Goal: Task Accomplishment & Management: Complete application form

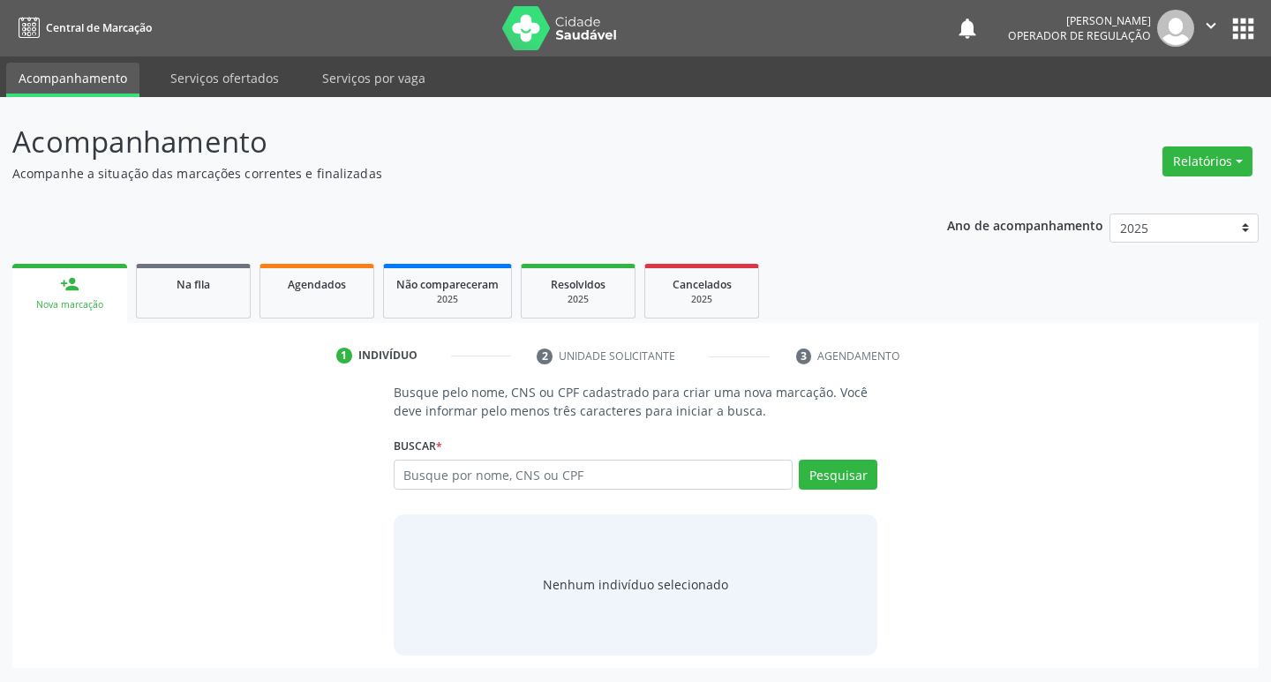
click at [513, 471] on input "text" at bounding box center [594, 475] width 400 height 30
type input "707606231644592"
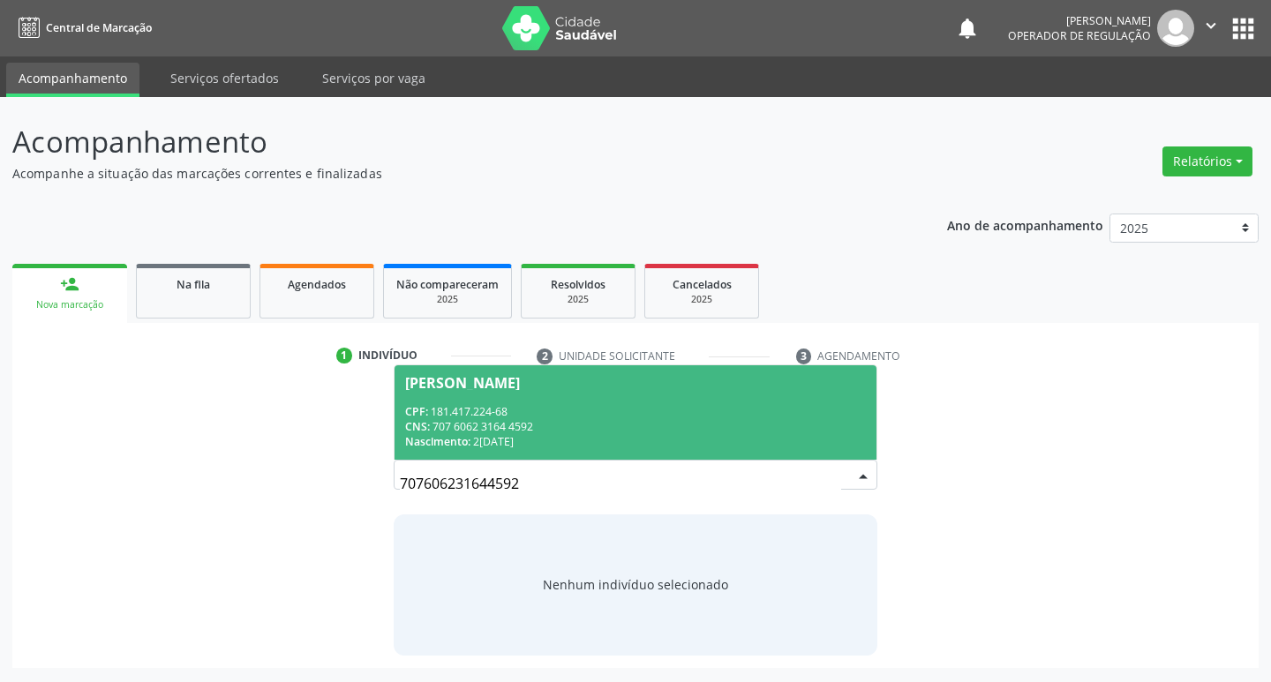
click at [698, 430] on div "CNS: 707 6062 3164 4592" at bounding box center [636, 426] width 462 height 15
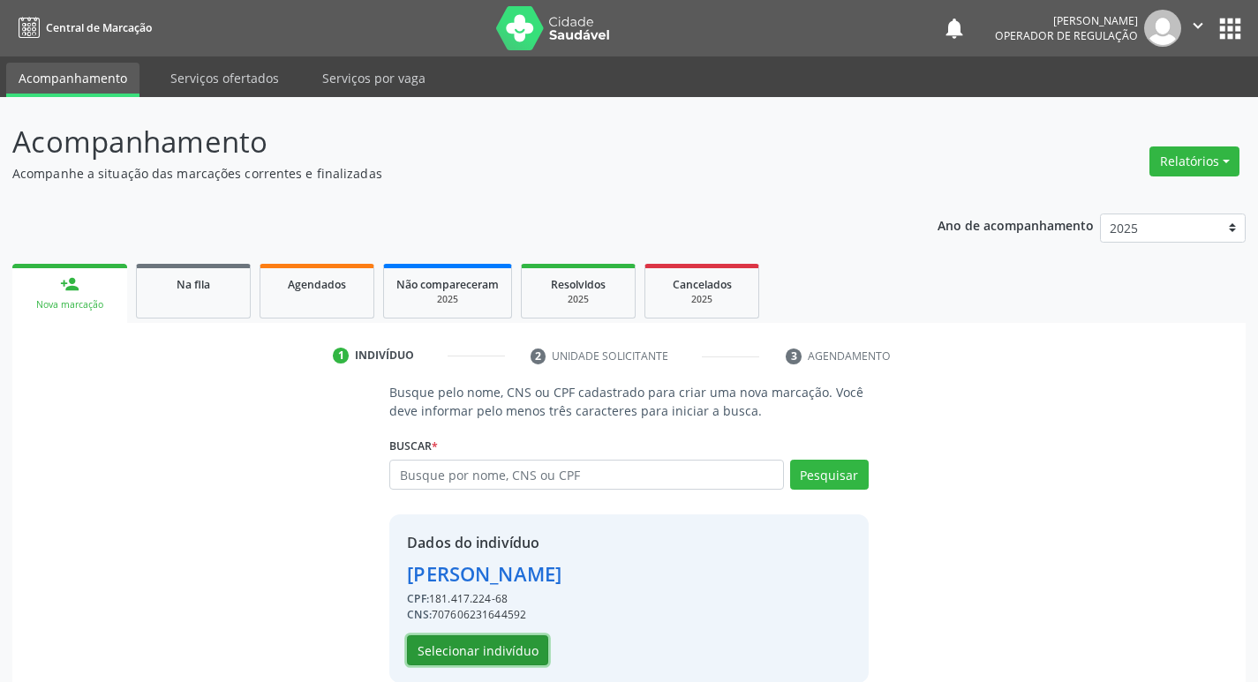
click at [480, 662] on button "Selecionar indivíduo" at bounding box center [477, 650] width 141 height 30
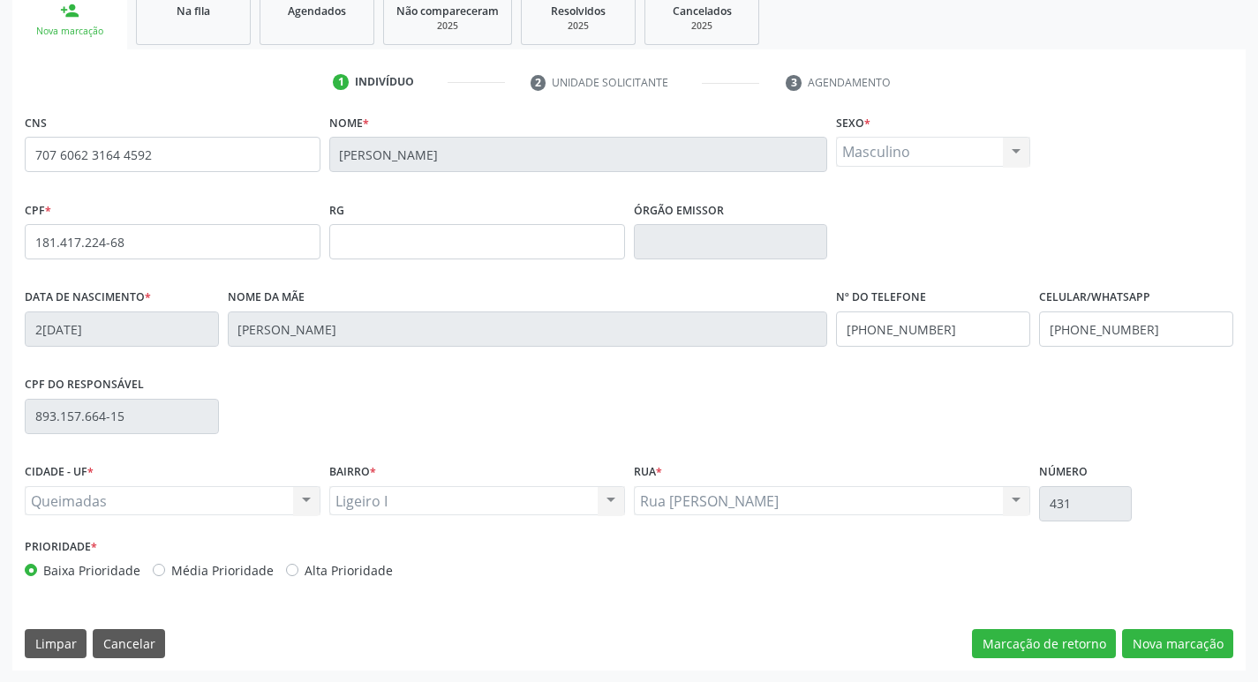
scroll to position [274, 0]
click at [1187, 630] on button "Nova marcação" at bounding box center [1177, 643] width 111 height 30
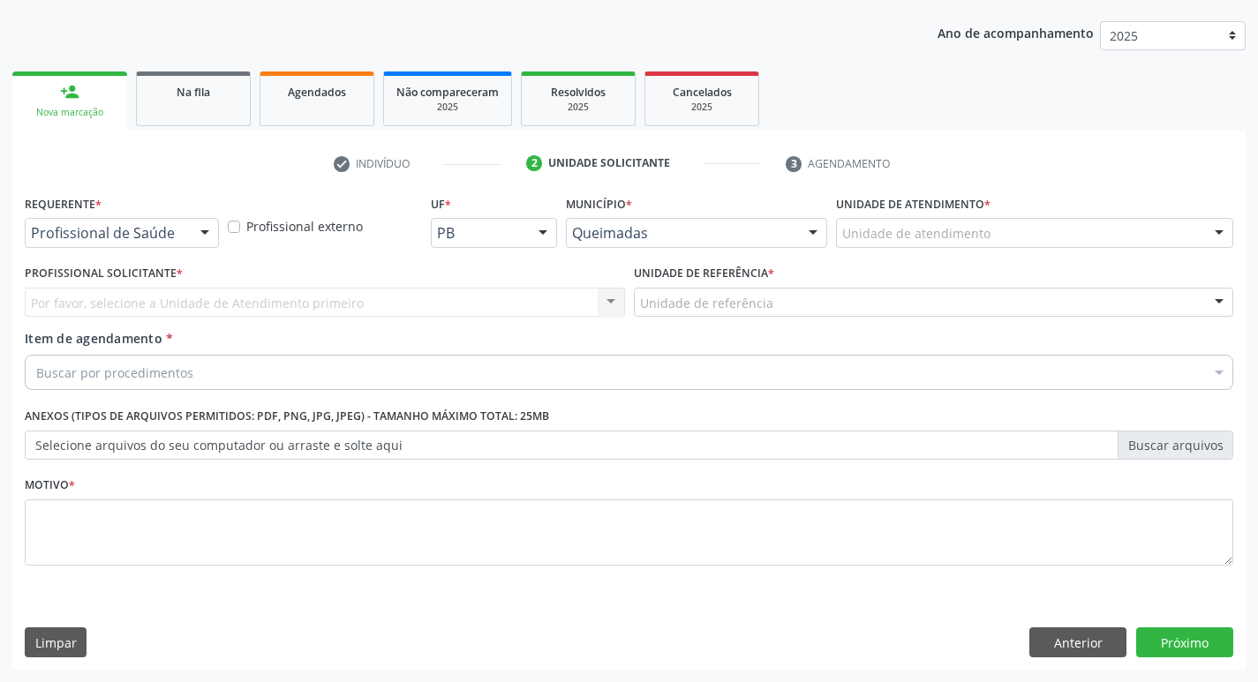
scroll to position [192, 0]
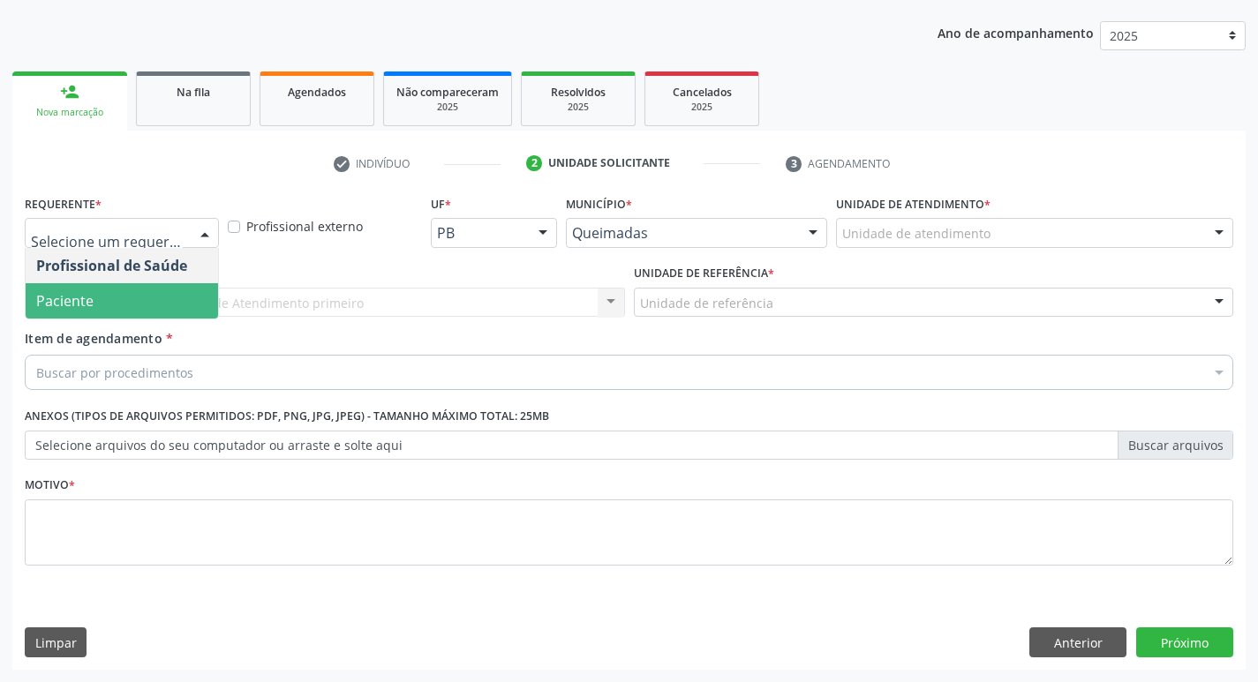
click at [160, 292] on span "Paciente" at bounding box center [122, 300] width 192 height 35
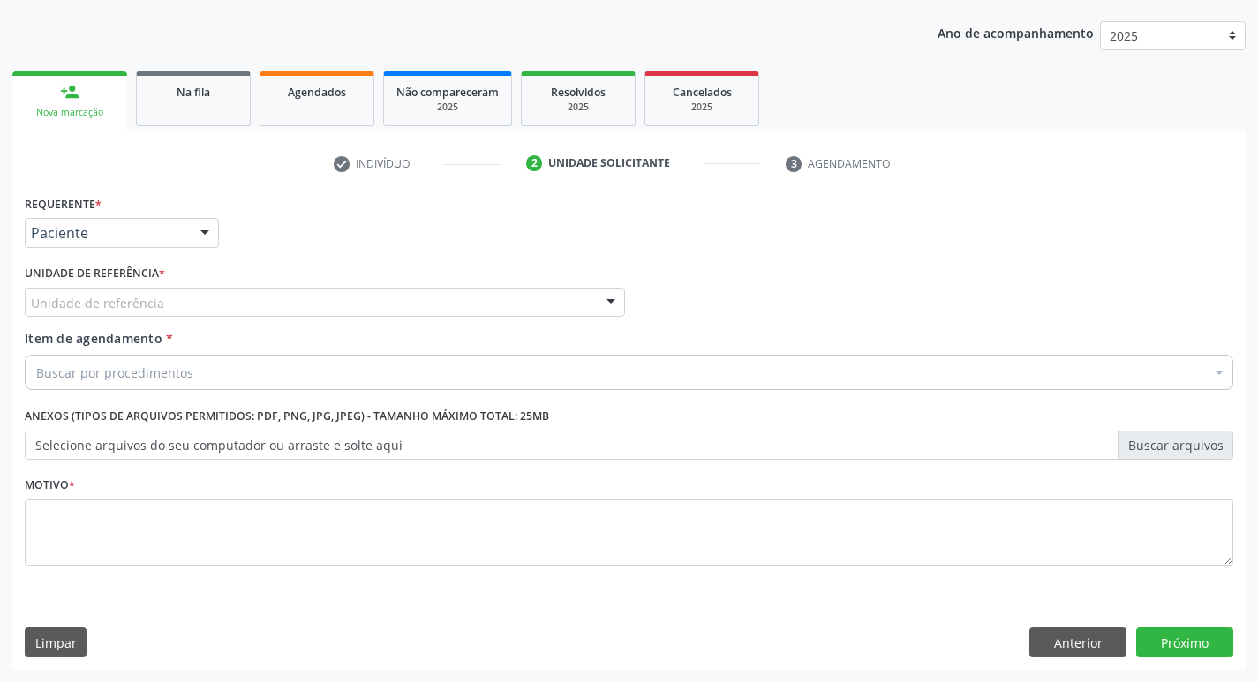
click at [173, 305] on div "Unidade de referência" at bounding box center [325, 303] width 600 height 30
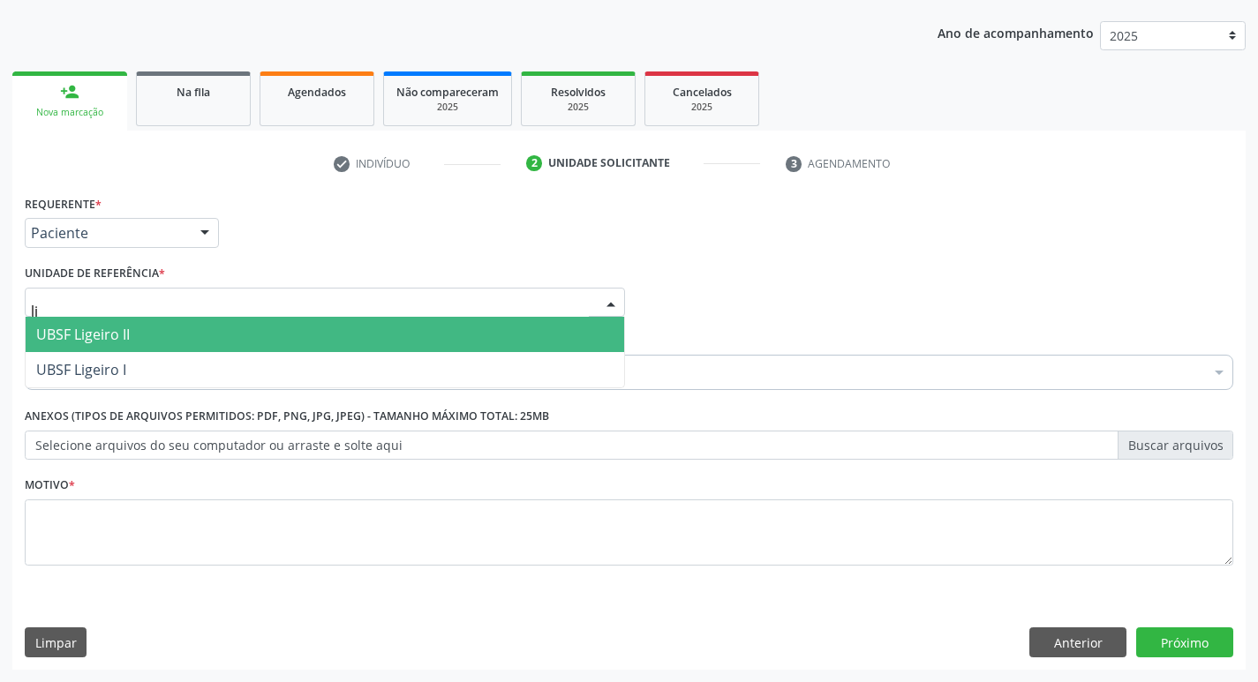
type input "lig"
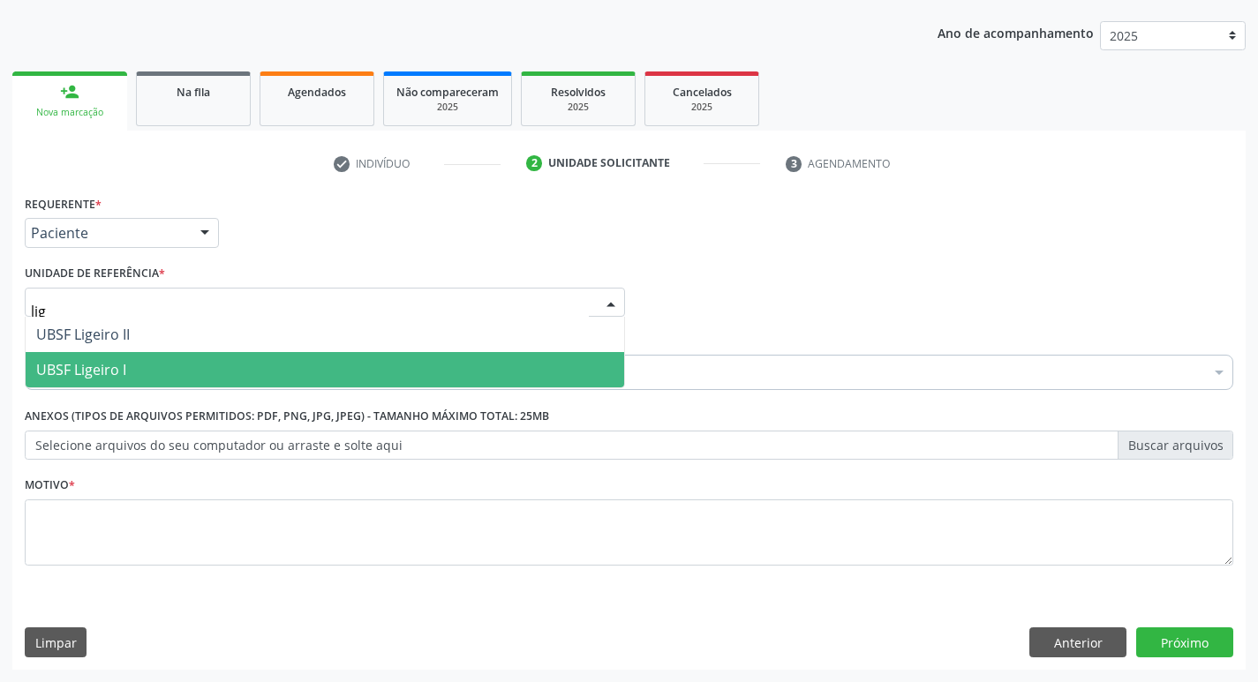
click at [244, 359] on span "UBSF Ligeiro I" at bounding box center [325, 369] width 598 height 35
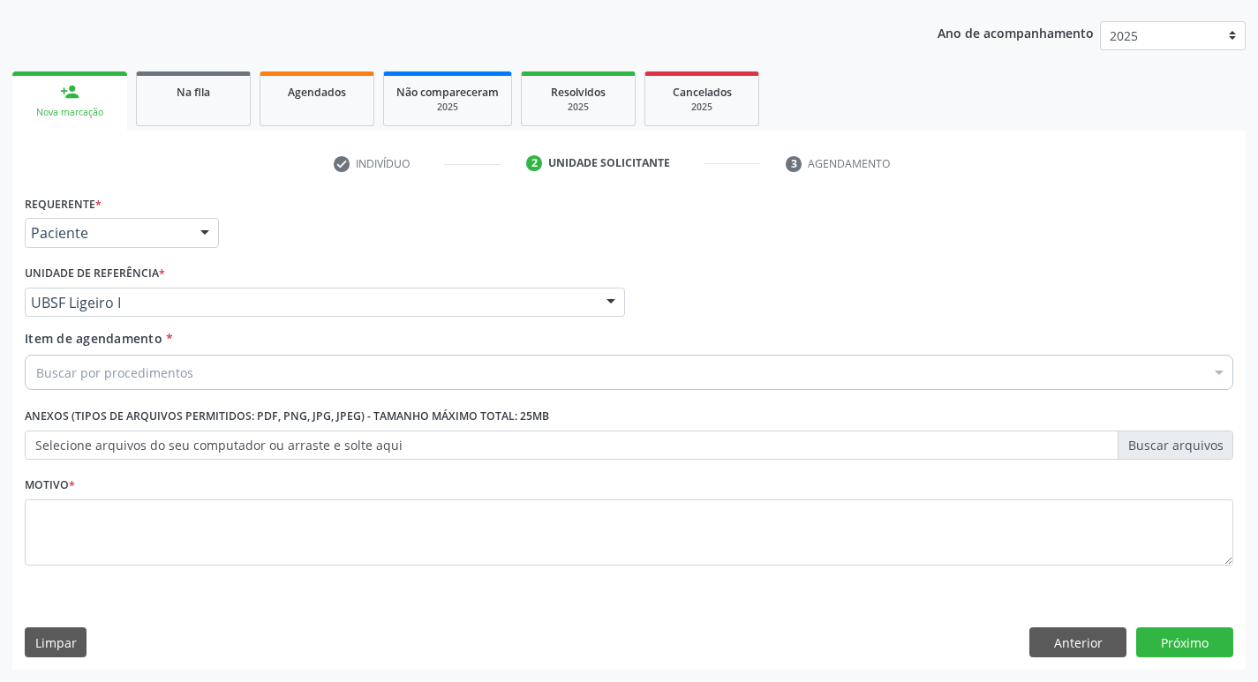
click at [230, 378] on div "Buscar por procedimentos" at bounding box center [629, 372] width 1208 height 35
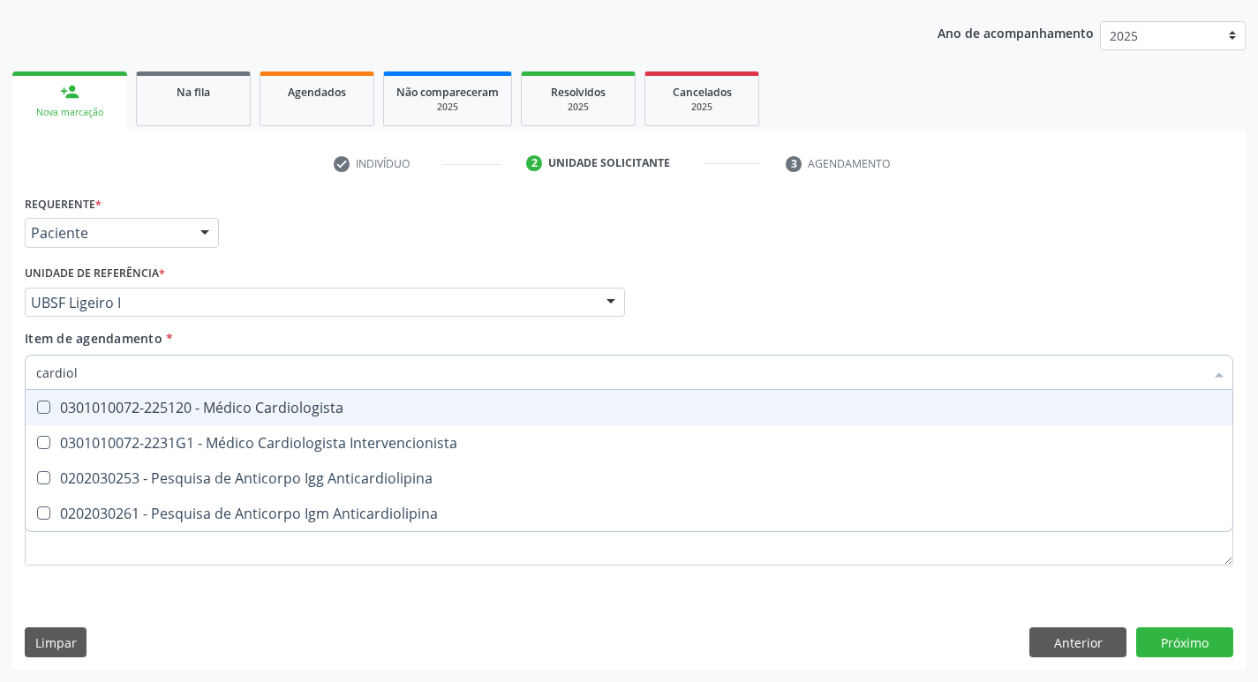
type input "cardiolo"
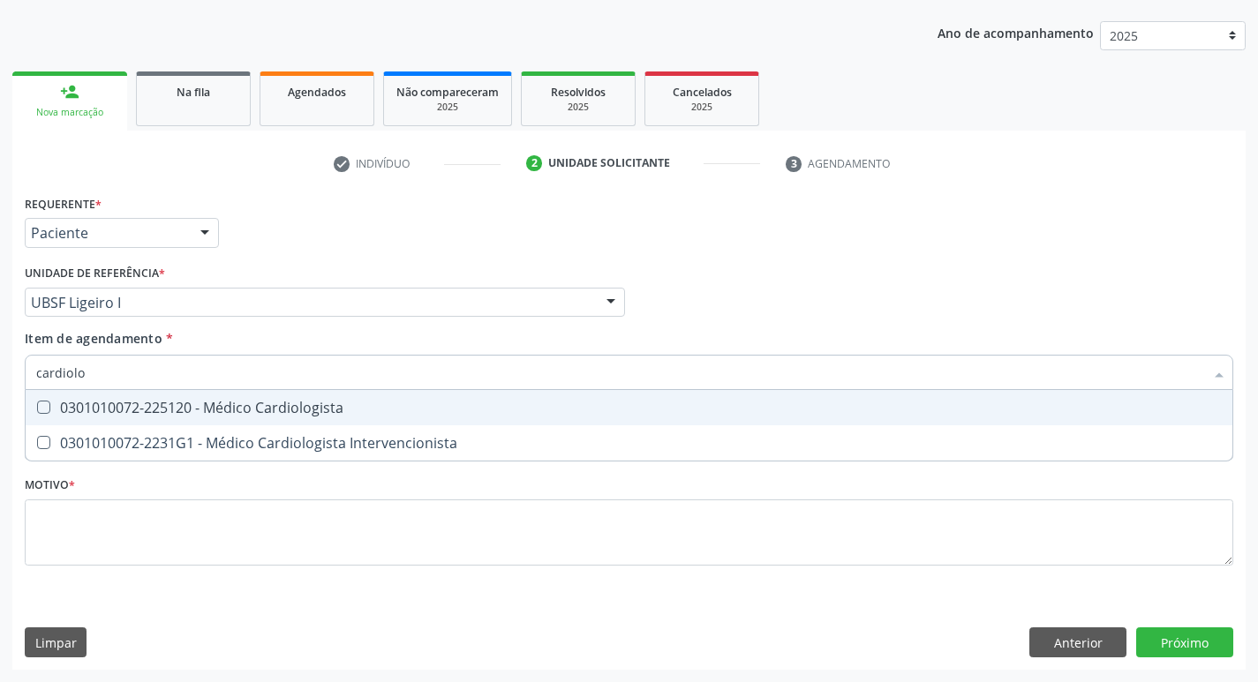
click at [267, 402] on div "0301010072-225120 - Médico Cardiologista" at bounding box center [628, 408] width 1185 height 14
checkbox Cardiologista "true"
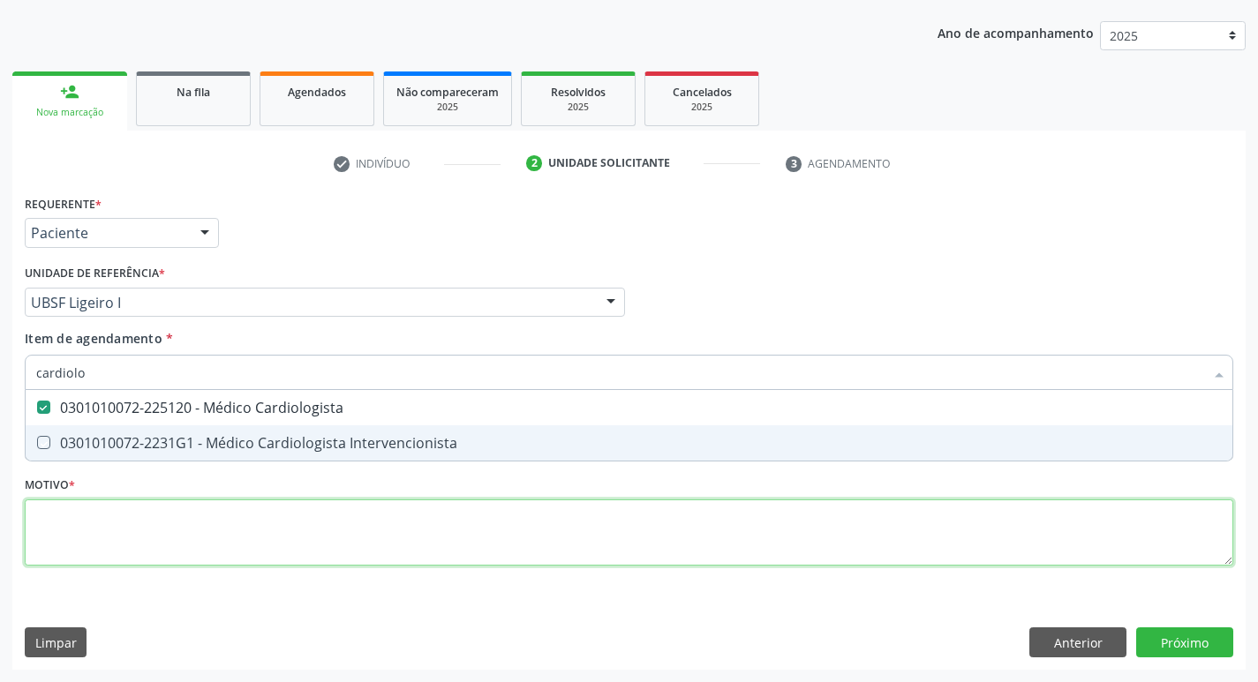
click at [180, 537] on div "Requerente * Paciente Profissional de Saúde Paciente Nenhum resultado encontrad…" at bounding box center [629, 391] width 1208 height 400
checkbox Intervencionista "true"
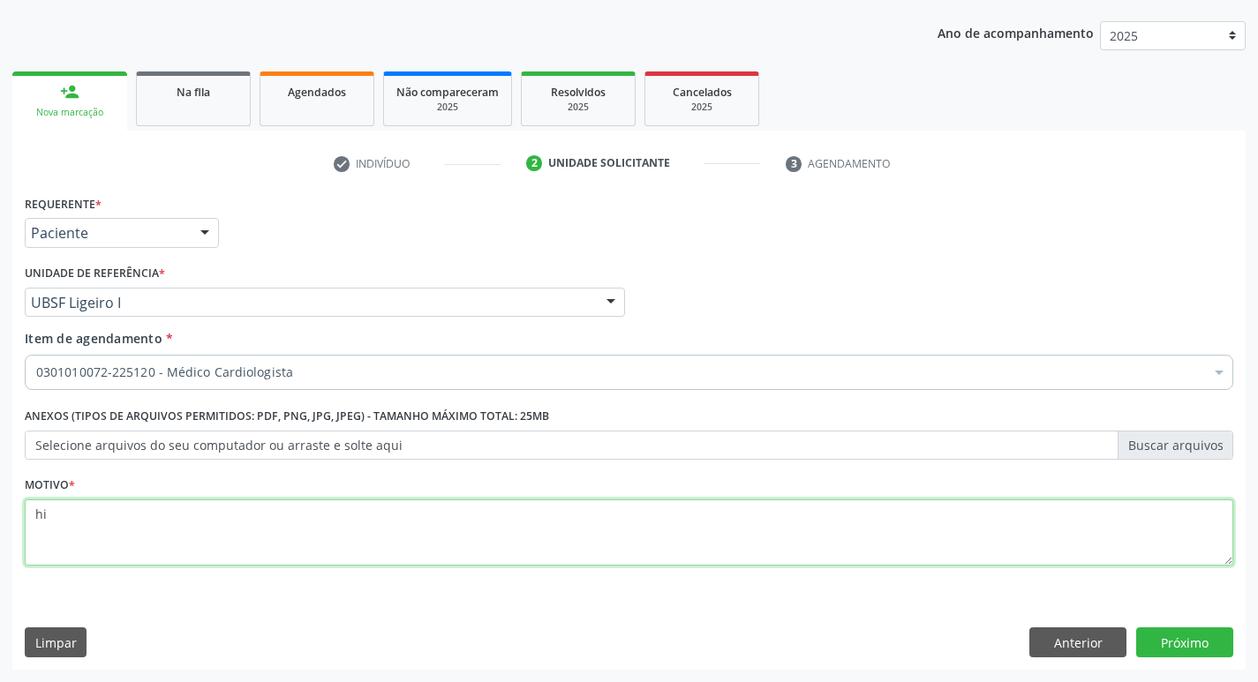
type textarea "h"
type textarea "HIPERTENSÃO"
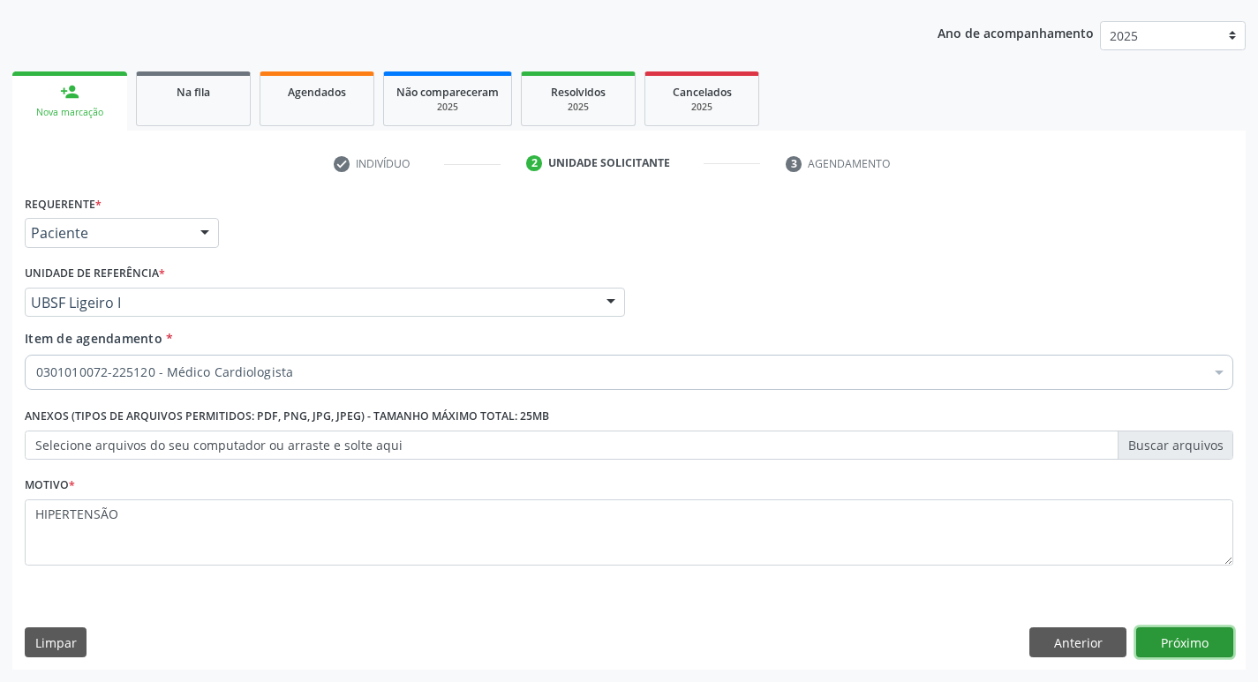
click at [1203, 627] on button "Próximo" at bounding box center [1184, 642] width 97 height 30
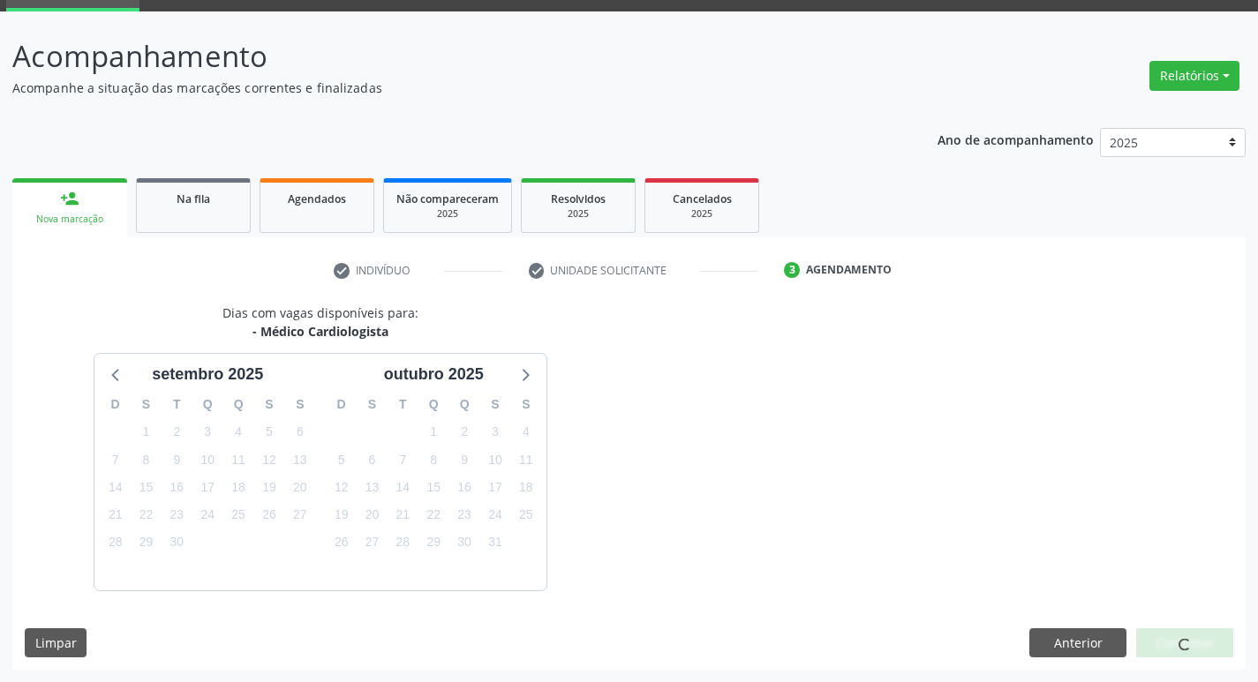
scroll to position [138, 0]
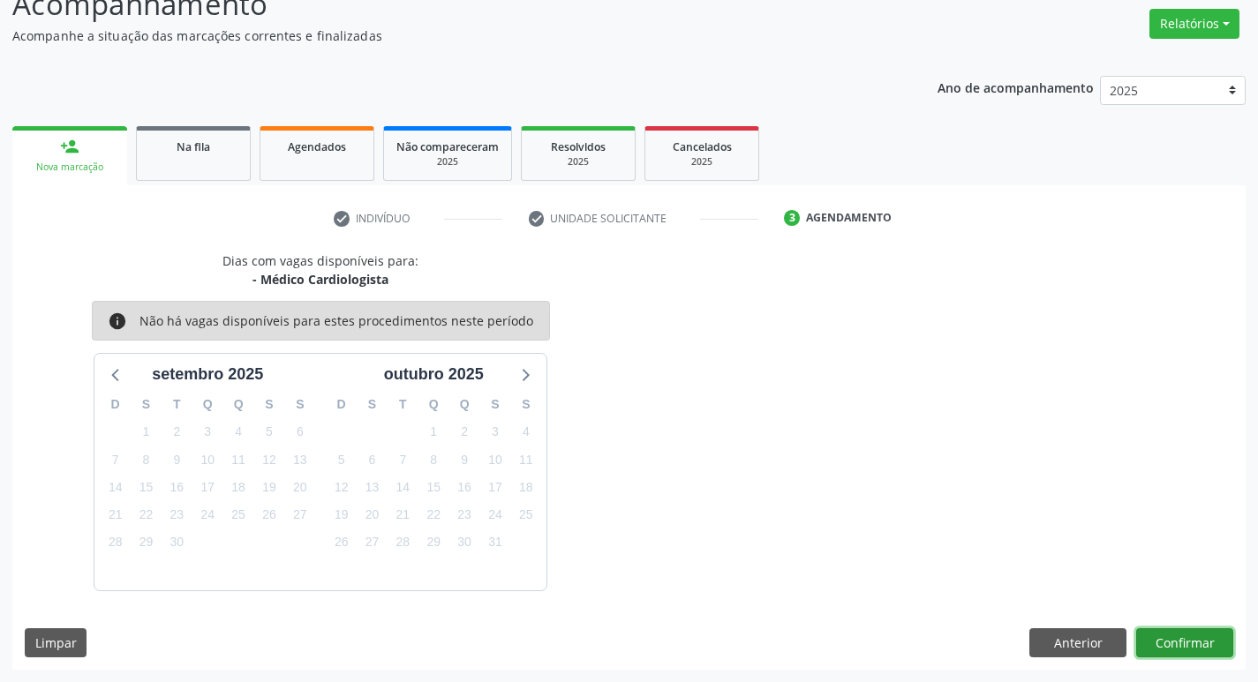
click at [1158, 632] on button "Confirmar" at bounding box center [1184, 643] width 97 height 30
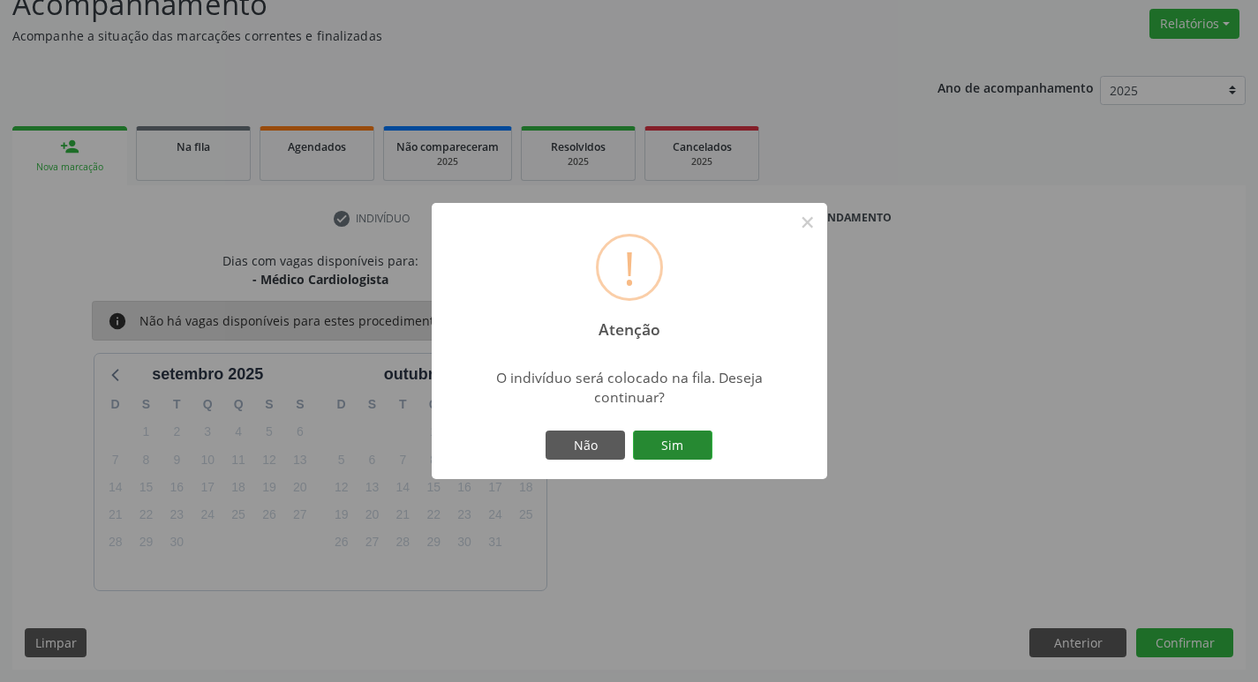
click at [699, 458] on button "Sim" at bounding box center [672, 446] width 79 height 30
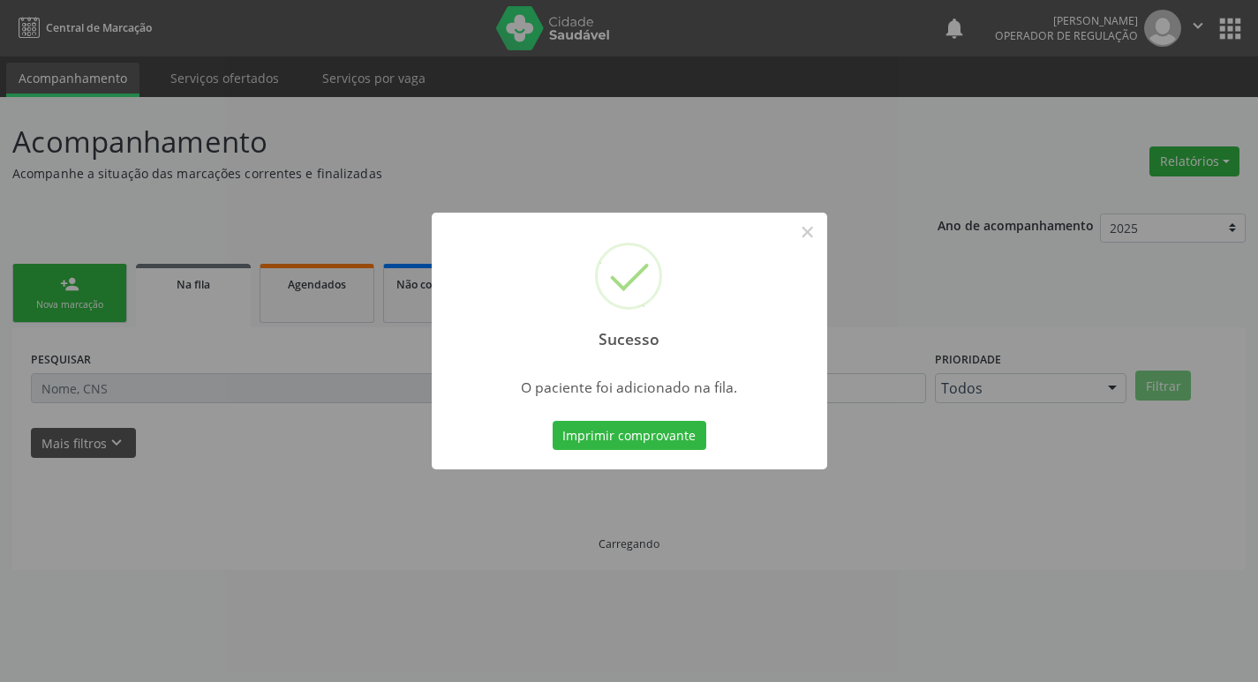
scroll to position [0, 0]
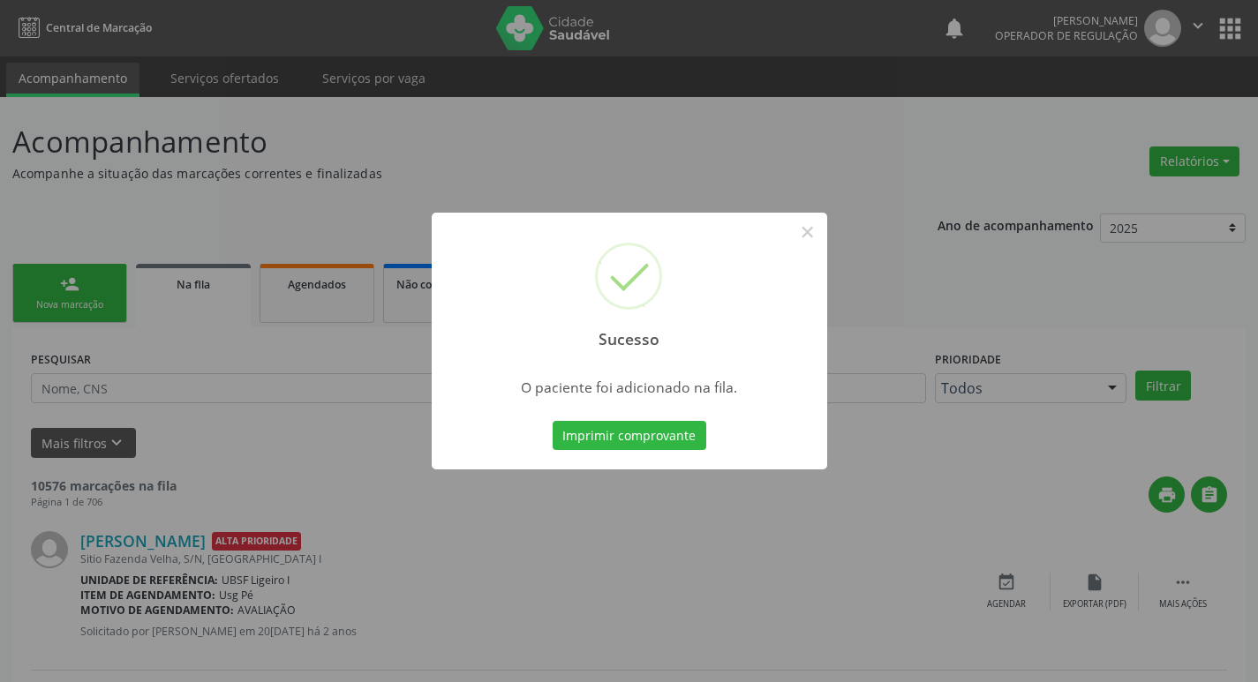
click at [407, 102] on div "Sucesso × O paciente foi adicionado na fila. Imprimir comprovante Cancel" at bounding box center [629, 341] width 1258 height 682
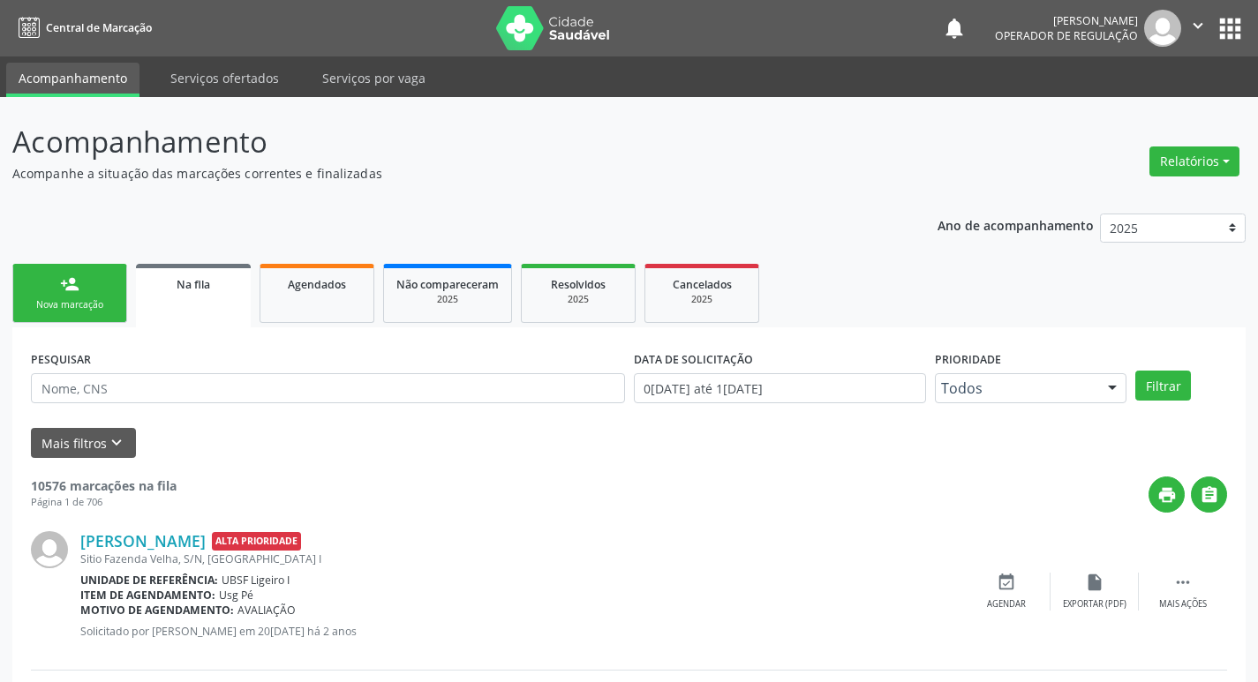
click at [91, 312] on div "Nova marcação" at bounding box center [70, 304] width 88 height 13
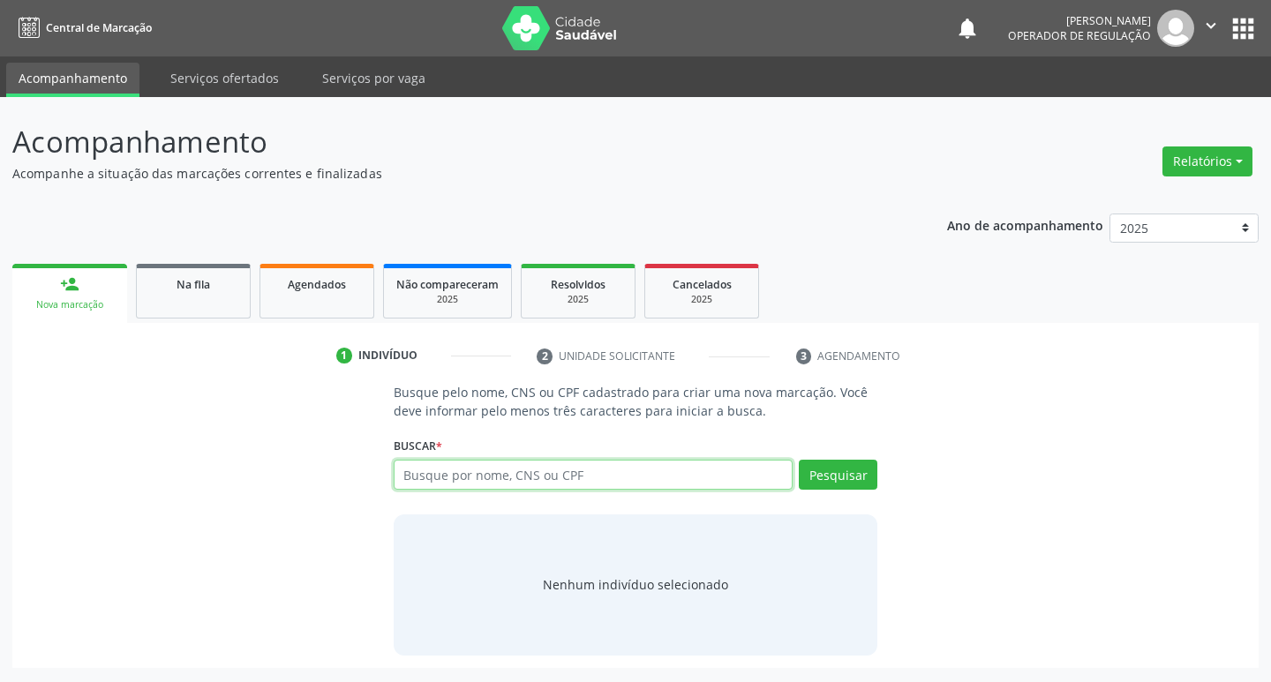
click at [639, 465] on input "text" at bounding box center [594, 475] width 400 height 30
click at [478, 465] on input "text" at bounding box center [594, 475] width 400 height 30
type input "704506368864519"
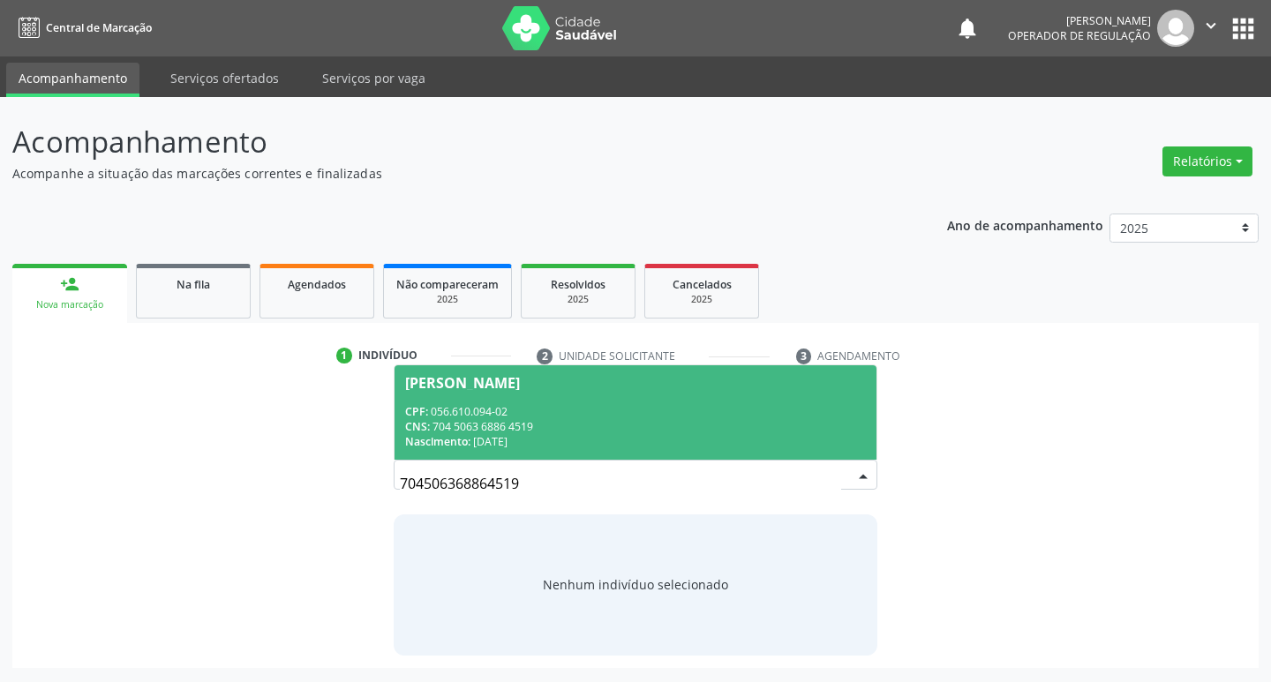
click at [690, 377] on div "Rosilene Ferreira da Silva" at bounding box center [636, 383] width 462 height 14
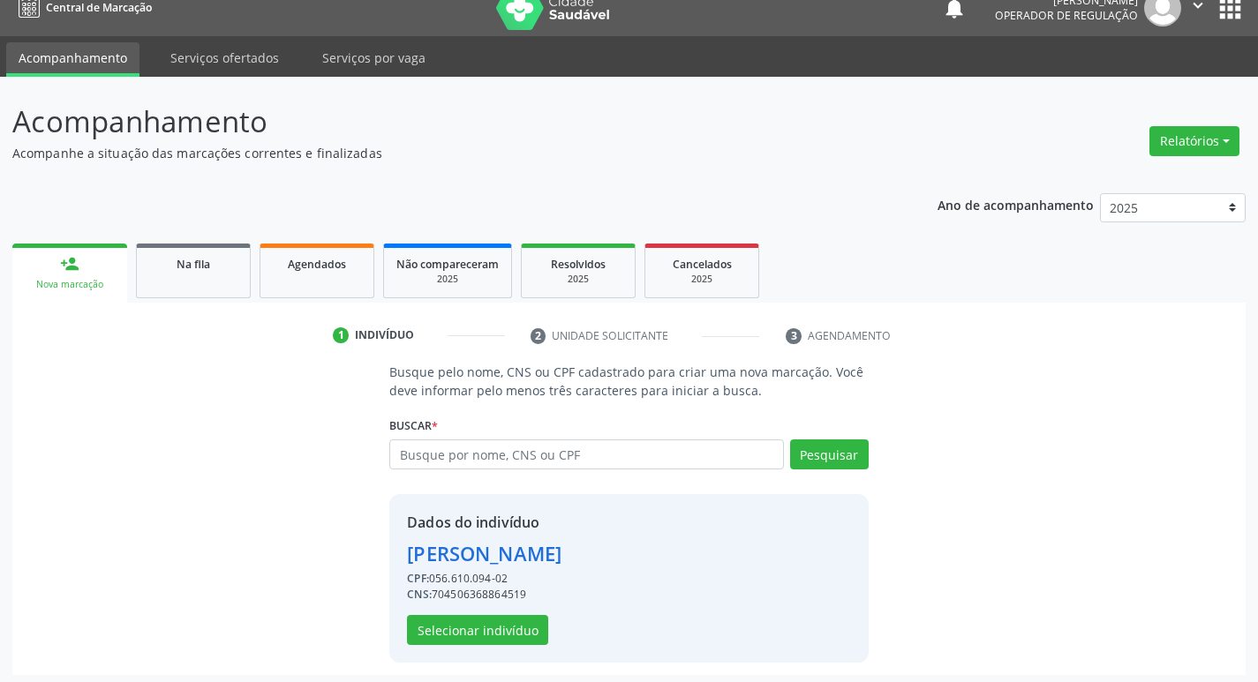
scroll to position [26, 0]
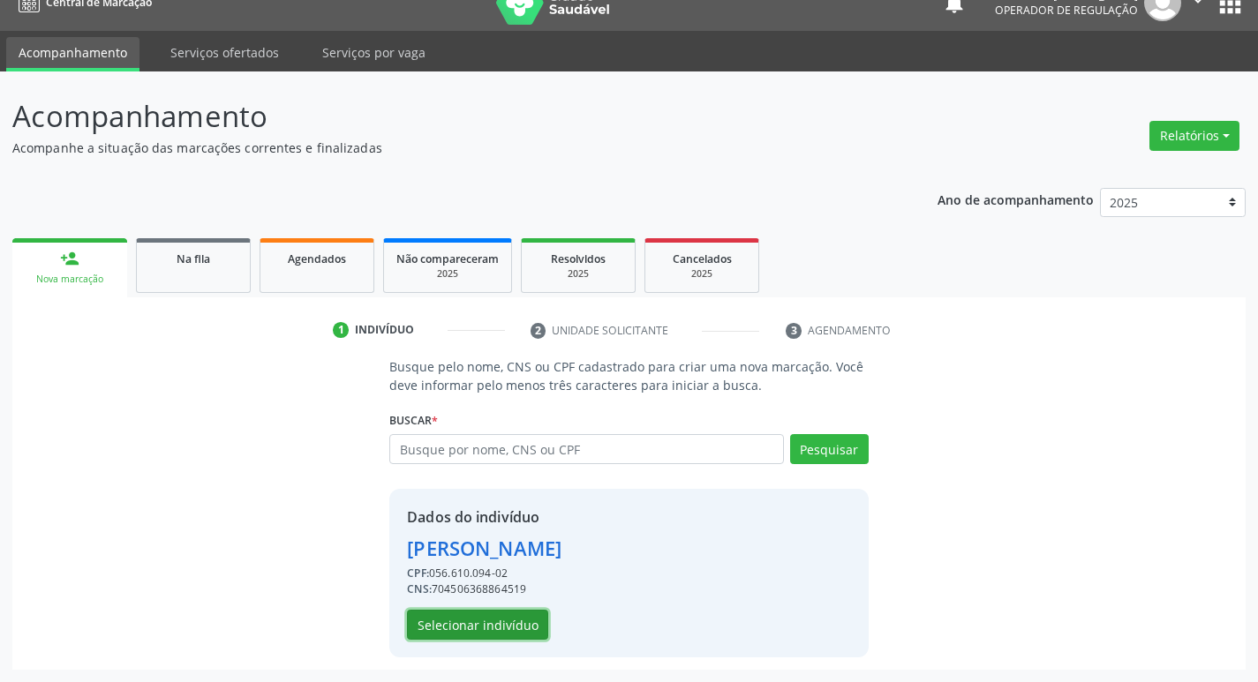
click at [469, 614] on button "Selecionar indivíduo" at bounding box center [477, 625] width 141 height 30
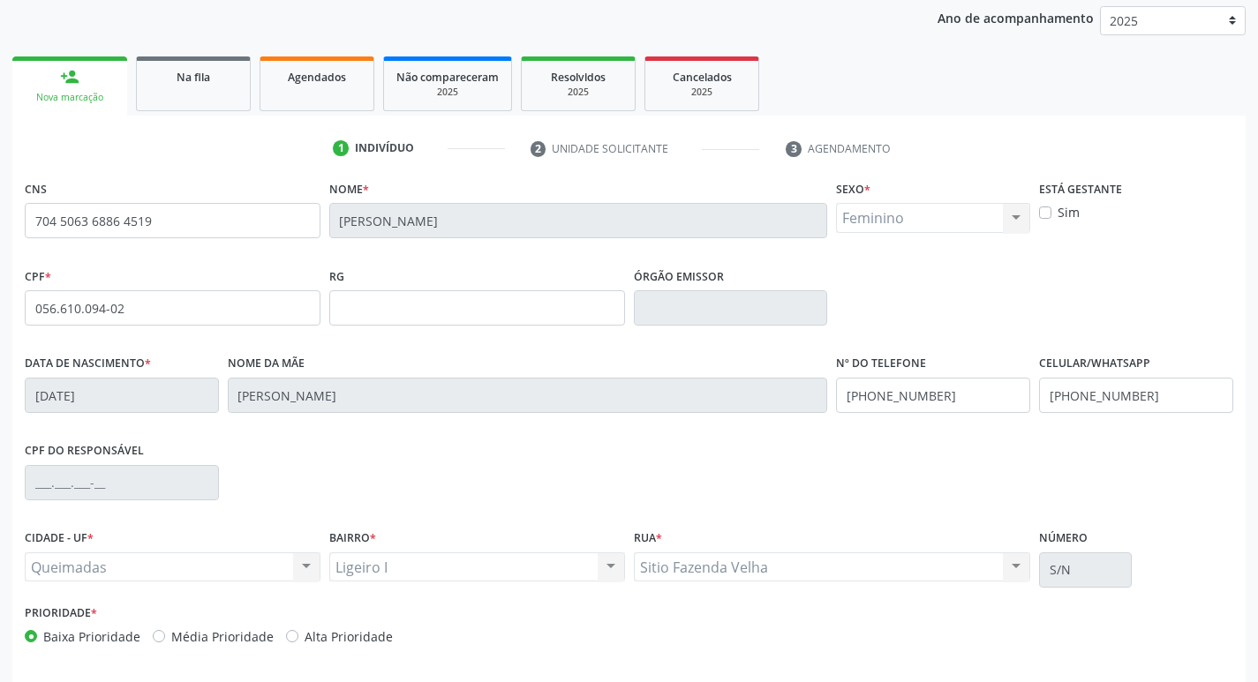
scroll to position [274, 0]
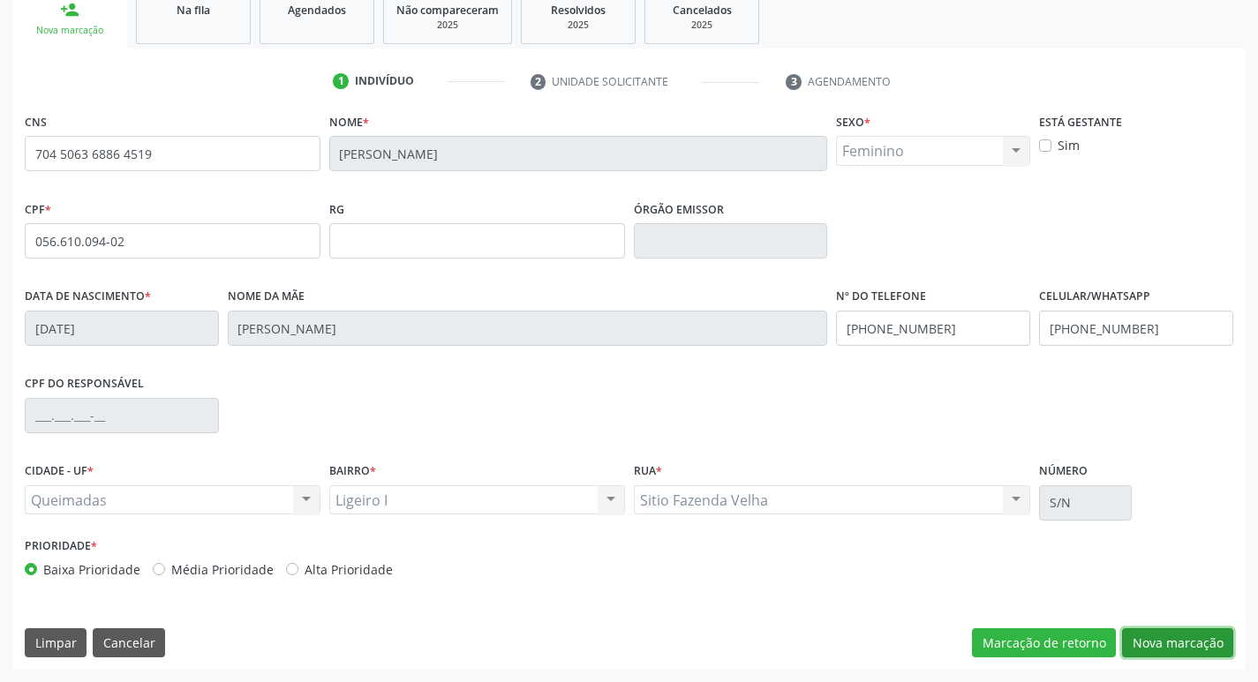
click at [1173, 642] on button "Nova marcação" at bounding box center [1177, 643] width 111 height 30
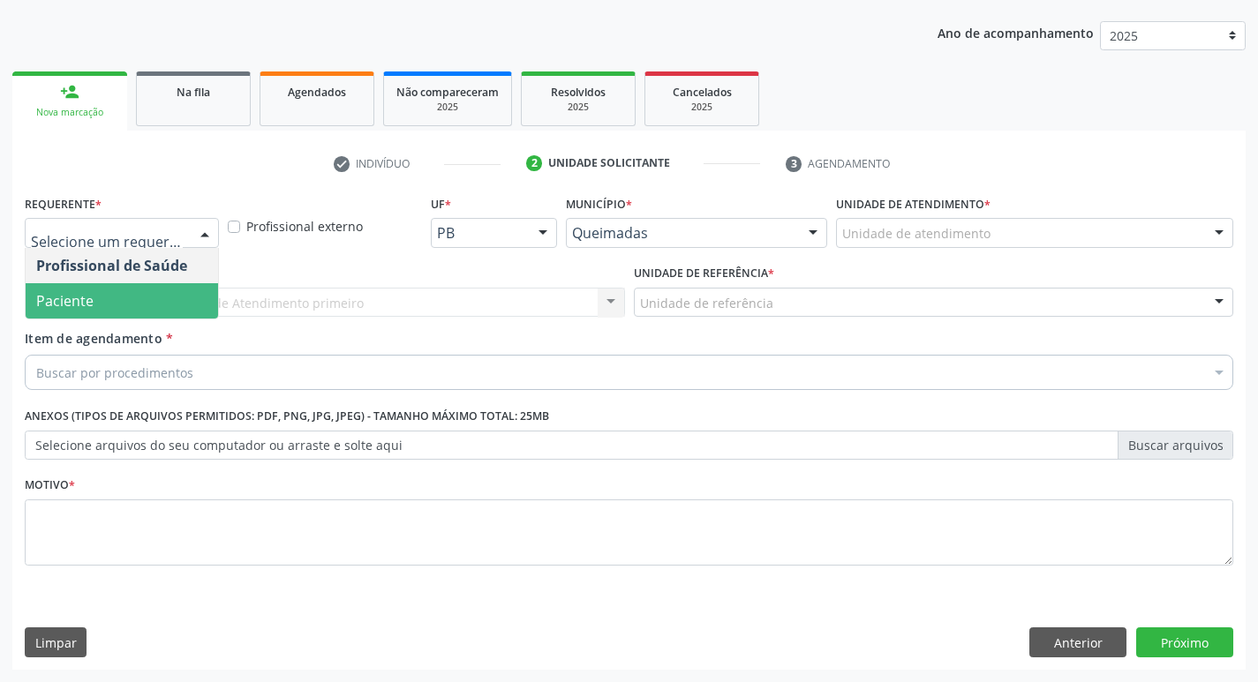
click at [168, 290] on span "Paciente" at bounding box center [122, 300] width 192 height 35
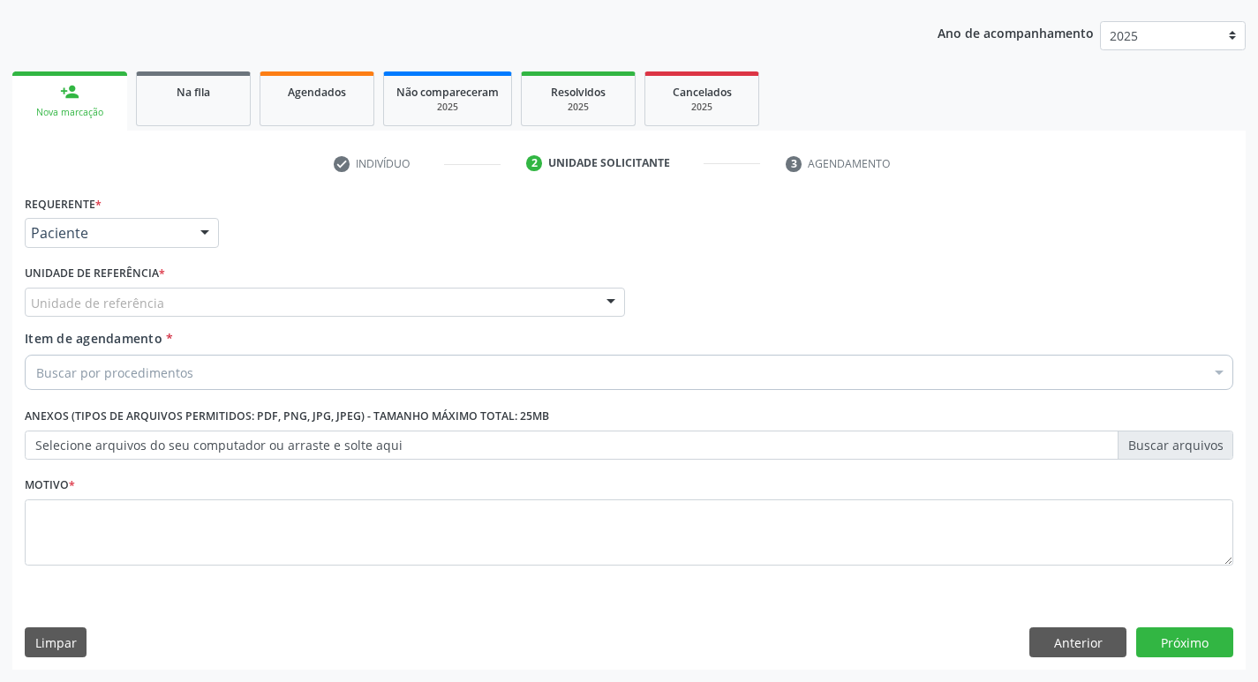
click at [169, 315] on div "Unidade de referência" at bounding box center [325, 303] width 600 height 30
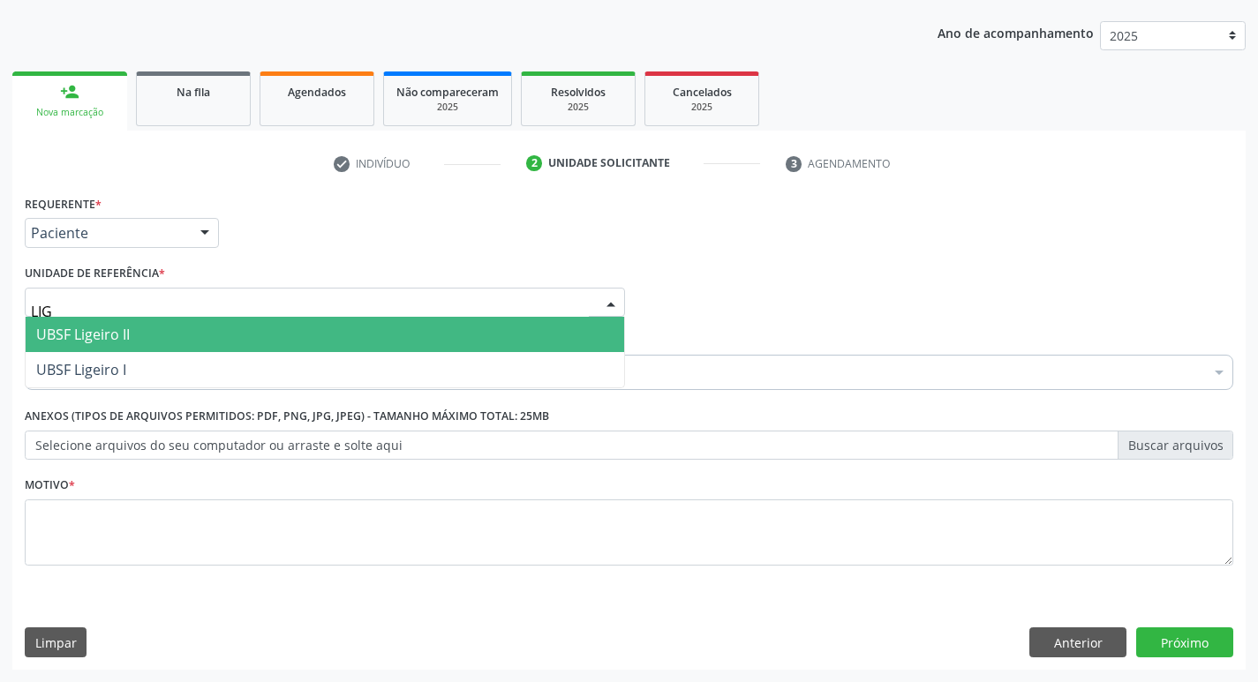
type input "LIGE"
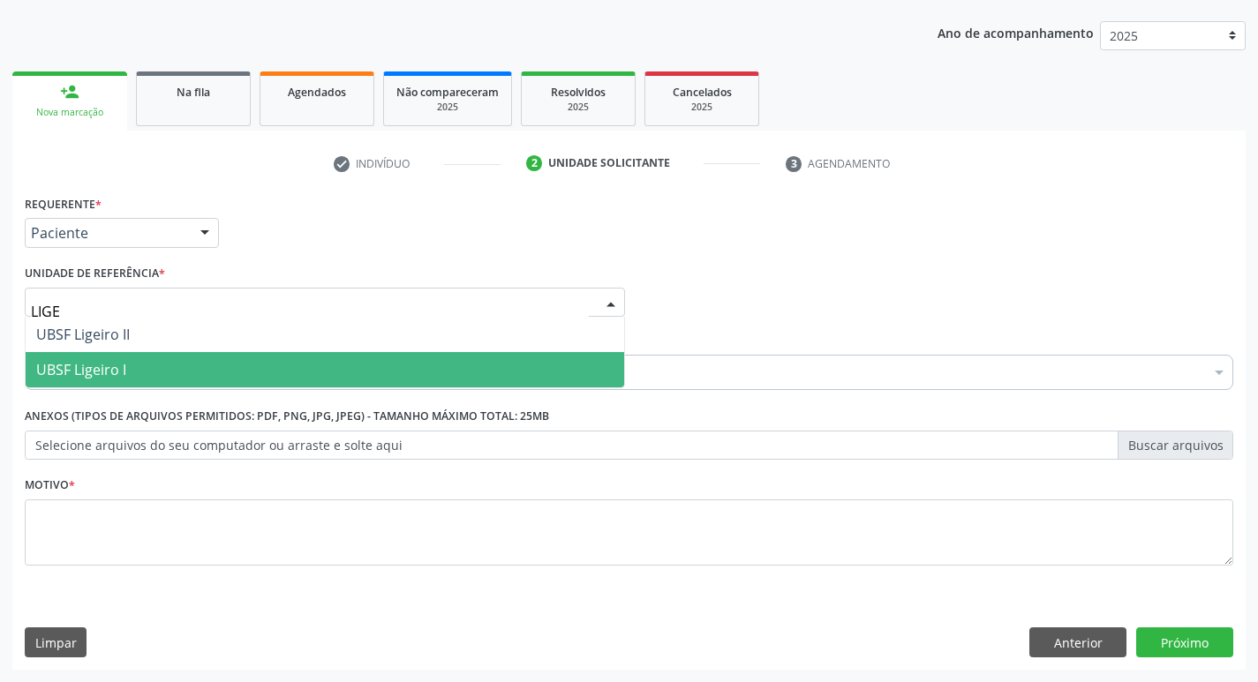
click at [368, 364] on span "UBSF Ligeiro I" at bounding box center [325, 369] width 598 height 35
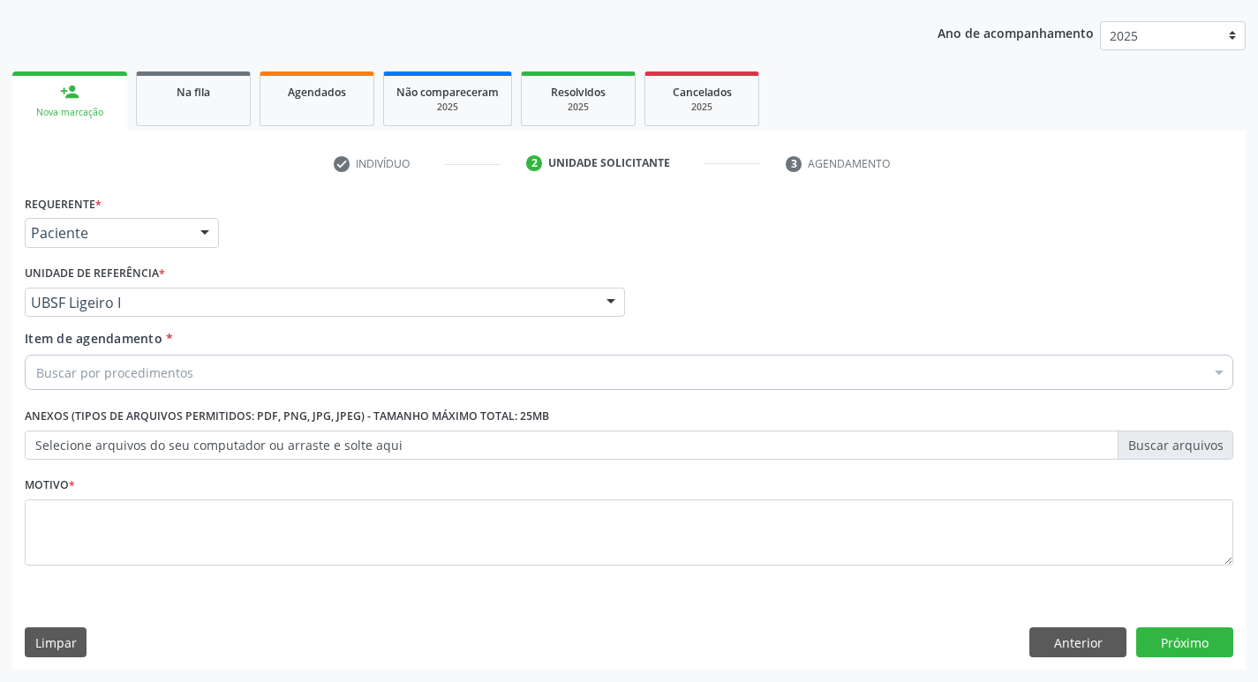
click at [441, 217] on div "Requerente * Paciente Profissional de Saúde Paciente Nenhum resultado encontrad…" at bounding box center [628, 225] width 1217 height 69
click at [274, 364] on div "Buscar por procedimentos" at bounding box center [629, 372] width 1208 height 35
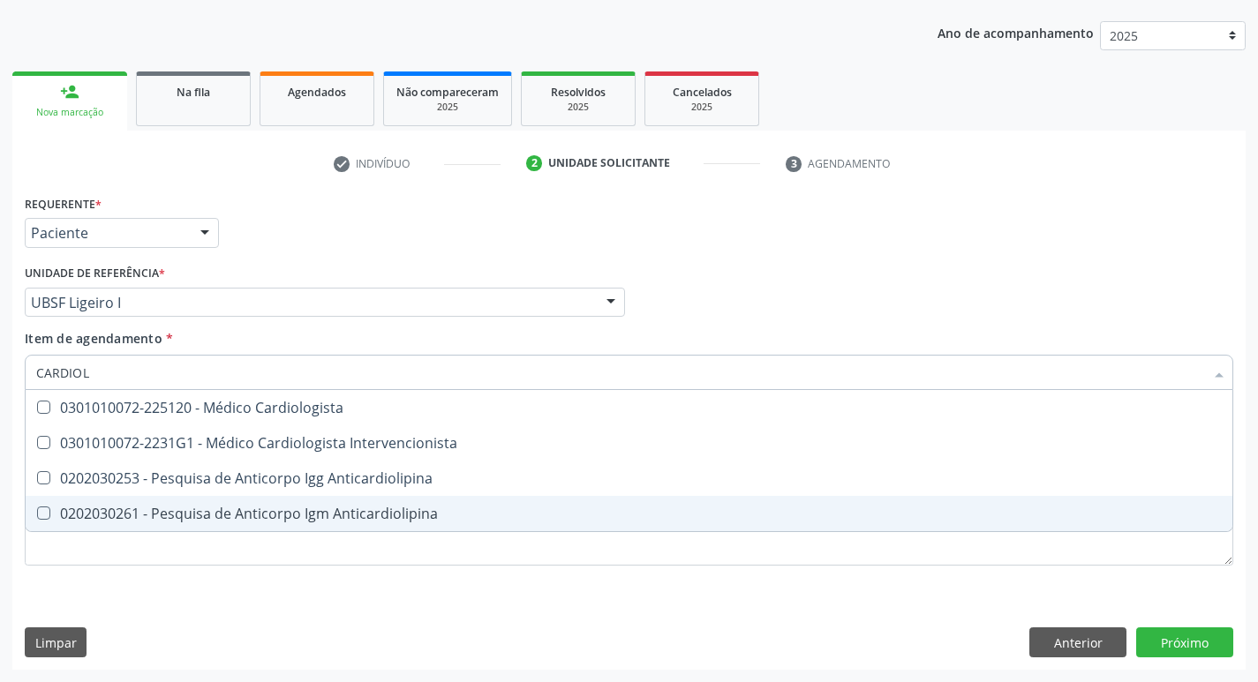
type input "CARDIOLO"
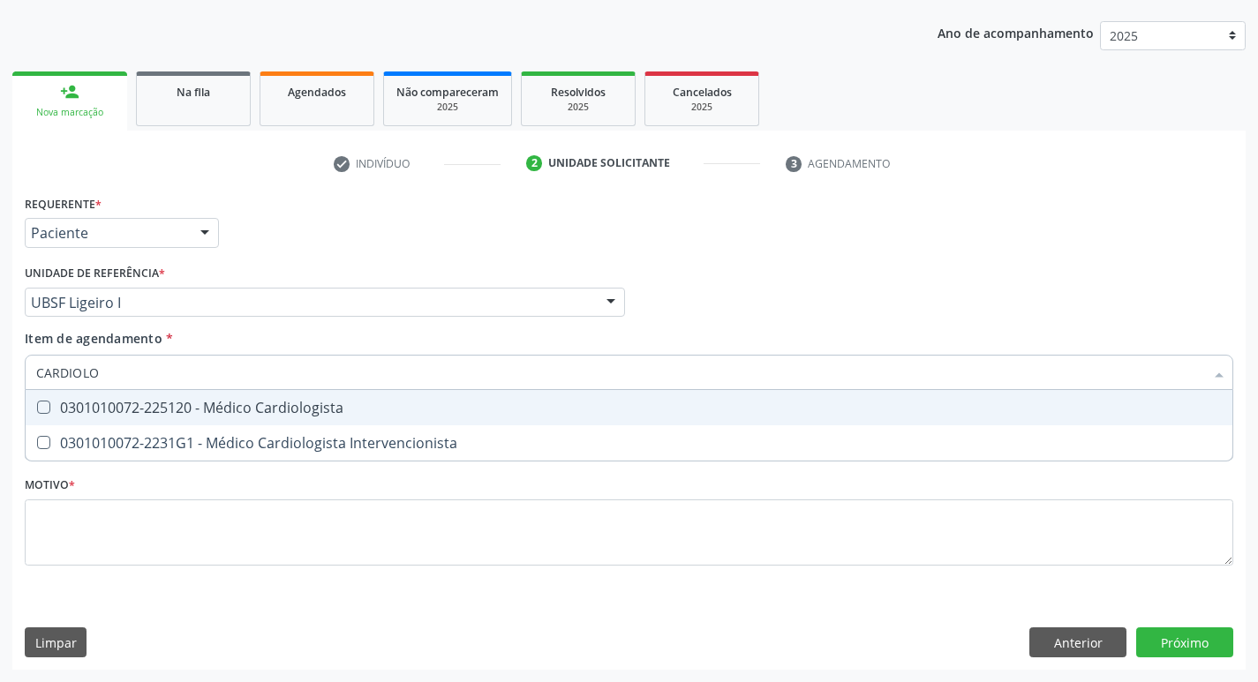
click at [391, 414] on div "0301010072-225120 - Médico Cardiologista" at bounding box center [628, 408] width 1185 height 14
checkbox Cardiologista "true"
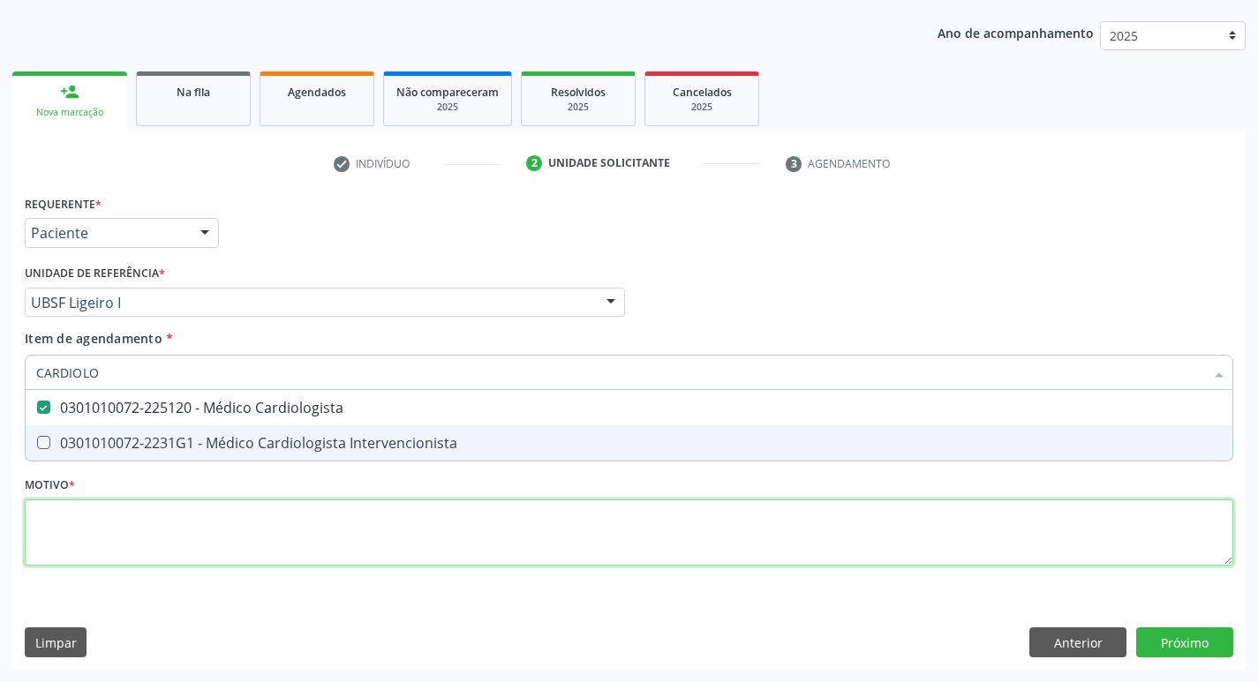
click at [349, 547] on div "Requerente * Paciente Profissional de Saúde Paciente Nenhum resultado encontrad…" at bounding box center [629, 391] width 1208 height 400
checkbox Intervencionista "true"
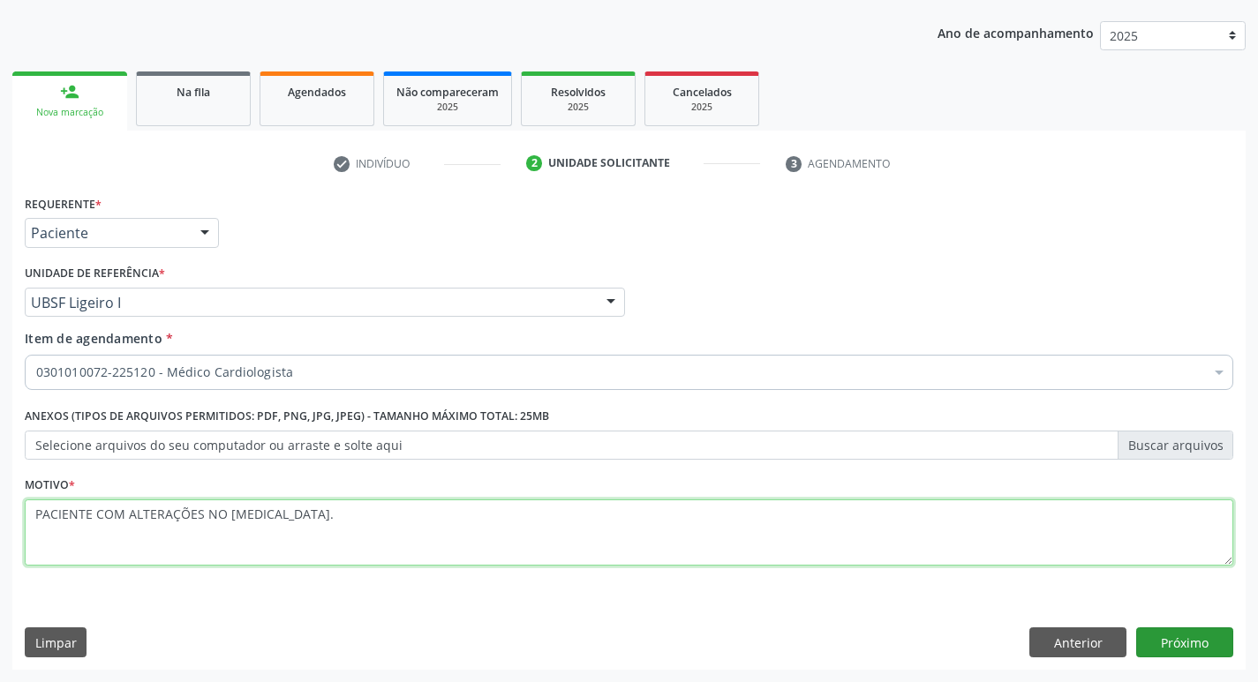
type textarea "PACIENTE COM ALTERAÇÕES NO ECG."
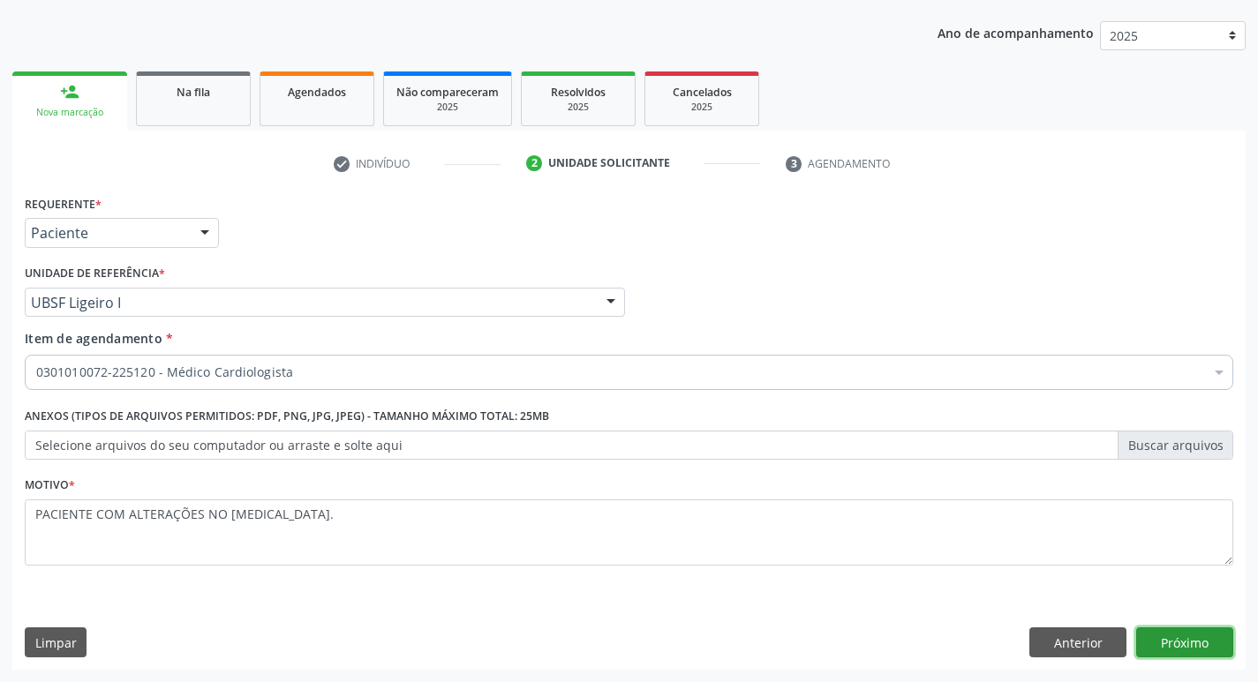
click at [1179, 635] on button "Próximo" at bounding box center [1184, 642] width 97 height 30
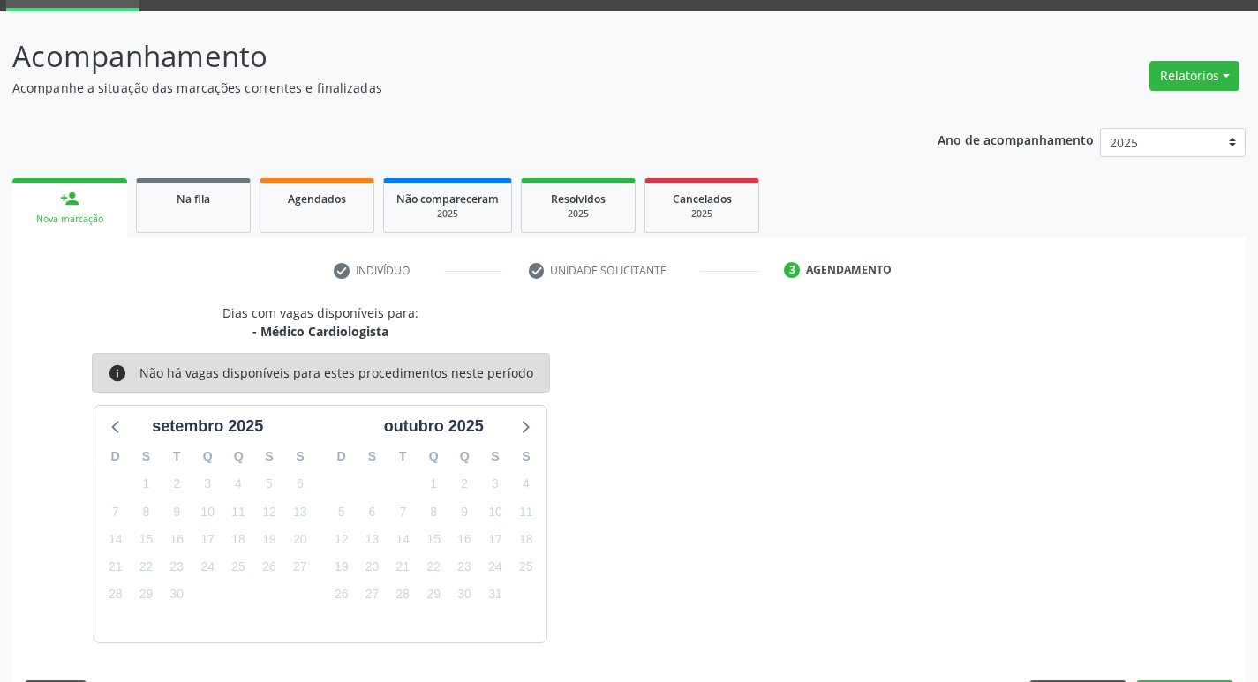
scroll to position [138, 0]
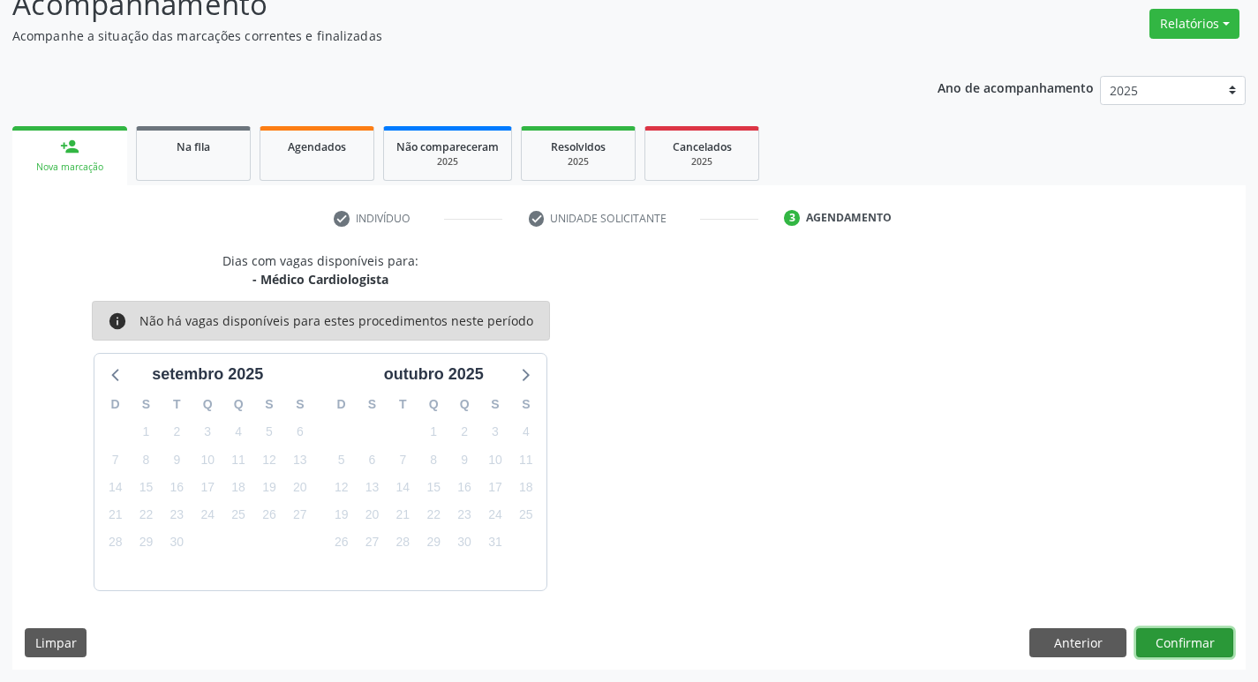
click at [1172, 637] on button "Confirmar" at bounding box center [1184, 643] width 97 height 30
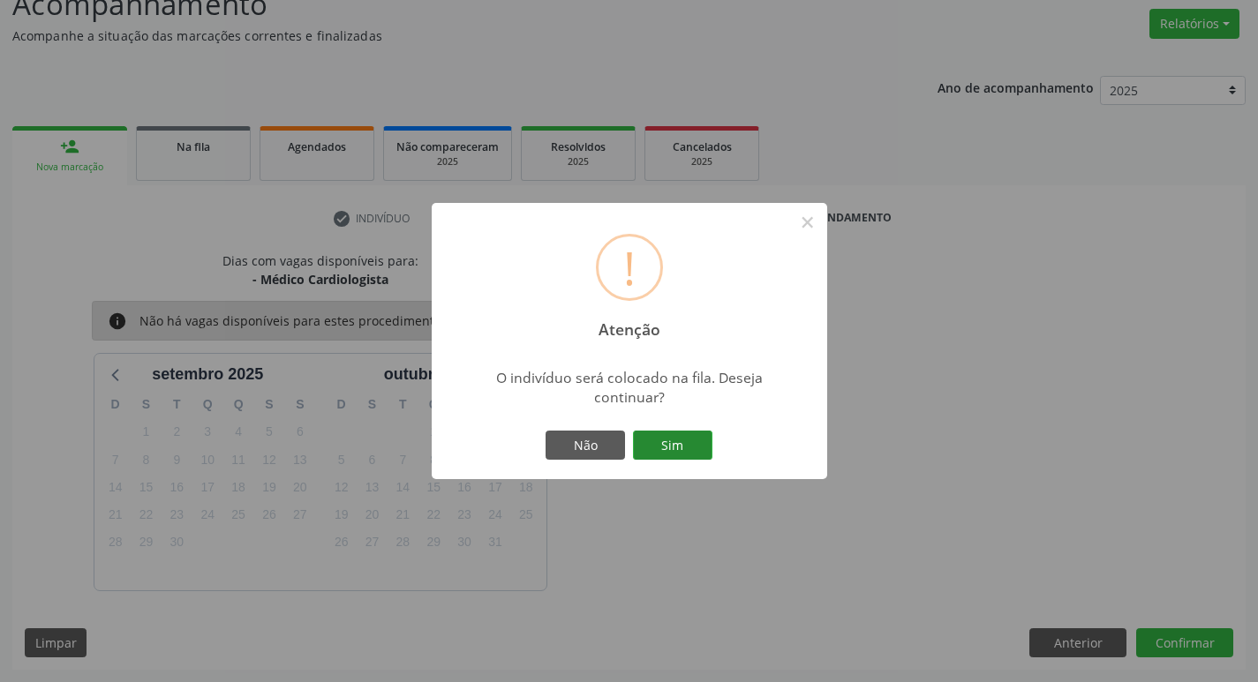
click at [679, 440] on button "Sim" at bounding box center [672, 446] width 79 height 30
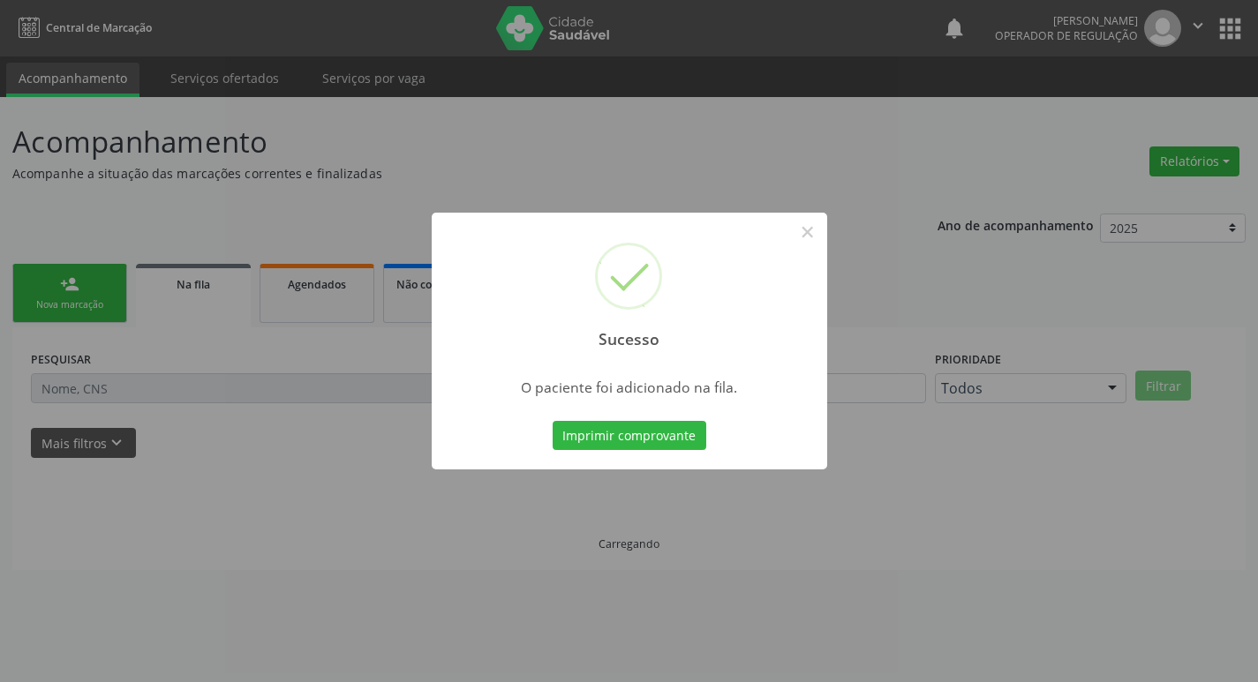
scroll to position [0, 0]
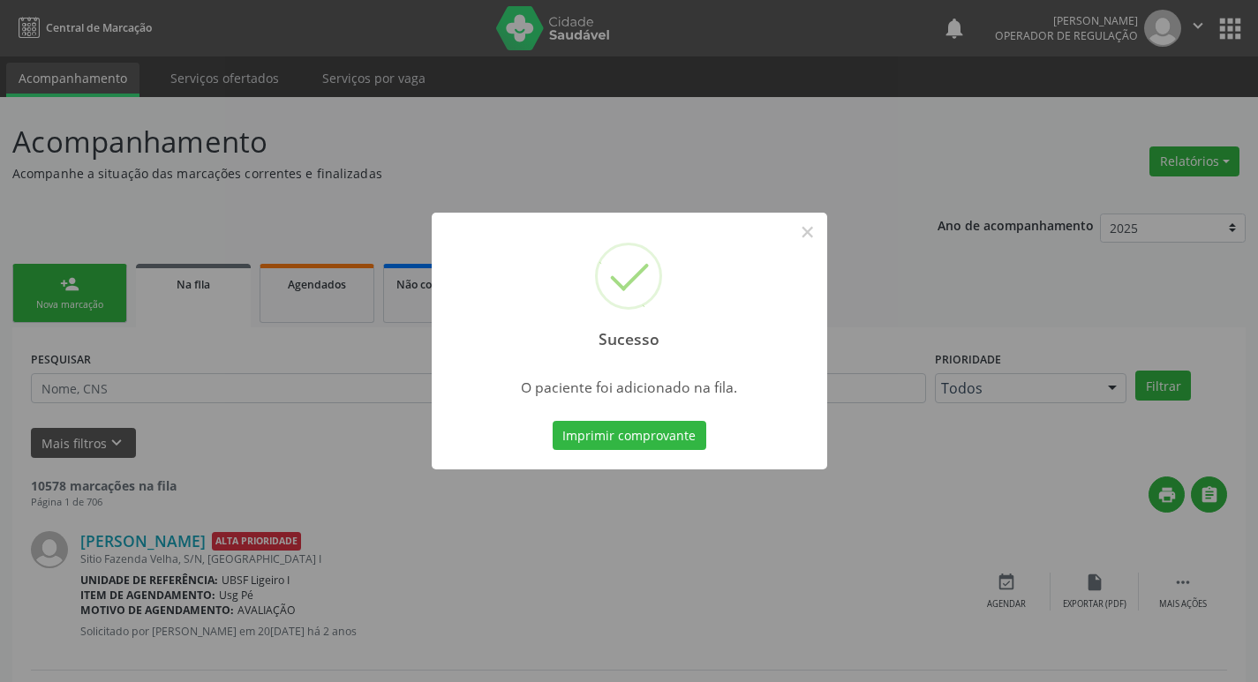
click at [692, 175] on div "Sucesso × O paciente foi adicionado na fila. Imprimir comprovante Cancel" at bounding box center [629, 341] width 1258 height 682
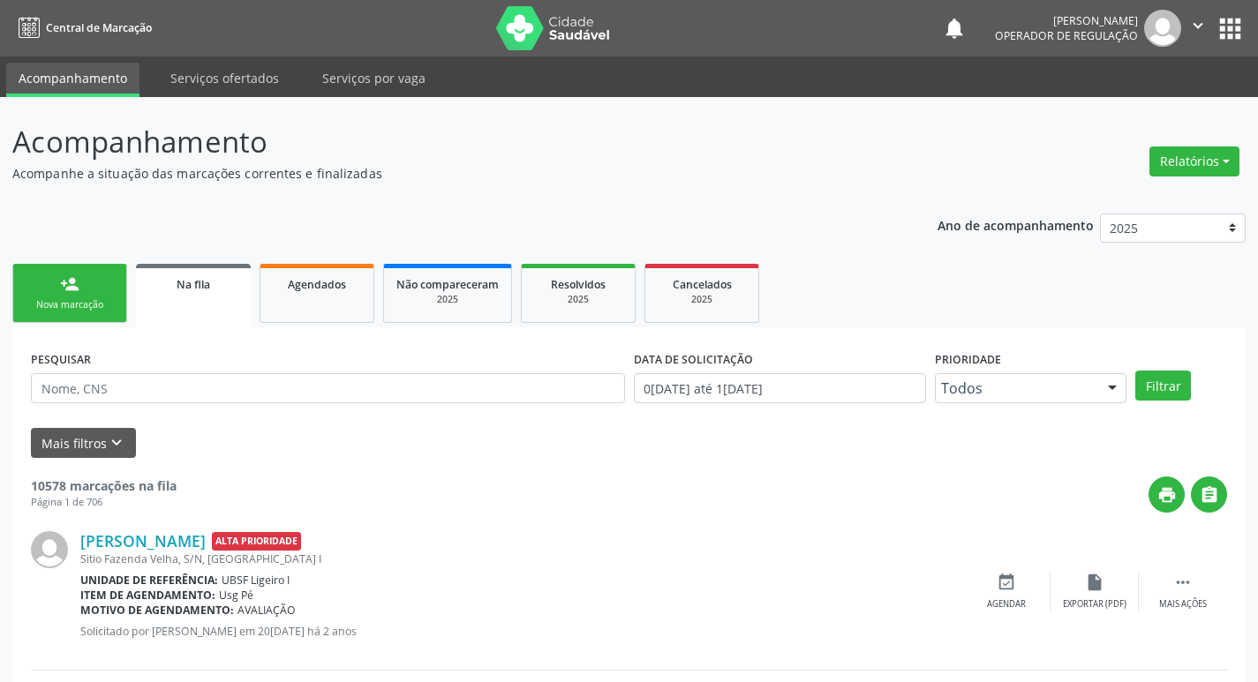
click at [115, 301] on link "person_add Nova marcação" at bounding box center [69, 293] width 115 height 59
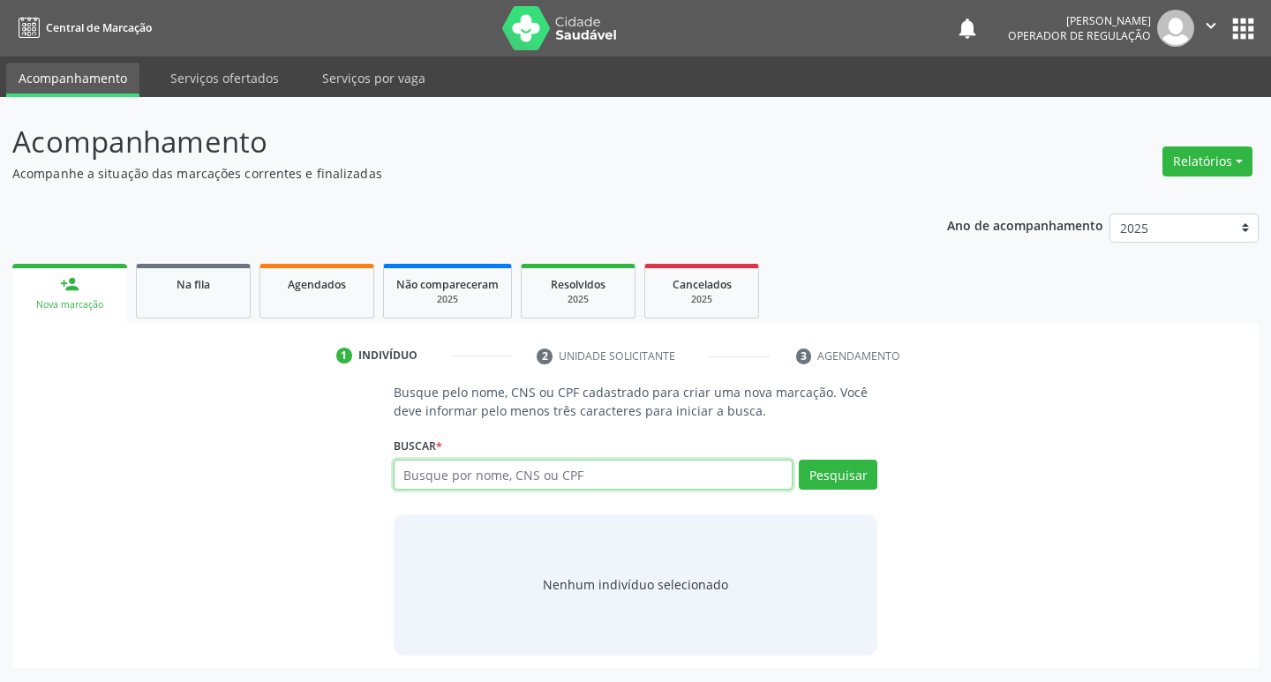
click at [575, 480] on input "text" at bounding box center [594, 475] width 400 height 30
type input "7021078228111770"
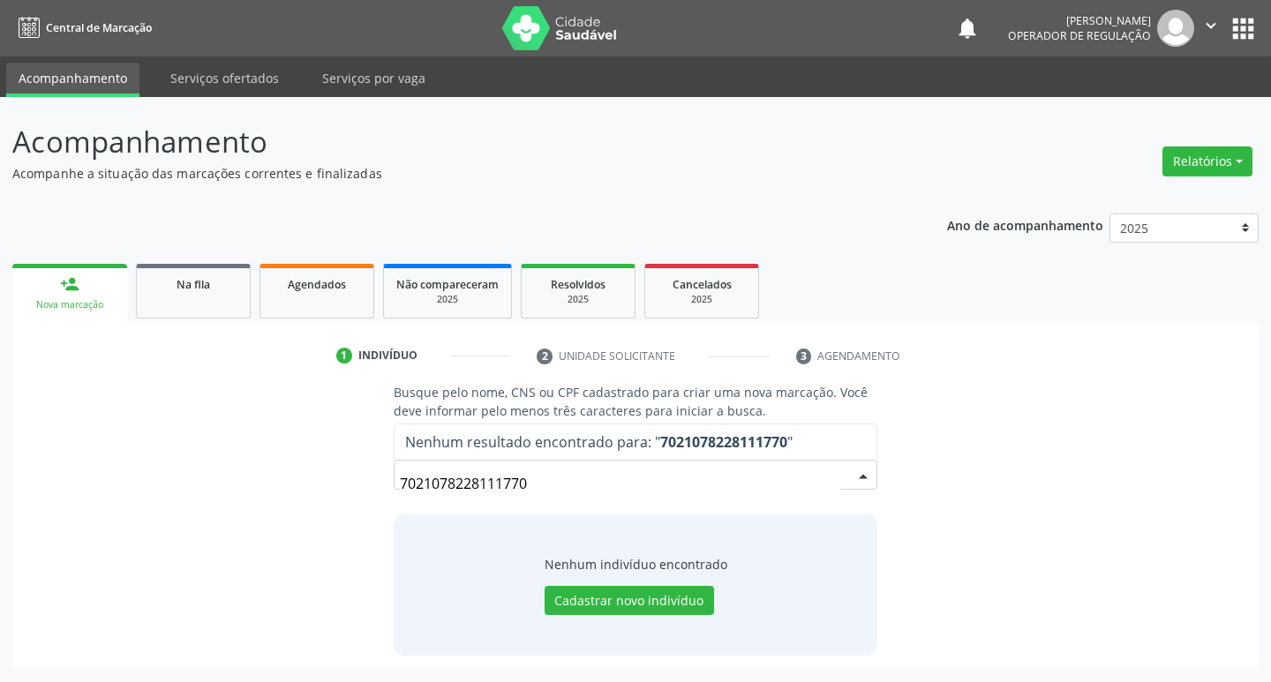
drag, startPoint x: 573, startPoint y: 500, endPoint x: 80, endPoint y: 470, distance: 493.3
click at [80, 470] on div "Busque pelo nome, CNS ou CPF cadastrado para criar uma nova marcação. Você deve…" at bounding box center [635, 519] width 1221 height 272
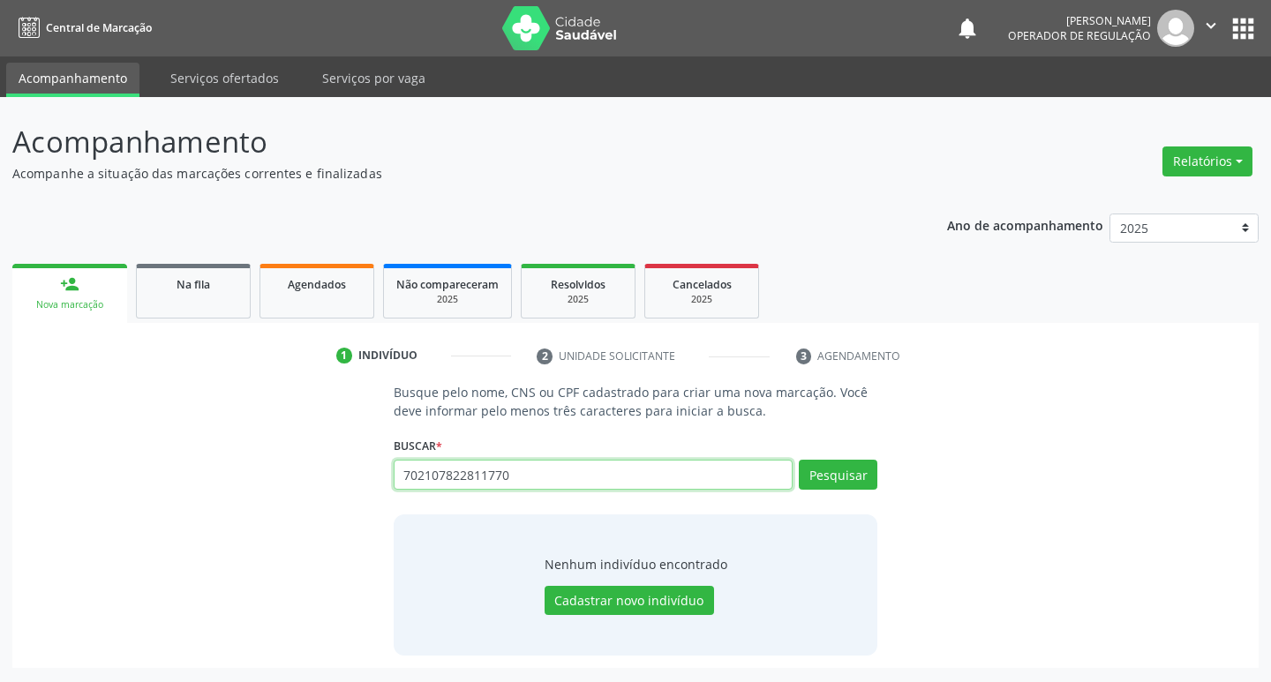
type input "702107822811770"
click at [839, 490] on div "Pesquisar" at bounding box center [834, 481] width 85 height 42
click at [843, 473] on button "Pesquisar" at bounding box center [838, 475] width 79 height 30
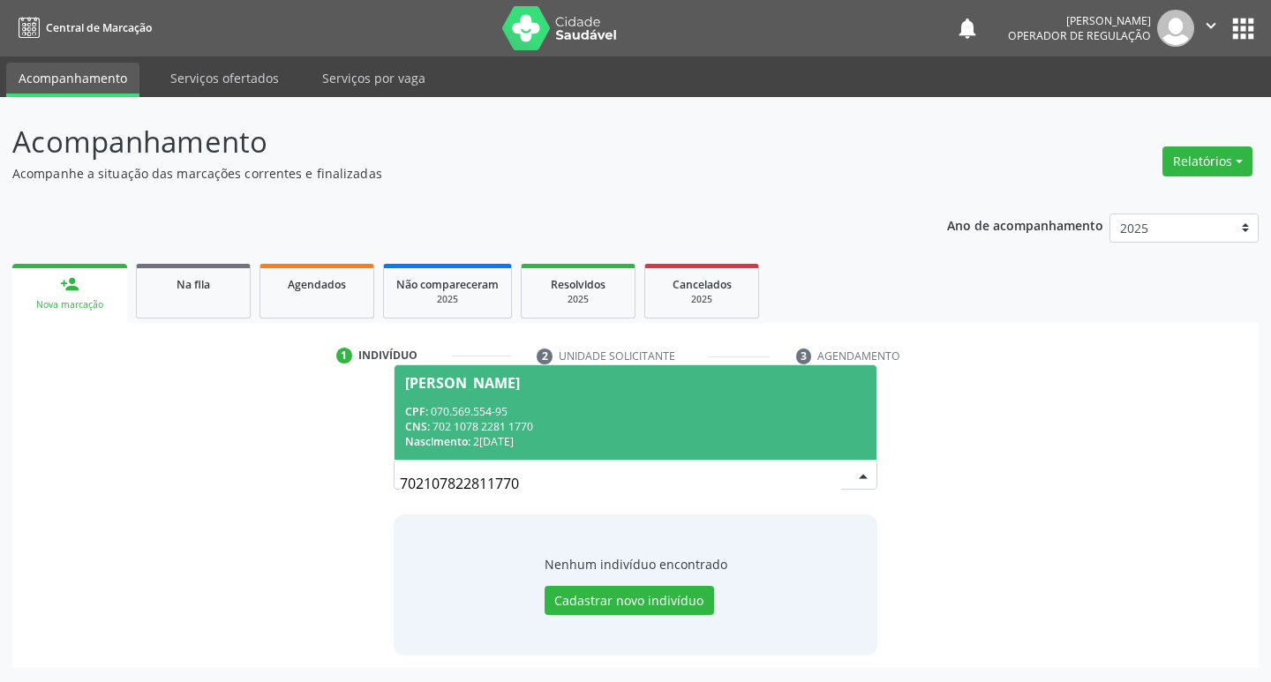
click at [489, 395] on span "Dayana Nascimento Negreiros CPF: 070.569.554-95 CNS: 702 1078 2281 1770 Nascime…" at bounding box center [635, 412] width 483 height 94
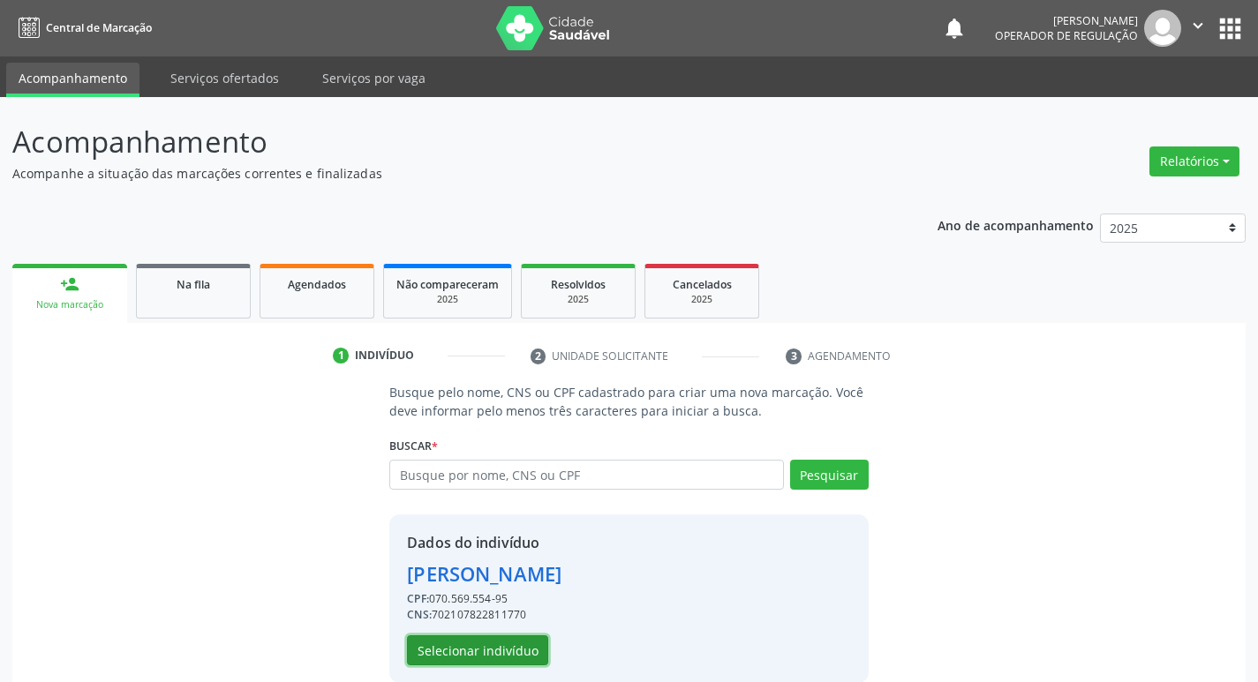
click at [457, 653] on button "Selecionar indivíduo" at bounding box center [477, 650] width 141 height 30
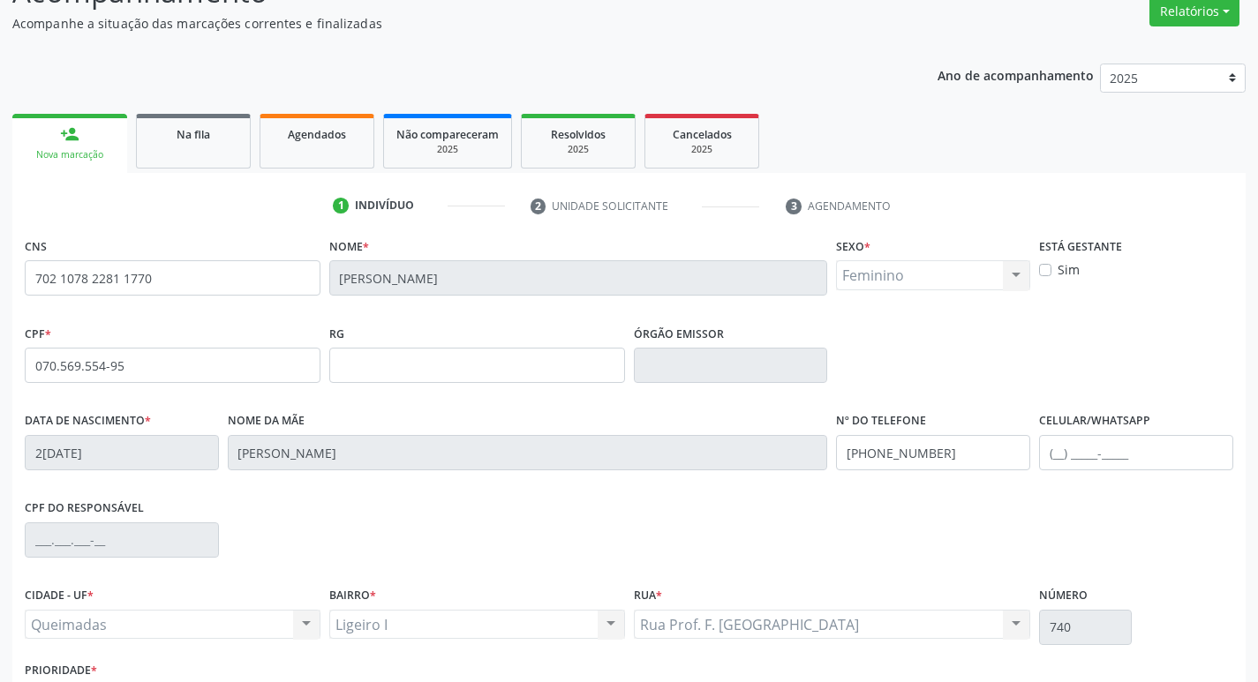
scroll to position [274, 0]
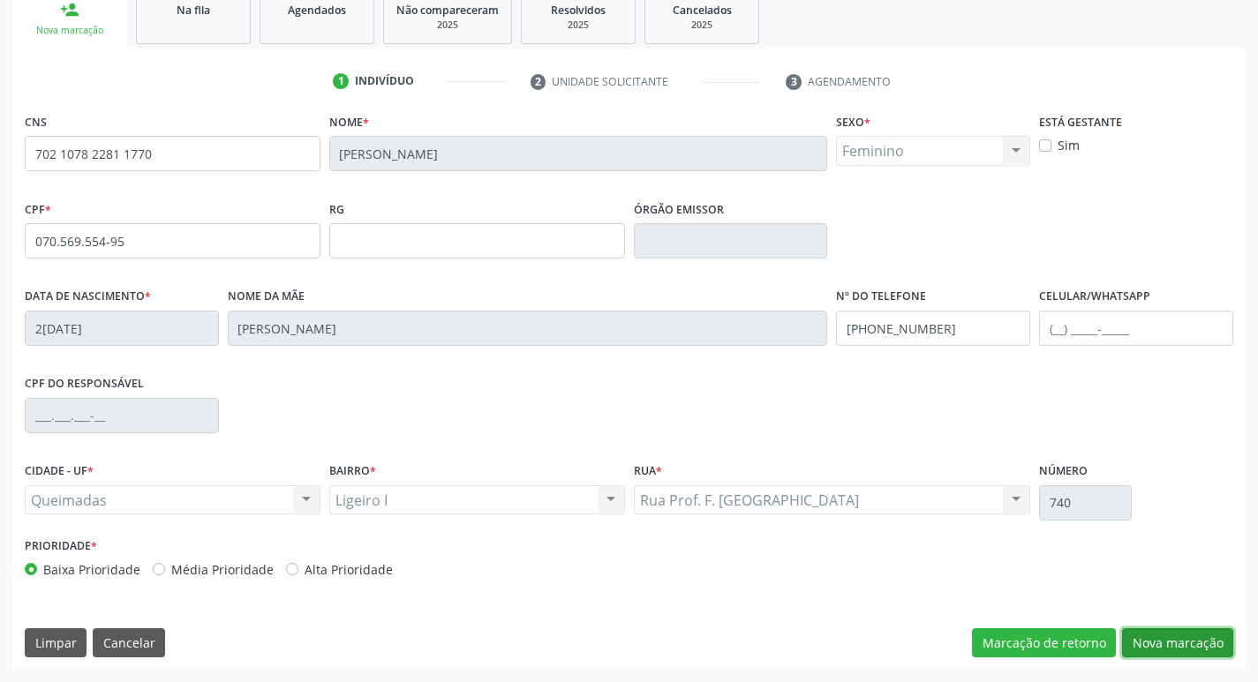
click at [1183, 636] on button "Nova marcação" at bounding box center [1177, 643] width 111 height 30
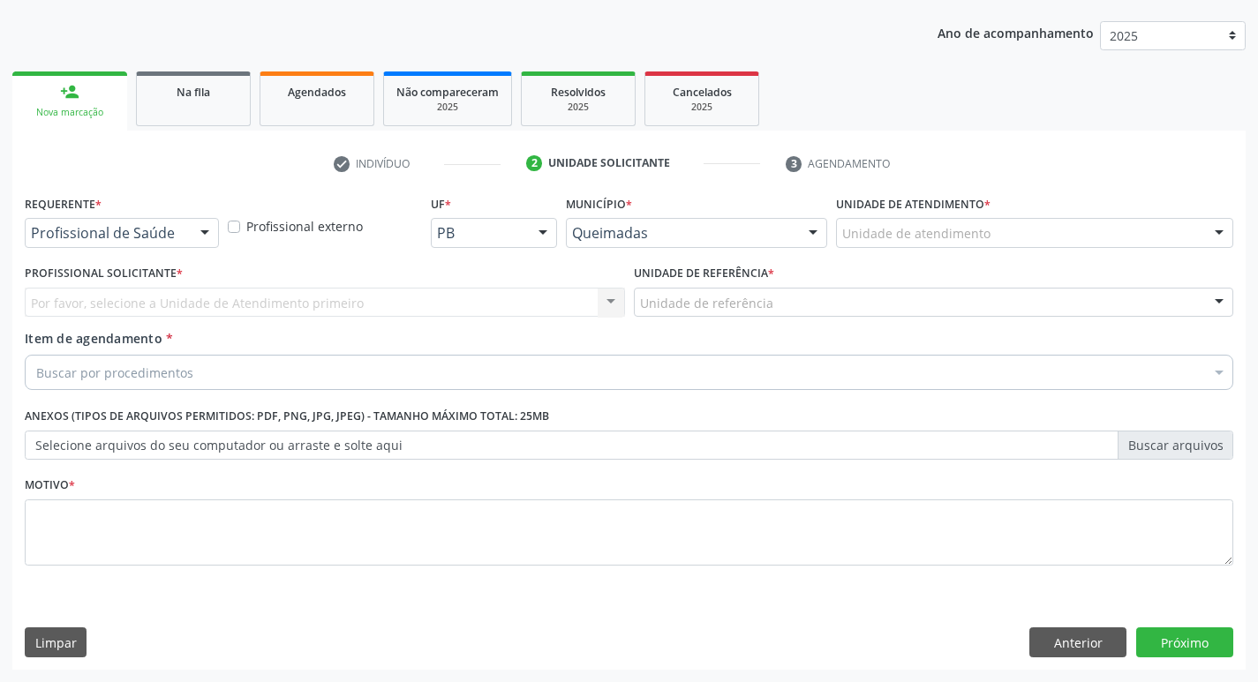
scroll to position [192, 0]
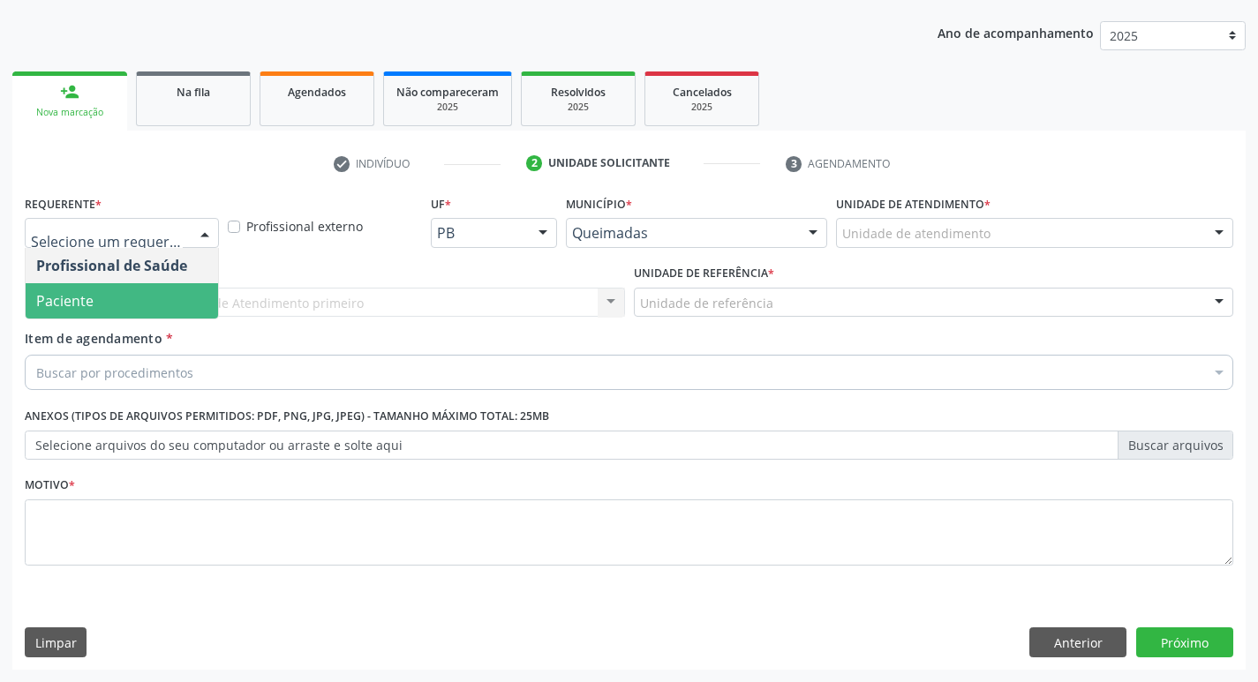
click at [158, 289] on span "Paciente" at bounding box center [122, 300] width 192 height 35
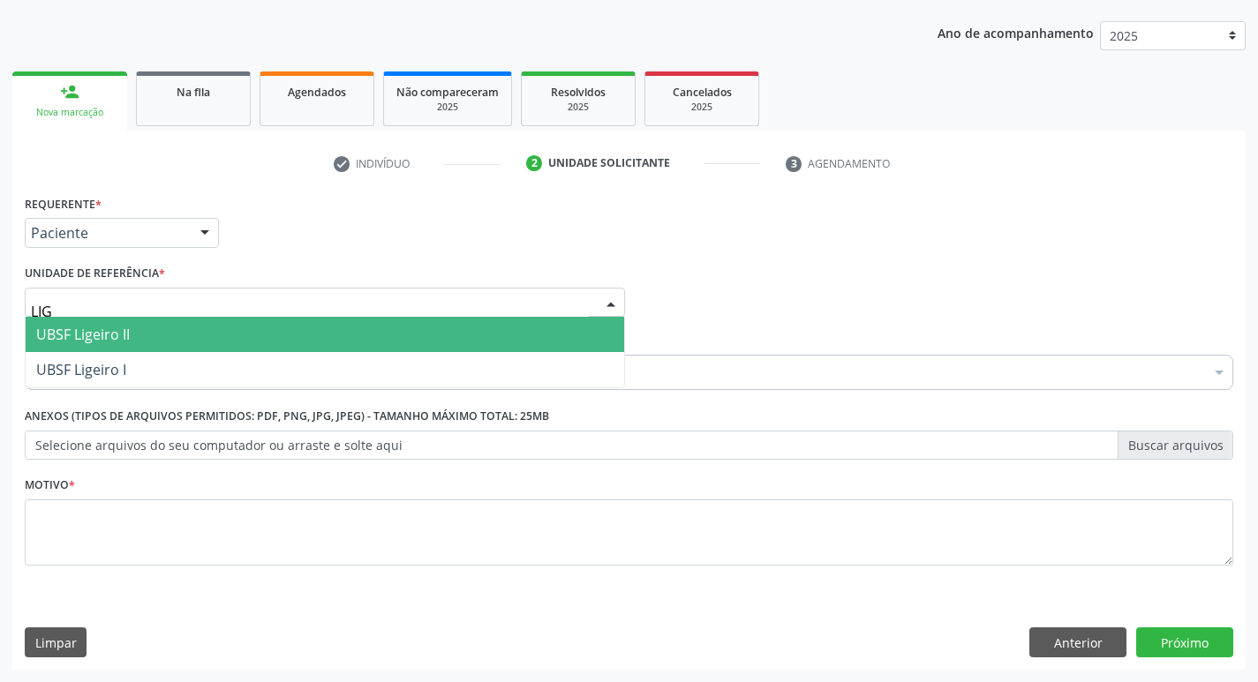
type input "LIGE"
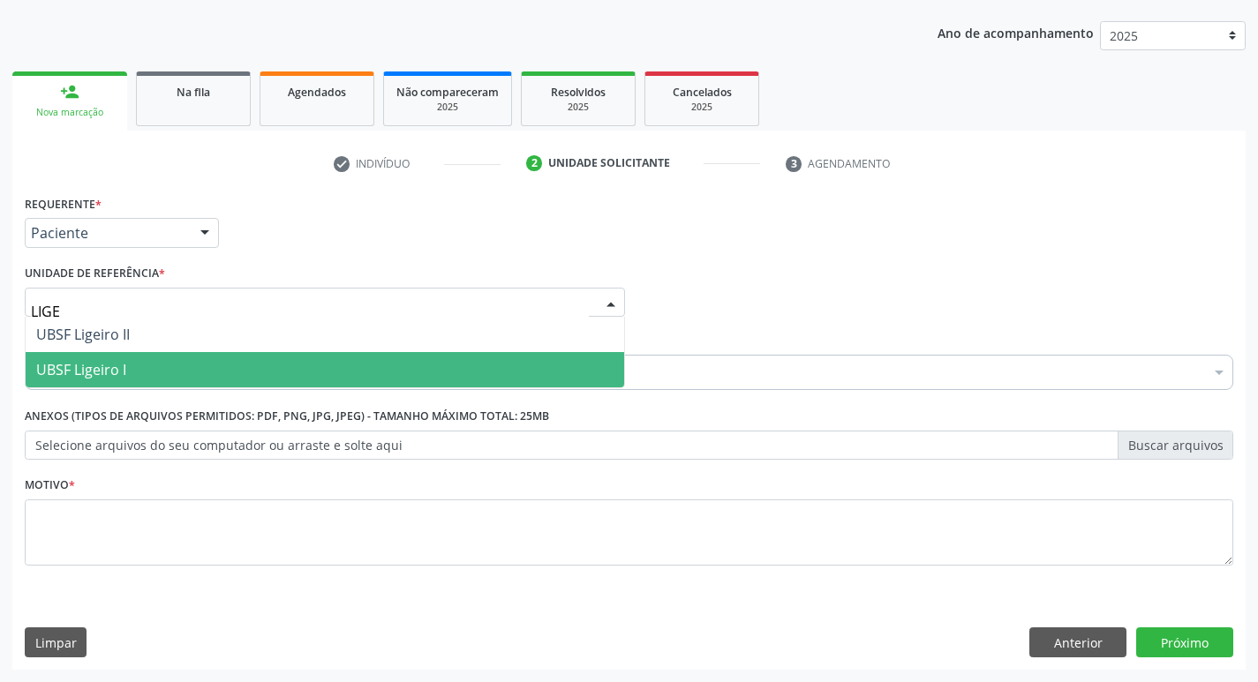
click at [161, 360] on span "UBSF Ligeiro I" at bounding box center [325, 369] width 598 height 35
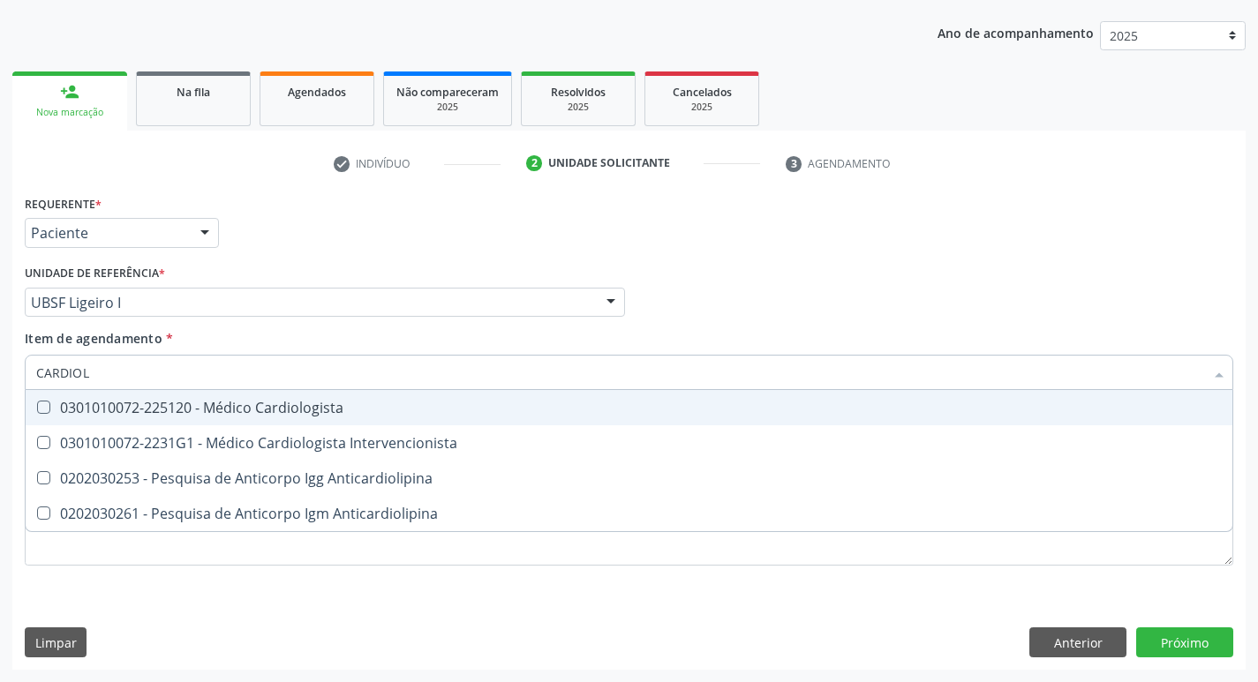
type input "CARDIOLO"
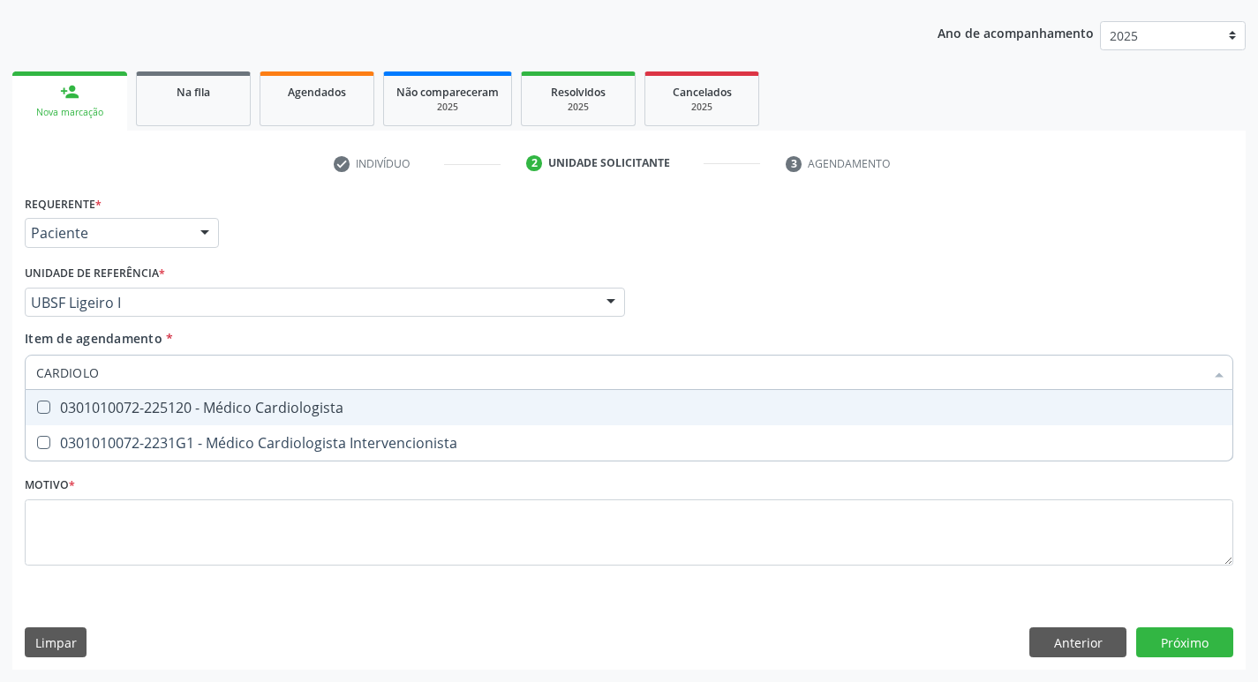
click at [170, 396] on span "0301010072-225120 - Médico Cardiologista" at bounding box center [629, 407] width 1206 height 35
checkbox Cardiologista "true"
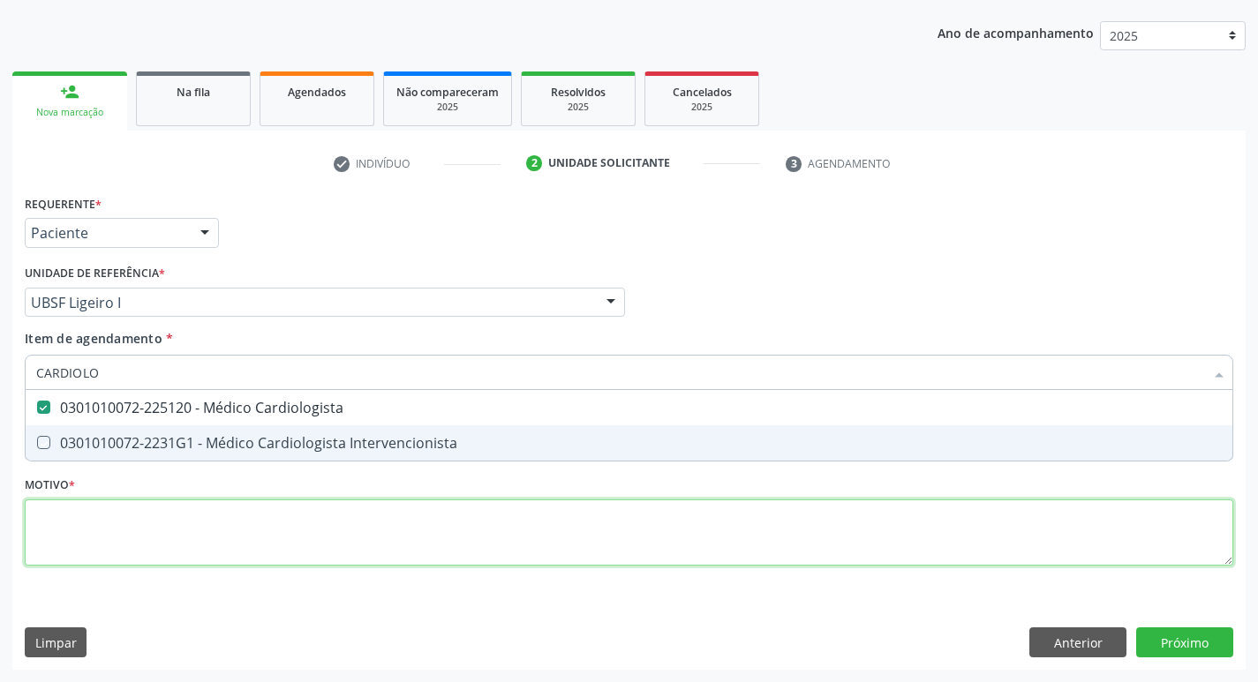
click at [129, 523] on div "Requerente * Paciente Profissional de Saúde Paciente Nenhum resultado encontrad…" at bounding box center [629, 391] width 1208 height 400
checkbox Intervencionista "true"
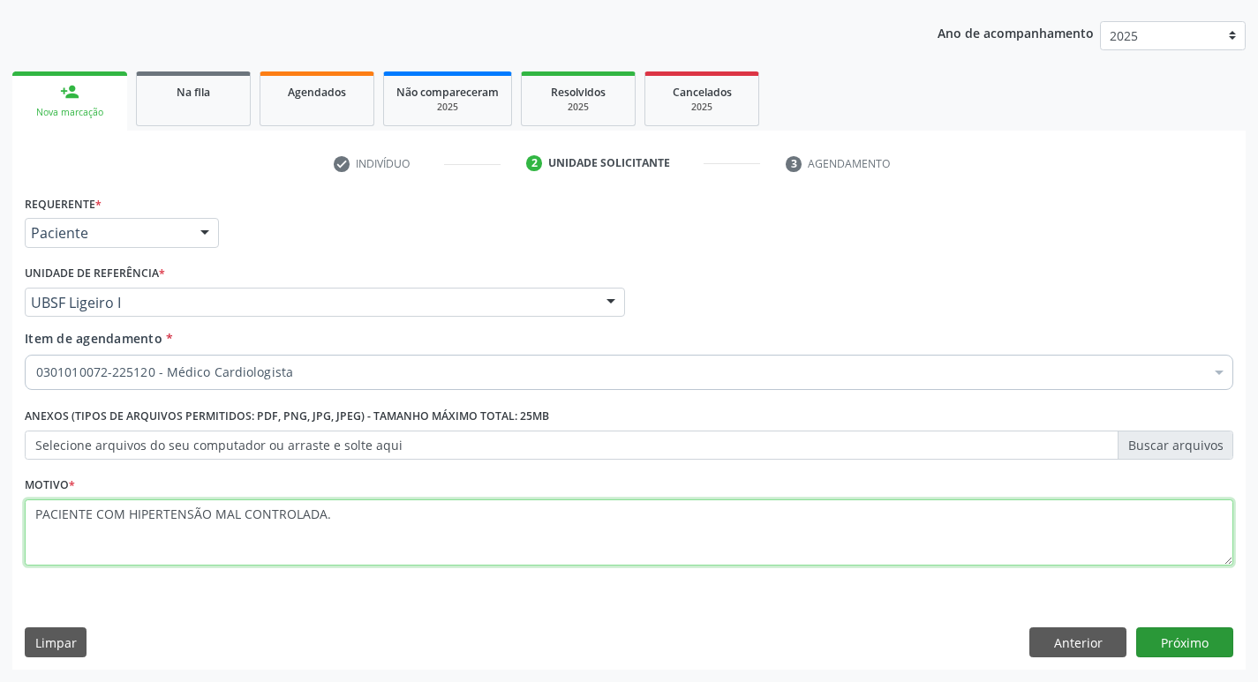
type textarea "PACIENTE COM HIPERTENSÃO MAL CONTROLADA."
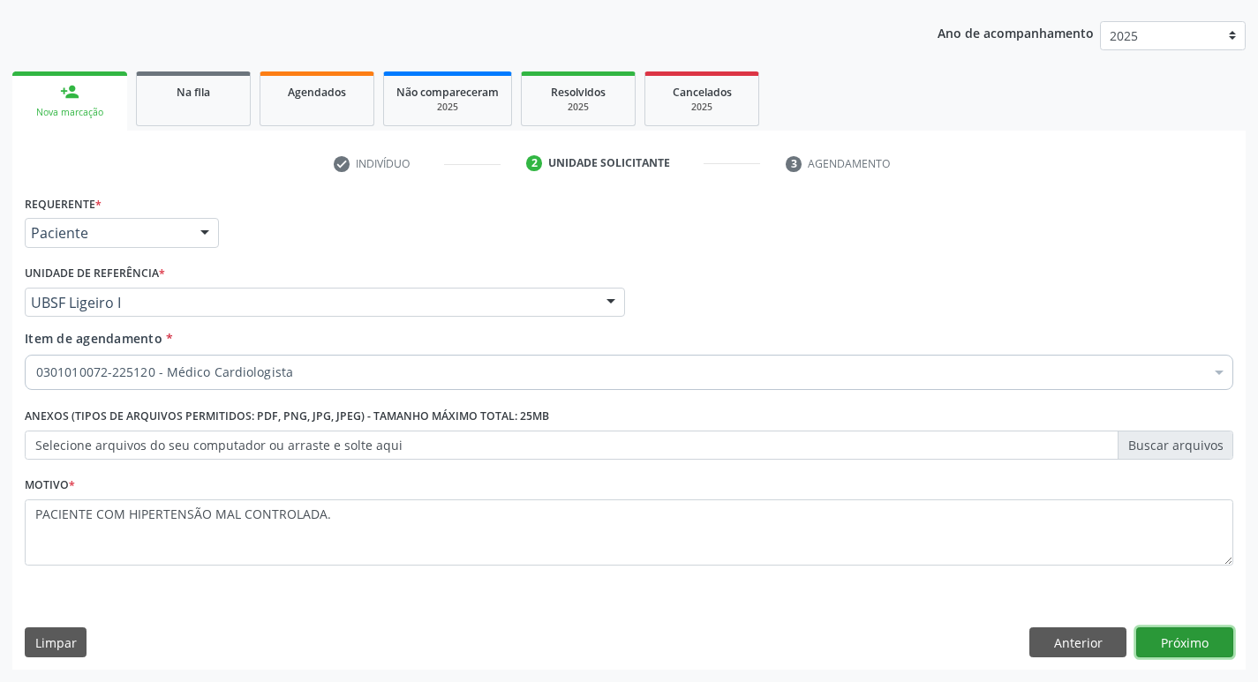
click at [1170, 629] on button "Próximo" at bounding box center [1184, 642] width 97 height 30
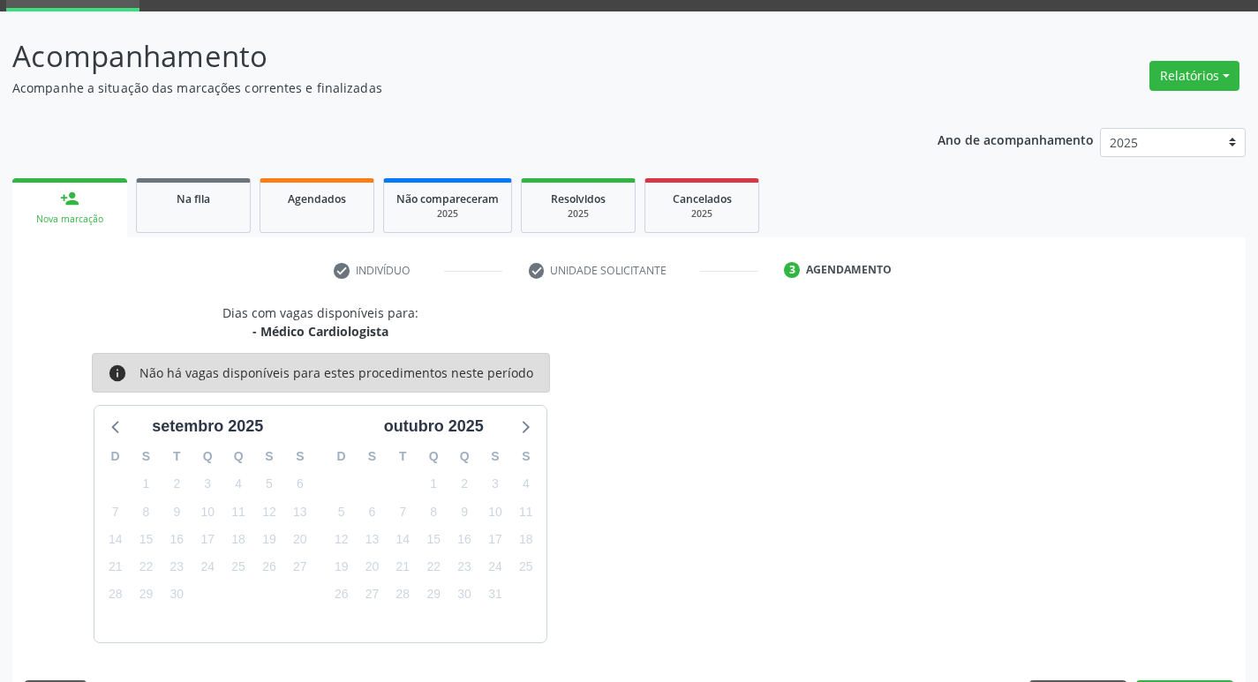
scroll to position [138, 0]
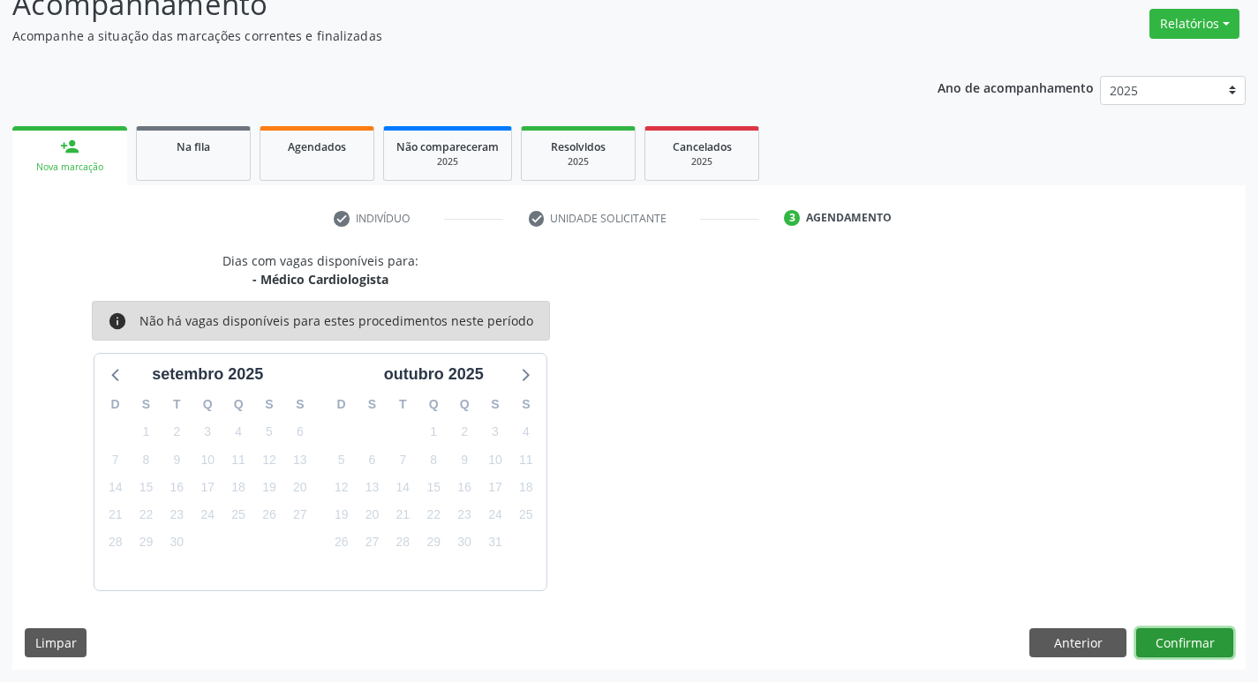
click at [1153, 647] on button "Confirmar" at bounding box center [1184, 643] width 97 height 30
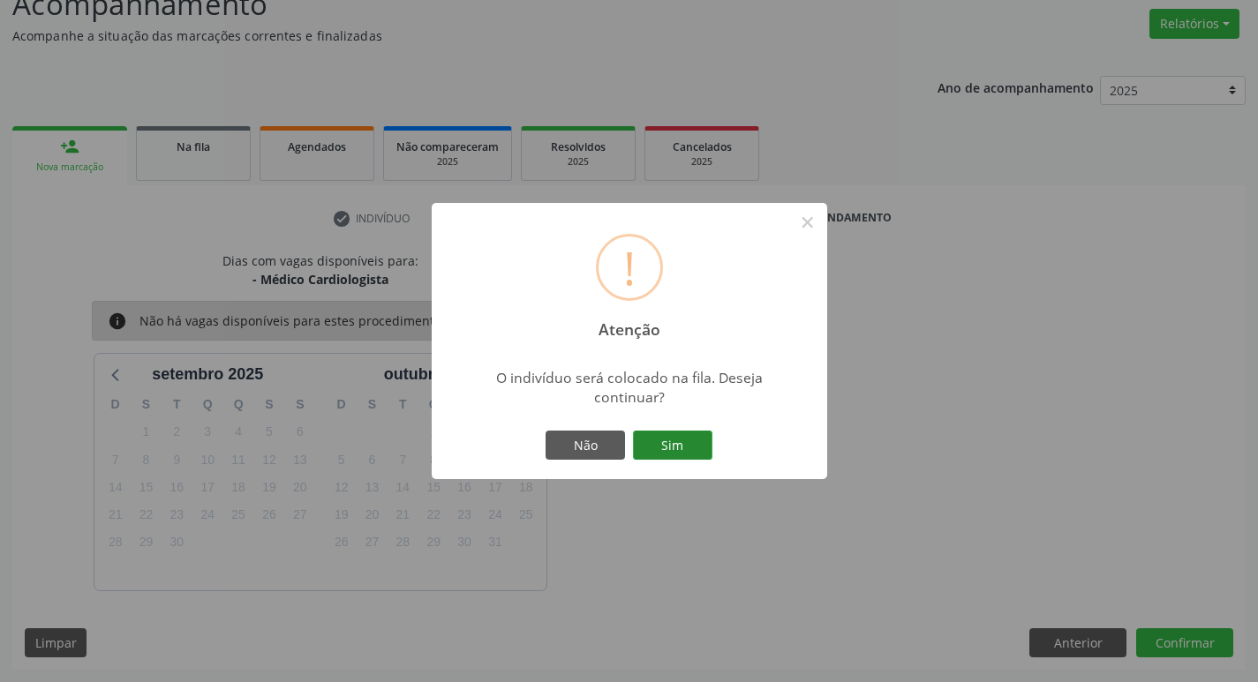
click at [647, 450] on button "Sim" at bounding box center [672, 446] width 79 height 30
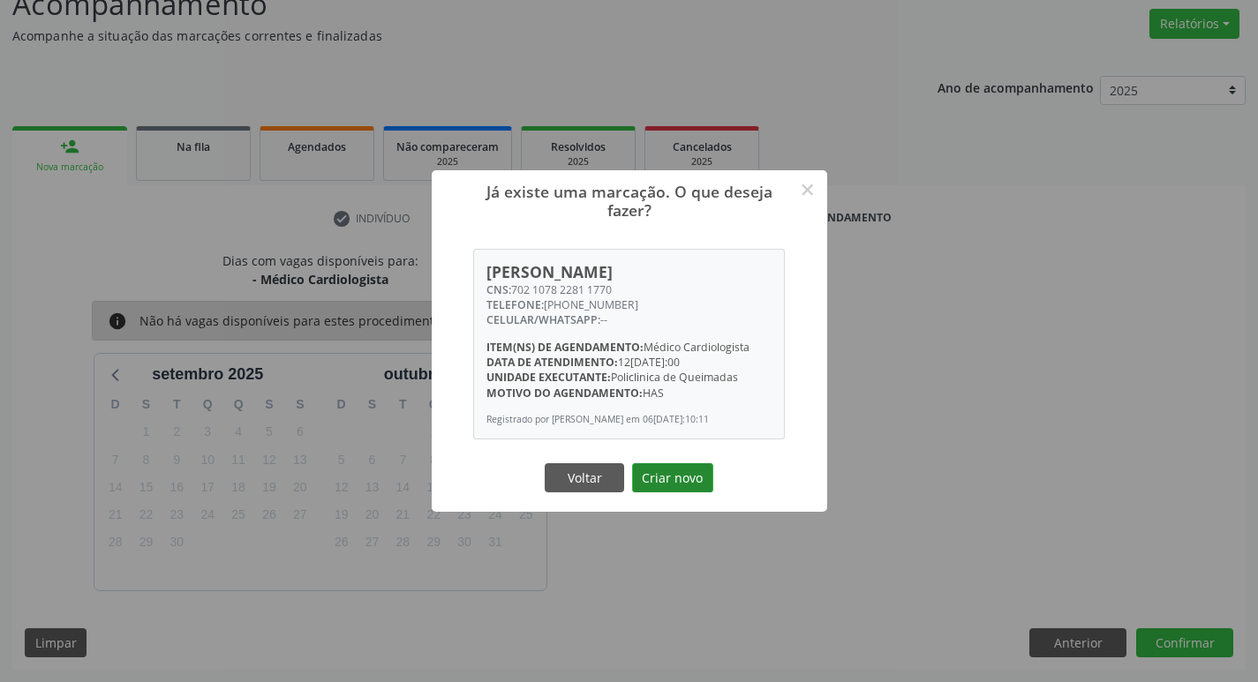
click at [675, 489] on button "Criar novo" at bounding box center [672, 478] width 81 height 30
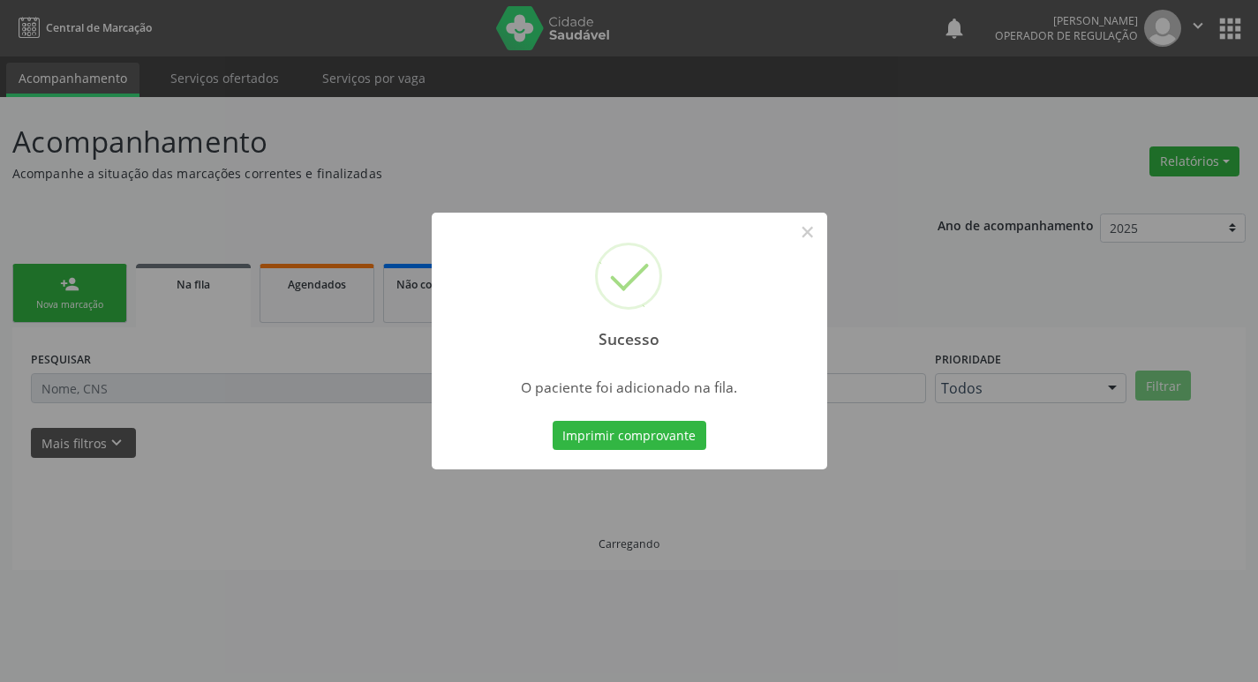
scroll to position [0, 0]
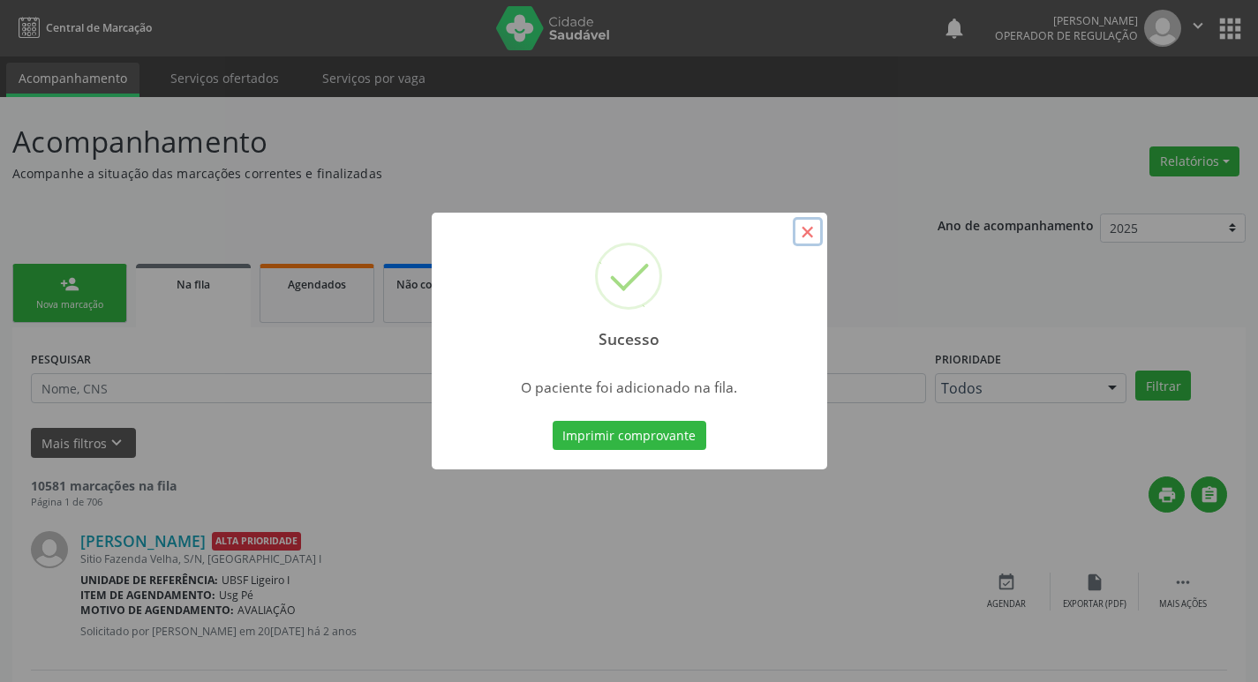
click at [807, 235] on button "×" at bounding box center [807, 232] width 30 height 30
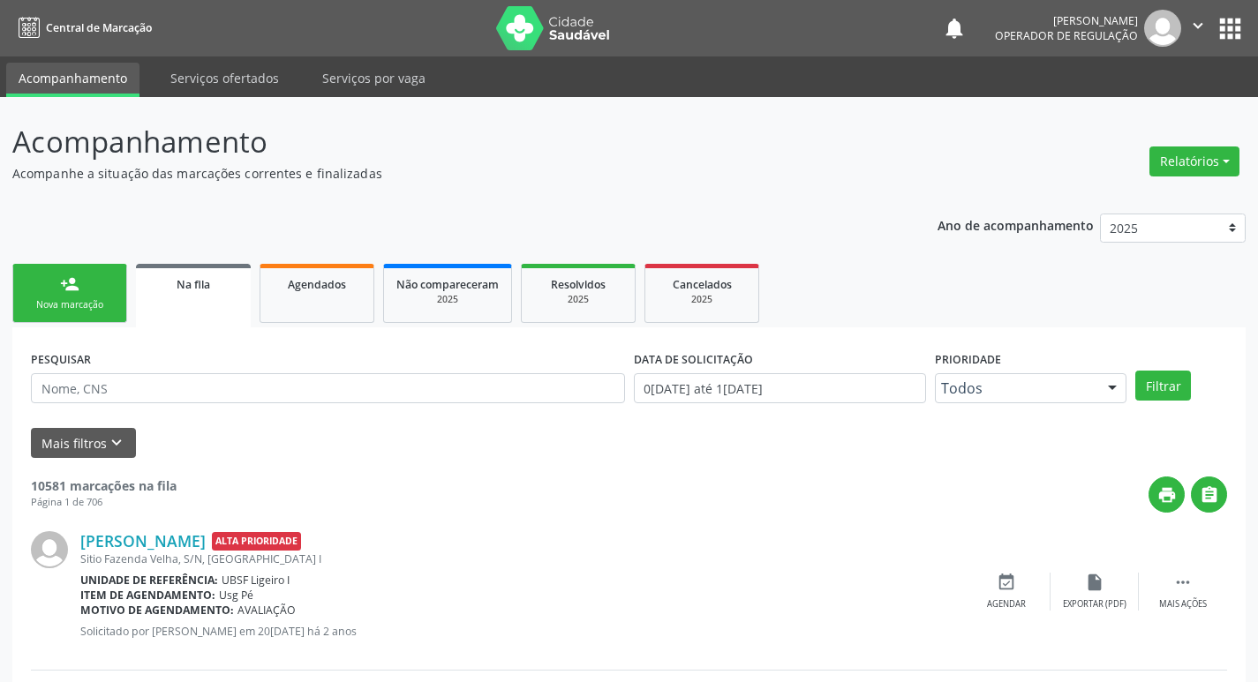
click at [112, 302] on div "Nova marcação" at bounding box center [70, 304] width 88 height 13
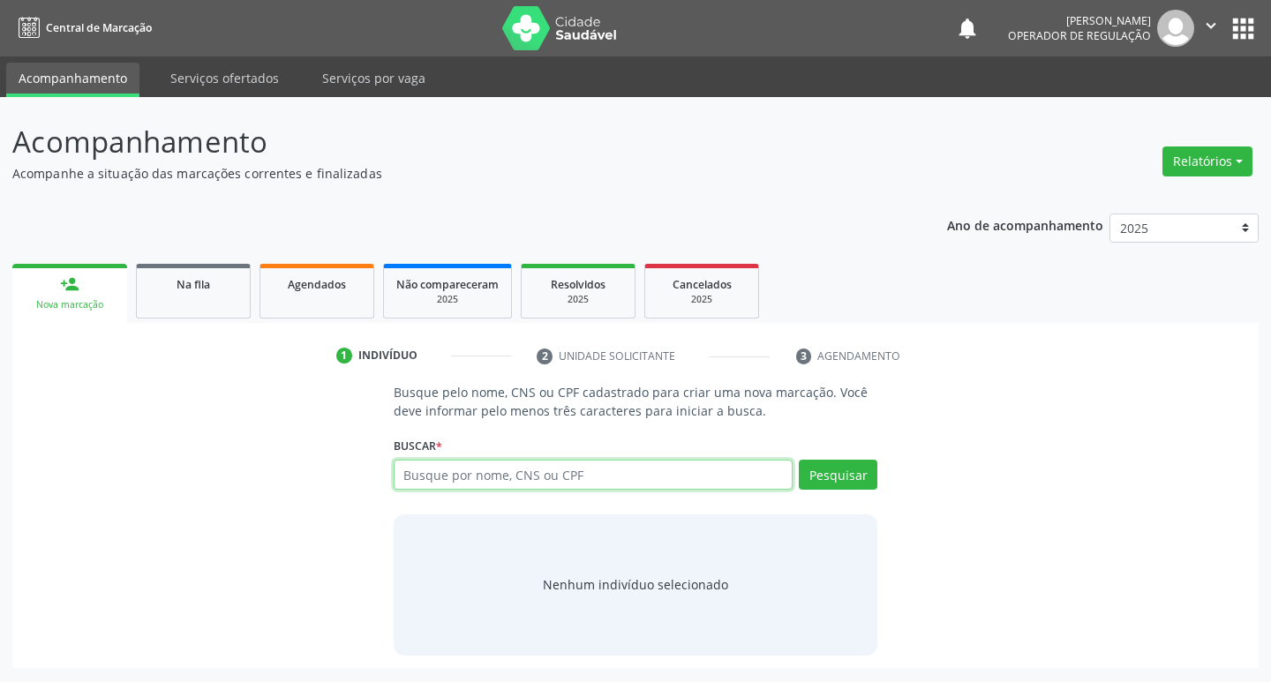
click at [499, 464] on input "text" at bounding box center [594, 475] width 400 height 30
click at [497, 464] on input "text" at bounding box center [594, 475] width 400 height 30
type input "709504650933270"
click at [879, 479] on div "Busque pelo nome, CNS ou CPF cadastrado para criar uma nova marcação. Você deve…" at bounding box center [635, 519] width 509 height 272
click at [868, 479] on button "Pesquisar" at bounding box center [838, 475] width 79 height 30
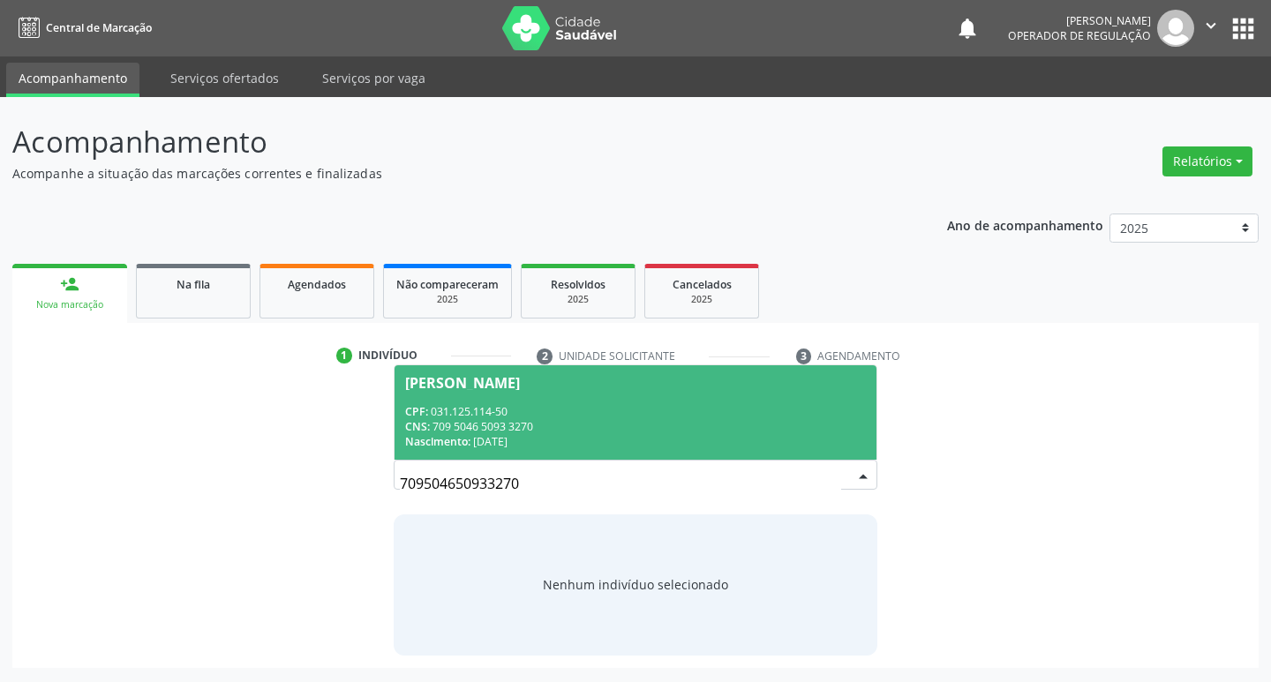
click at [501, 424] on div "CNS: 709 5046 5093 3270" at bounding box center [636, 426] width 462 height 15
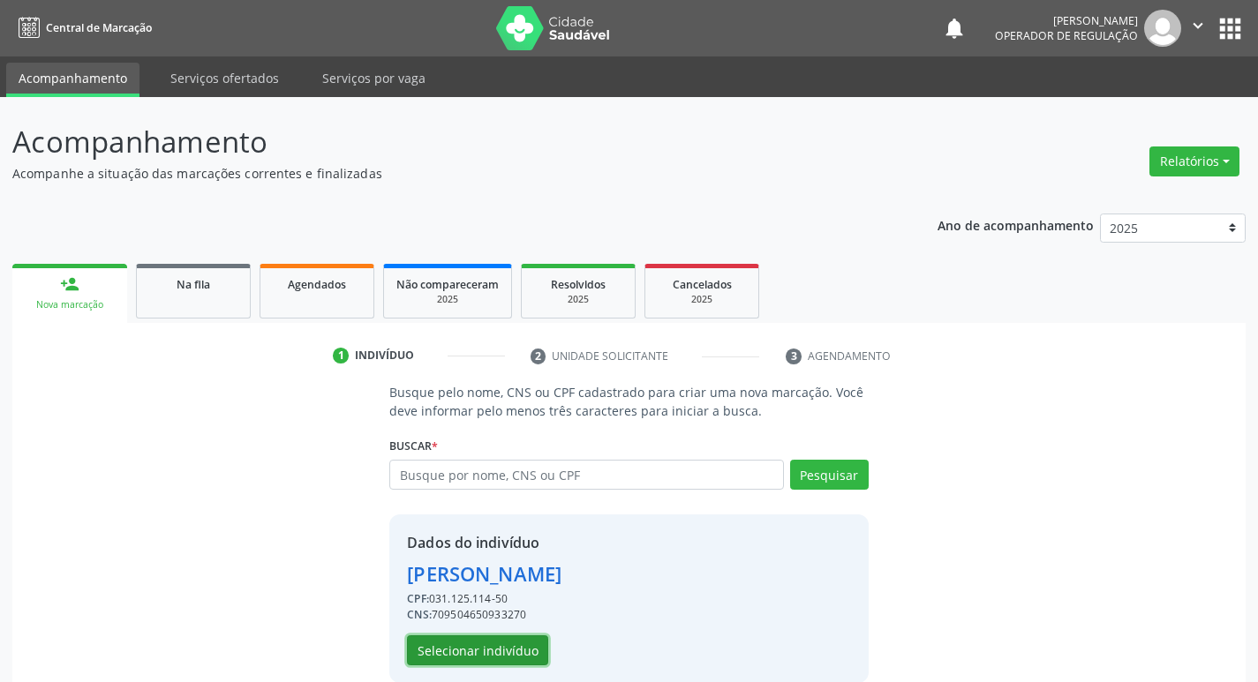
click at [514, 663] on button "Selecionar indivíduo" at bounding box center [477, 650] width 141 height 30
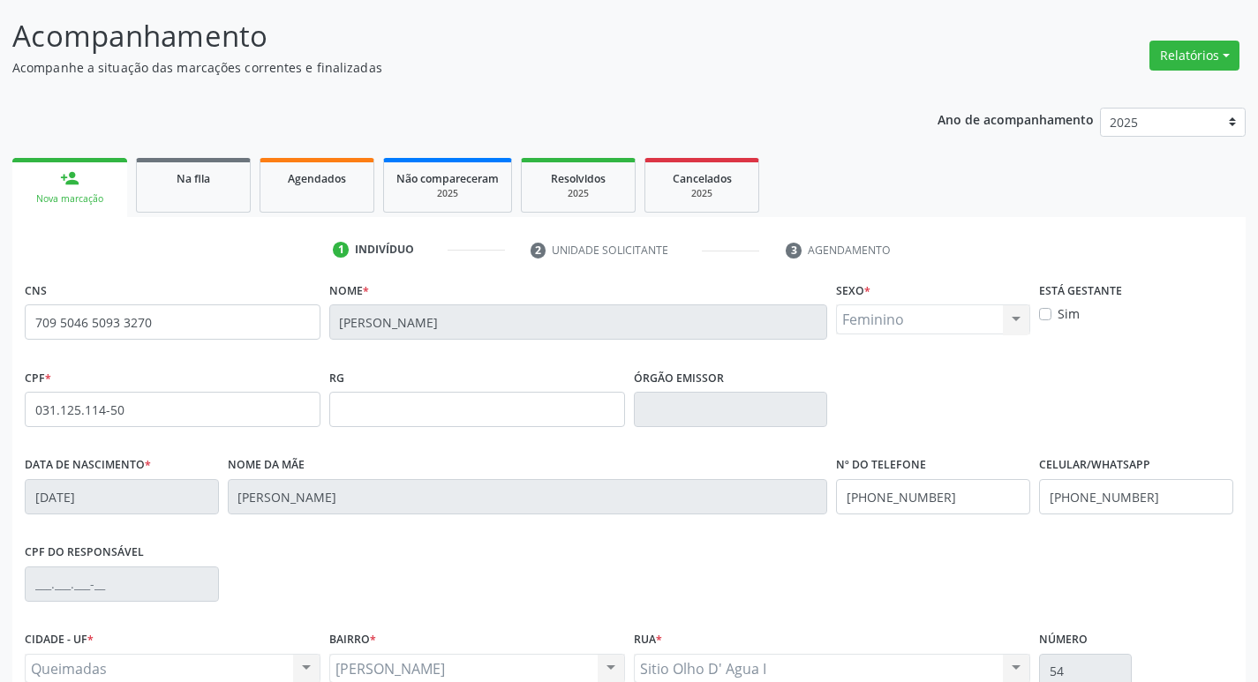
scroll to position [274, 0]
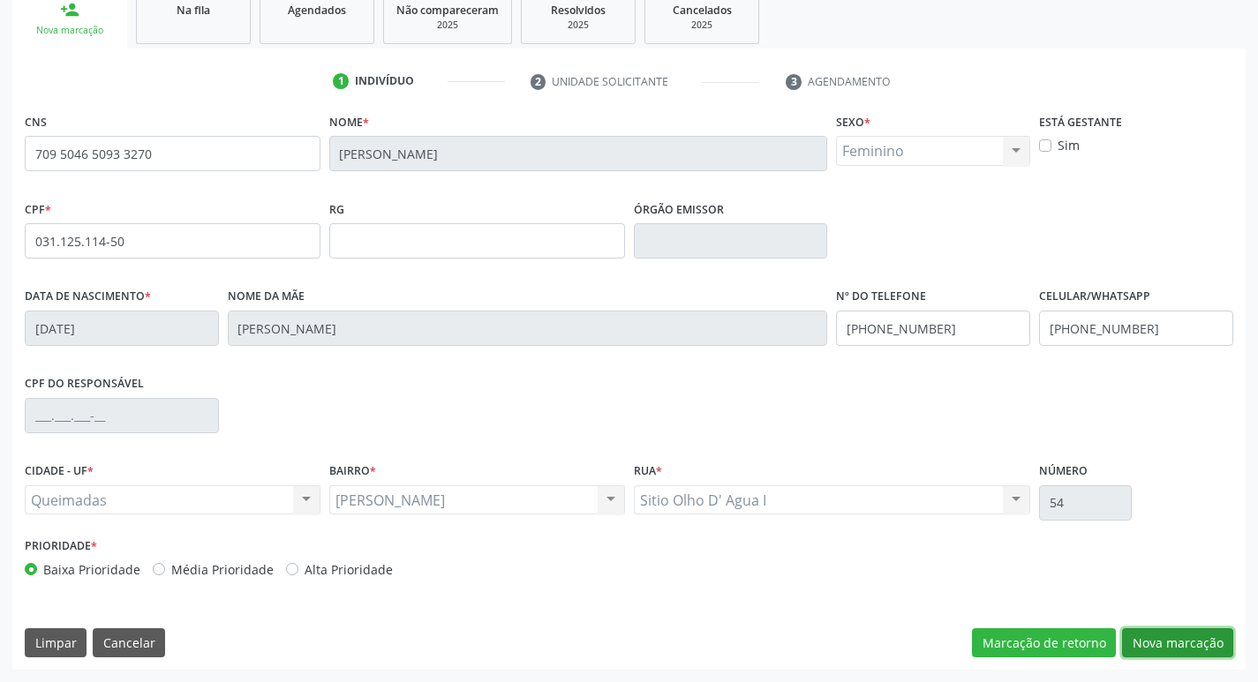
click at [1190, 642] on button "Nova marcação" at bounding box center [1177, 643] width 111 height 30
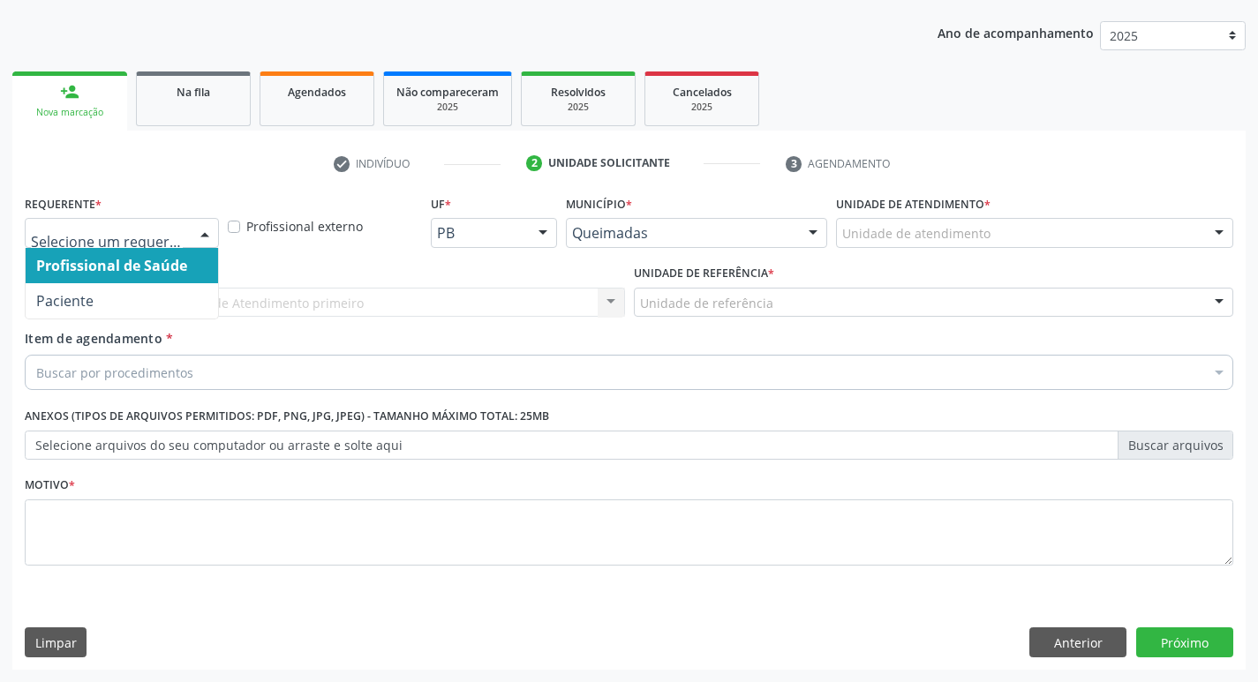
click at [202, 222] on div at bounding box center [204, 234] width 26 height 30
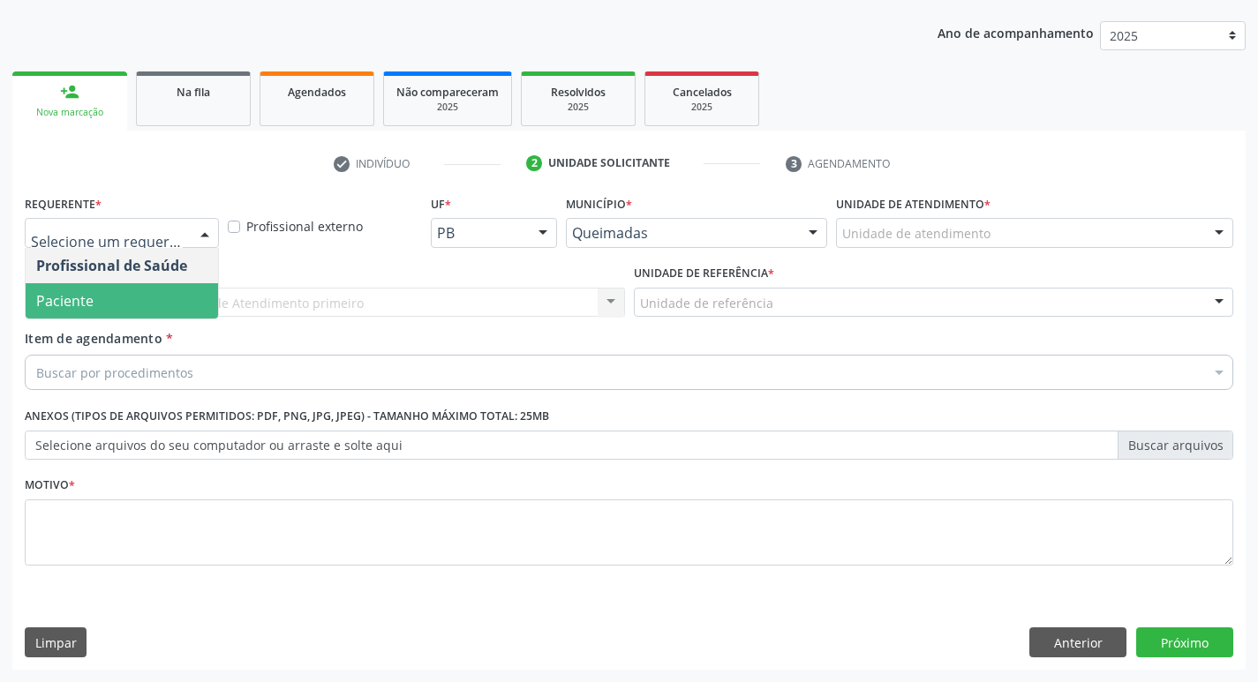
click at [168, 289] on span "Paciente" at bounding box center [122, 300] width 192 height 35
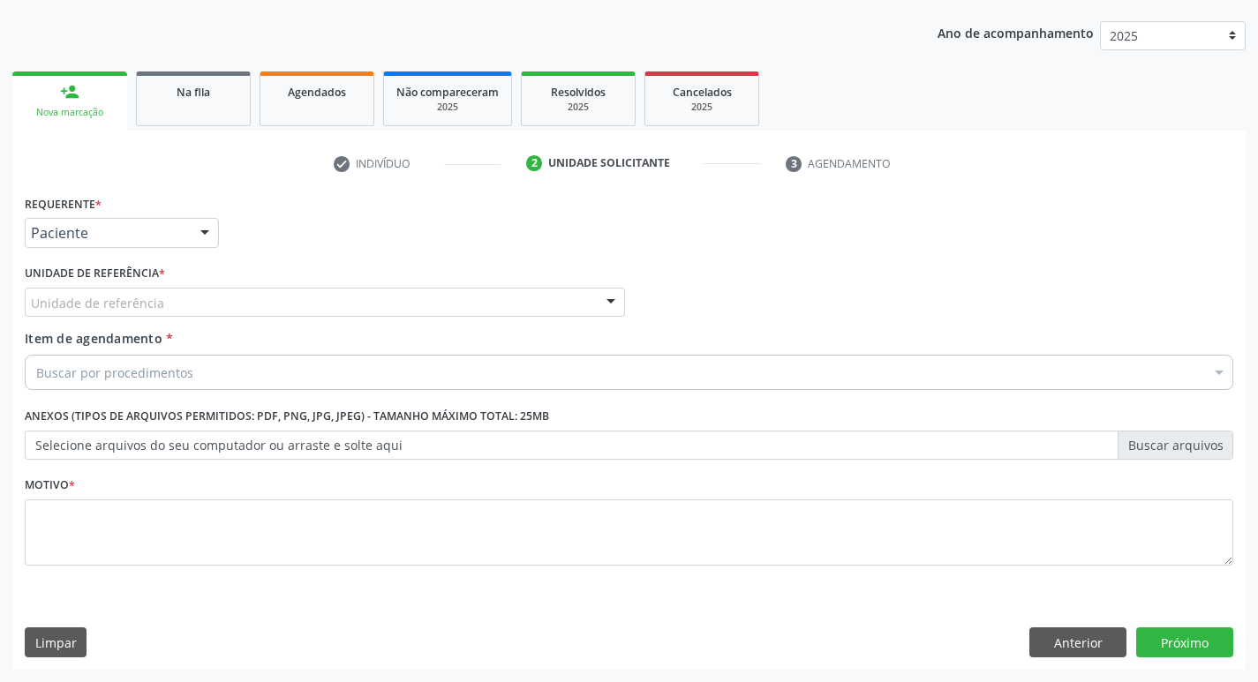
click at [185, 292] on div "Unidade de referência" at bounding box center [325, 303] width 600 height 30
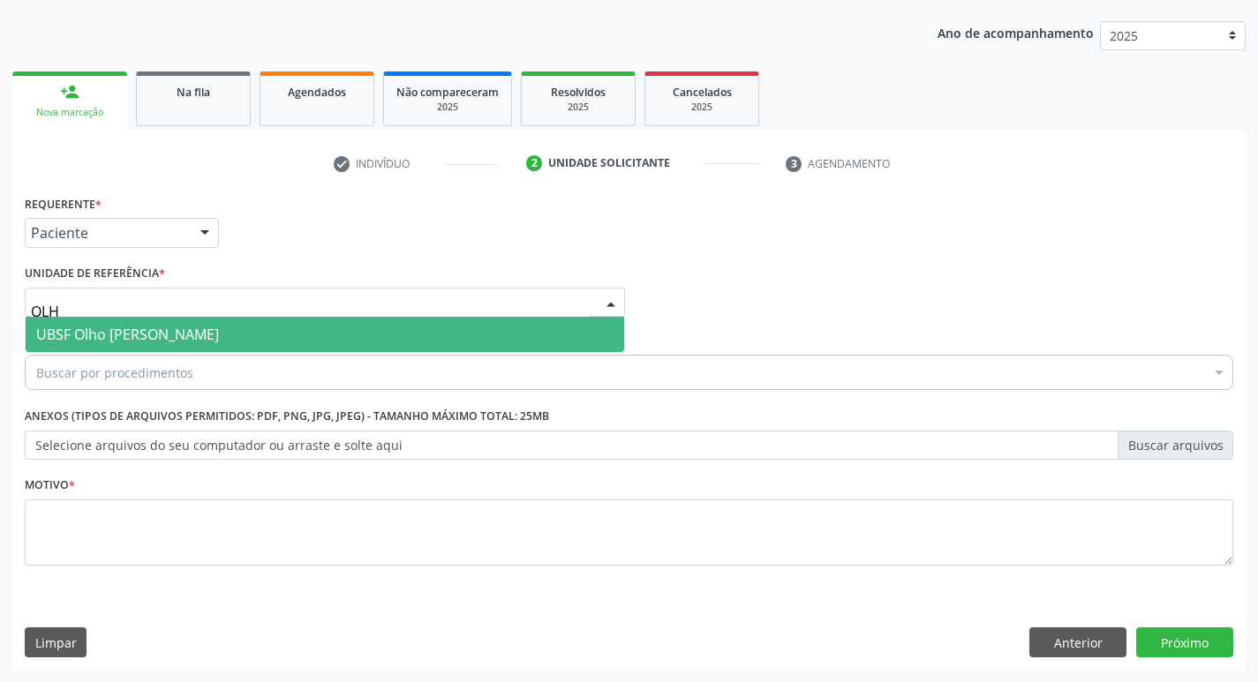
type input "OLHO"
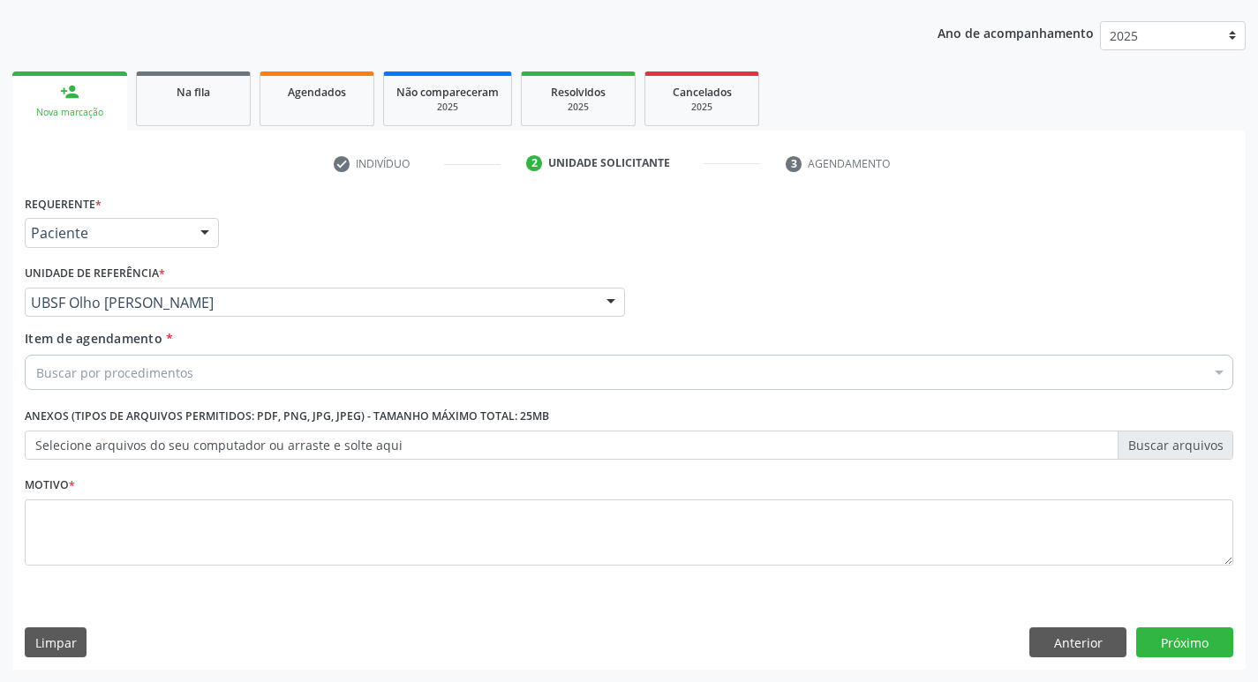
click at [170, 359] on div "Buscar por procedimentos" at bounding box center [629, 372] width 1208 height 35
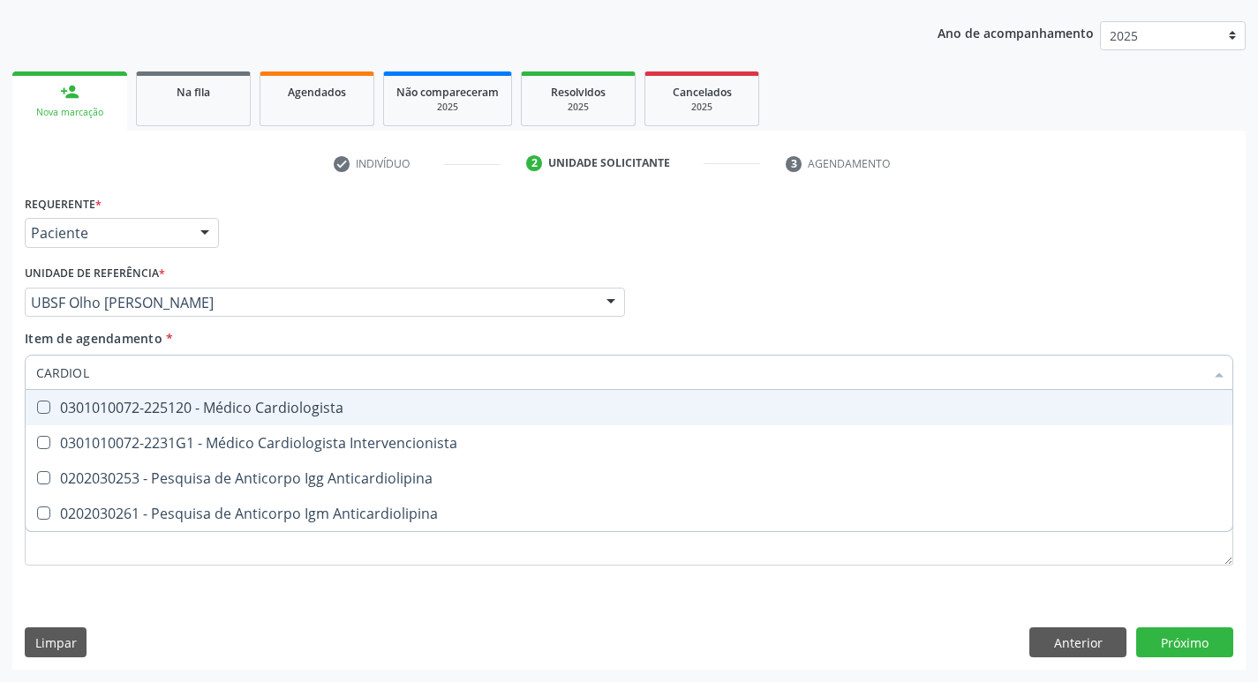
type input "CARDIOLO"
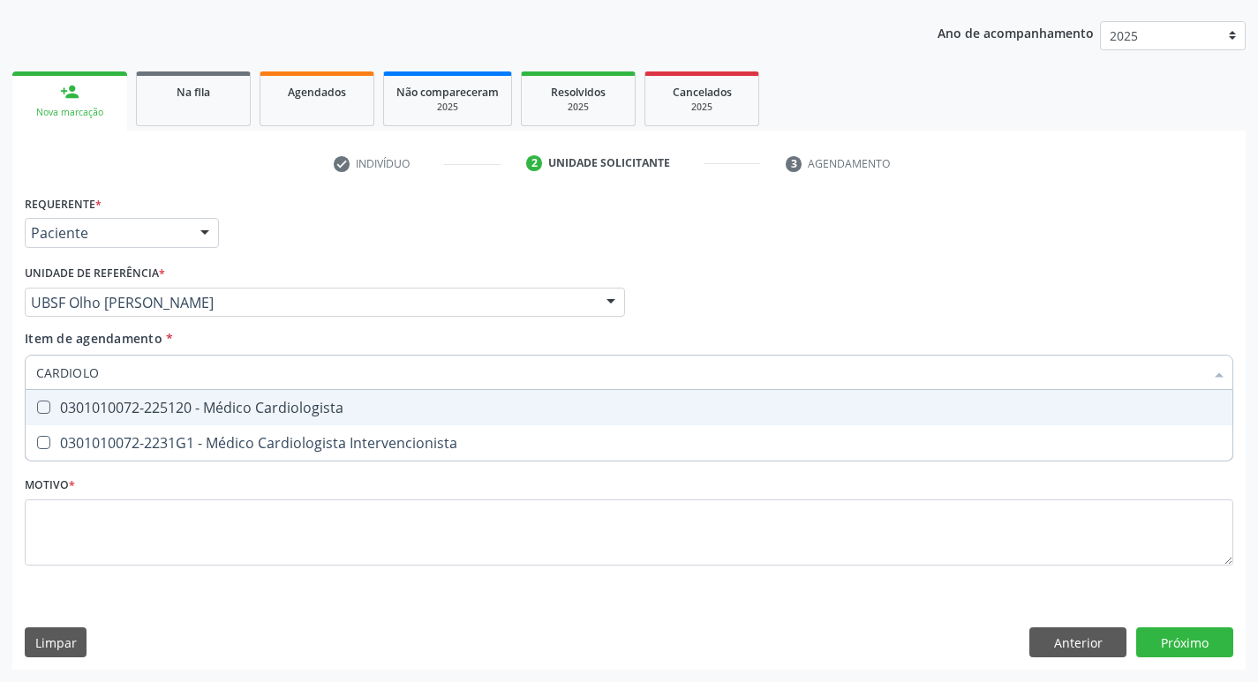
click at [201, 403] on div "0301010072-225120 - Médico Cardiologista" at bounding box center [628, 408] width 1185 height 14
checkbox Cardiologista "true"
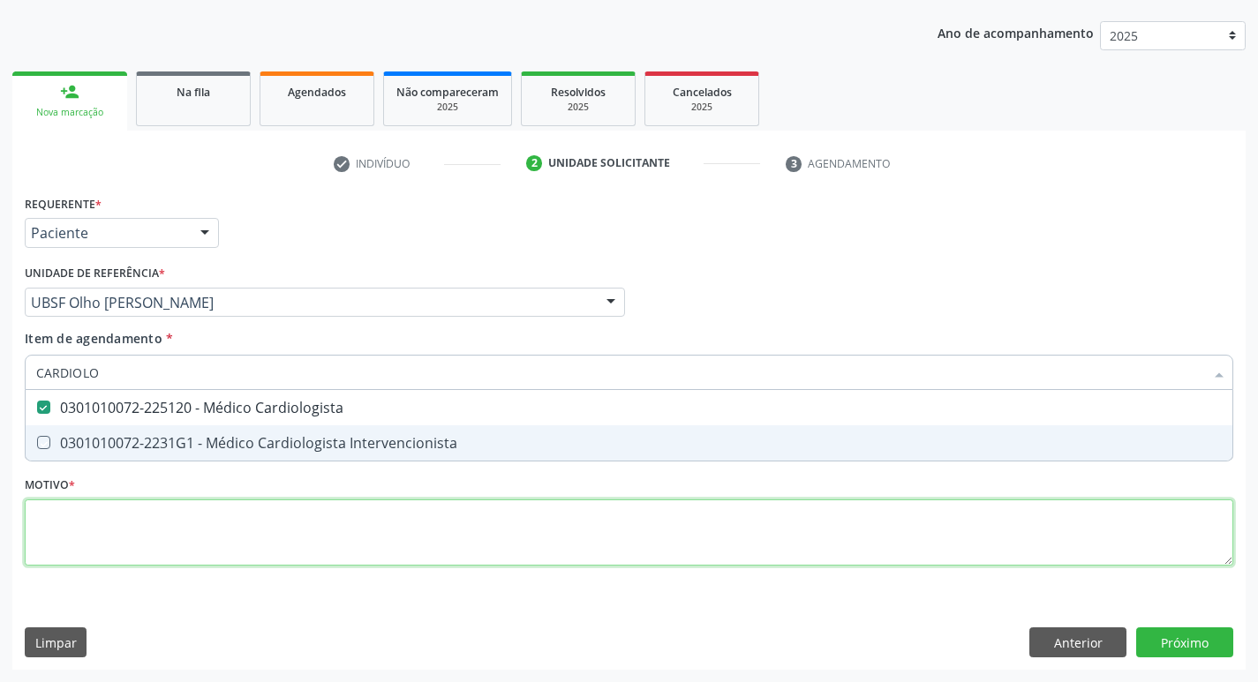
click at [135, 535] on div "Requerente * Paciente Profissional de Saúde Paciente Nenhum resultado encontrad…" at bounding box center [629, 391] width 1208 height 400
checkbox Intervencionista "true"
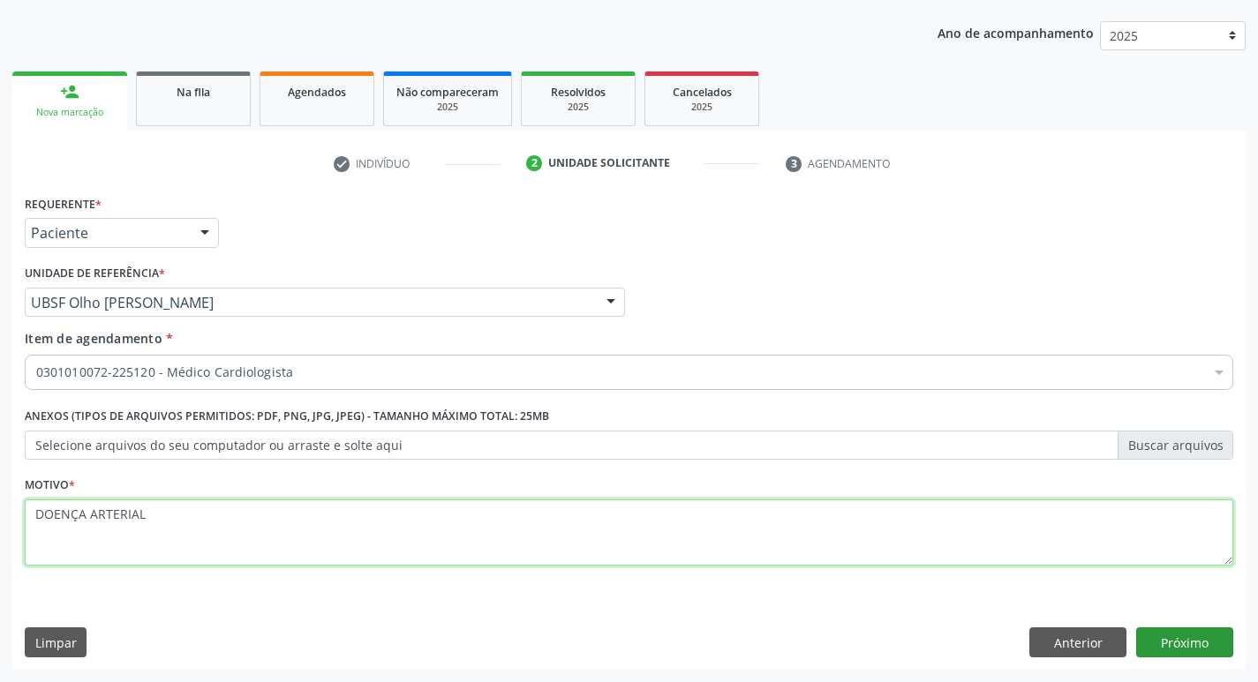
type textarea "DOENÇA ARTERIAL"
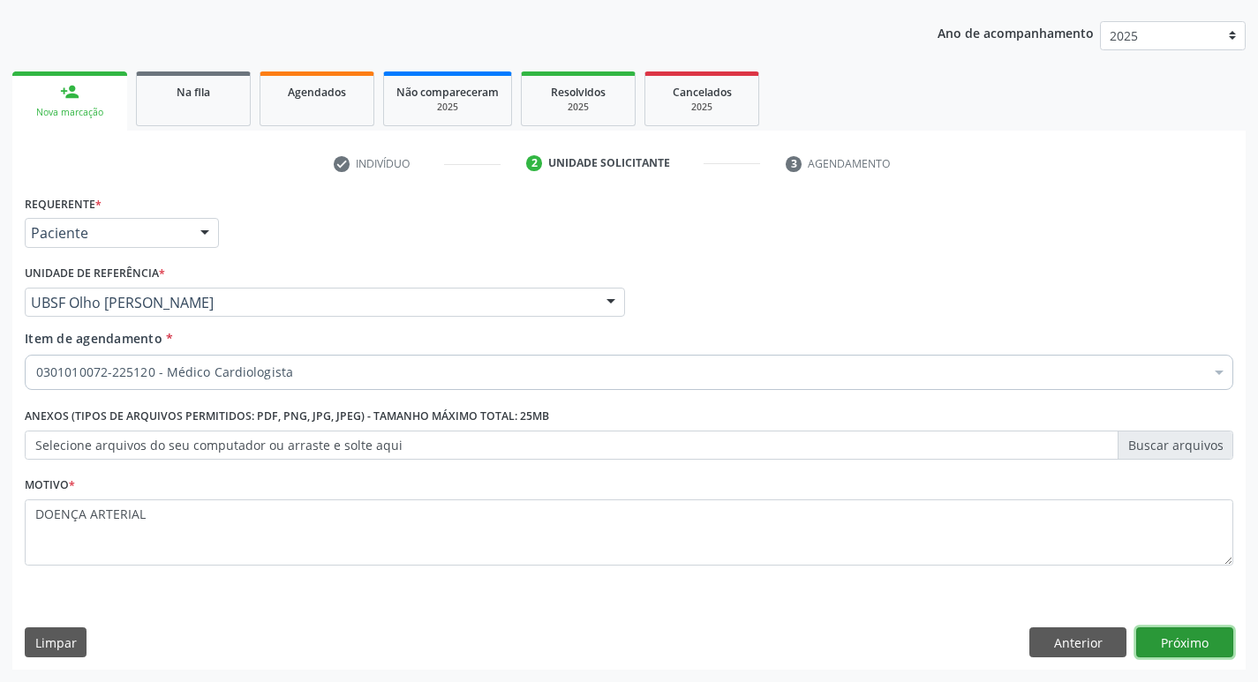
click at [1189, 641] on button "Próximo" at bounding box center [1184, 642] width 97 height 30
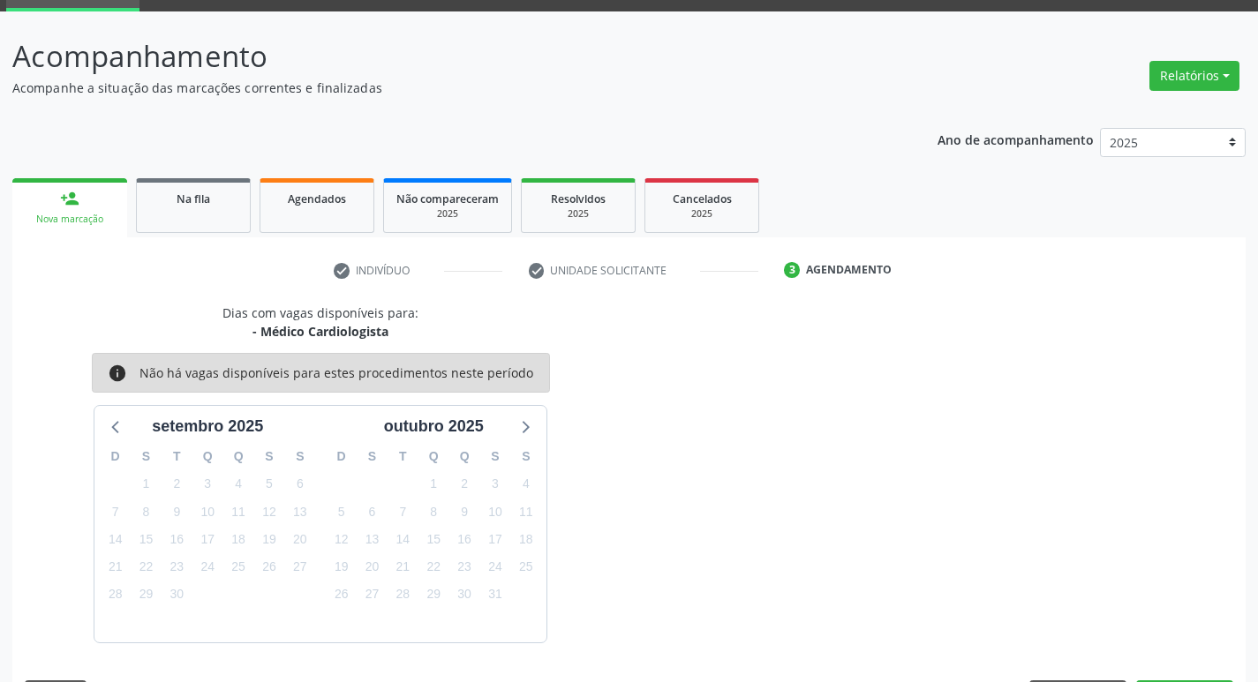
scroll to position [138, 0]
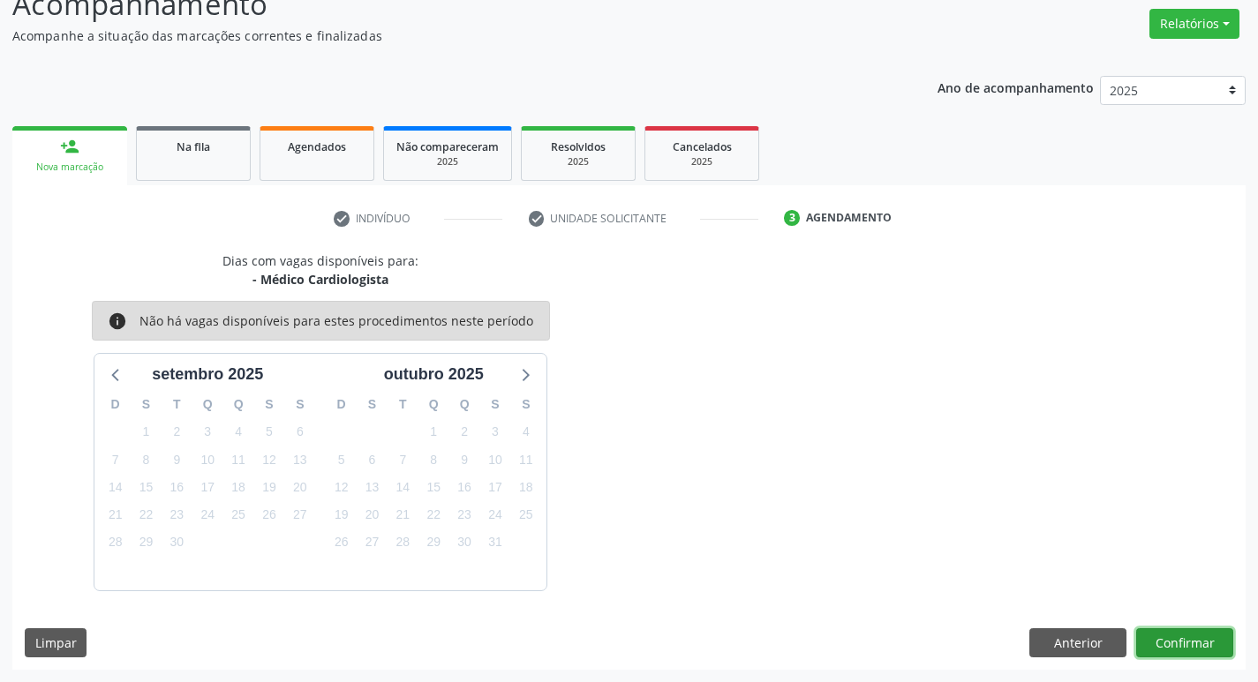
click at [1164, 628] on button "Confirmar" at bounding box center [1184, 643] width 97 height 30
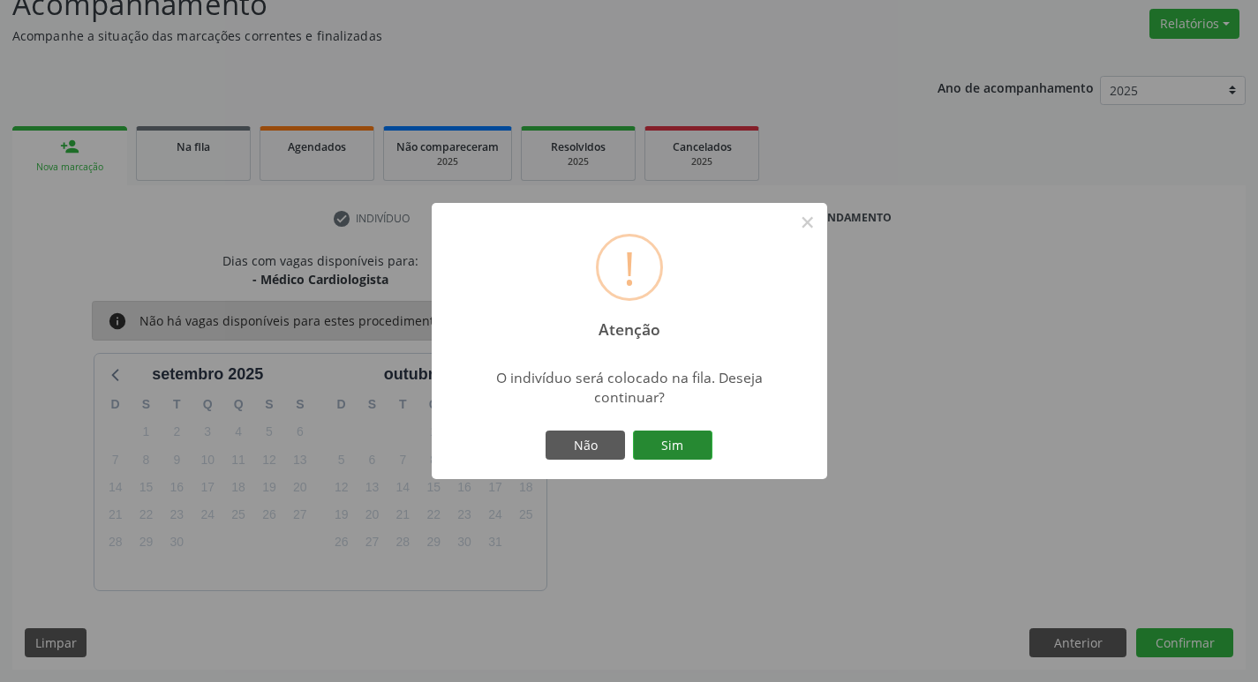
click at [661, 432] on button "Sim" at bounding box center [672, 446] width 79 height 30
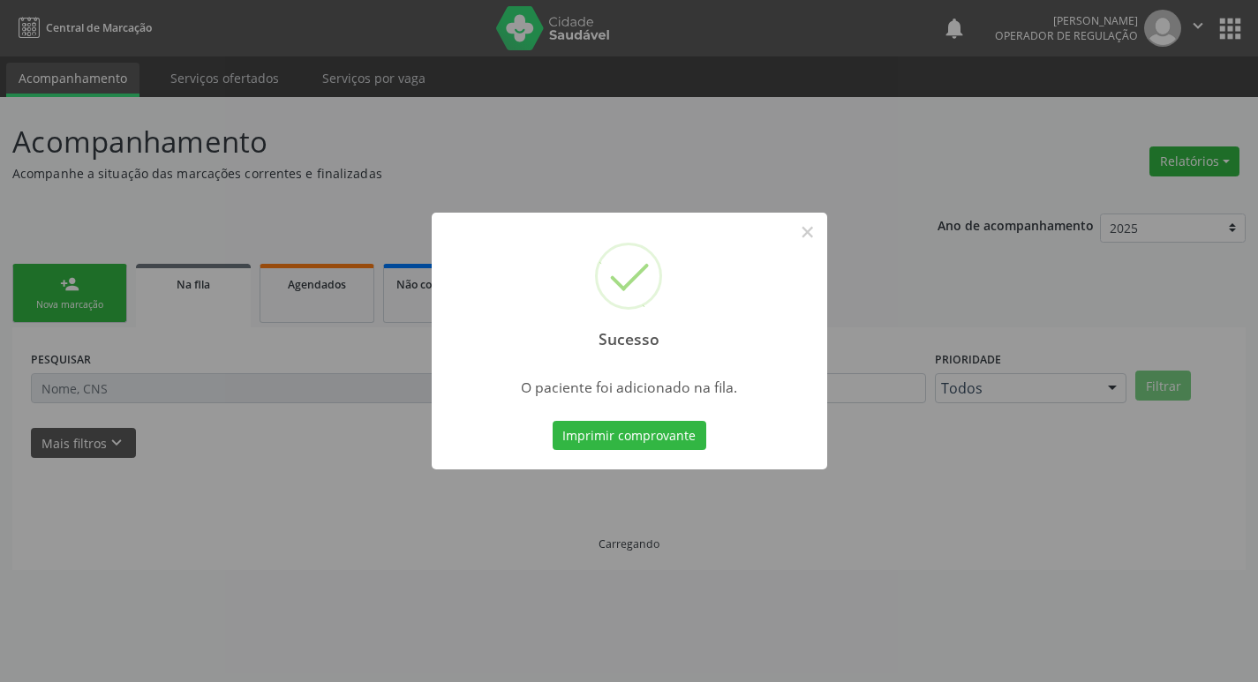
scroll to position [0, 0]
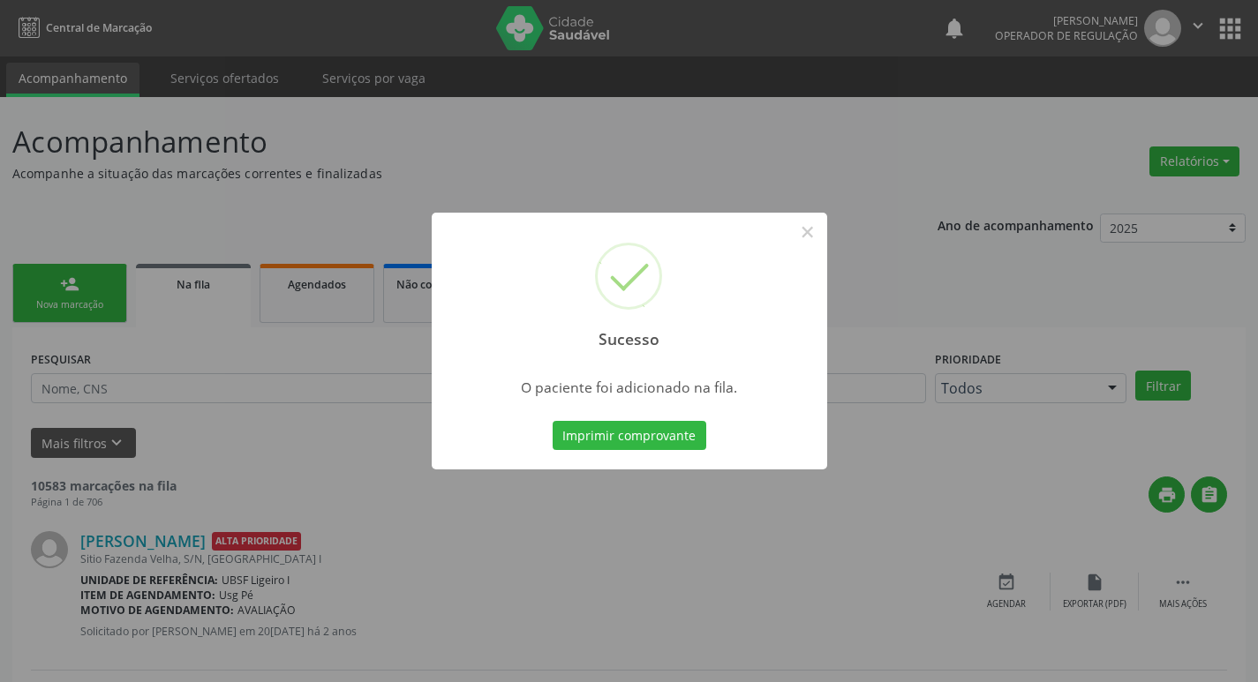
click at [69, 320] on div "Sucesso × O paciente foi adicionado na fila. Imprimir comprovante Cancel" at bounding box center [629, 341] width 1258 height 682
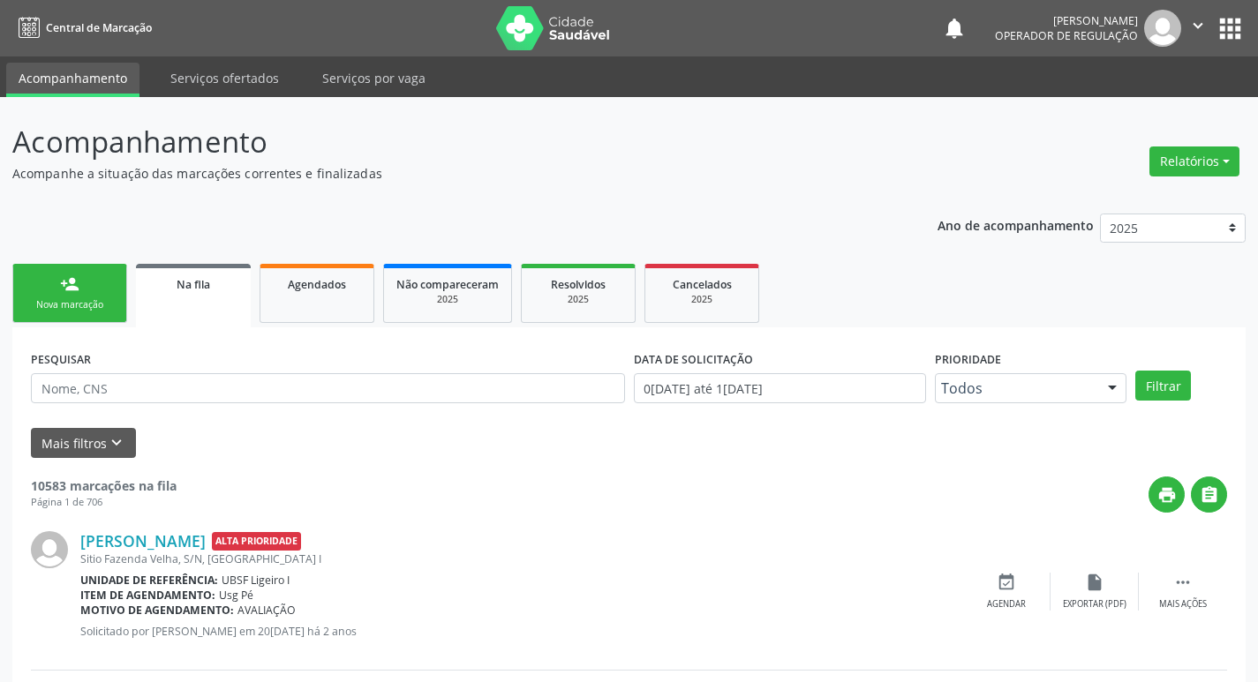
click at [69, 320] on link "person_add Nova marcação" at bounding box center [69, 293] width 115 height 59
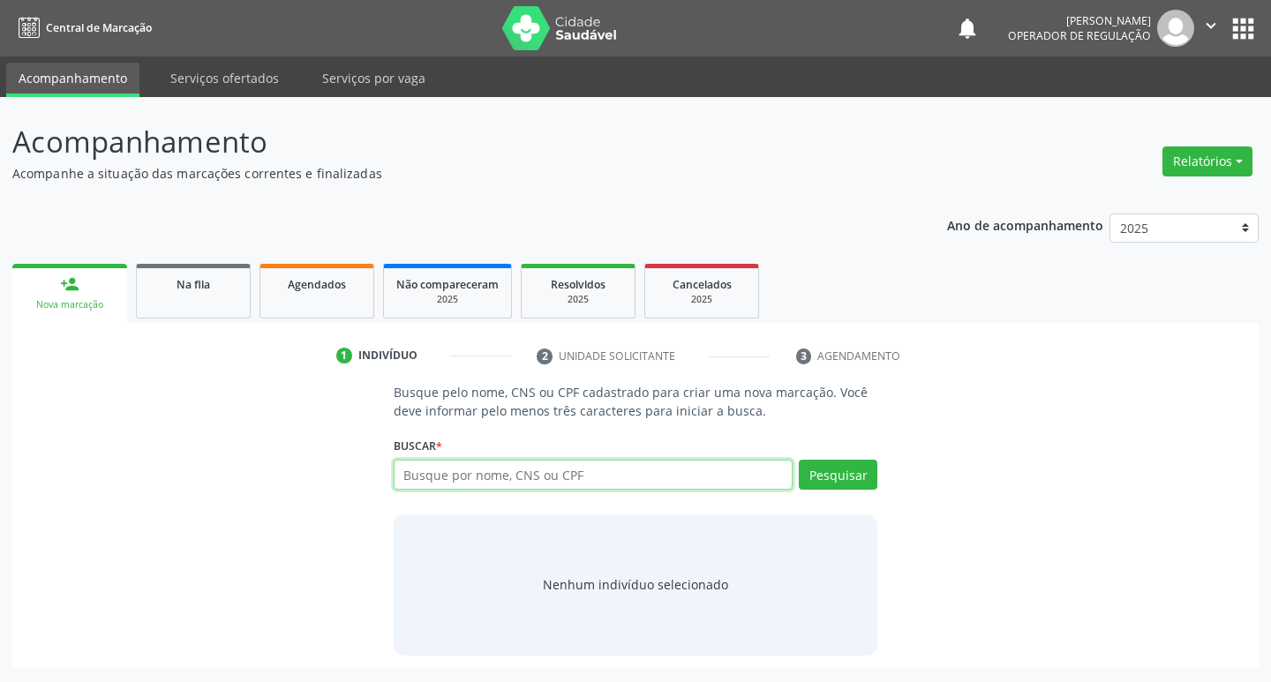
click at [691, 481] on input "text" at bounding box center [594, 475] width 400 height 30
type input "701803213242573"
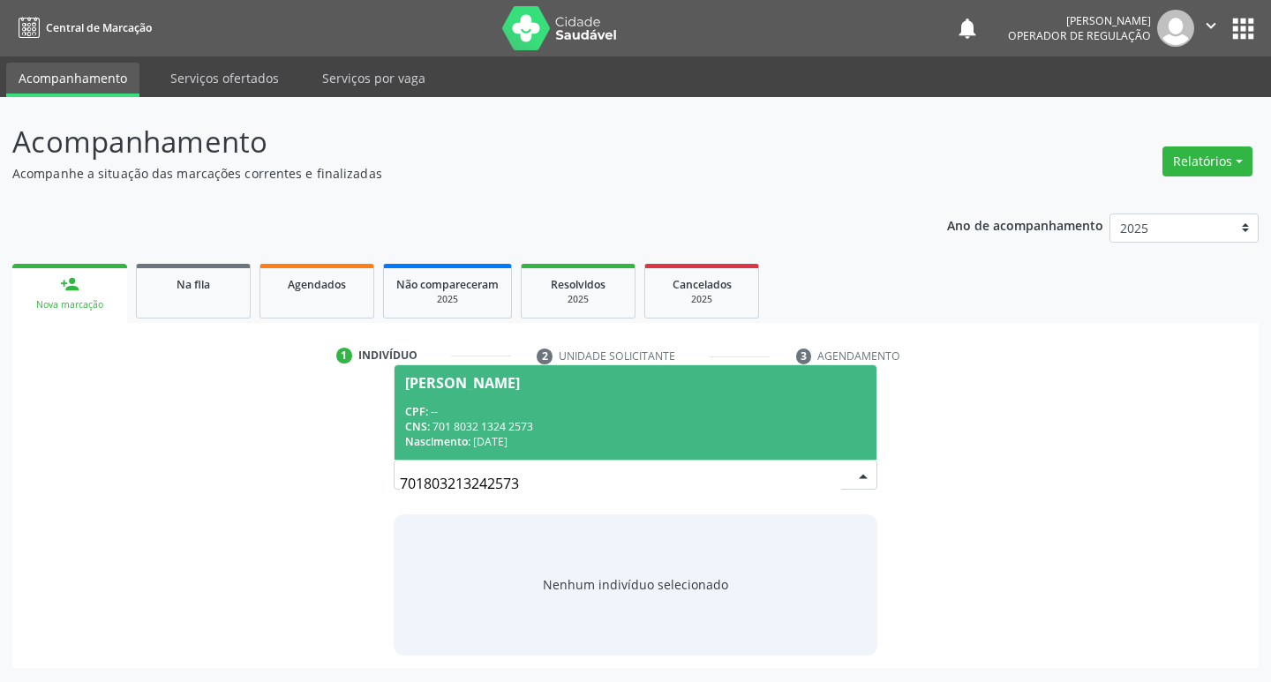
click at [696, 417] on div "CPF: --" at bounding box center [636, 411] width 462 height 15
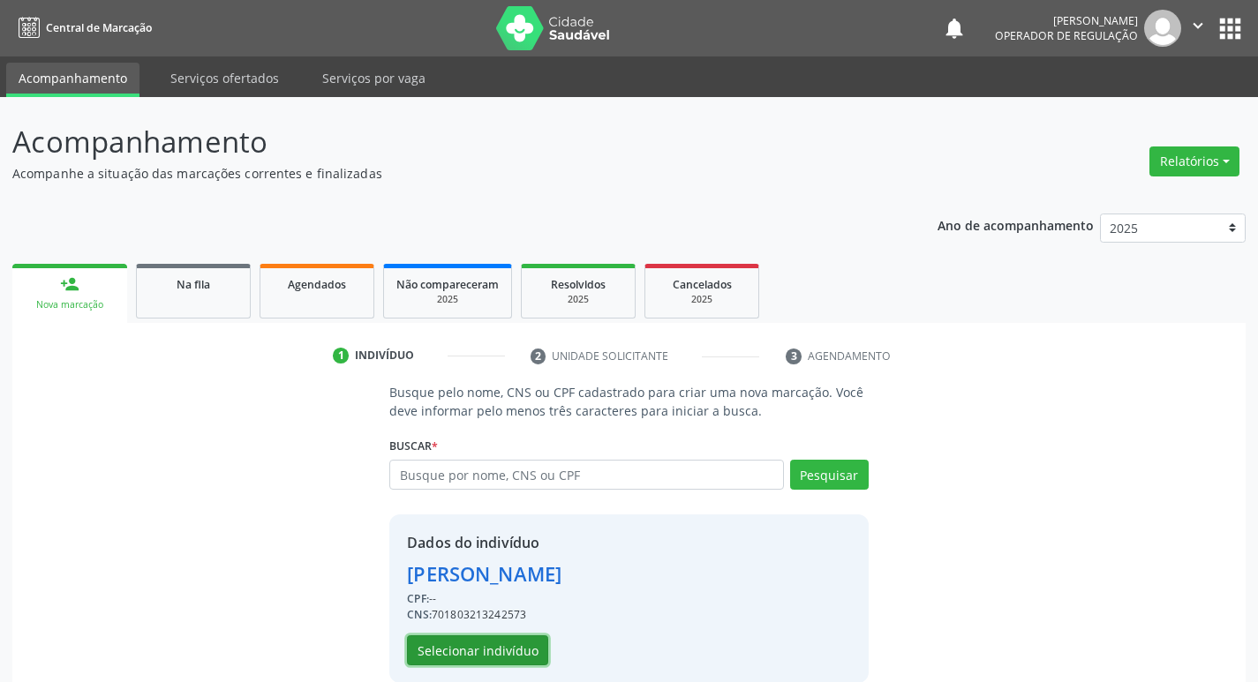
click at [472, 645] on button "Selecionar indivíduo" at bounding box center [477, 650] width 141 height 30
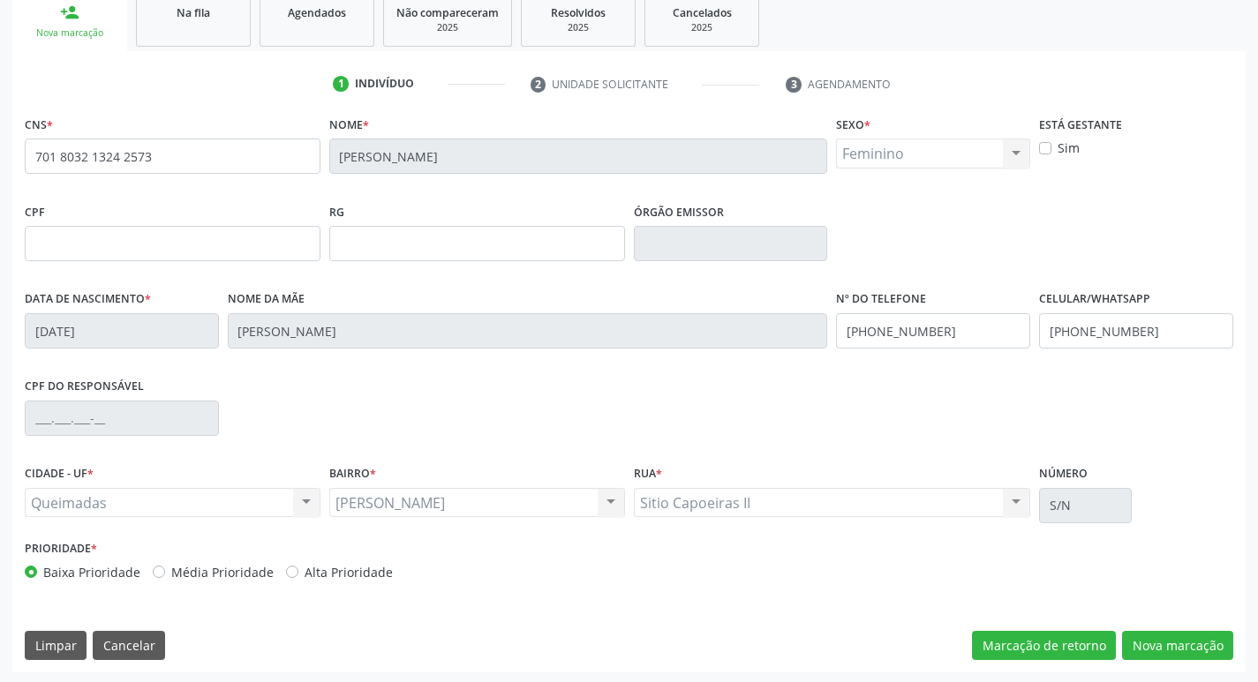
scroll to position [274, 0]
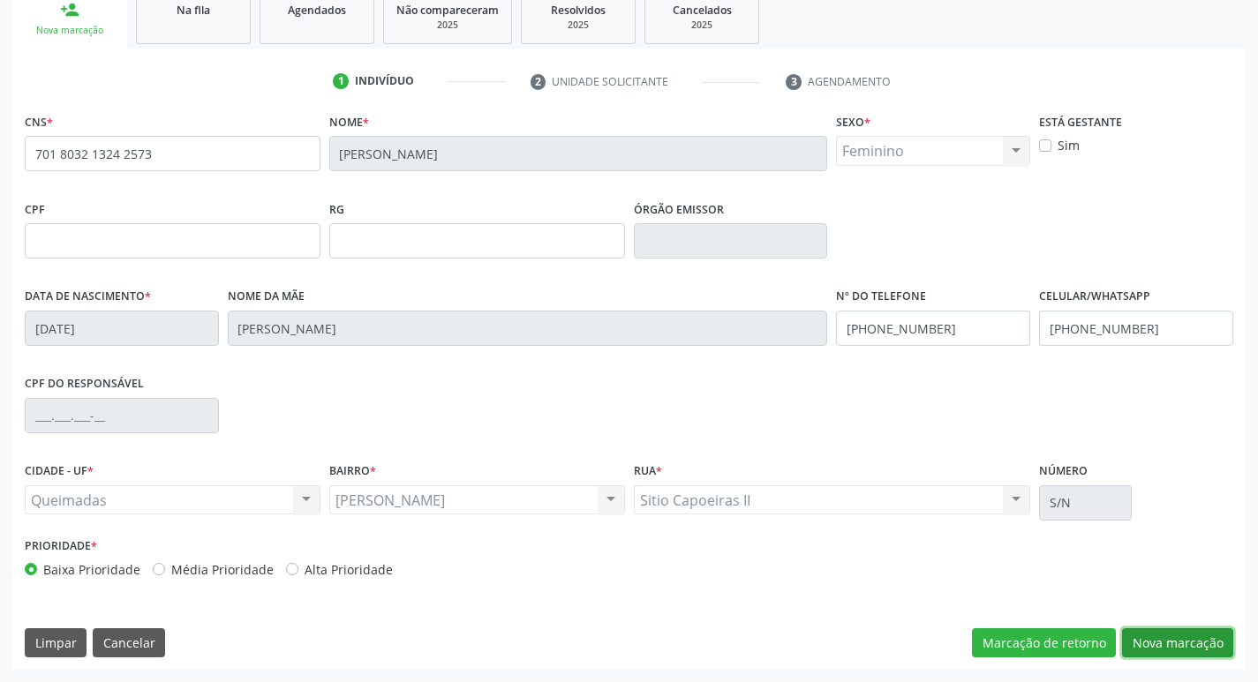
click at [1190, 642] on button "Nova marcação" at bounding box center [1177, 643] width 111 height 30
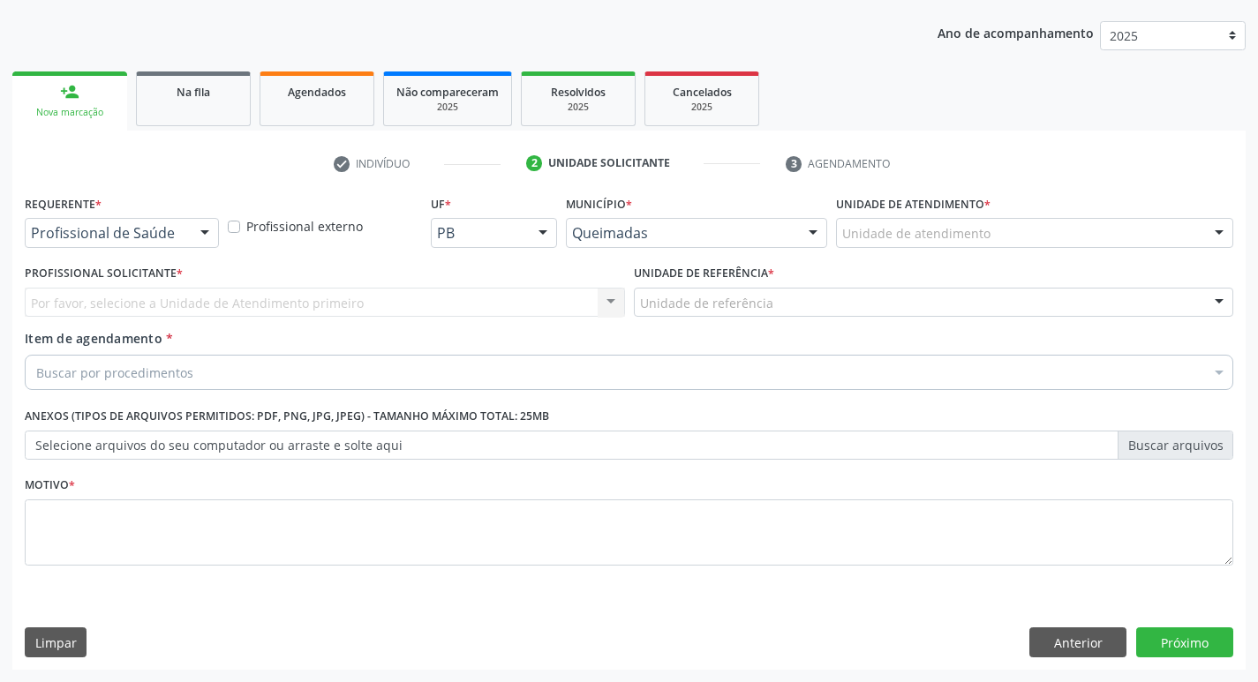
click at [191, 244] on div "Profissional de Saúde Profissional de Saúde Paciente Nenhum resultado encontrad…" at bounding box center [122, 233] width 194 height 30
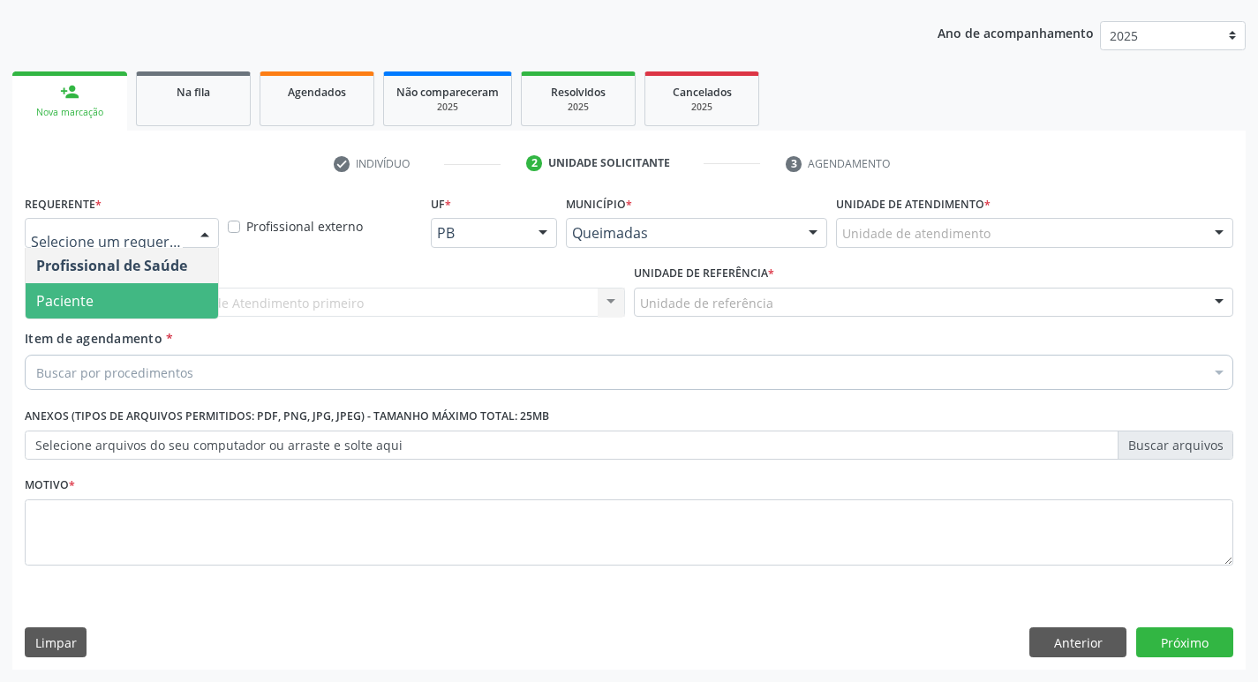
click at [160, 290] on span "Paciente" at bounding box center [122, 300] width 192 height 35
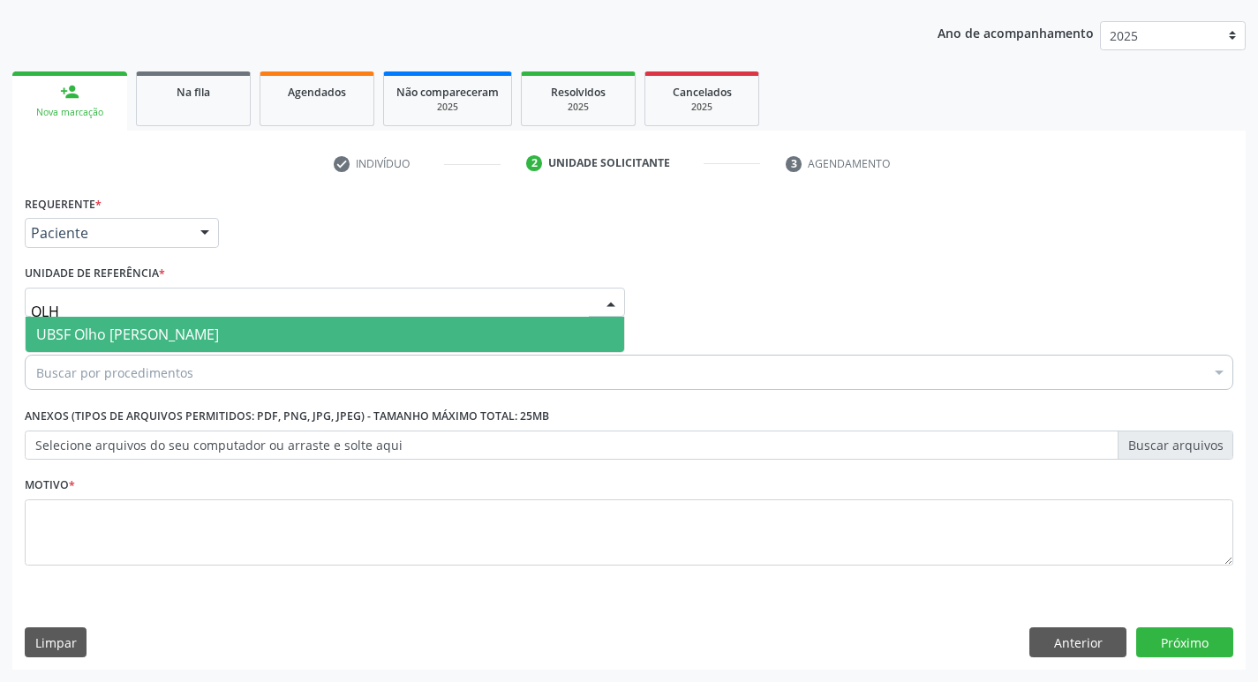
type input "OLHO"
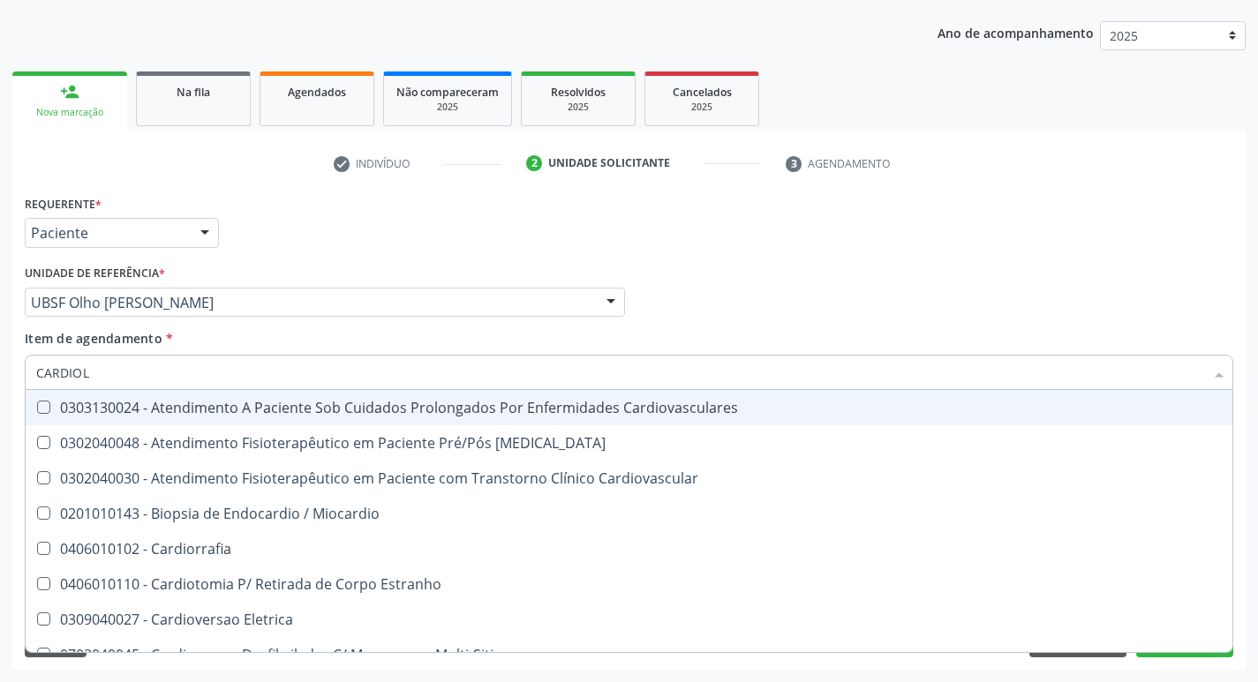
type input "CARDIOLO"
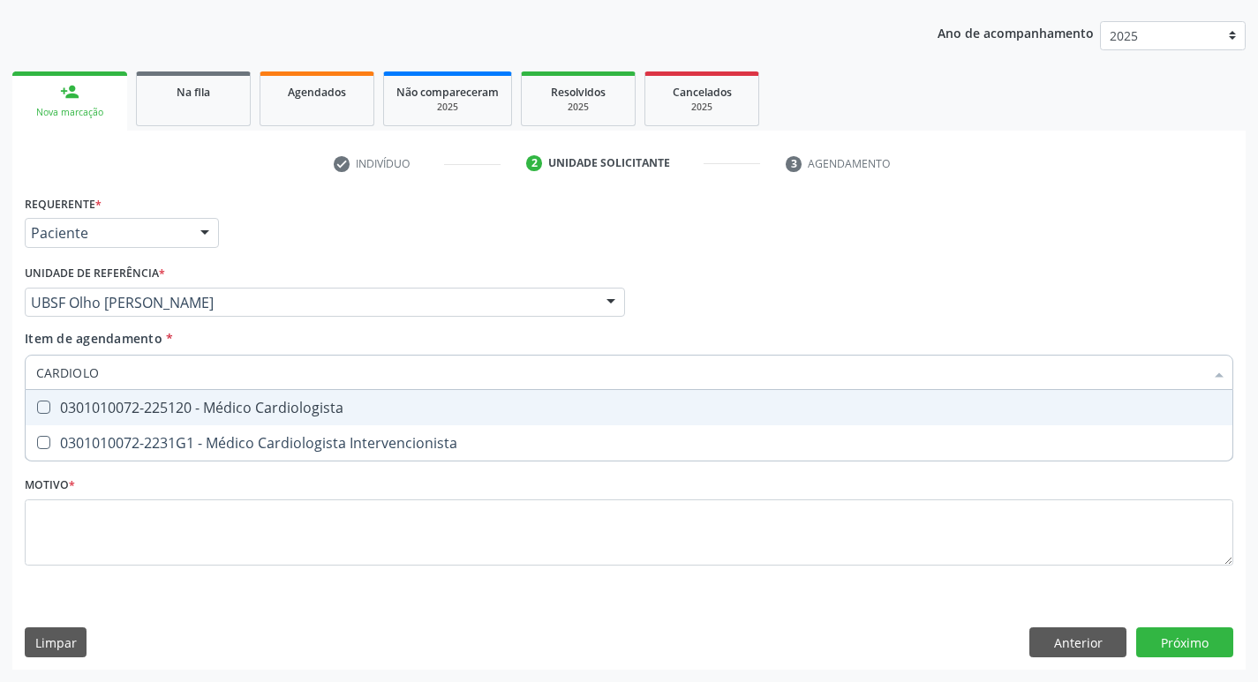
click at [188, 397] on span "0301010072-225120 - Médico Cardiologista" at bounding box center [629, 407] width 1206 height 35
checkbox Cardiologista "true"
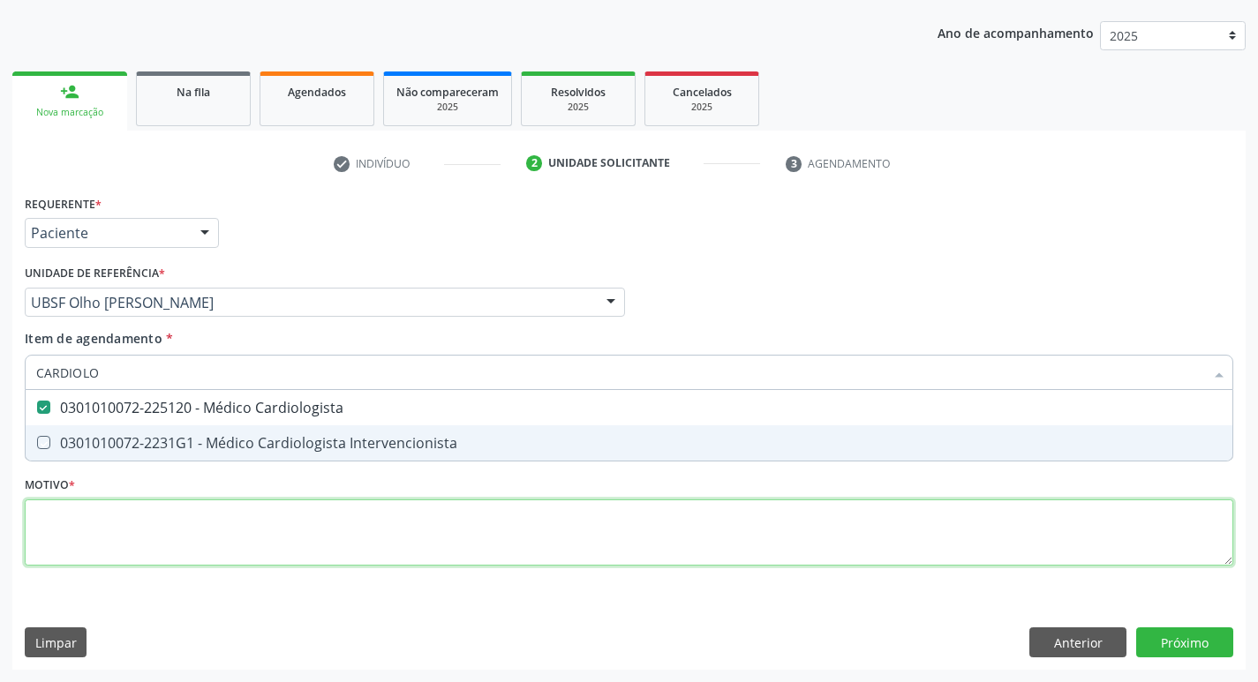
click at [122, 532] on div "Requerente * Paciente Profissional de Saúde Paciente Nenhum resultado encontrad…" at bounding box center [629, 391] width 1208 height 400
checkbox Intervencionista "true"
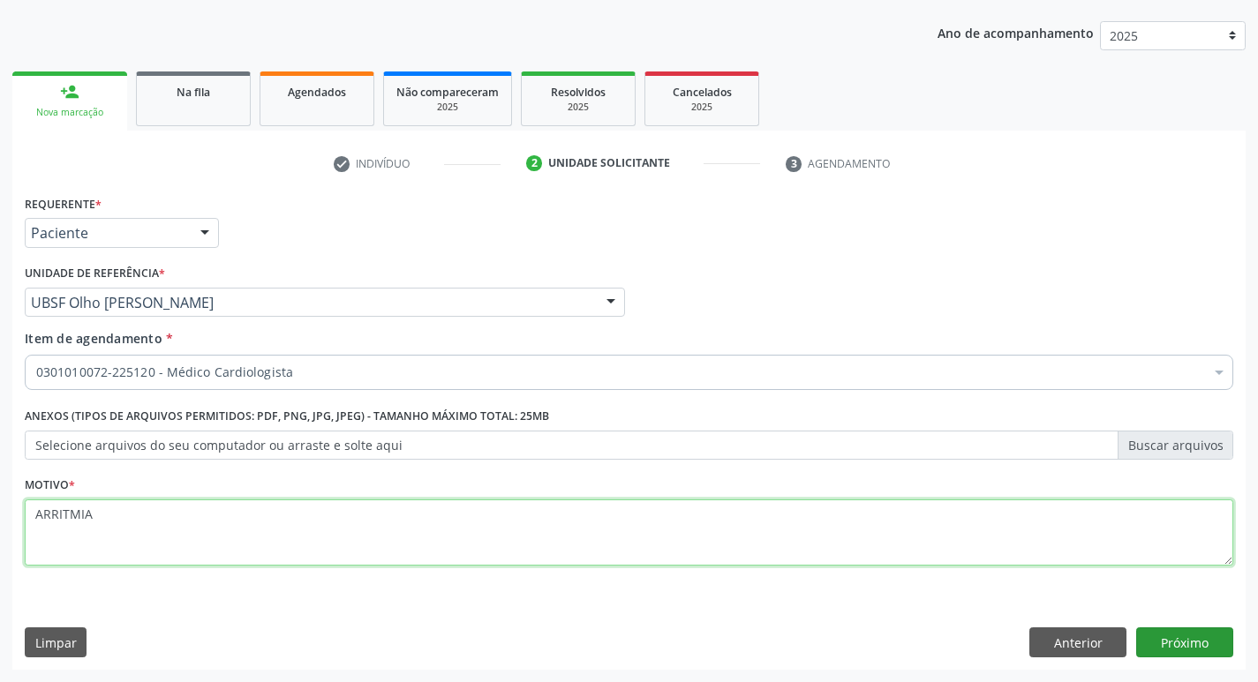
type textarea "ARRITMIA"
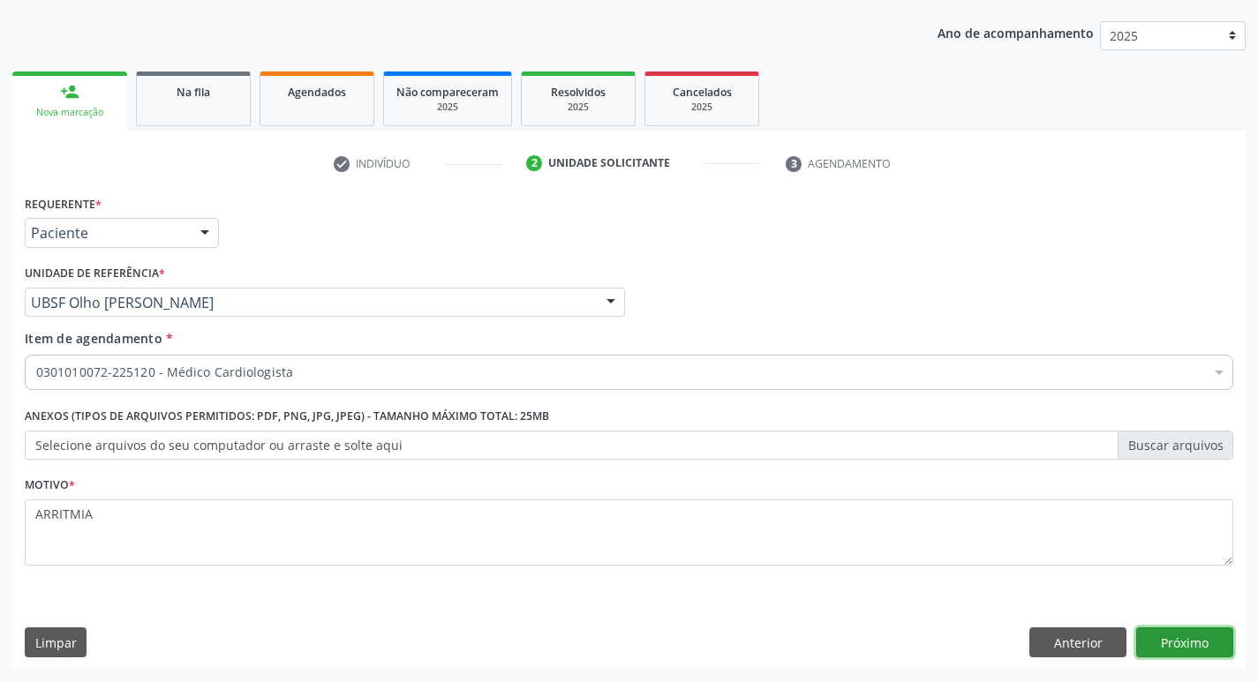
click at [1169, 644] on button "Próximo" at bounding box center [1184, 642] width 97 height 30
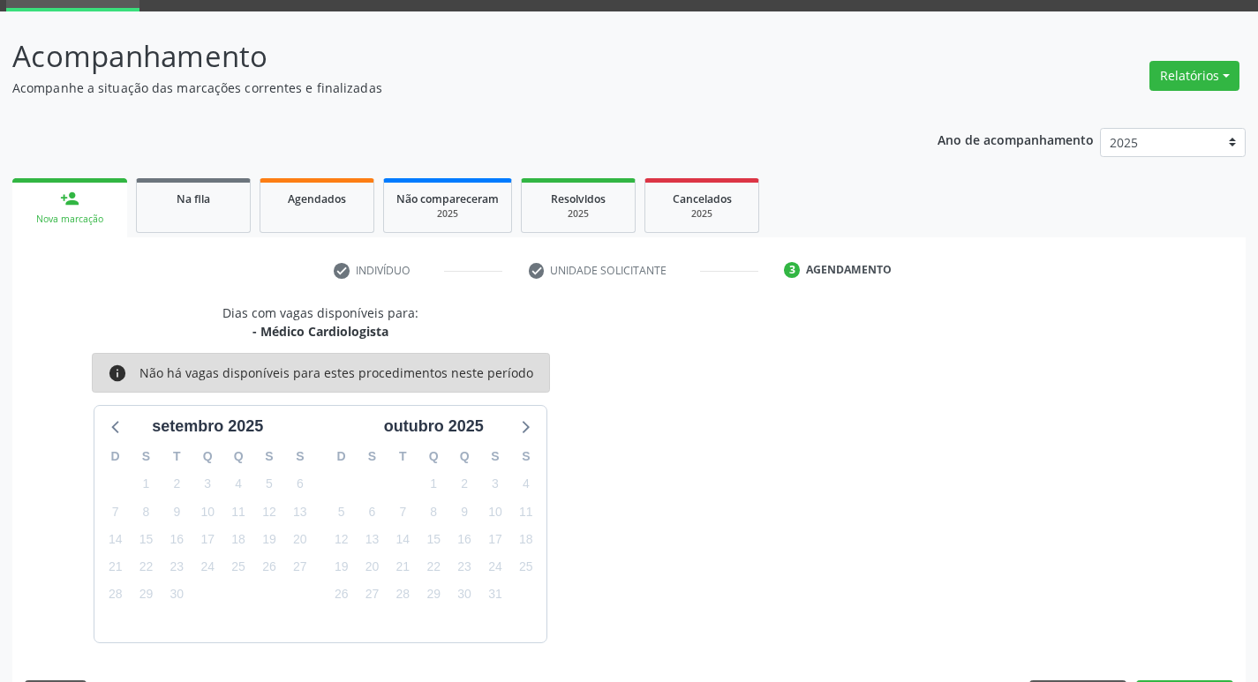
scroll to position [138, 0]
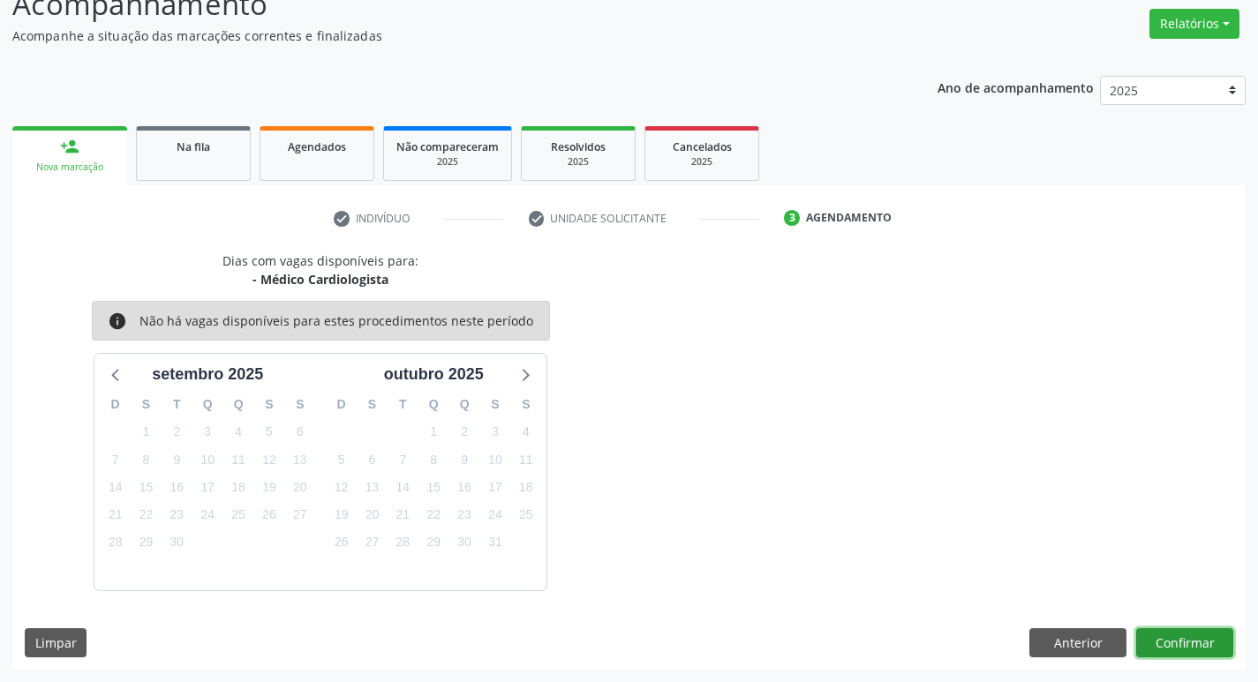
click at [1164, 642] on button "Confirmar" at bounding box center [1184, 643] width 97 height 30
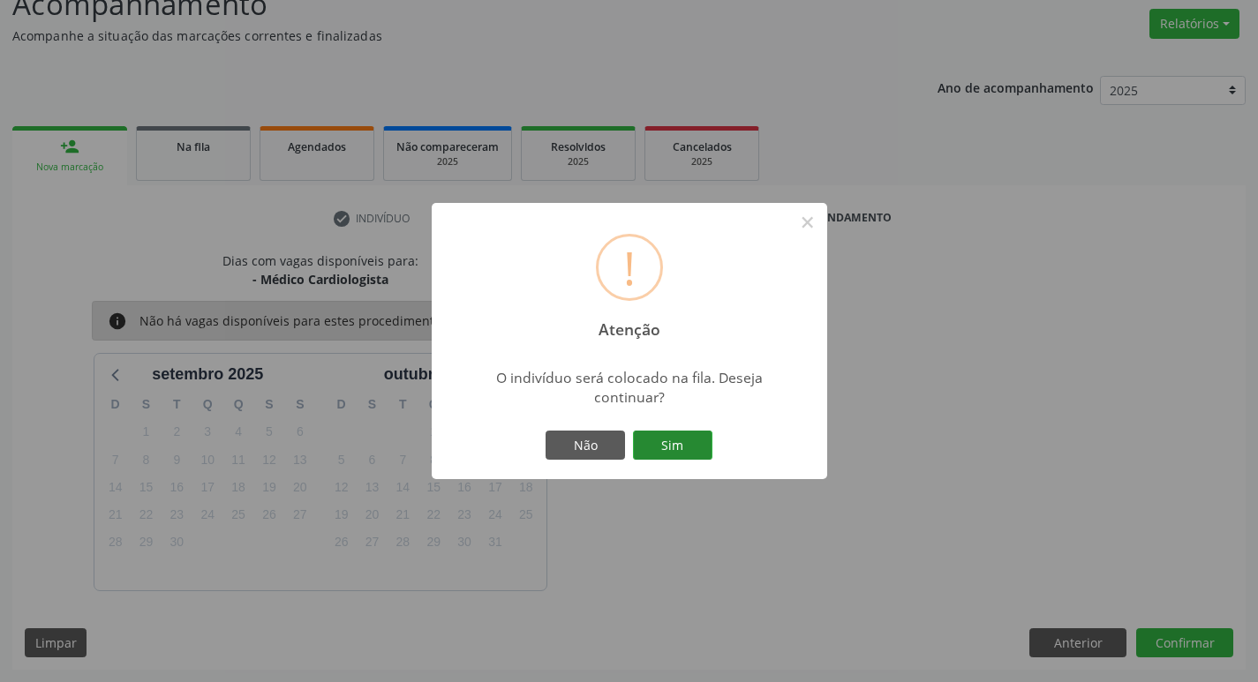
click at [648, 449] on button "Sim" at bounding box center [672, 446] width 79 height 30
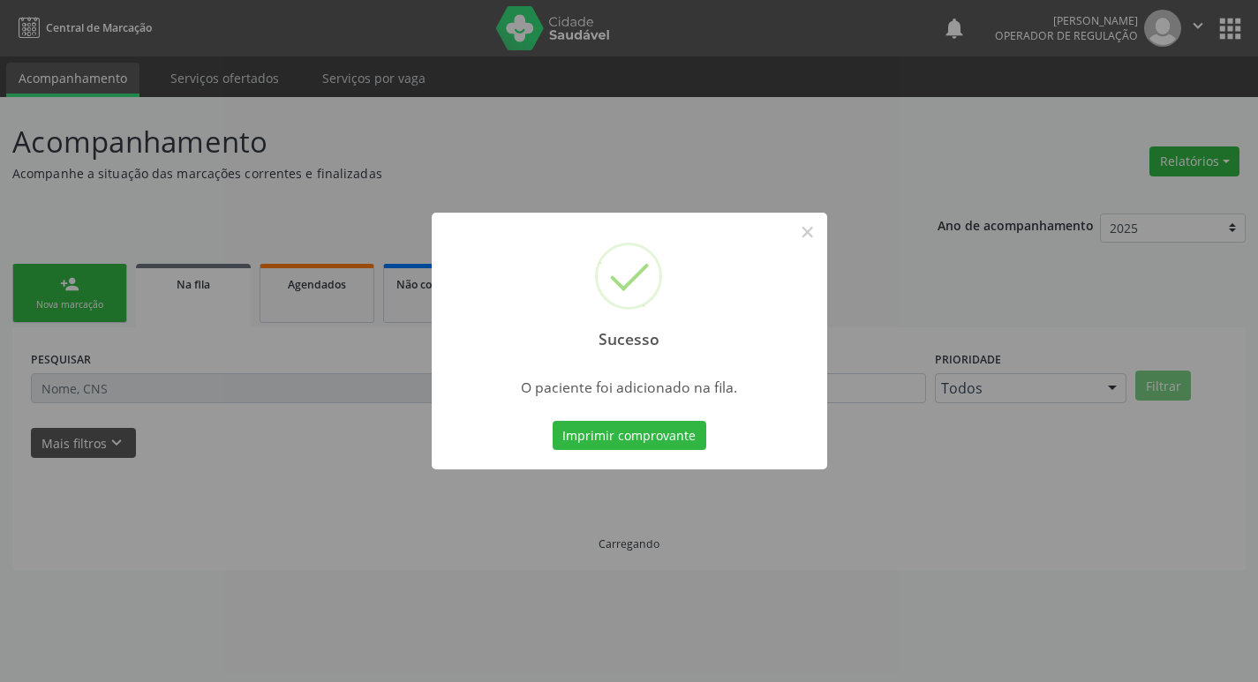
scroll to position [0, 0]
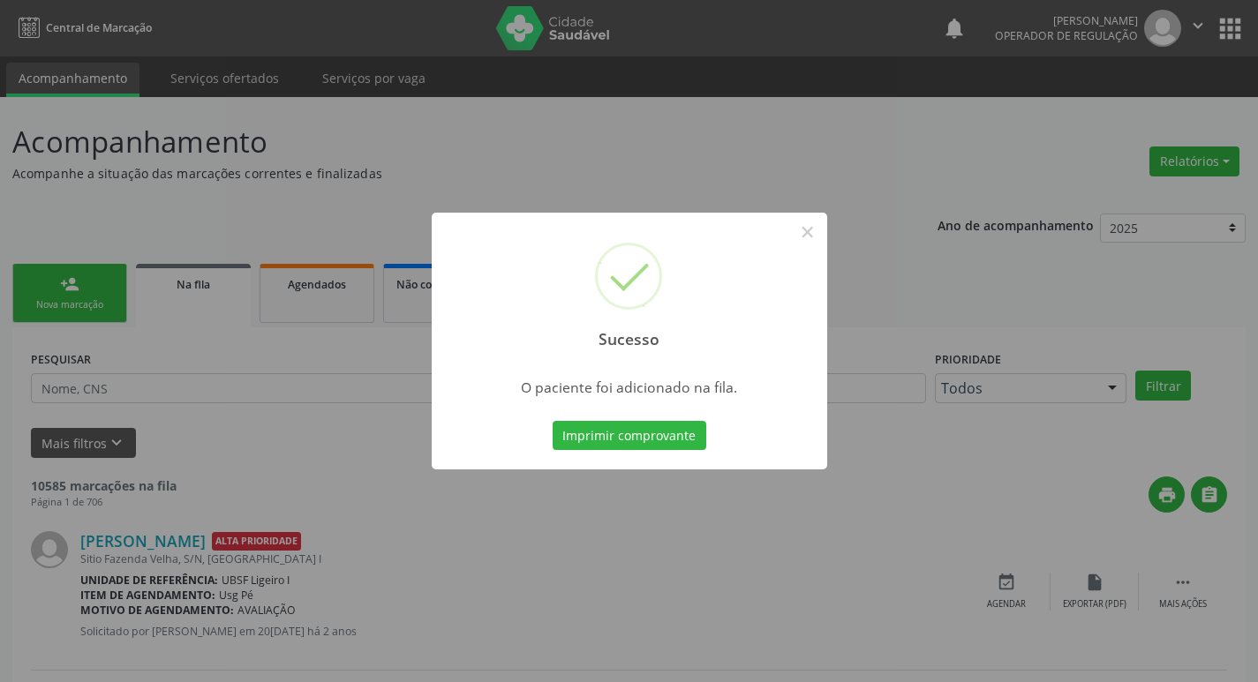
click at [65, 187] on div "Sucesso × O paciente foi adicionado na fila. Imprimir comprovante Cancel" at bounding box center [629, 341] width 1258 height 682
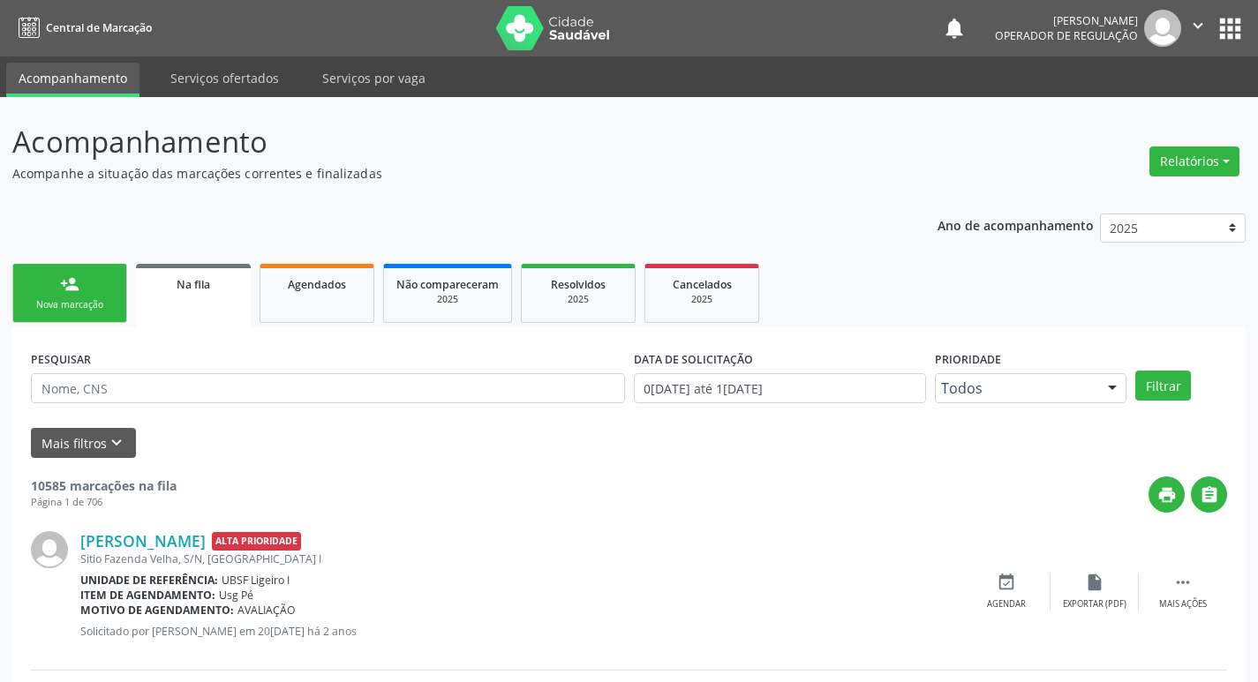
click at [59, 297] on link "person_add Nova marcação" at bounding box center [69, 293] width 115 height 59
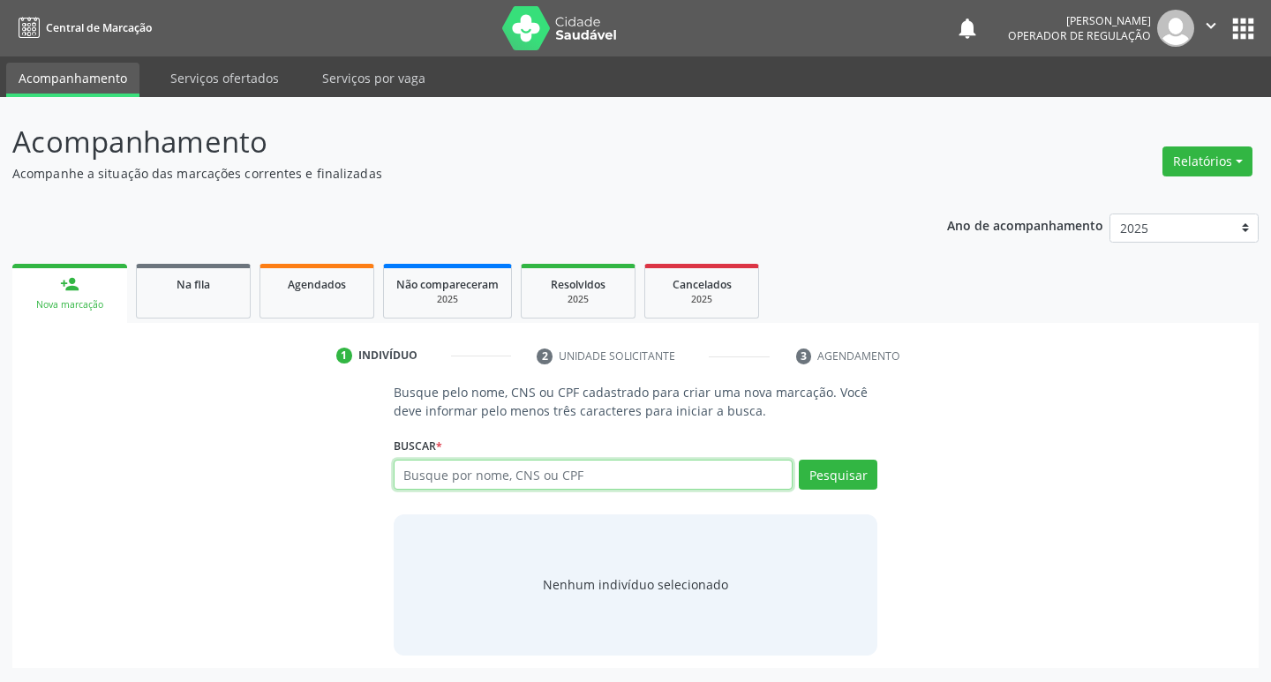
click at [582, 479] on input "text" at bounding box center [594, 475] width 400 height 30
type input "702608743534347"
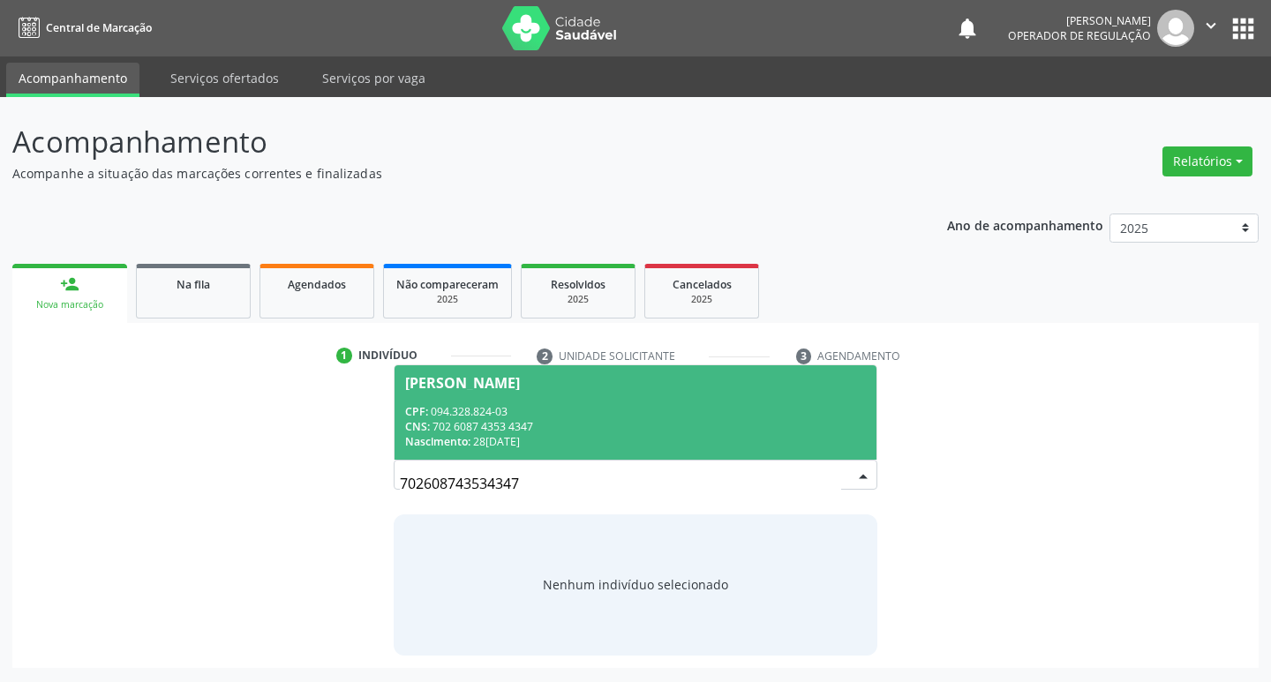
click at [511, 408] on div "CPF: 094.328.824-03" at bounding box center [636, 411] width 462 height 15
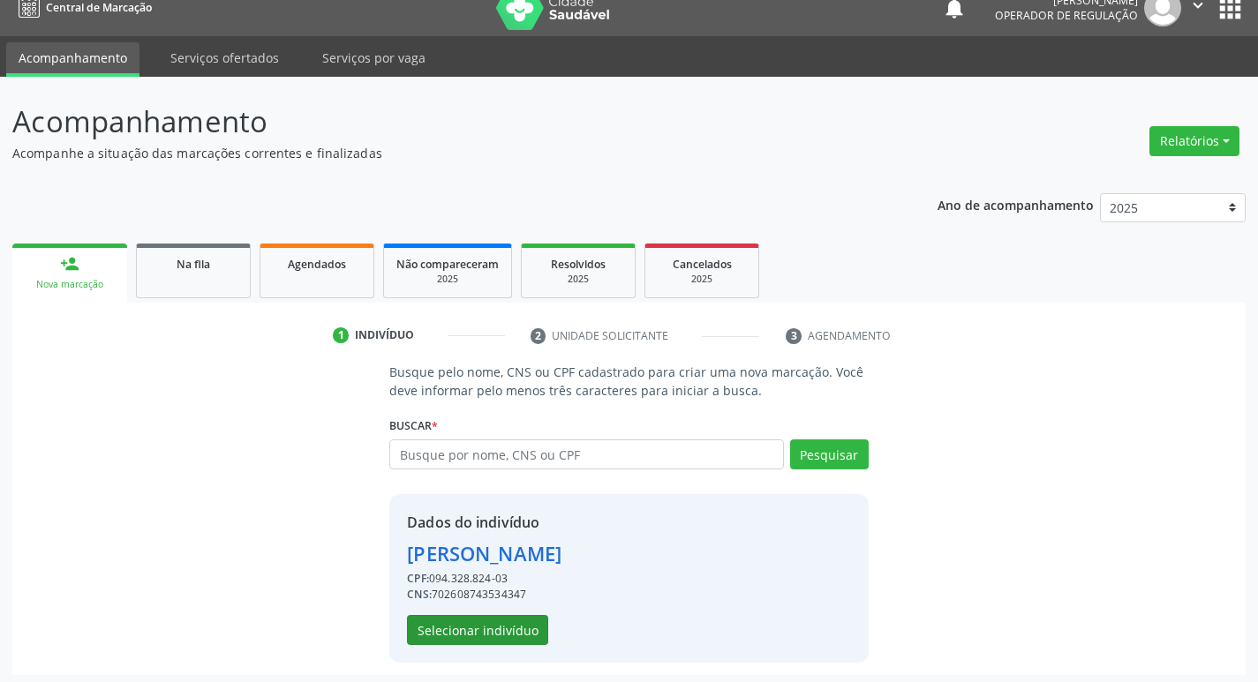
scroll to position [26, 0]
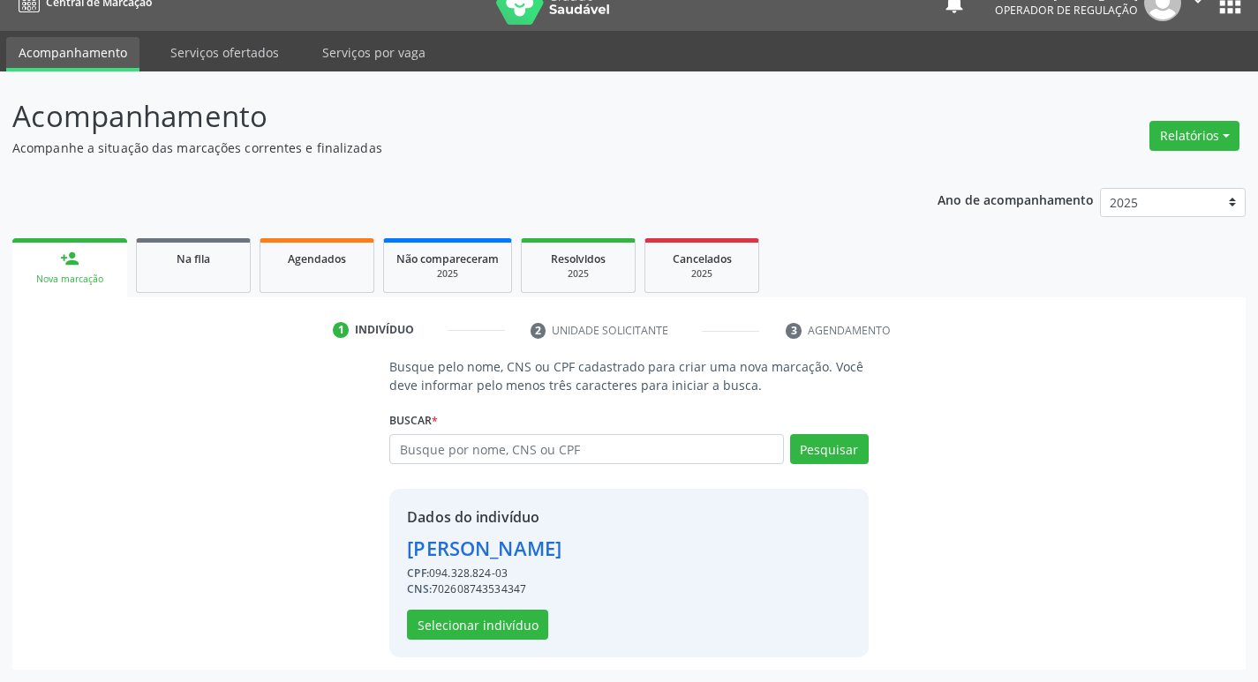
click at [498, 640] on div "Dados do indivíduo Alex Silva de Lima CPF: 094.328.824-03 CNS: 702608743534347 …" at bounding box center [628, 573] width 478 height 169
click at [513, 617] on button "Selecionar indivíduo" at bounding box center [477, 625] width 141 height 30
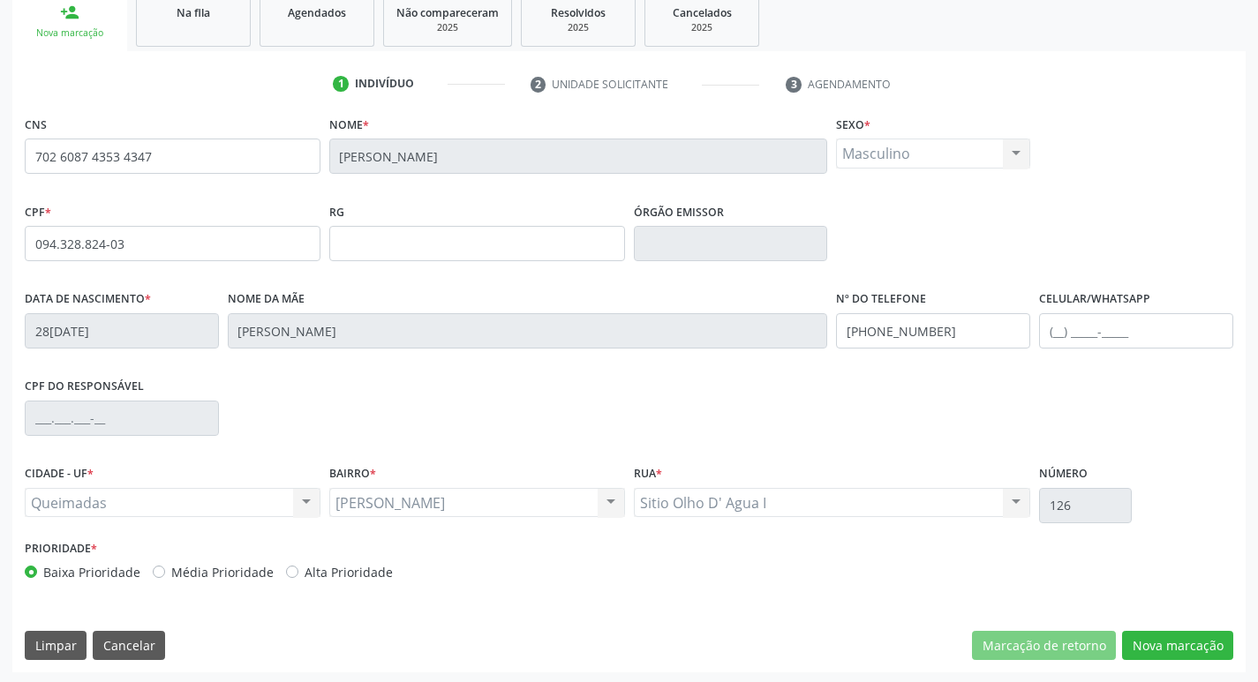
scroll to position [274, 0]
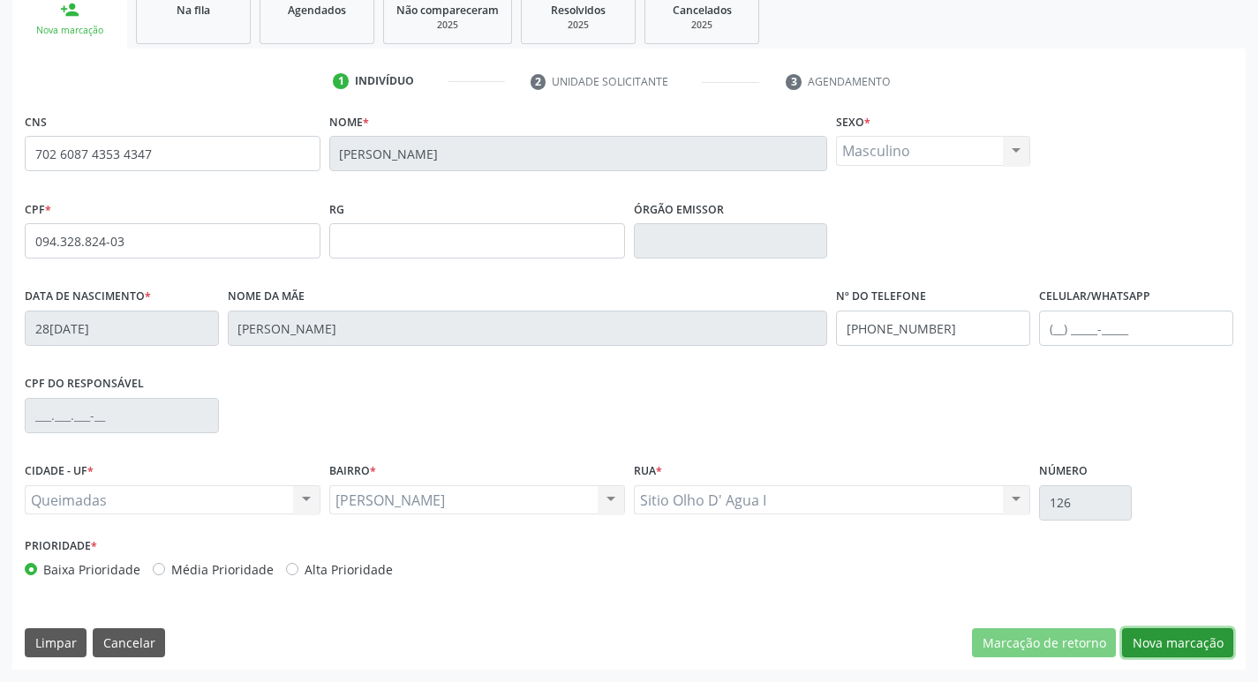
click at [1167, 636] on button "Nova marcação" at bounding box center [1177, 643] width 111 height 30
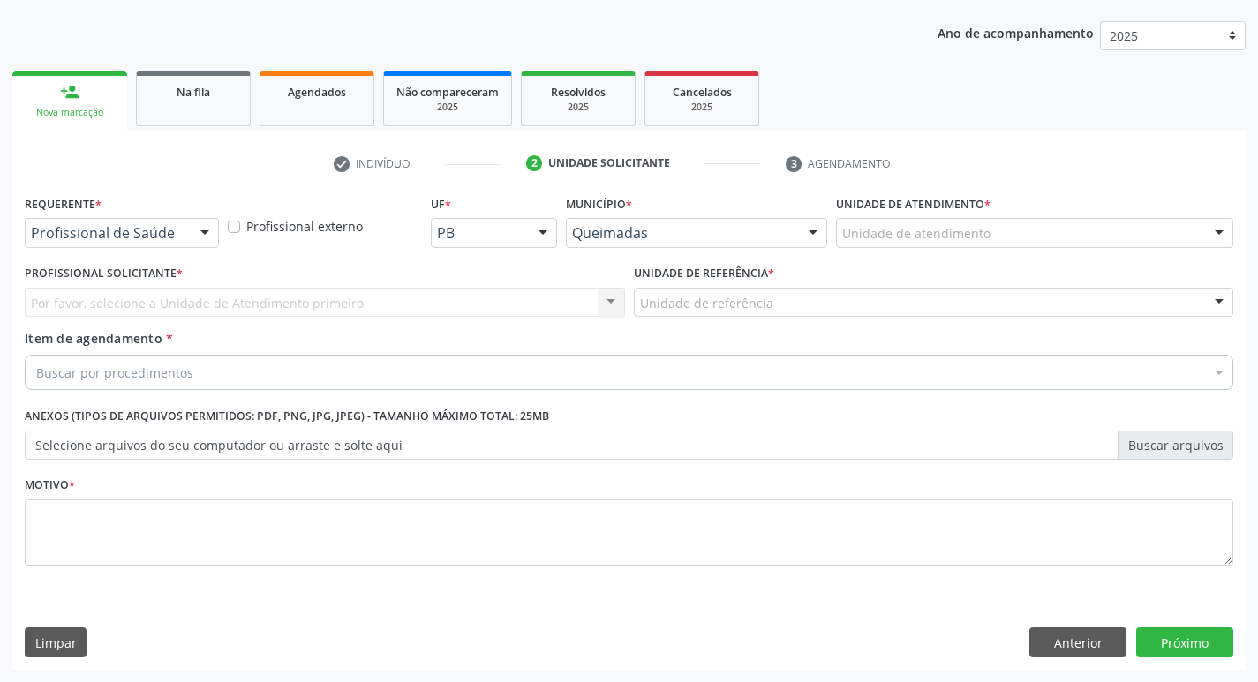
scroll to position [192, 0]
click at [192, 235] on div at bounding box center [204, 234] width 26 height 30
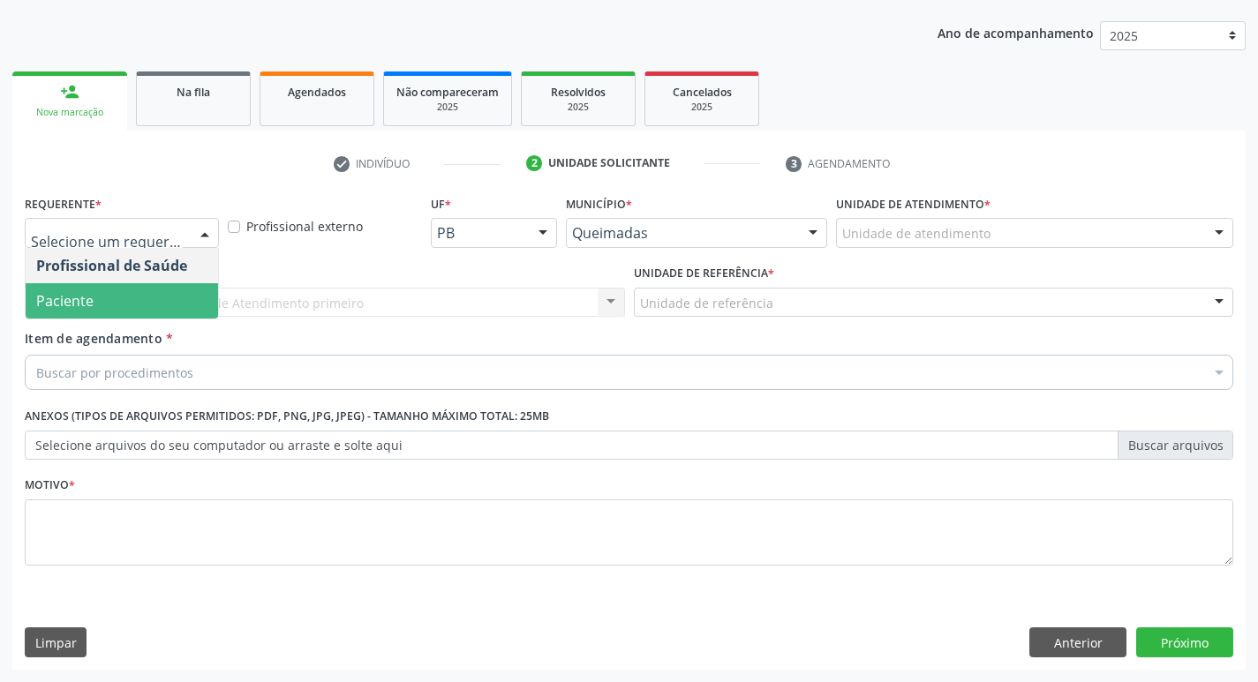
click at [80, 297] on span "Paciente" at bounding box center [64, 300] width 57 height 19
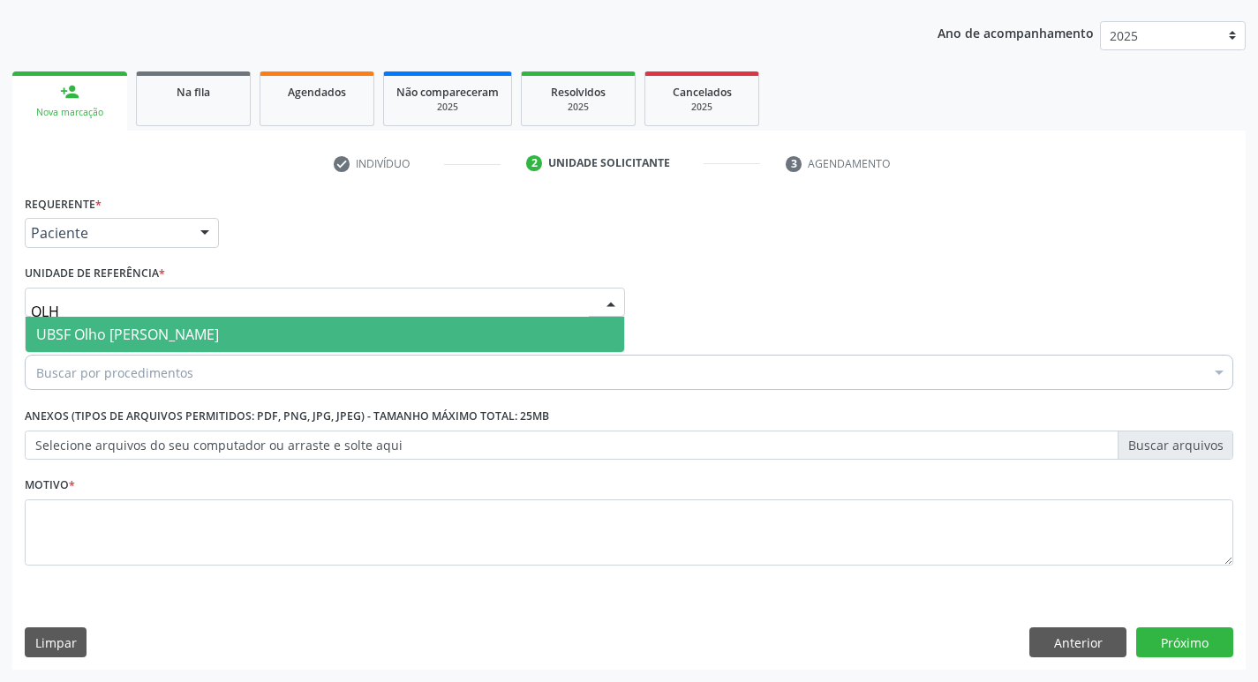
type input "OLHO"
click at [114, 325] on span "UBSF Olho [PERSON_NAME]" at bounding box center [325, 334] width 598 height 35
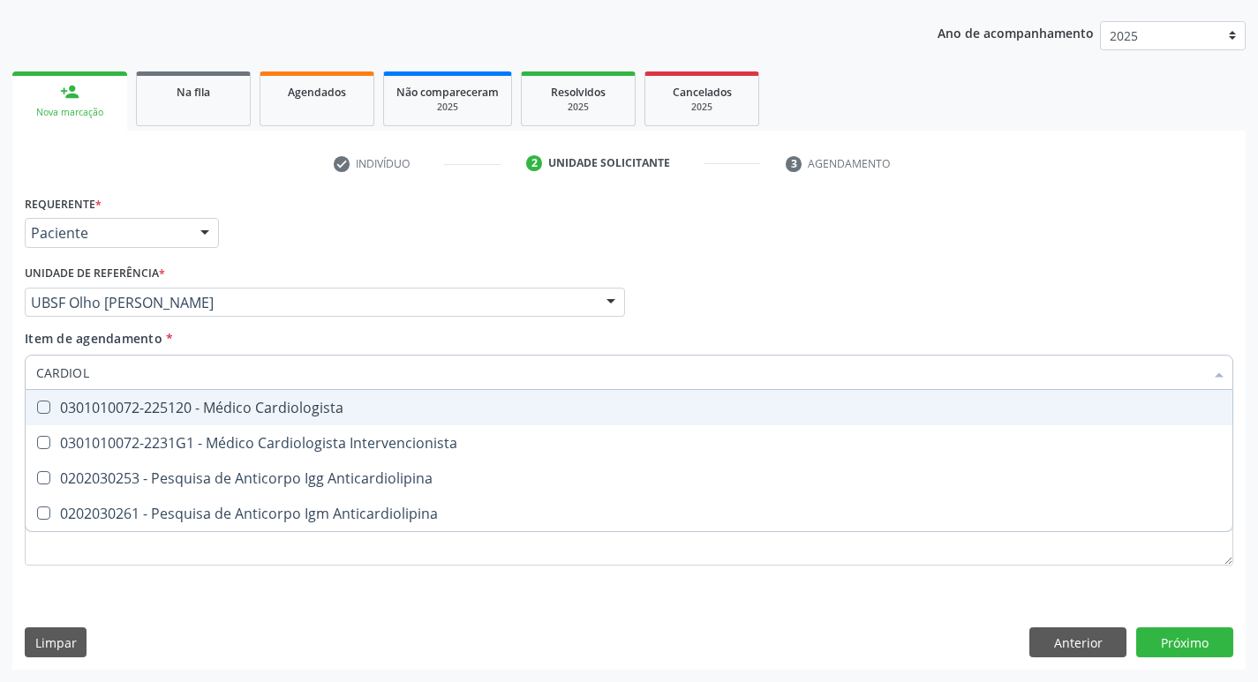
type input "CARDIOLO"
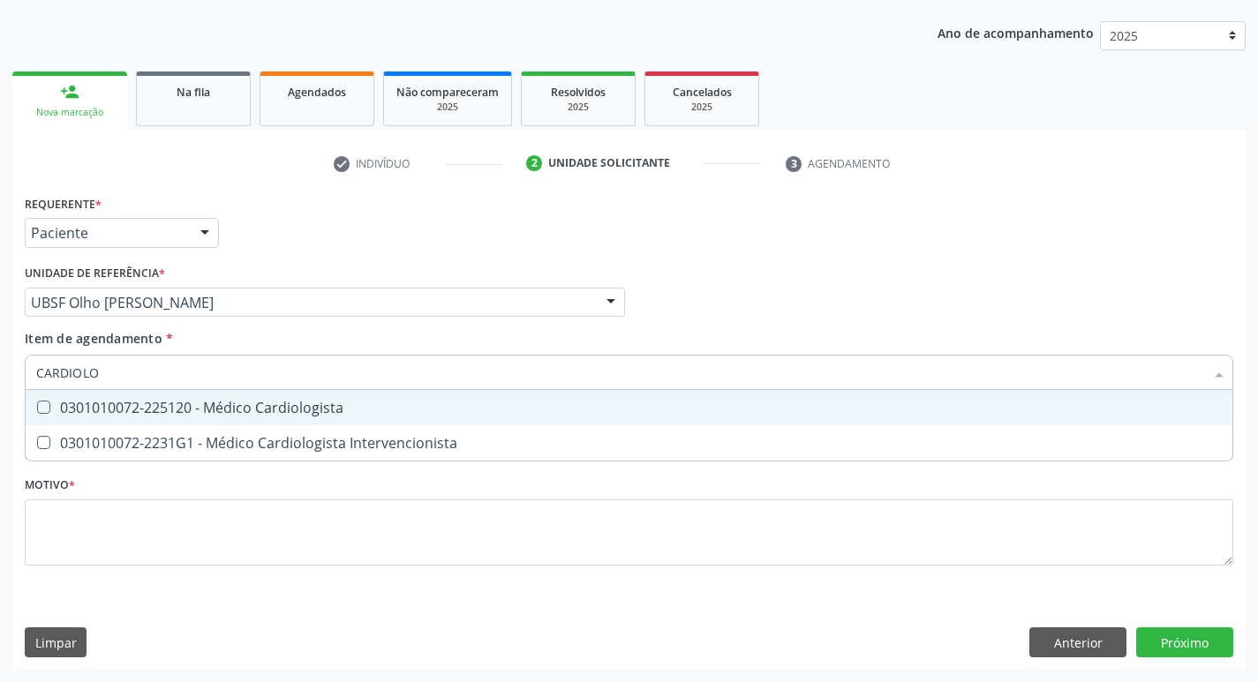
click at [349, 401] on div "0301010072-225120 - Médico Cardiologista" at bounding box center [628, 408] width 1185 height 14
checkbox Cardiologista "true"
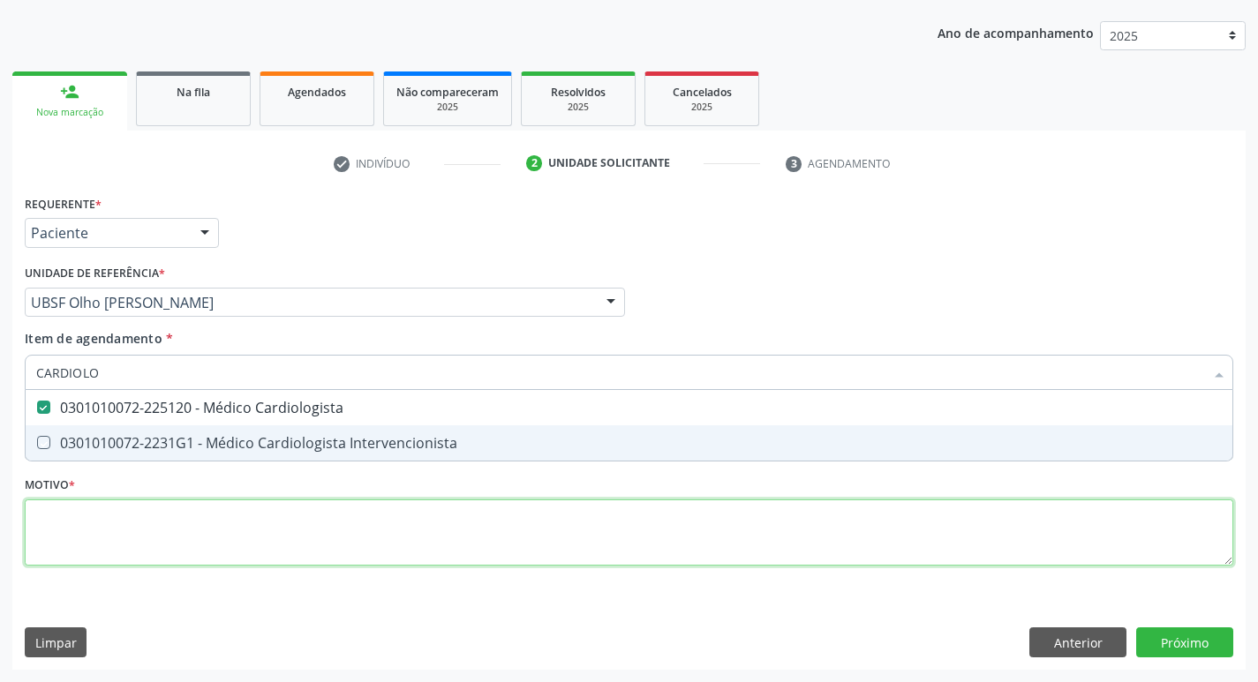
click at [234, 550] on div "Requerente * Paciente Profissional de Saúde Paciente Nenhum resultado encontrad…" at bounding box center [629, 391] width 1208 height 400
checkbox Intervencionista "true"
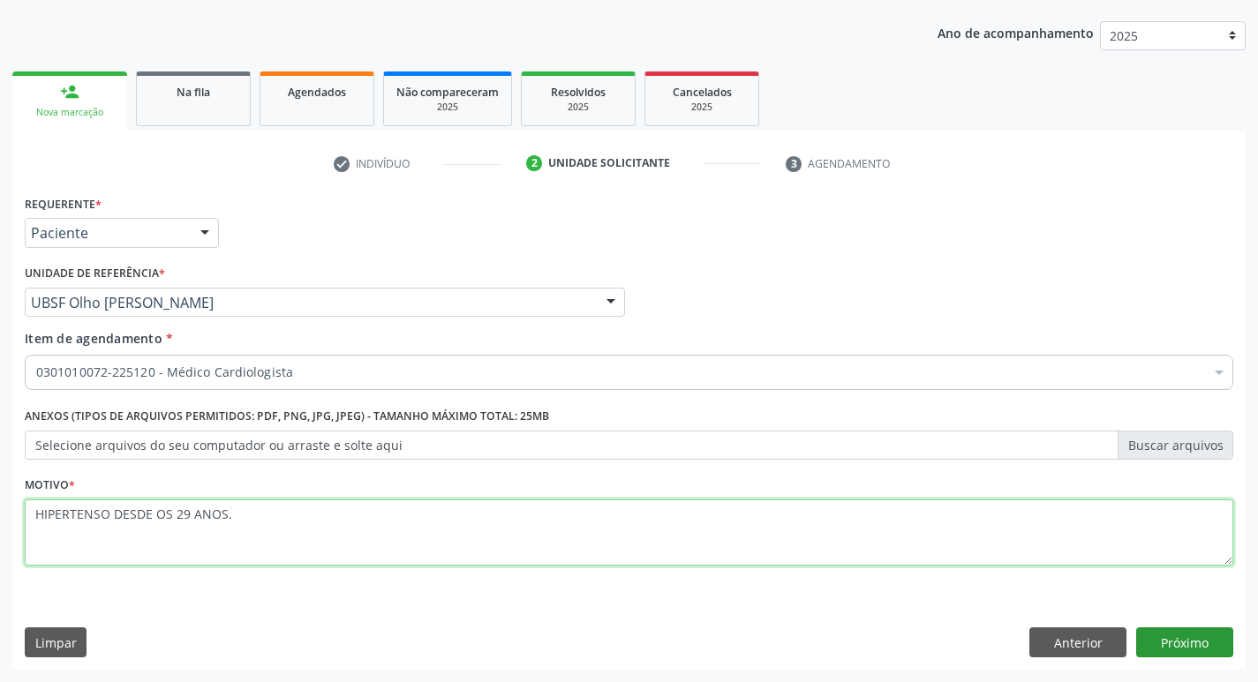
type textarea "HIPERTENSO DESDE OS 29 ANOS."
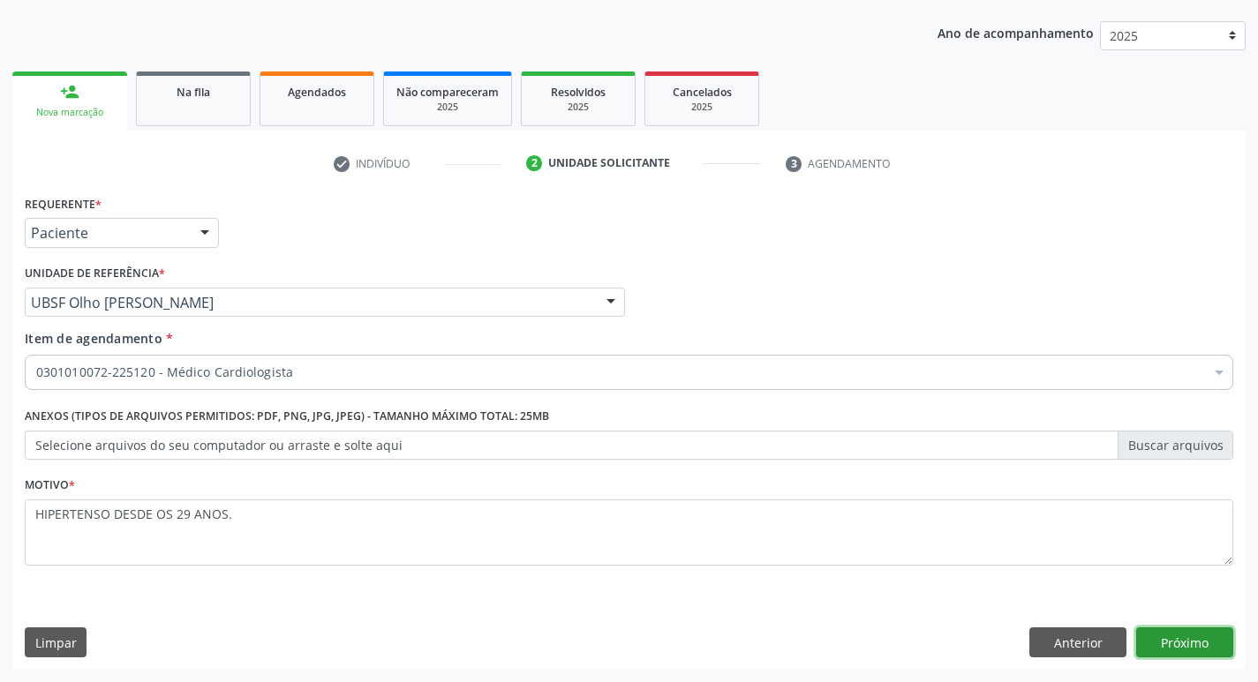
click at [1192, 630] on button "Próximo" at bounding box center [1184, 642] width 97 height 30
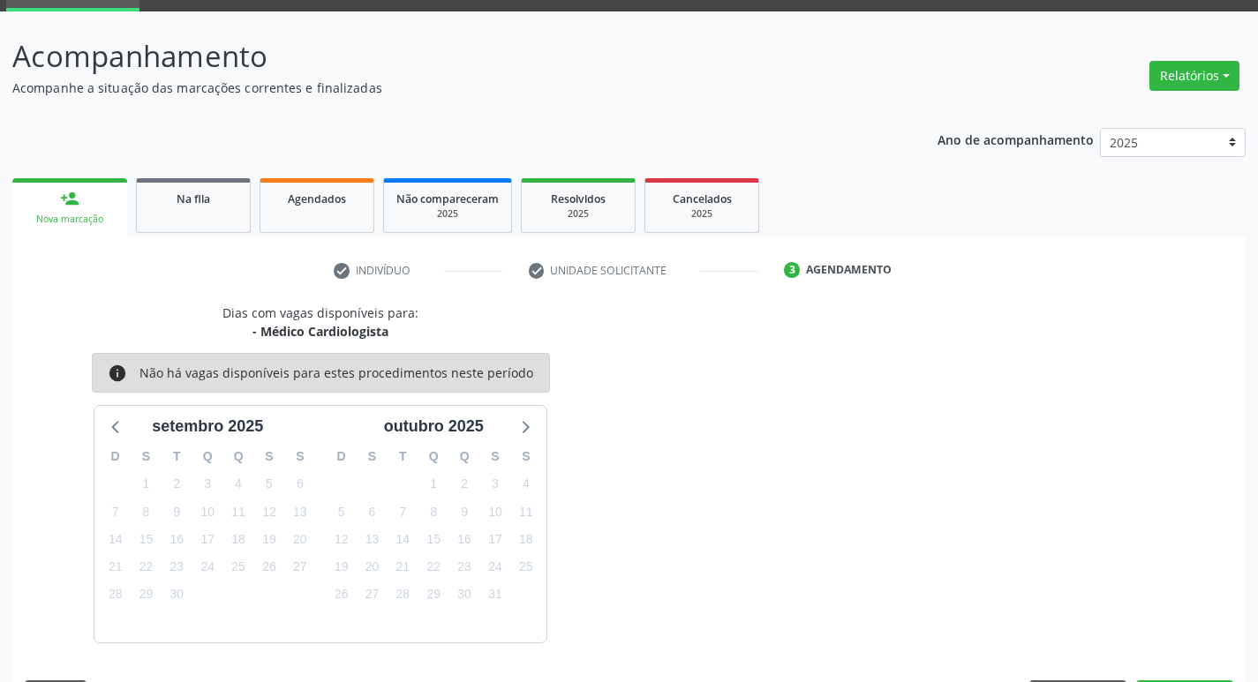
scroll to position [138, 0]
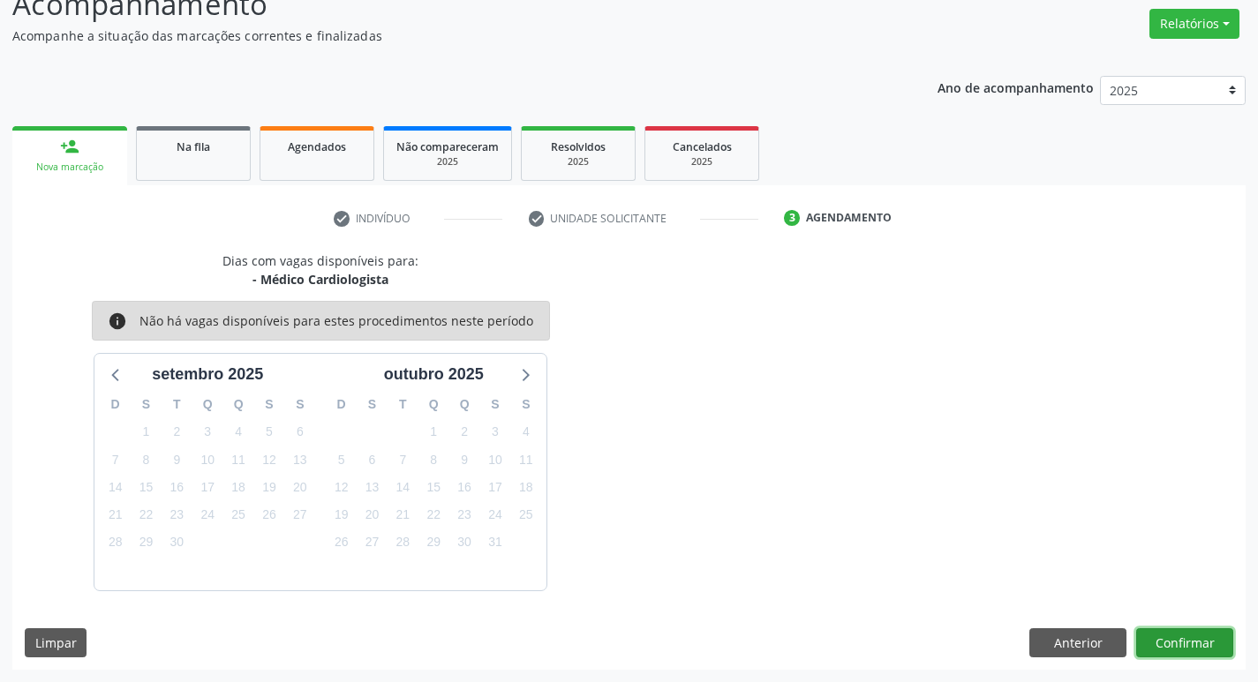
click at [1200, 637] on button "Confirmar" at bounding box center [1184, 643] width 97 height 30
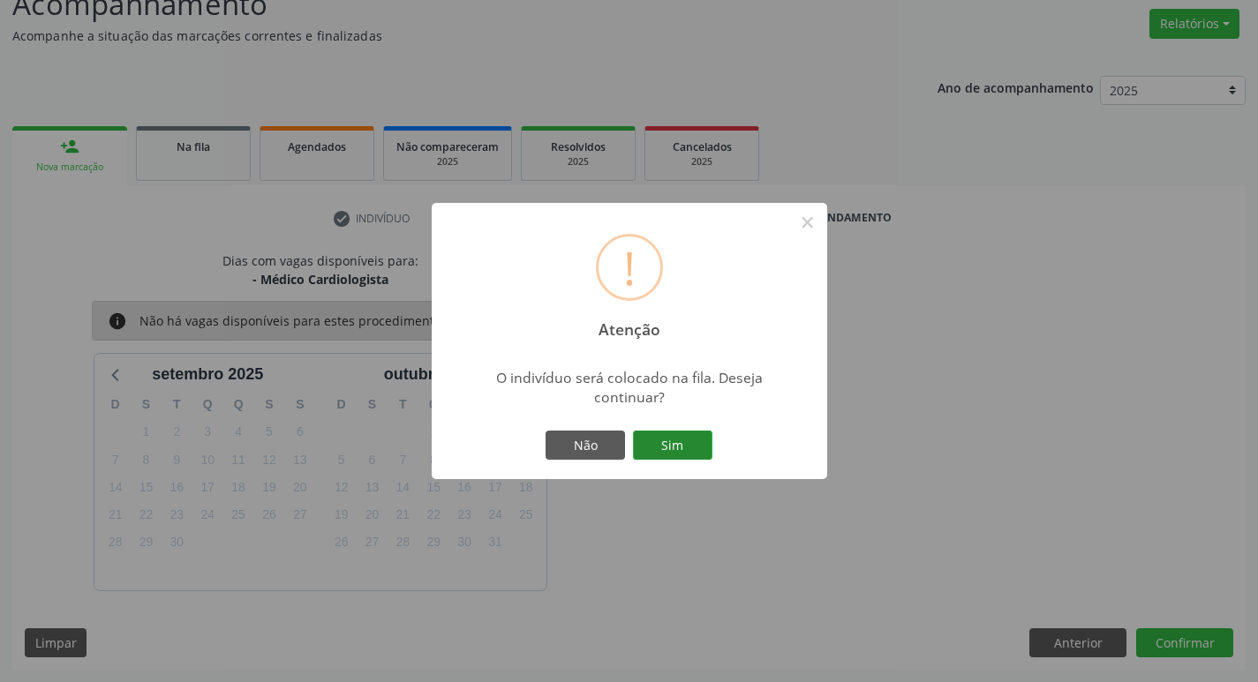
click at [703, 447] on button "Sim" at bounding box center [672, 446] width 79 height 30
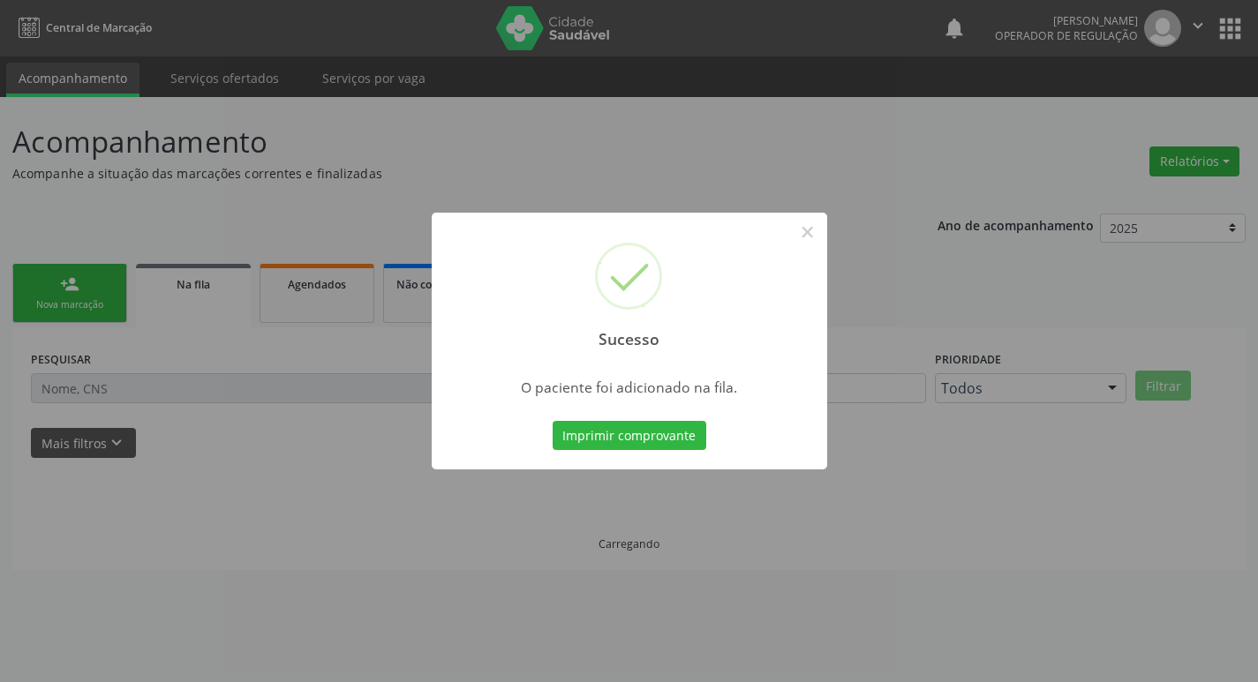
scroll to position [0, 0]
click at [555, 138] on div "Sucesso × O paciente foi adicionado na fila. Imprimir comprovante Cancel" at bounding box center [635, 341] width 1271 height 682
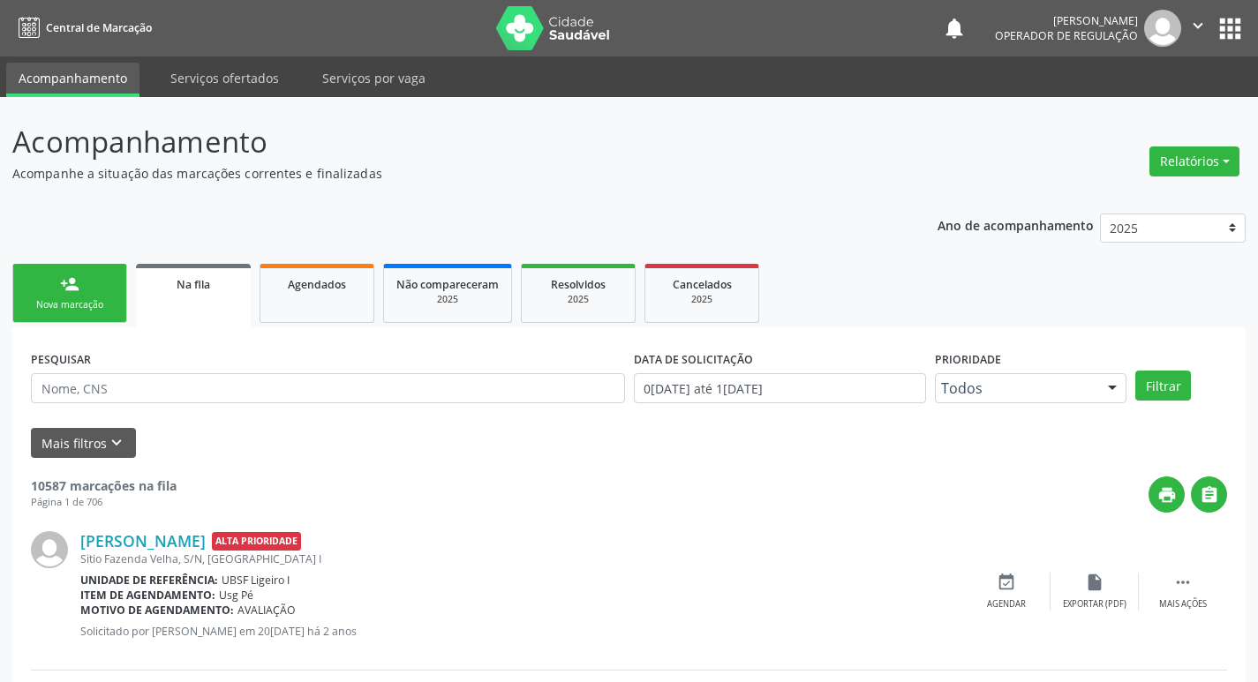
click at [53, 313] on link "person_add Nova marcação" at bounding box center [69, 293] width 115 height 59
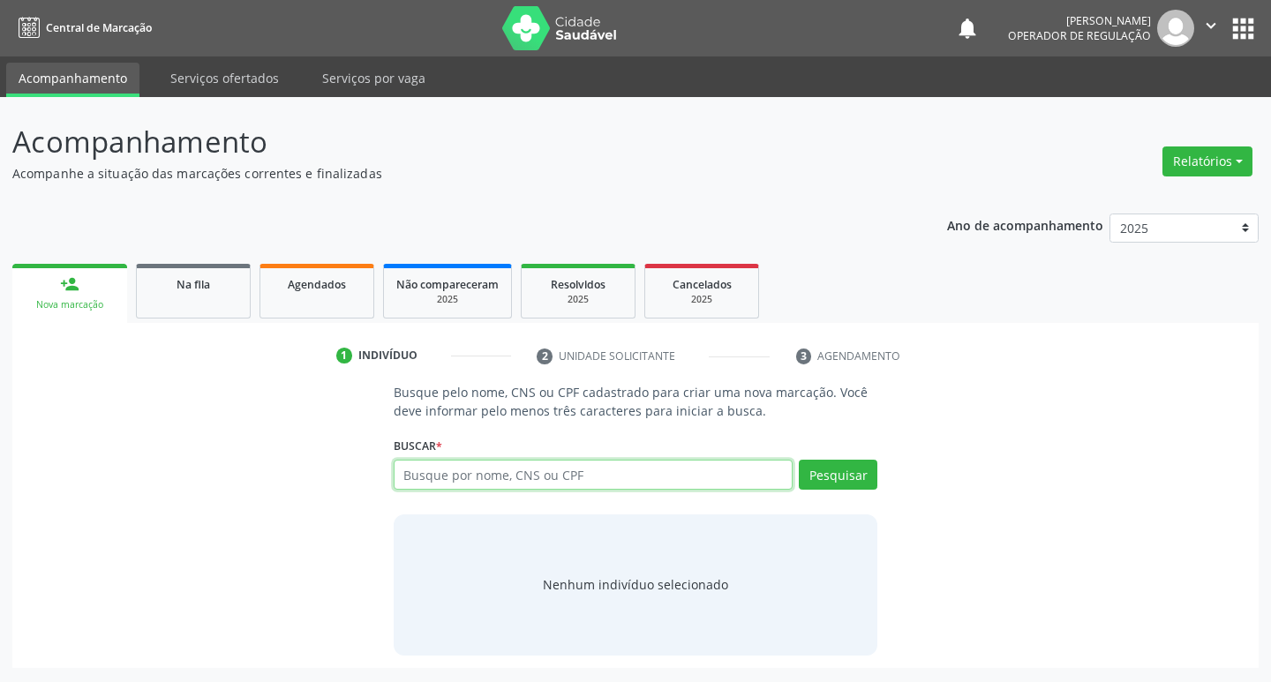
click at [450, 483] on input "text" at bounding box center [594, 475] width 400 height 30
type input "700403922062343"
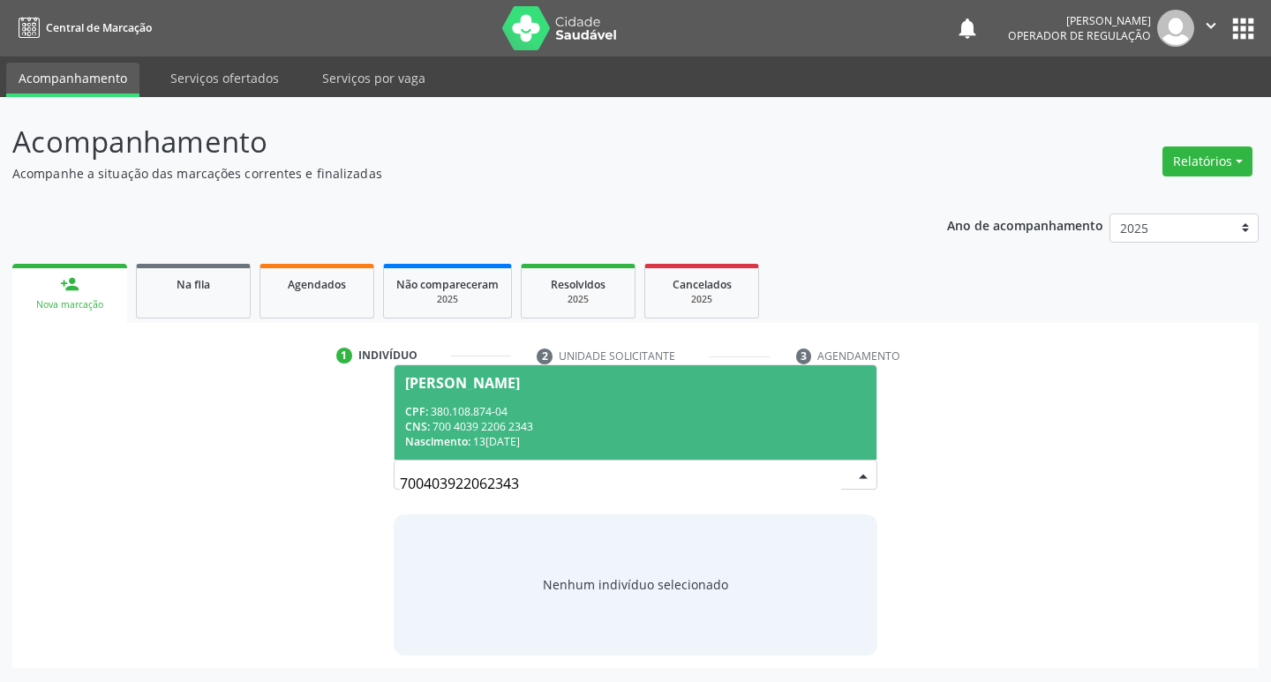
click at [469, 435] on span "Nascimento:" at bounding box center [437, 441] width 65 height 15
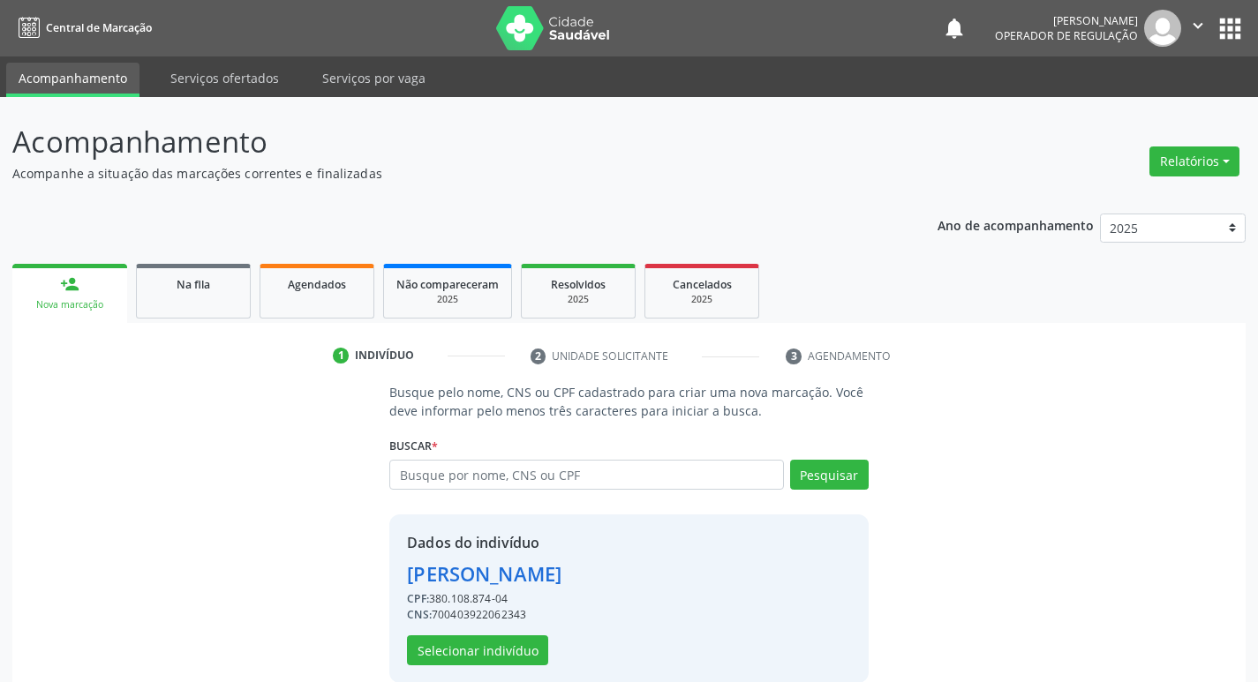
scroll to position [26, 0]
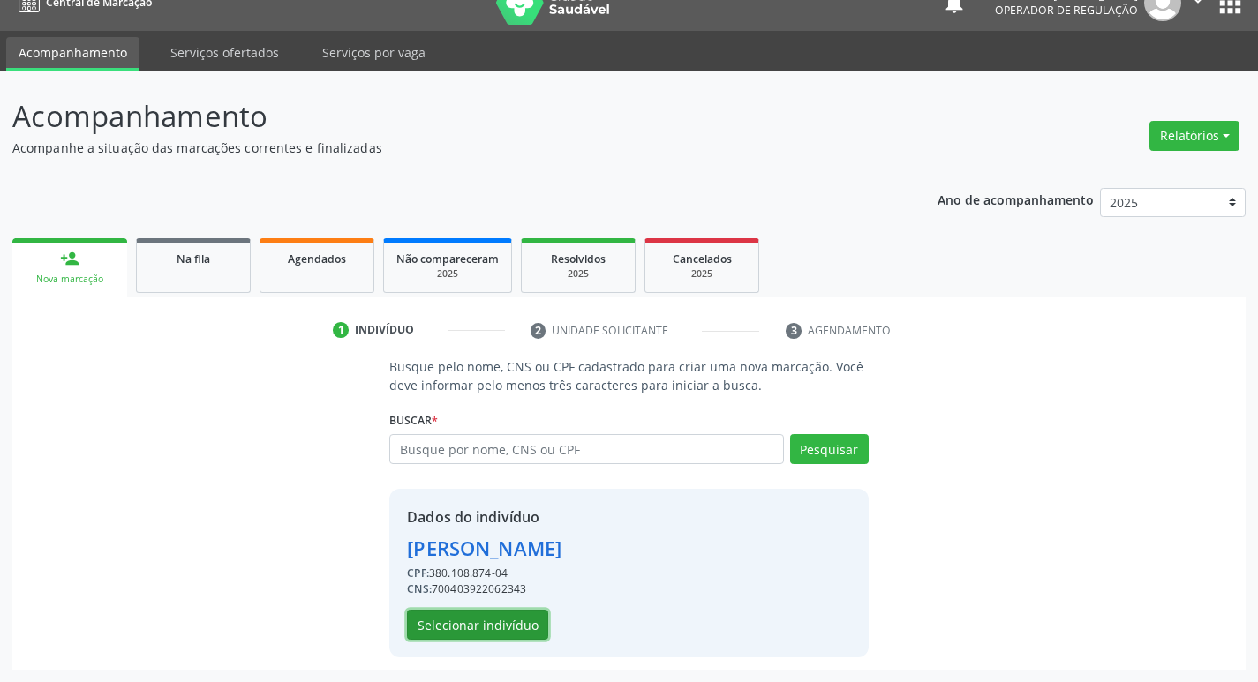
click at [522, 613] on button "Selecionar indivíduo" at bounding box center [477, 625] width 141 height 30
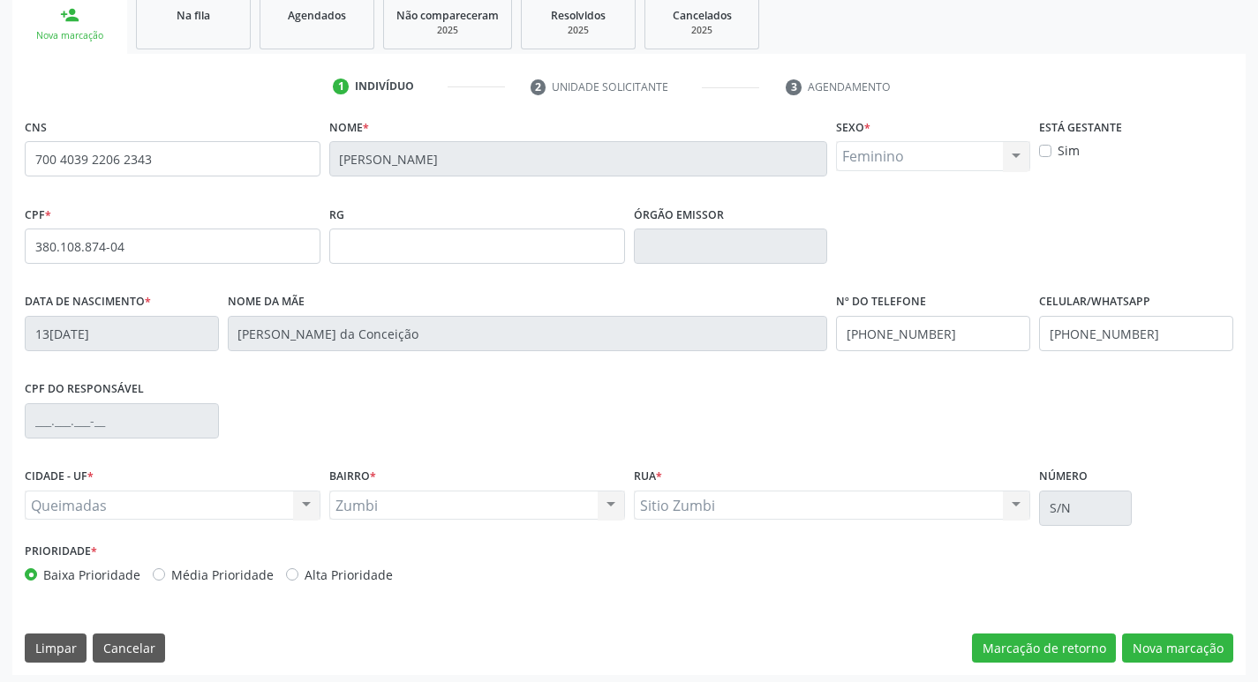
scroll to position [274, 0]
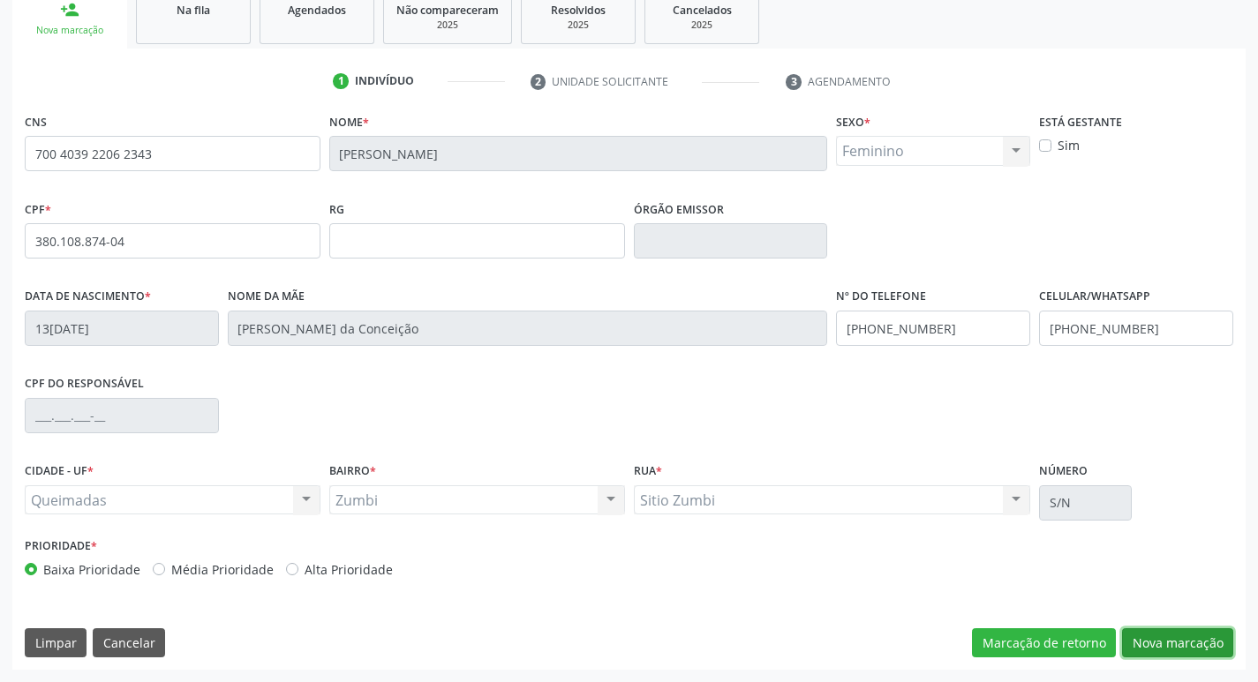
click at [1168, 640] on button "Nova marcação" at bounding box center [1177, 643] width 111 height 30
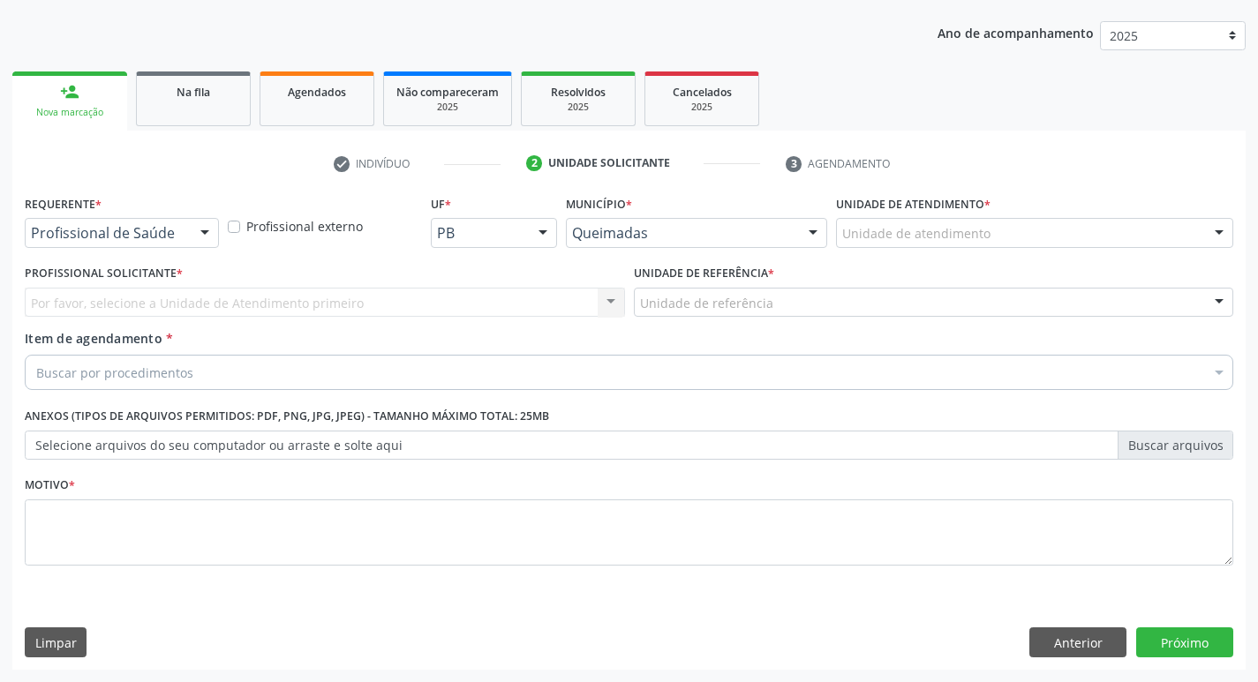
scroll to position [192, 0]
click at [172, 222] on div at bounding box center [122, 233] width 194 height 30
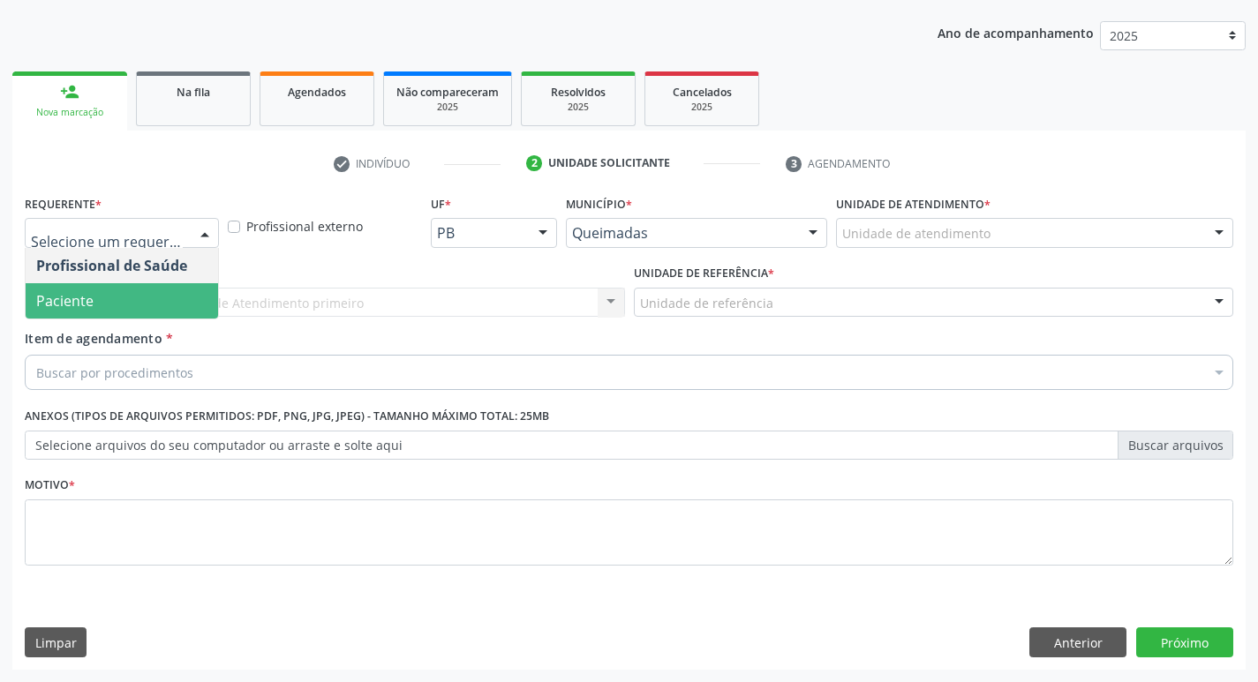
click at [132, 302] on span "Paciente" at bounding box center [122, 300] width 192 height 35
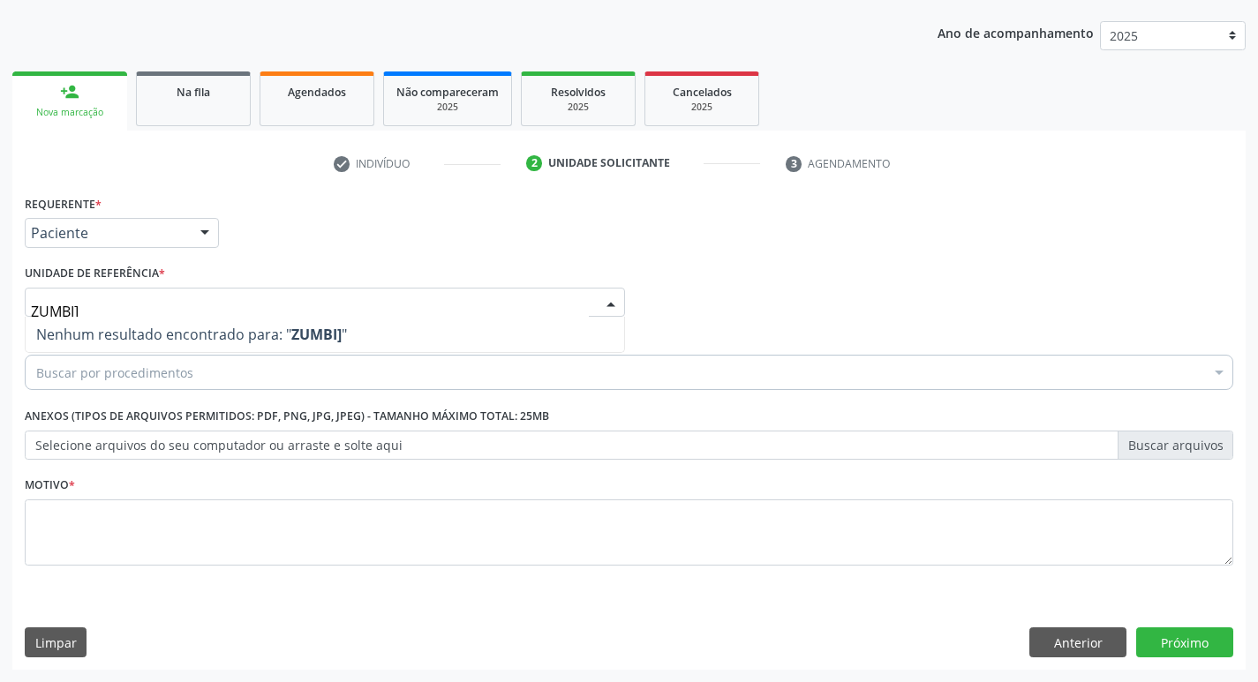
type input "ZUMBI"
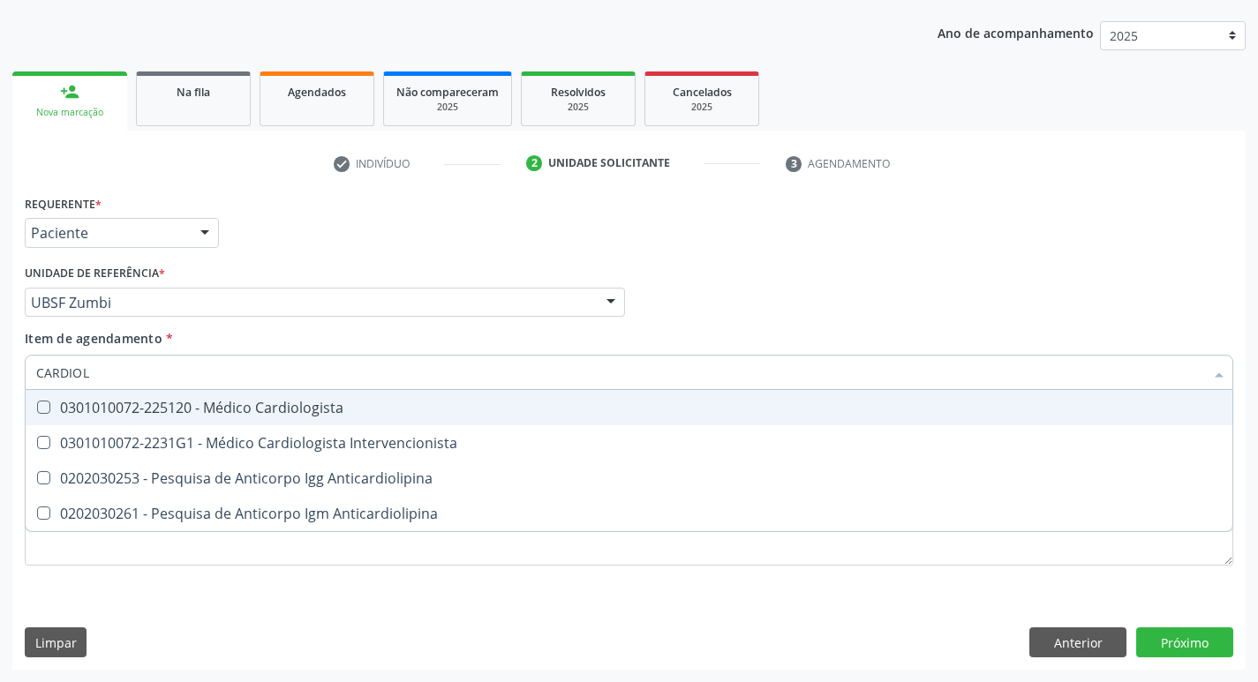
type input "CARDIOLO"
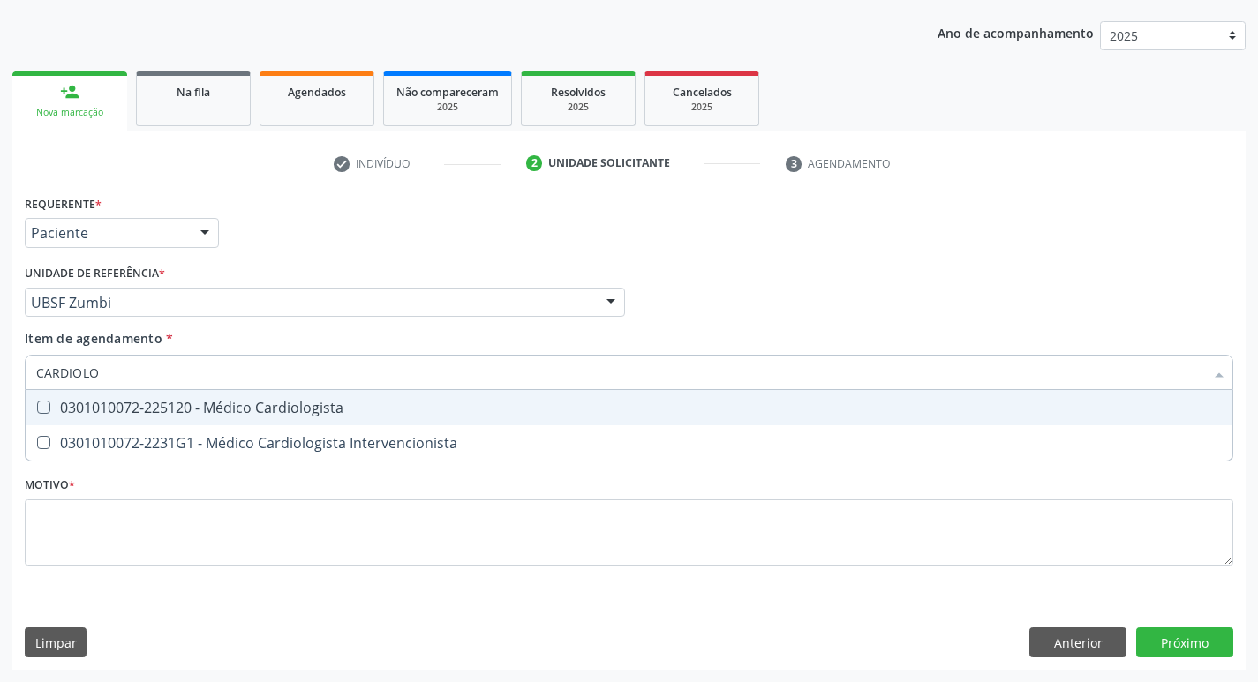
click at [184, 415] on div "0301010072-225120 - Médico Cardiologista" at bounding box center [628, 408] width 1185 height 14
checkbox Cardiologista "true"
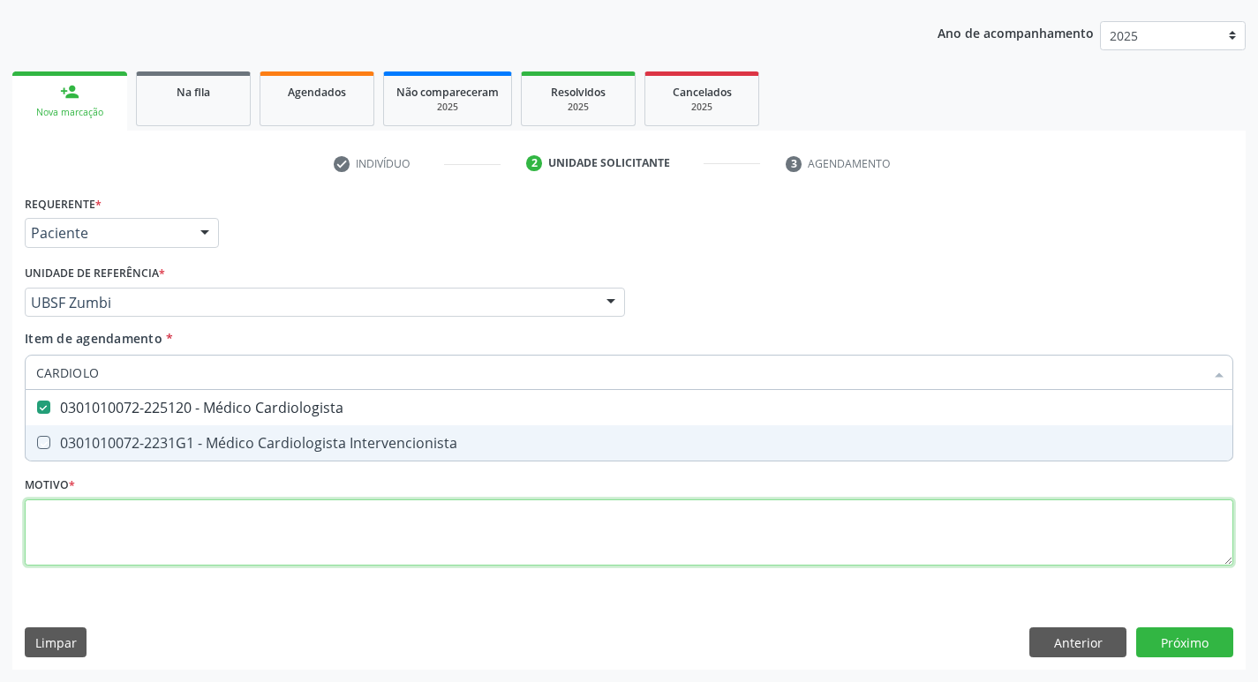
click at [171, 531] on div "Requerente * Paciente Profissional de Saúde Paciente Nenhum resultado encontrad…" at bounding box center [629, 391] width 1208 height 400
checkbox Intervencionista "true"
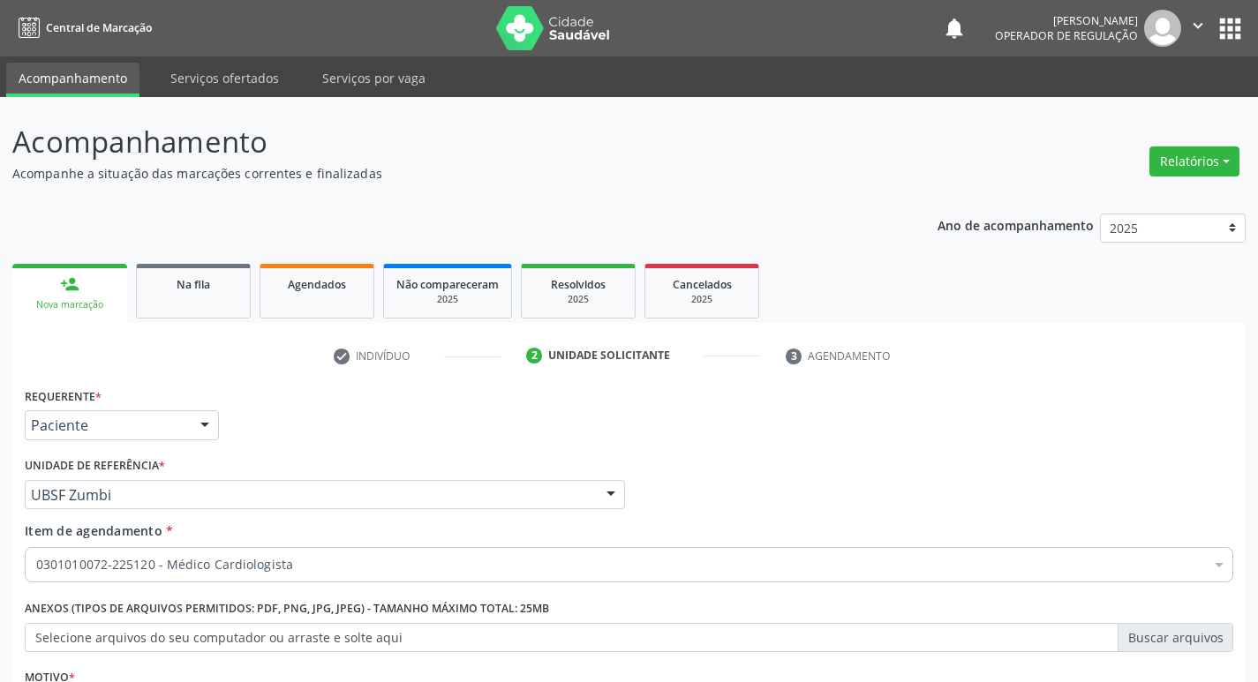
scroll to position [192, 0]
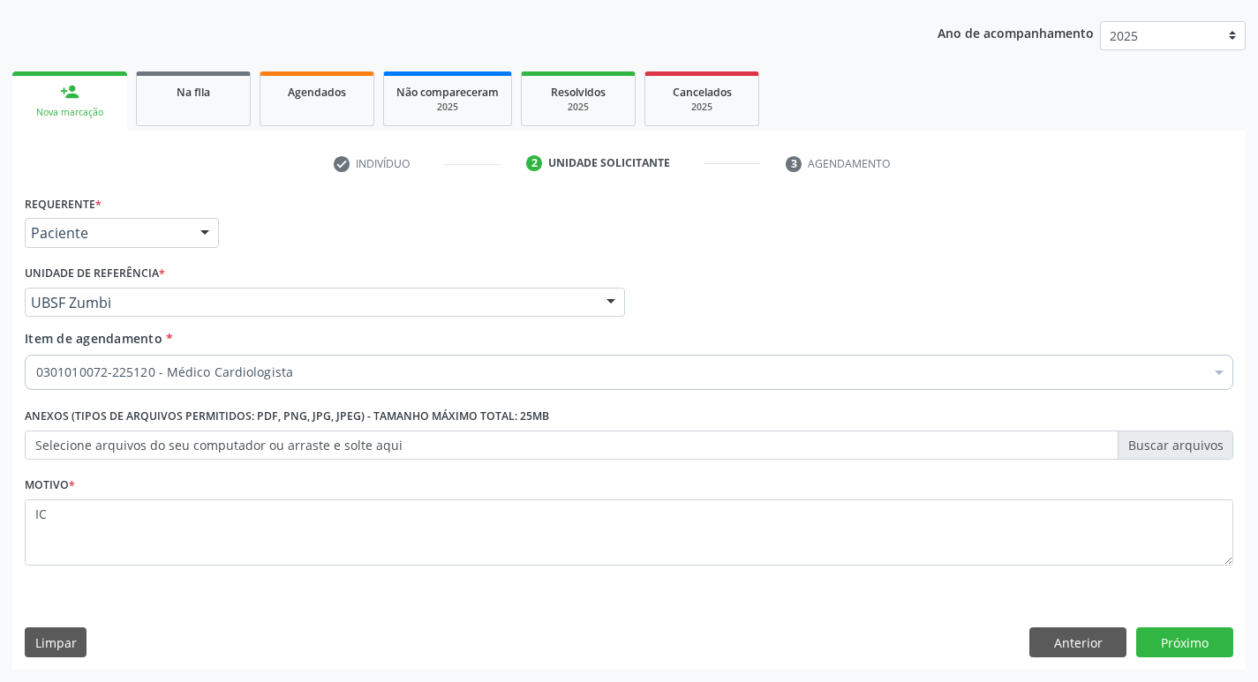
type textarea "I"
type textarea "AVALIAÇÃO"
click at [1156, 646] on button "Próximo" at bounding box center [1184, 642] width 97 height 30
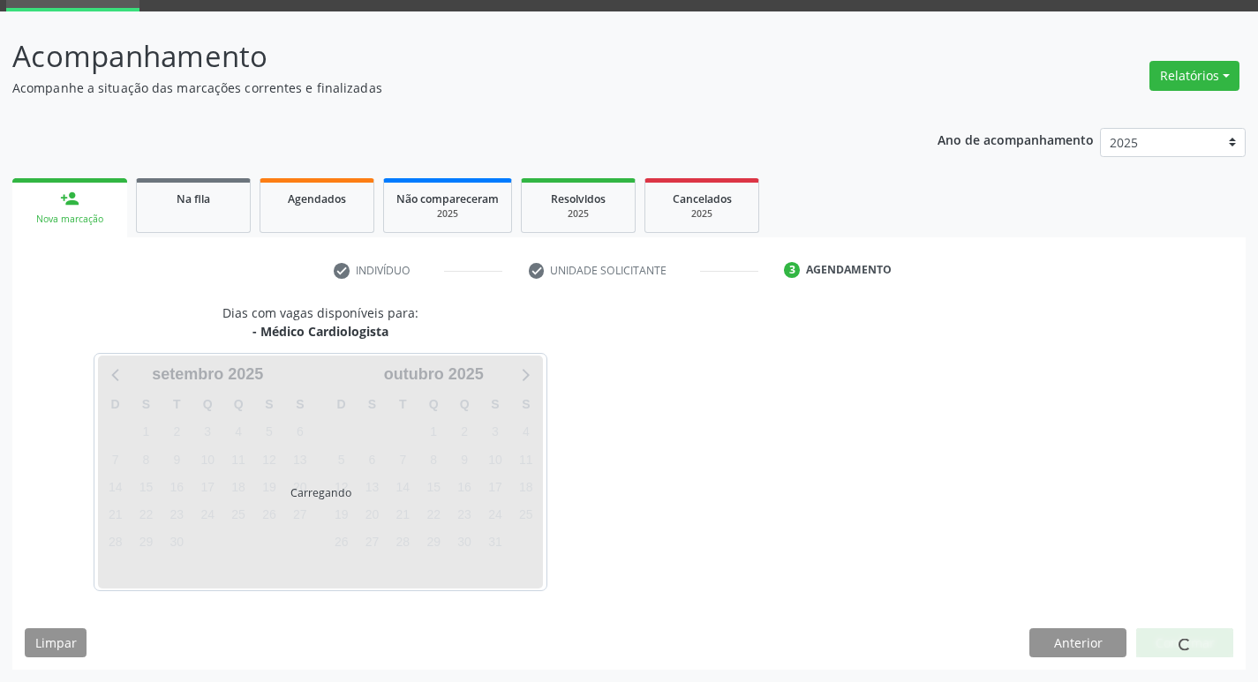
scroll to position [138, 0]
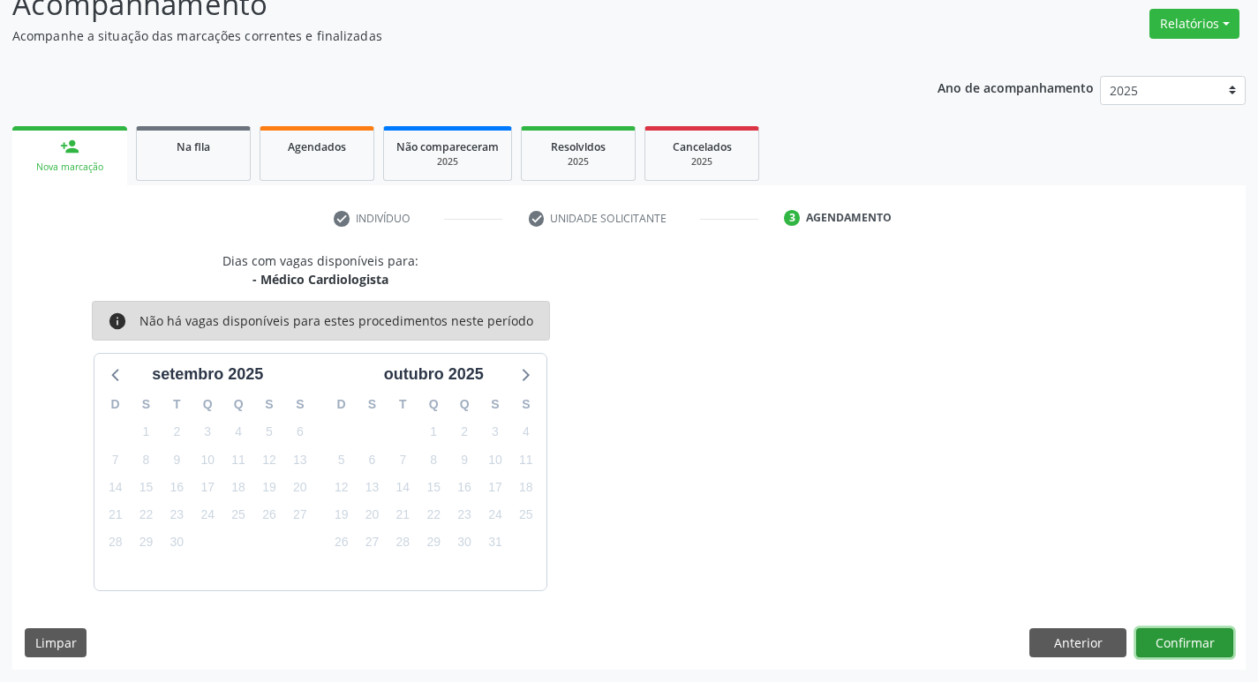
click at [1166, 651] on button "Confirmar" at bounding box center [1184, 643] width 97 height 30
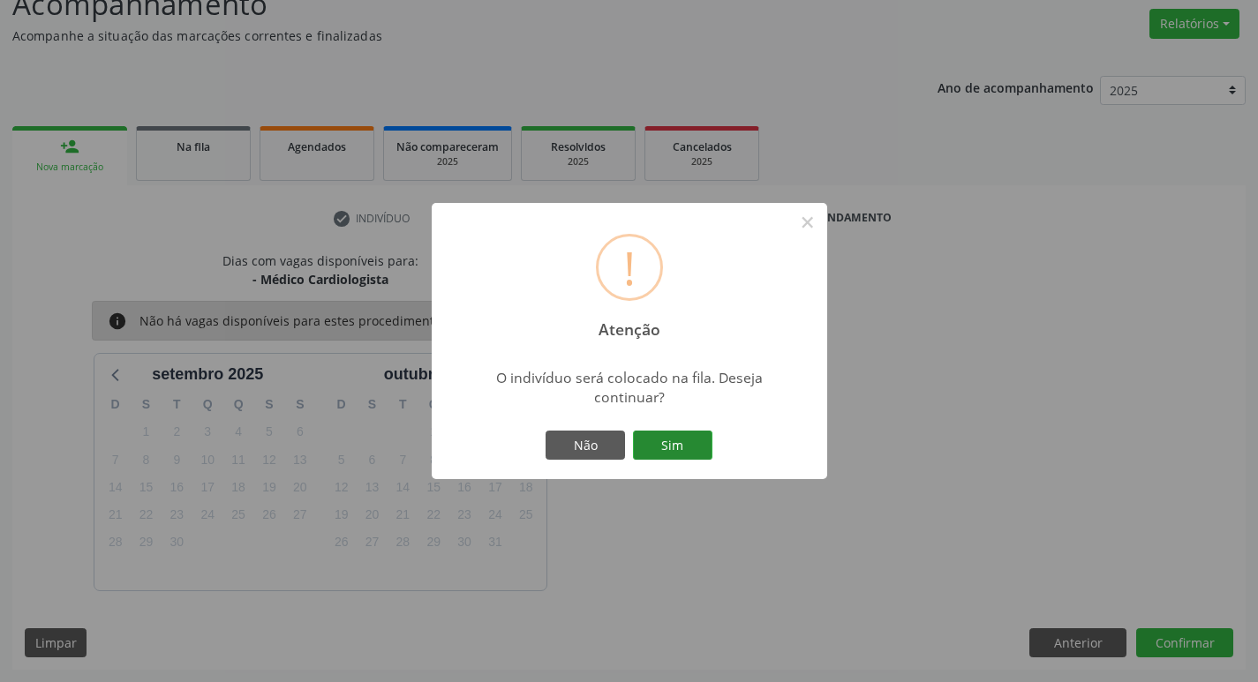
click at [663, 435] on button "Sim" at bounding box center [672, 446] width 79 height 30
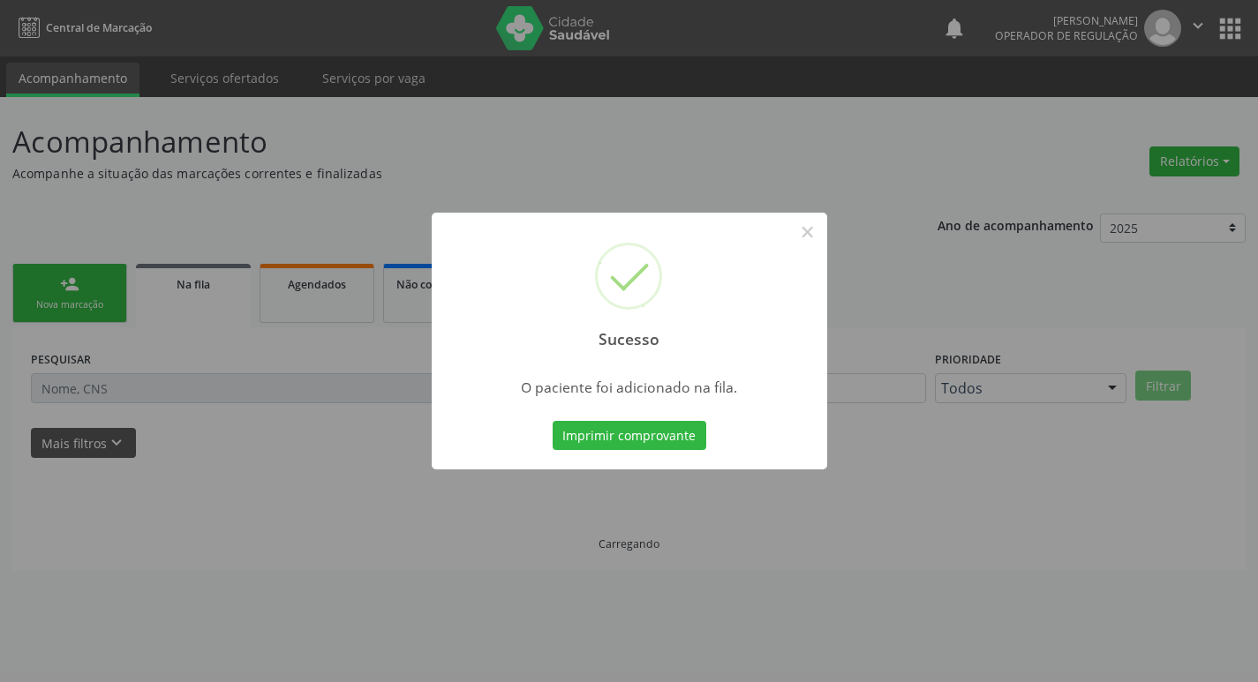
scroll to position [0, 0]
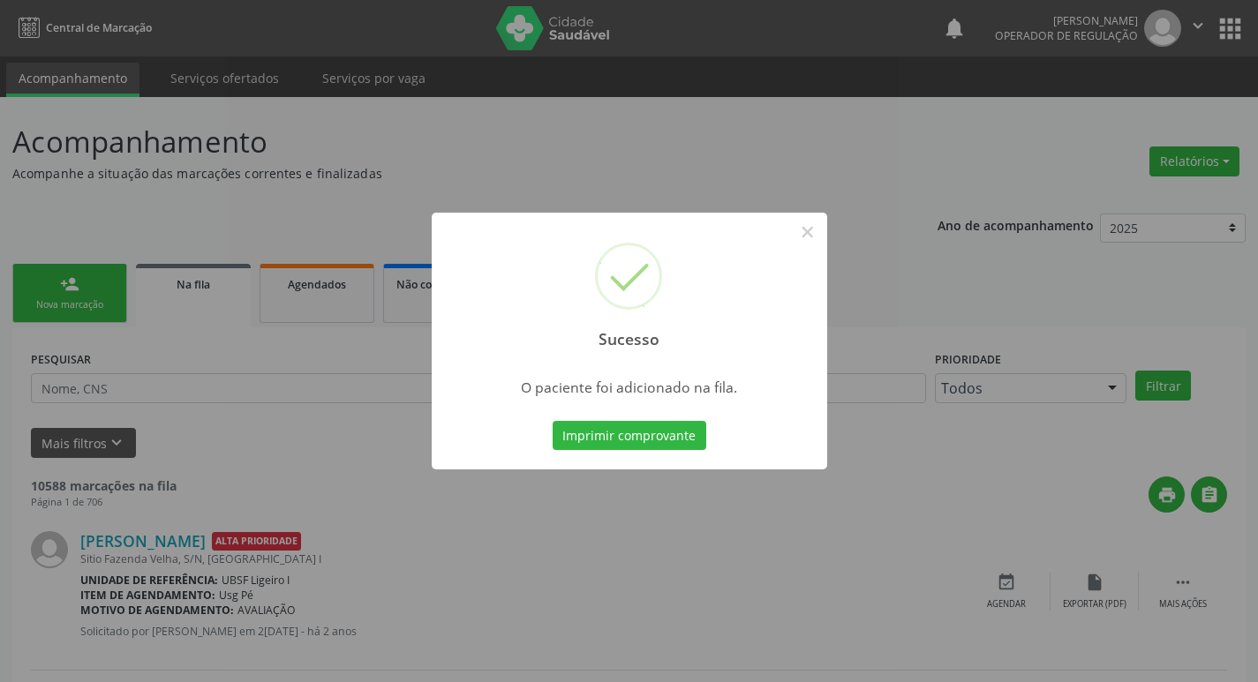
click at [55, 191] on div "Sucesso × O paciente foi adicionado na fila. Imprimir comprovante Cancel" at bounding box center [629, 341] width 1258 height 682
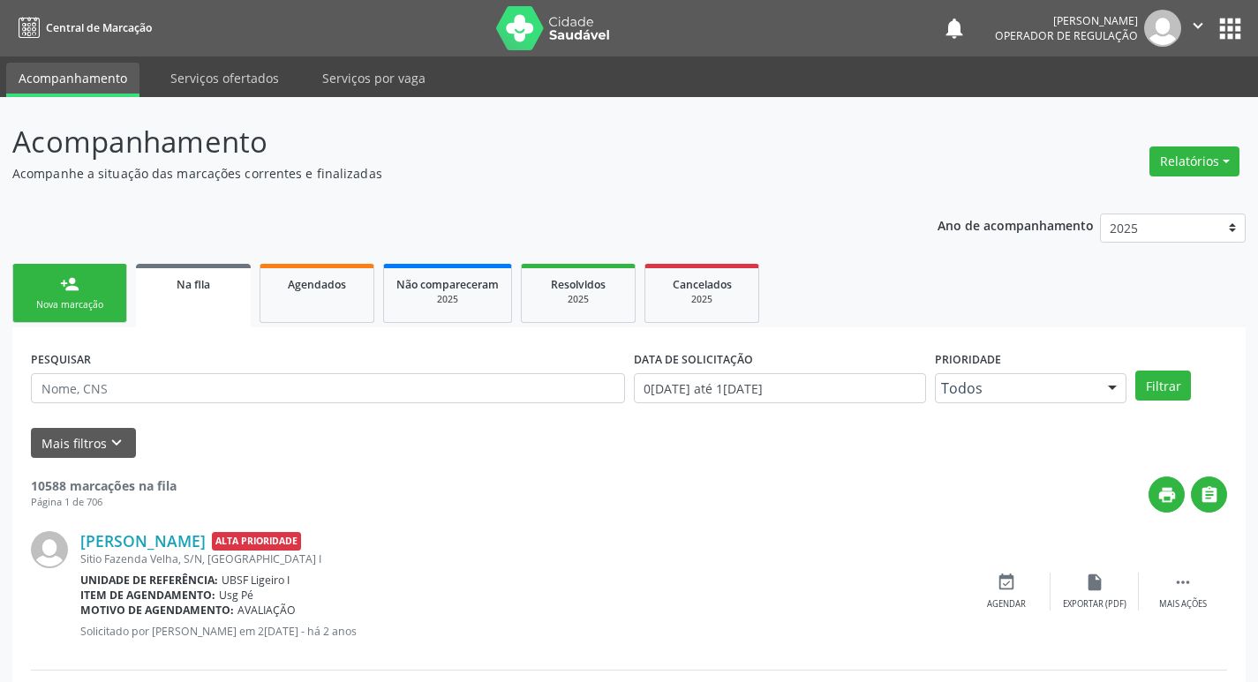
click at [26, 274] on link "person_add Nova marcação" at bounding box center [69, 293] width 115 height 59
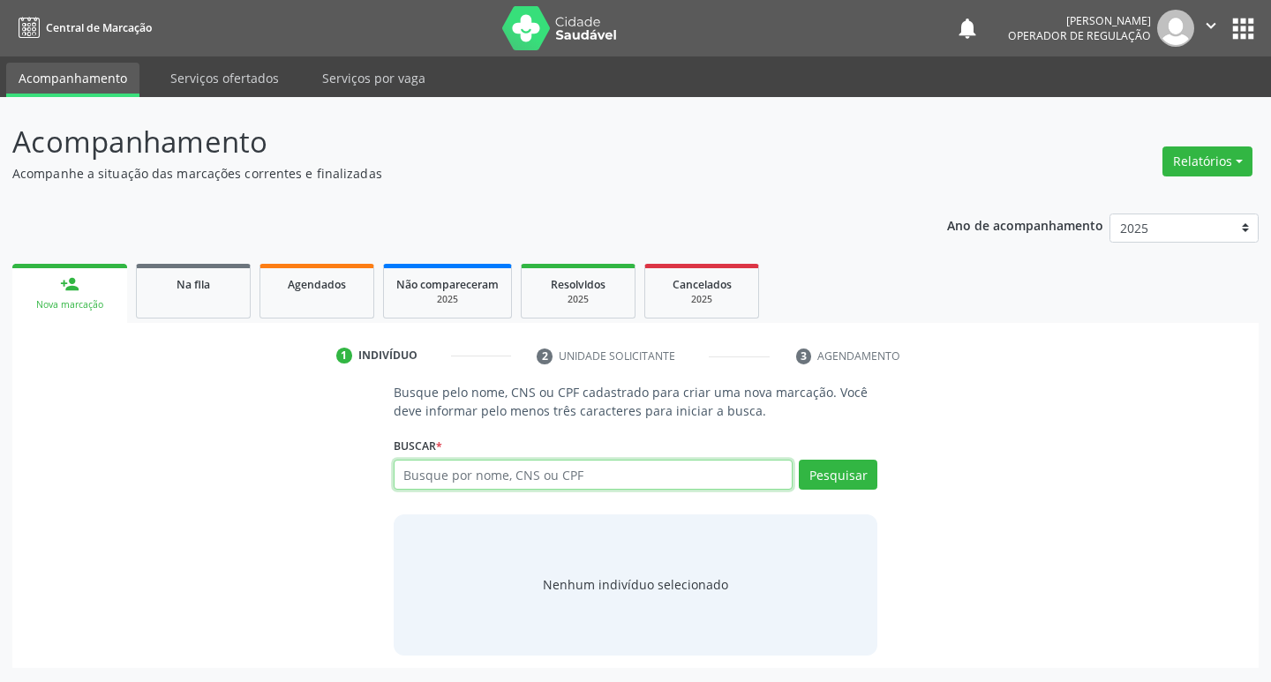
click at [603, 483] on input "text" at bounding box center [594, 475] width 400 height 30
click at [541, 466] on input "text" at bounding box center [594, 475] width 400 height 30
type input "706809742174829"
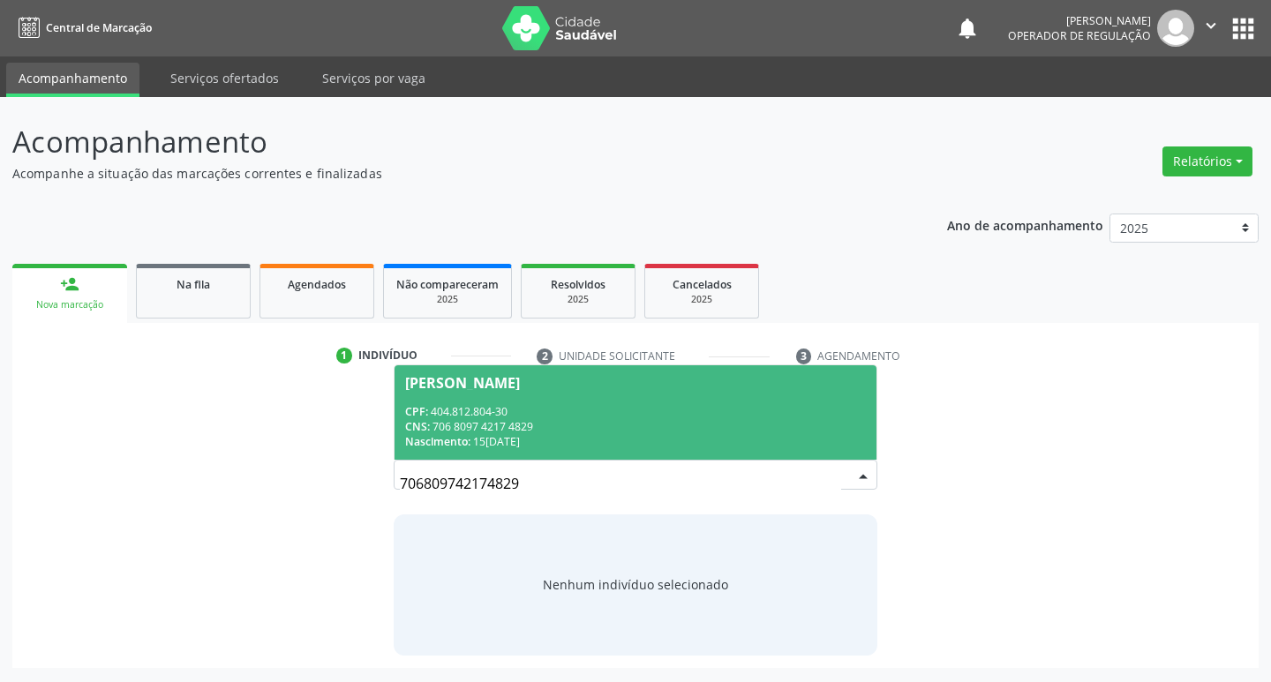
click at [644, 409] on div "CPF: 404.812.804-30" at bounding box center [636, 411] width 462 height 15
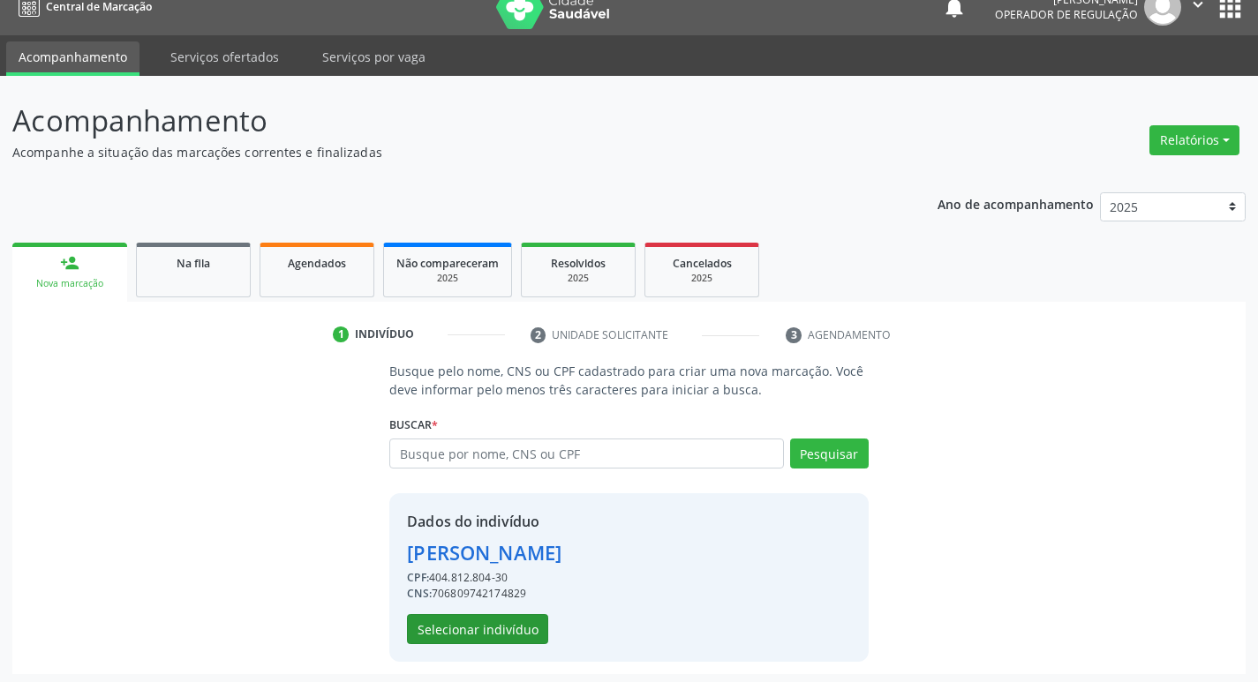
scroll to position [26, 0]
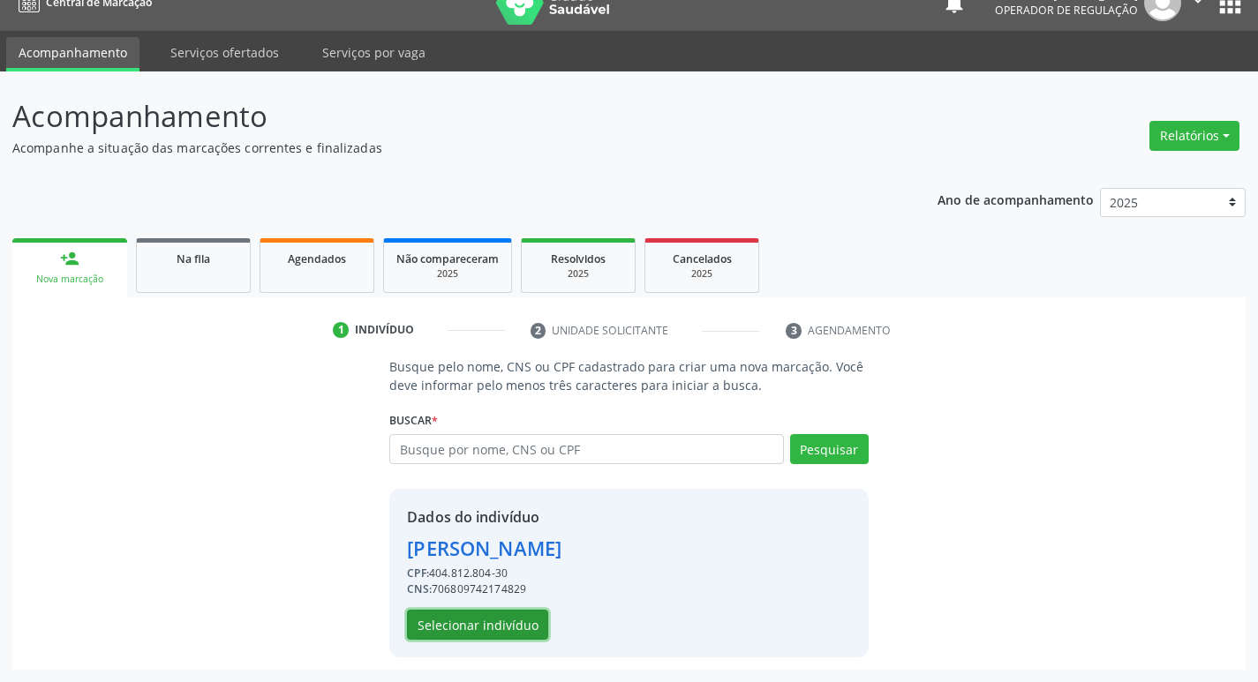
click at [447, 624] on button "Selecionar indivíduo" at bounding box center [477, 625] width 141 height 30
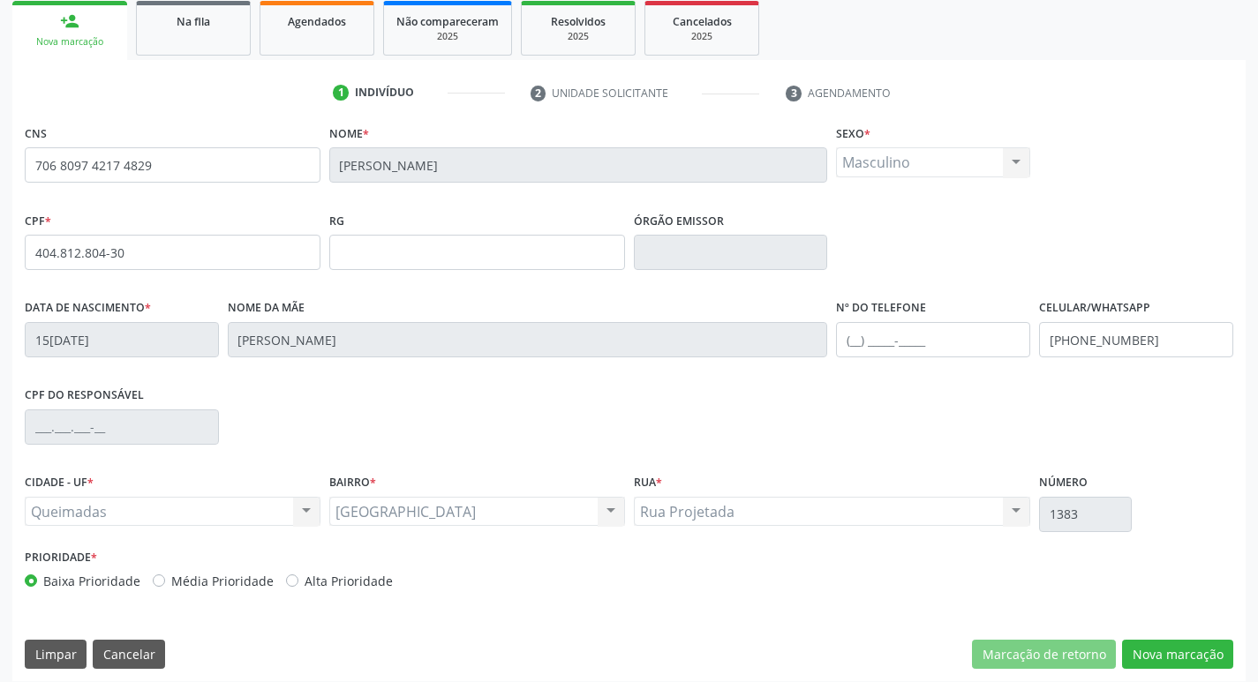
scroll to position [274, 0]
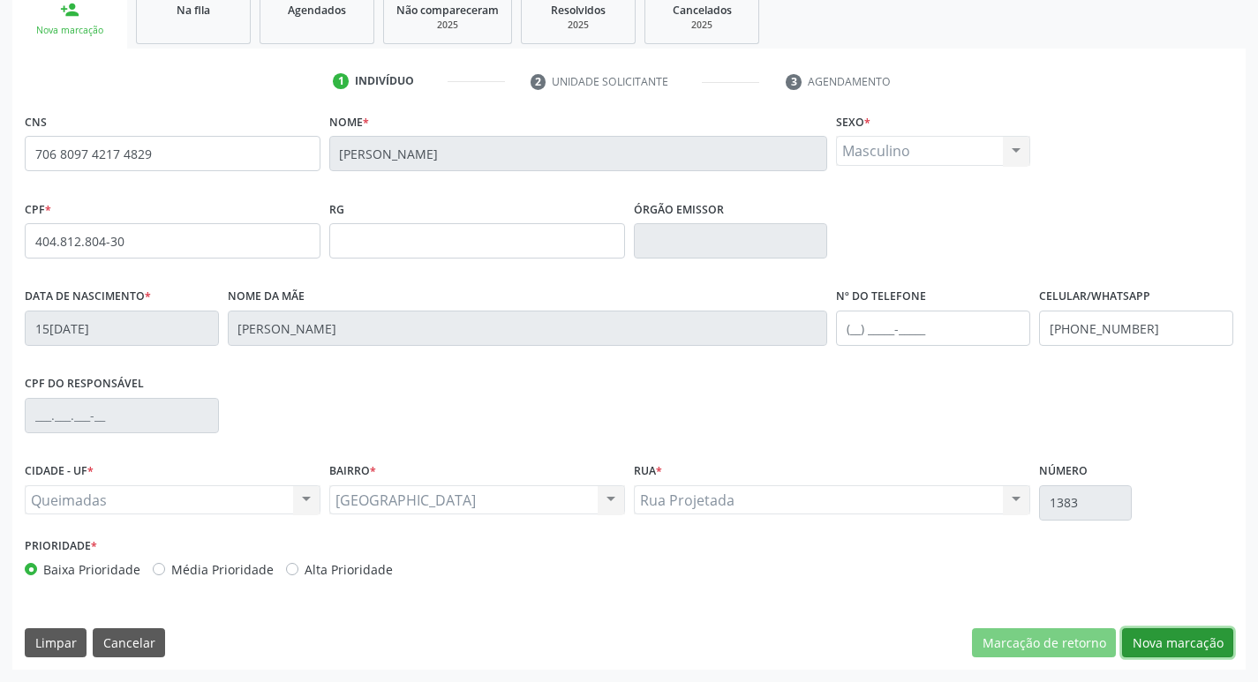
click at [1150, 647] on button "Nova marcação" at bounding box center [1177, 643] width 111 height 30
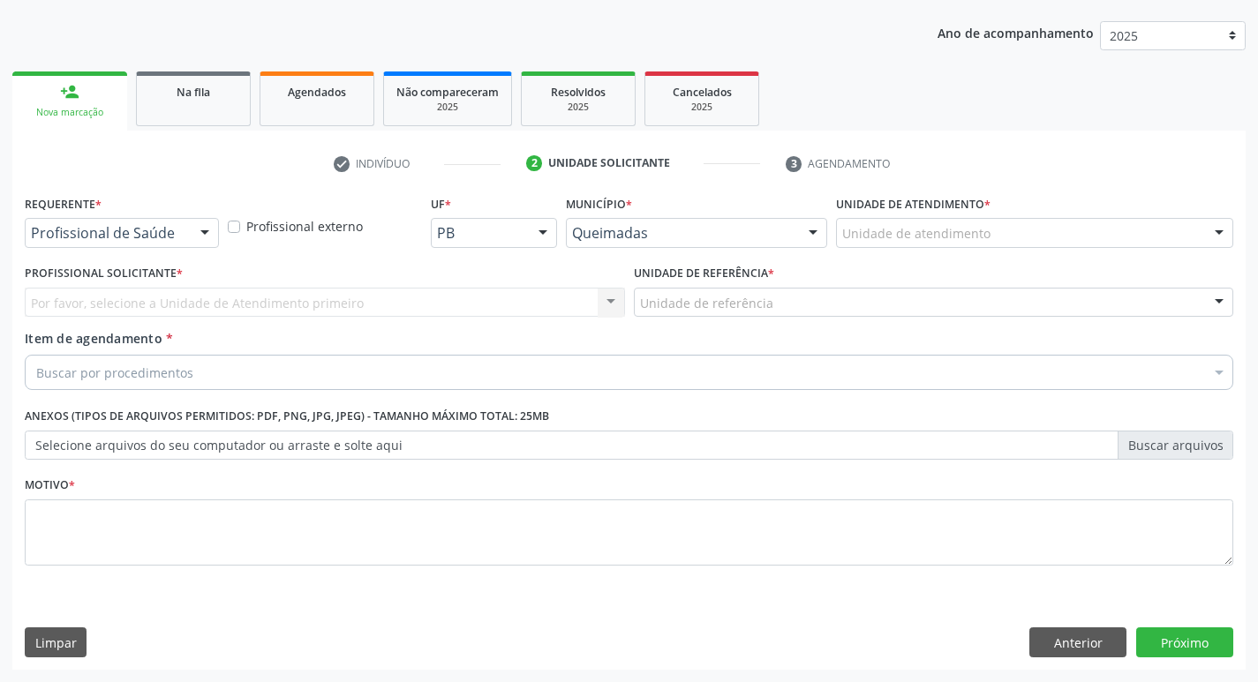
scroll to position [192, 0]
click at [207, 239] on div at bounding box center [204, 234] width 26 height 30
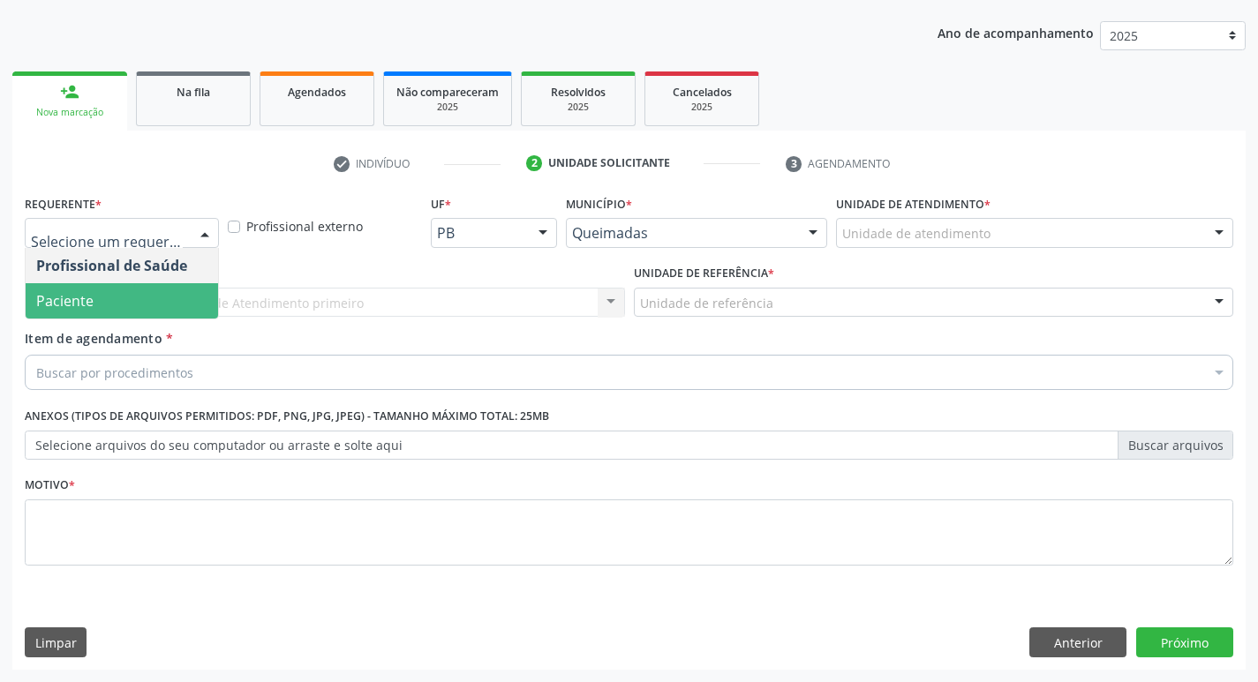
click at [188, 292] on span "Paciente" at bounding box center [122, 300] width 192 height 35
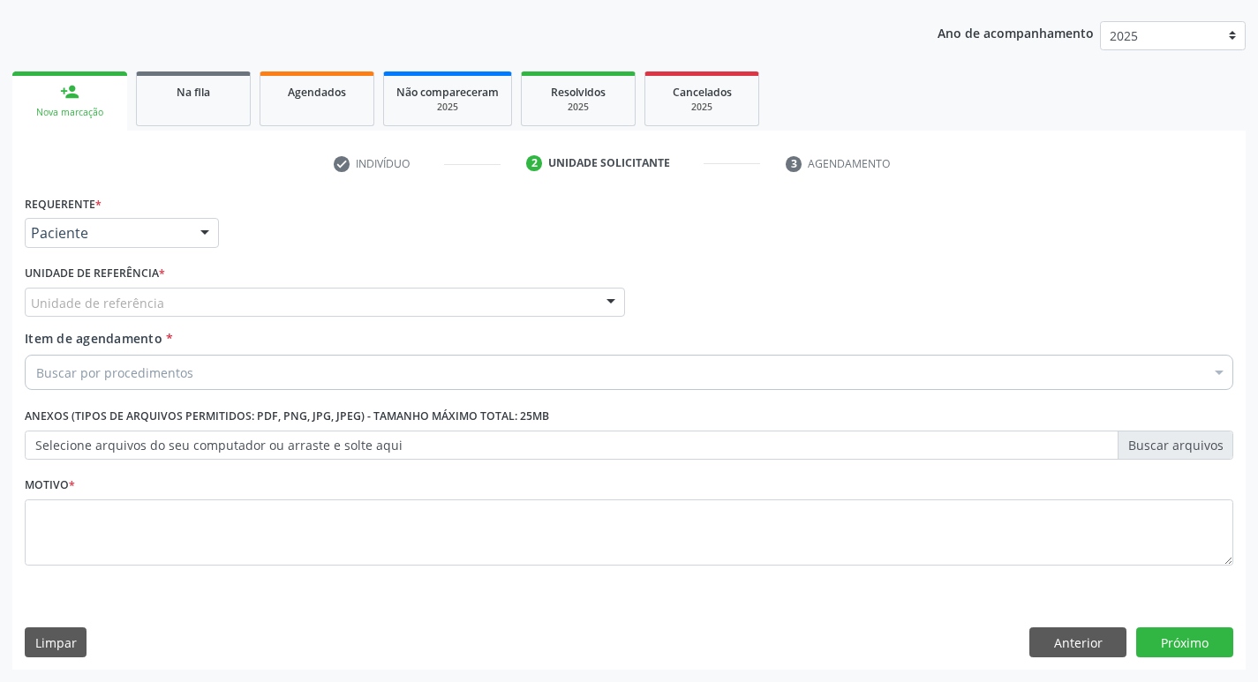
click at [182, 306] on div "Unidade de referência" at bounding box center [325, 303] width 600 height 30
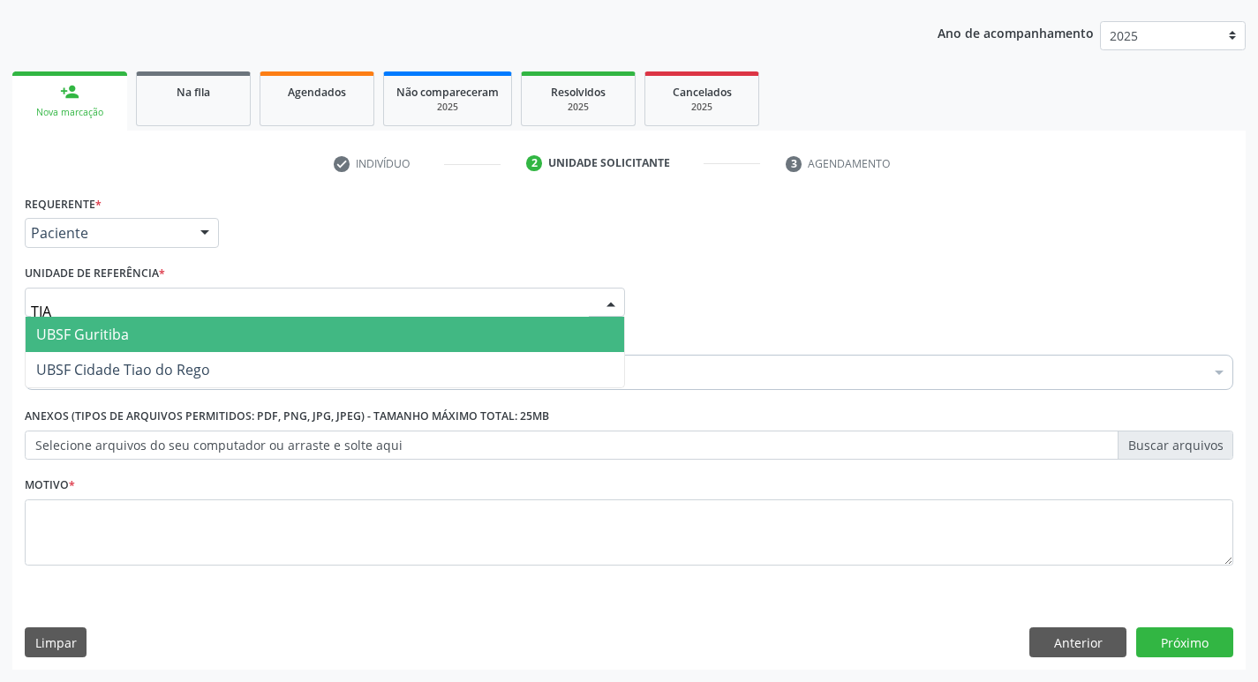
type input "TIAO"
click at [178, 325] on span "UBSF Cidade Tiao do Rego" at bounding box center [123, 334] width 174 height 19
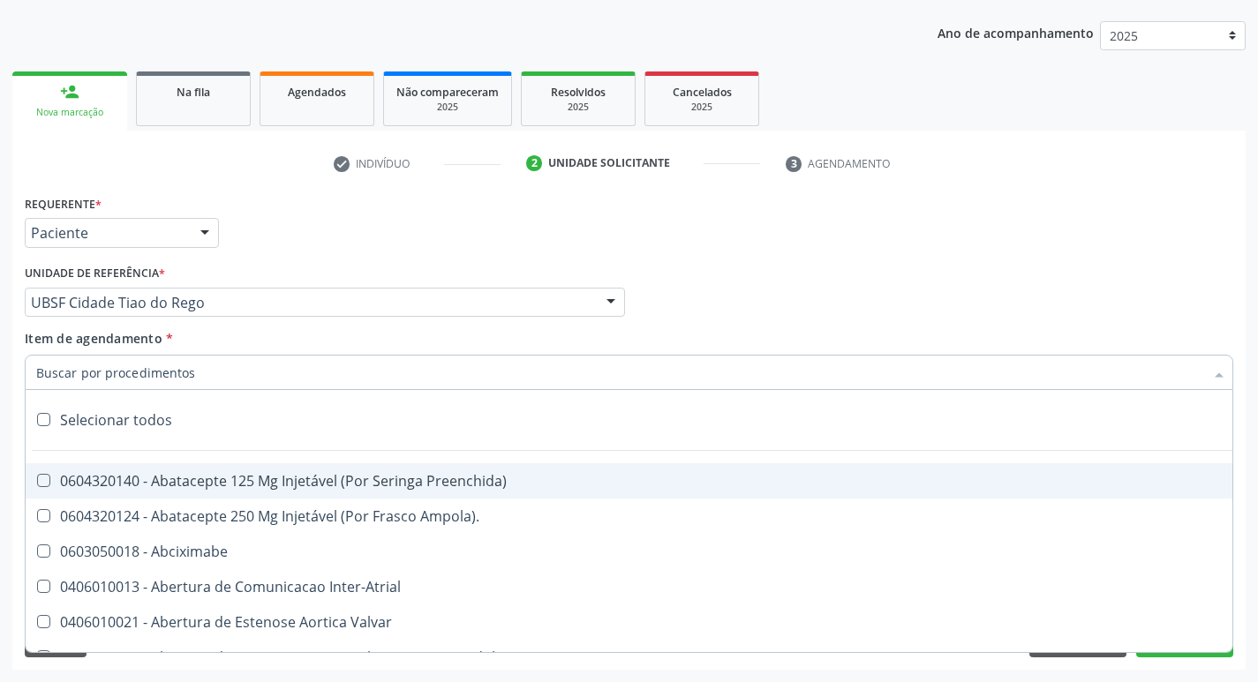
click at [156, 384] on div at bounding box center [629, 372] width 1208 height 35
click at [156, 383] on input "Item de agendamento *" at bounding box center [620, 372] width 1168 height 35
type input "V"
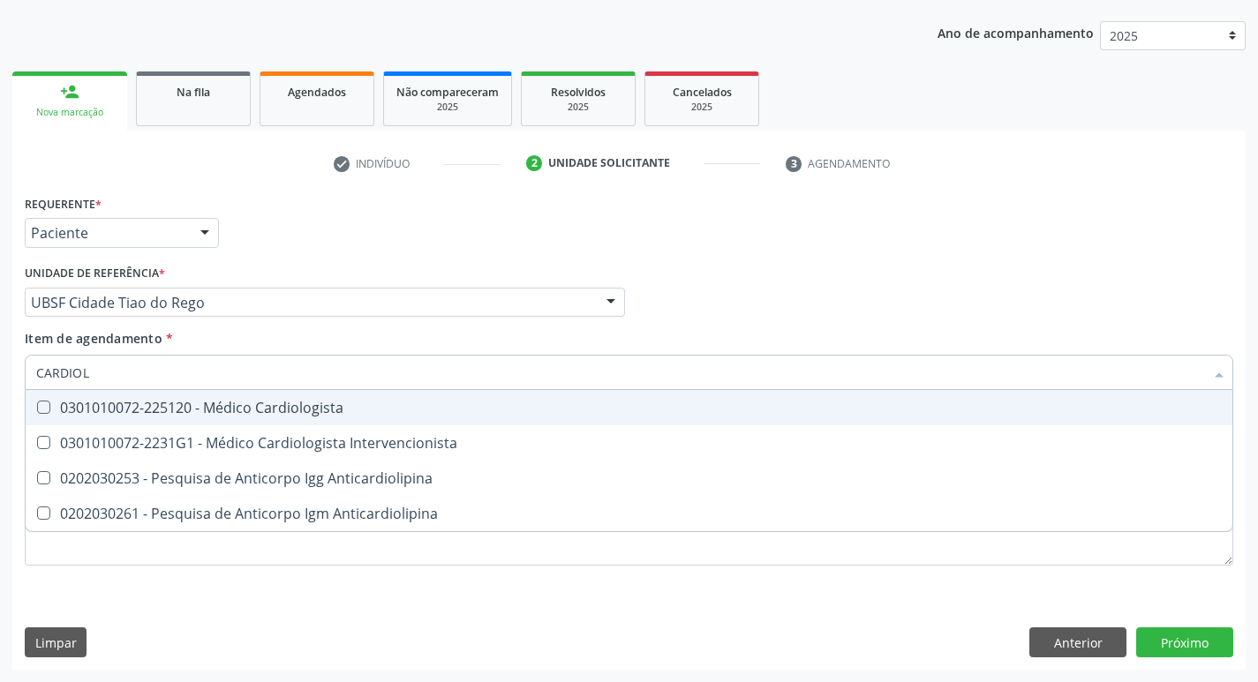
type input "CARDIOLO"
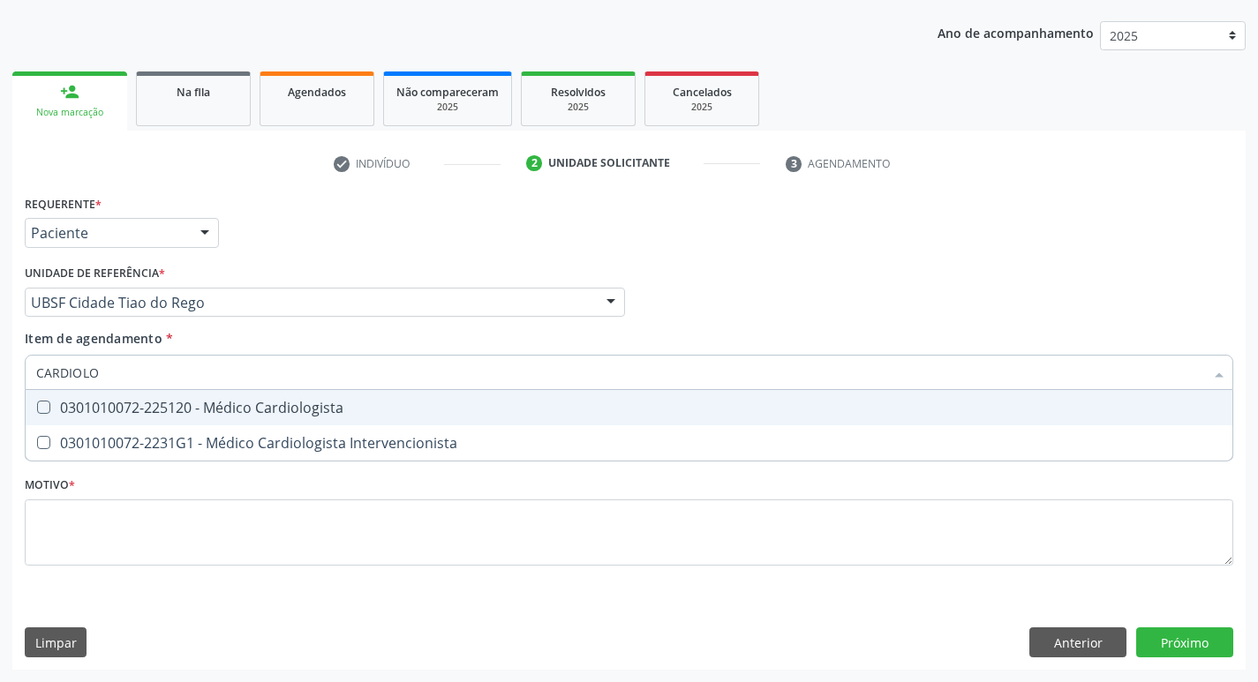
click at [173, 401] on div "0301010072-225120 - Médico Cardiologista" at bounding box center [628, 408] width 1185 height 14
checkbox Cardiologista "true"
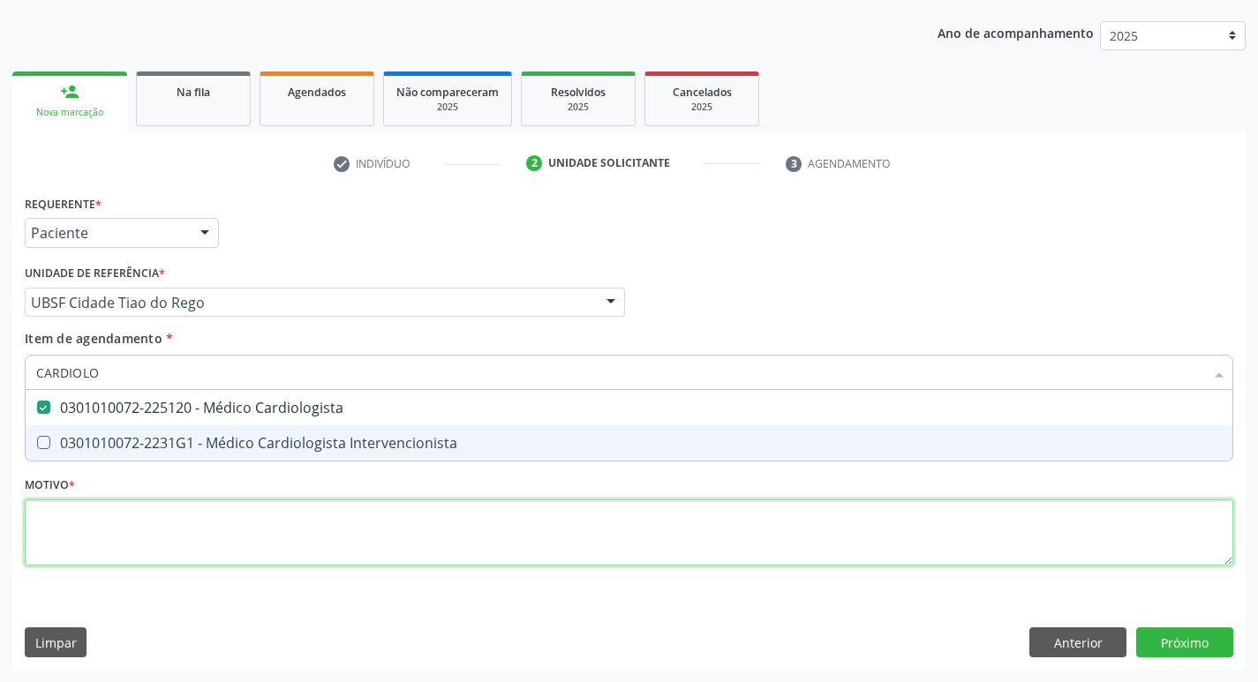
click at [106, 555] on div "Requerente * Paciente Profissional de Saúde Paciente Nenhum resultado encontrad…" at bounding box center [629, 391] width 1208 height 400
checkbox Intervencionista "true"
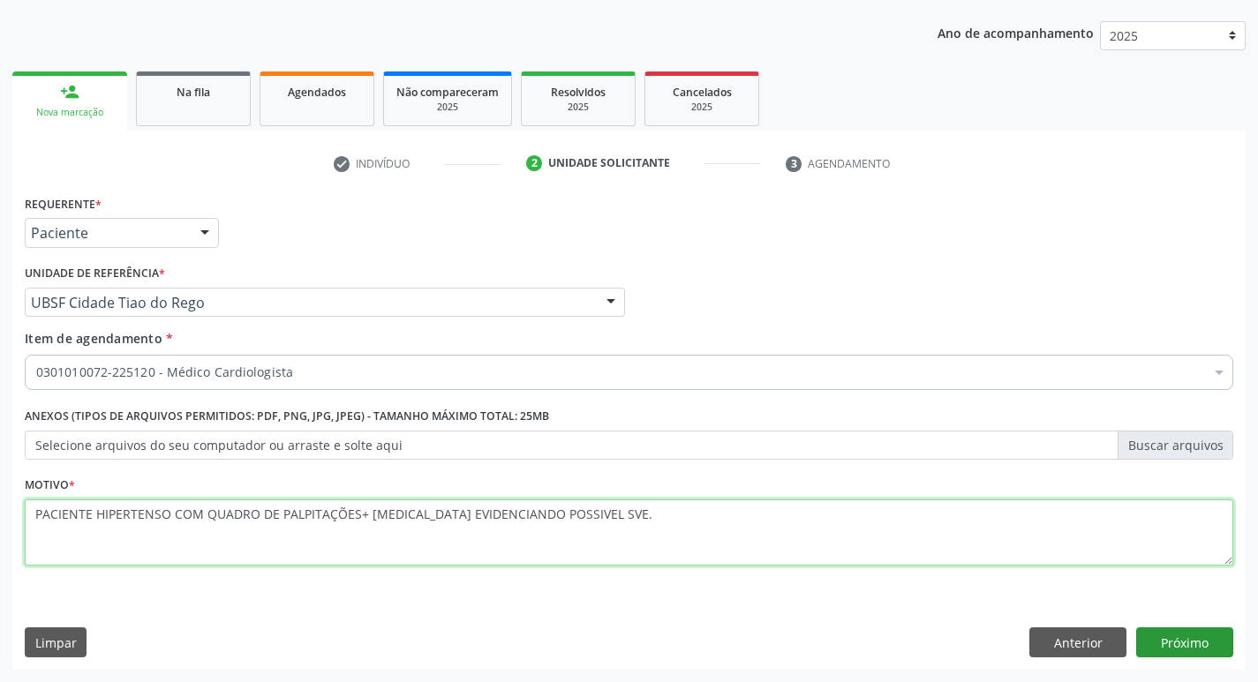
type textarea "PACIENTE HIPERTENSO COM QUADRO DE PALPITAÇÕES+ [MEDICAL_DATA] EVIDENCIANDO POSS…"
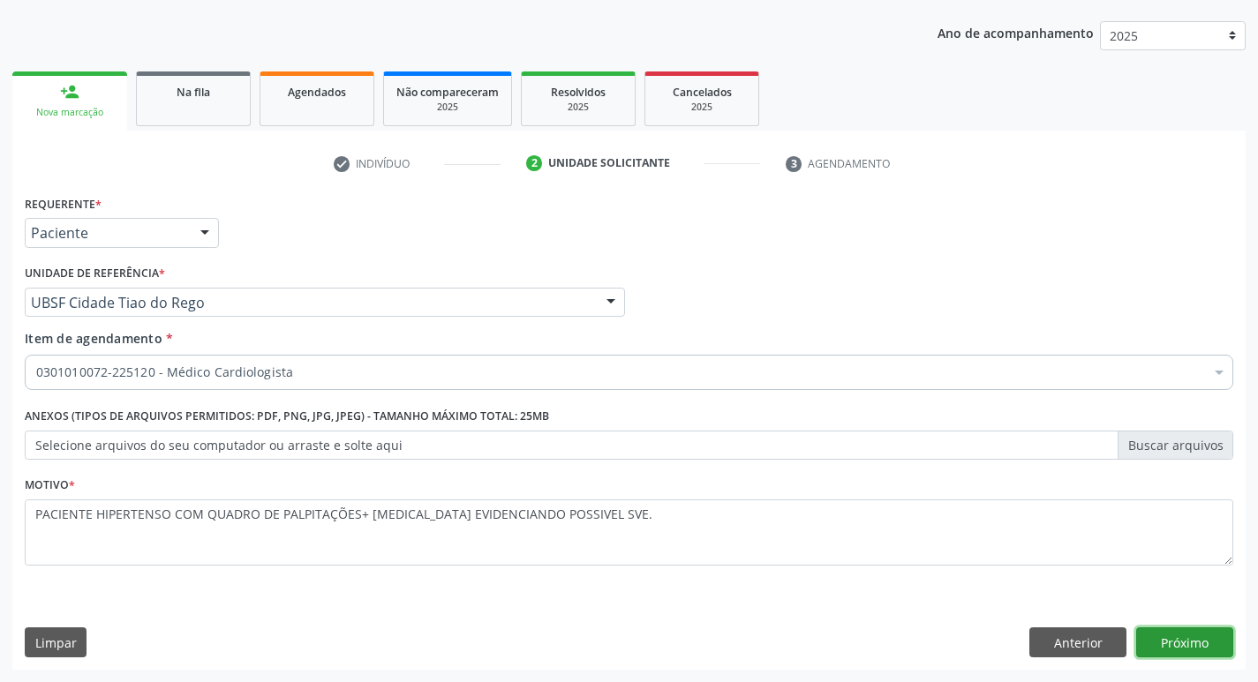
click at [1160, 638] on button "Próximo" at bounding box center [1184, 642] width 97 height 30
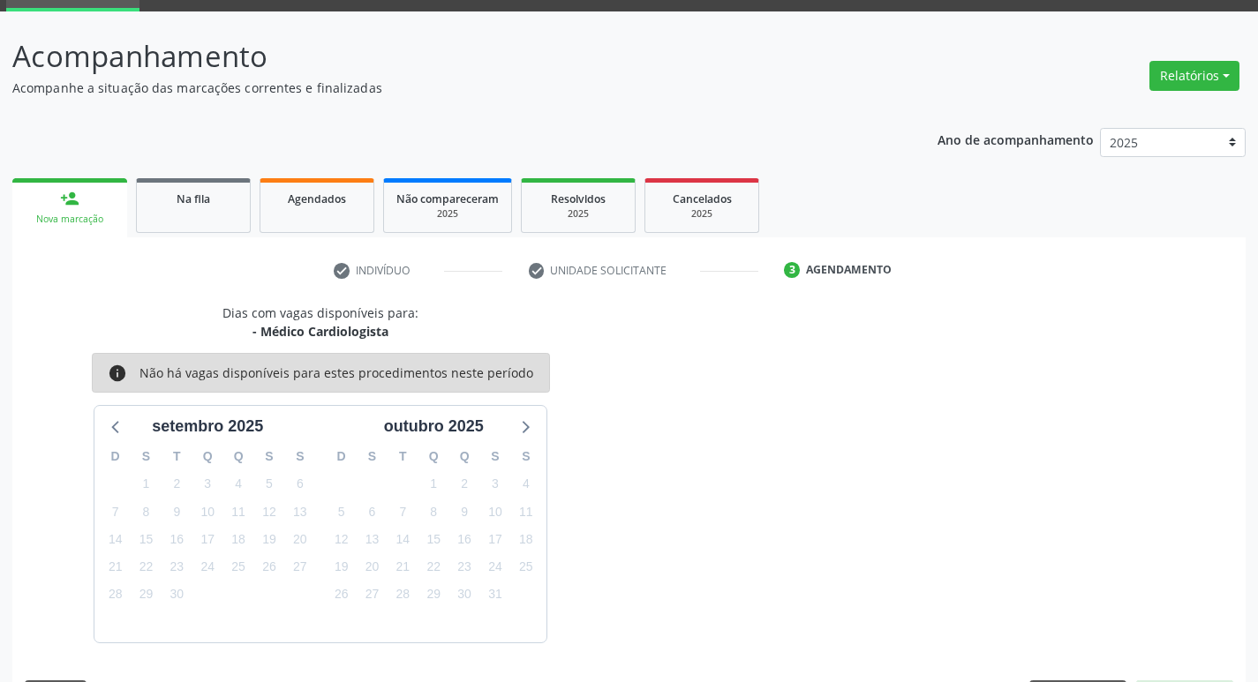
scroll to position [138, 0]
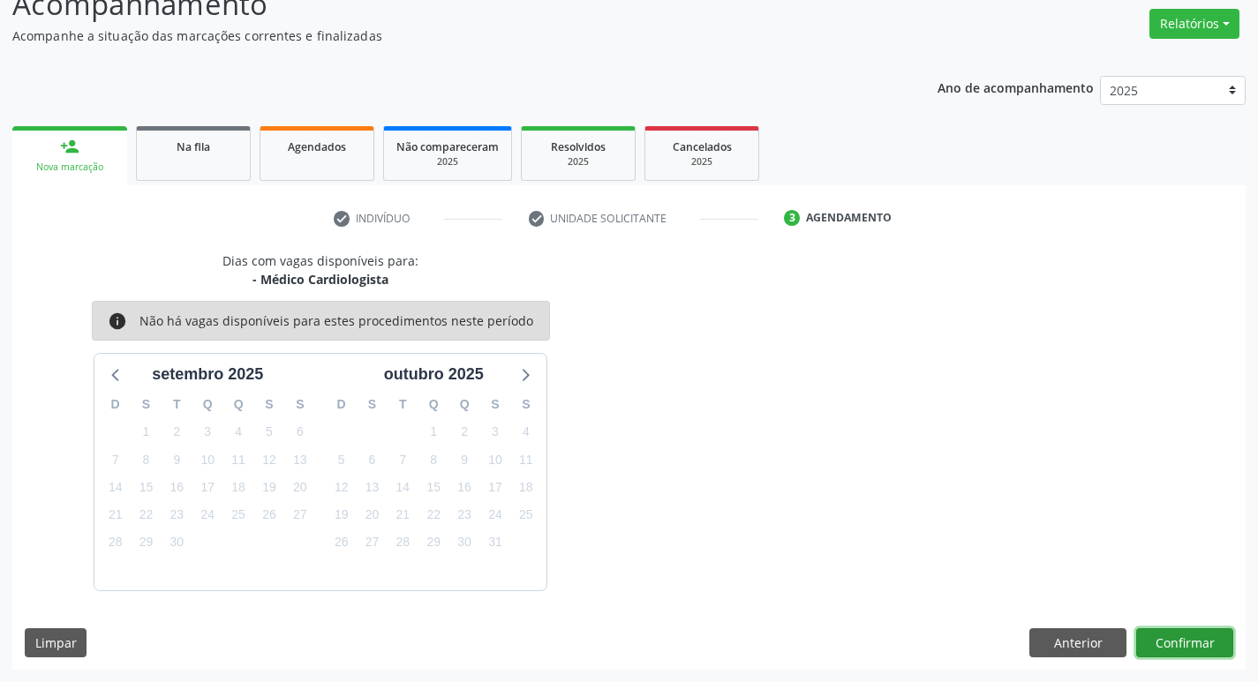
click at [1206, 641] on button "Confirmar" at bounding box center [1184, 643] width 97 height 30
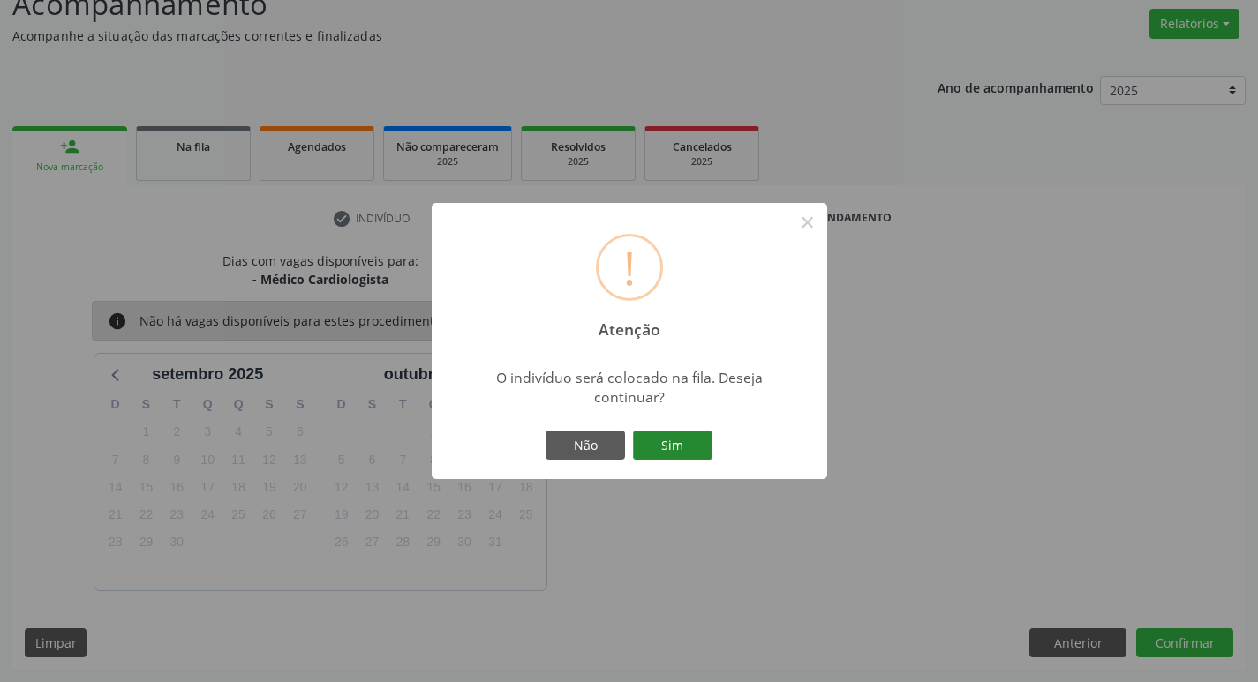
click at [664, 444] on button "Sim" at bounding box center [672, 446] width 79 height 30
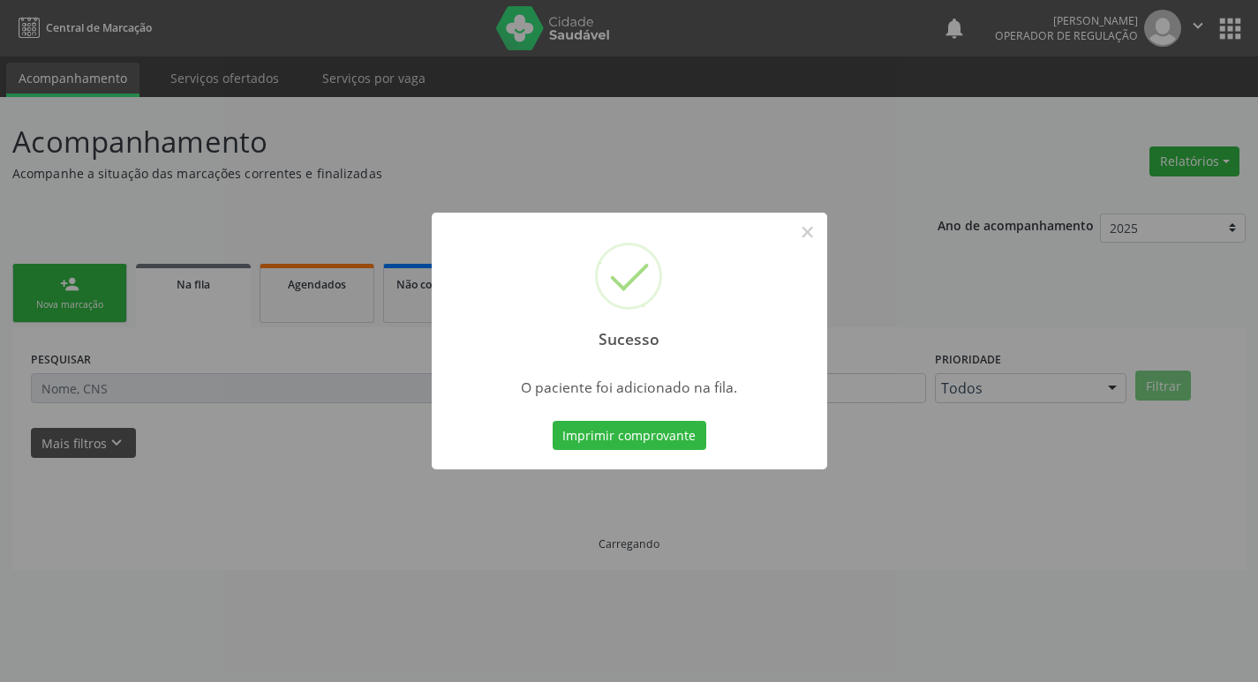
scroll to position [0, 0]
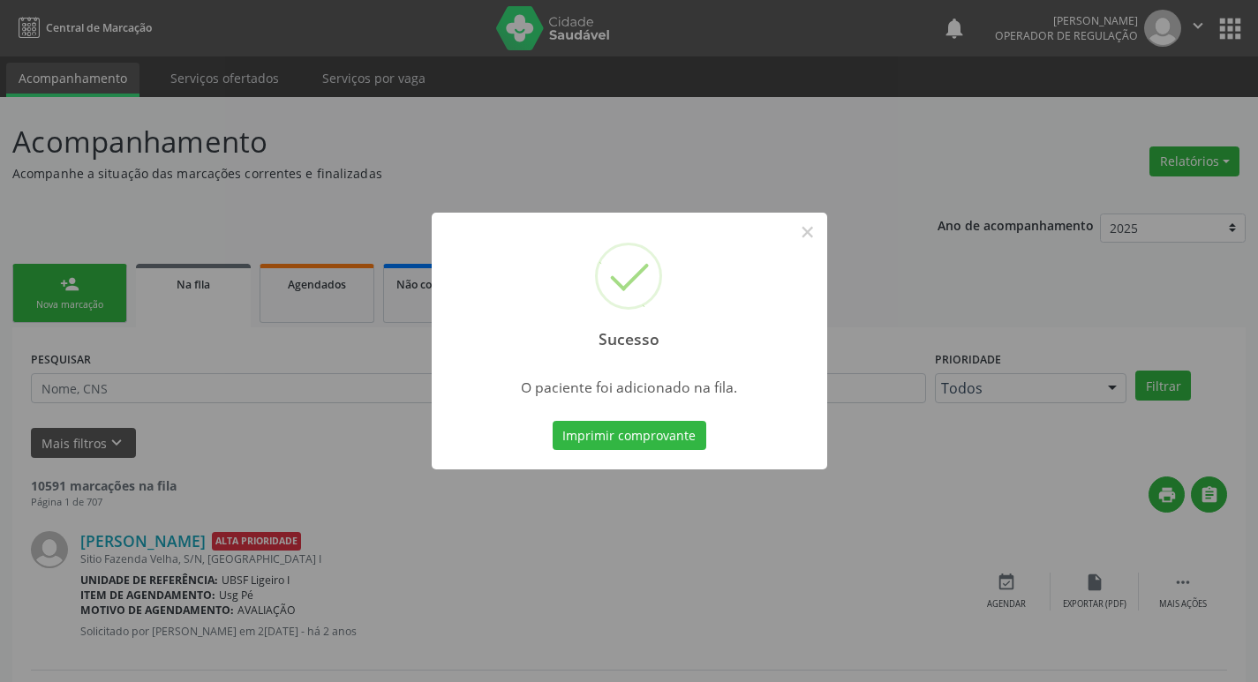
click at [710, 166] on div "Sucesso × O paciente foi adicionado na fila. Imprimir comprovante Cancel" at bounding box center [629, 341] width 1258 height 682
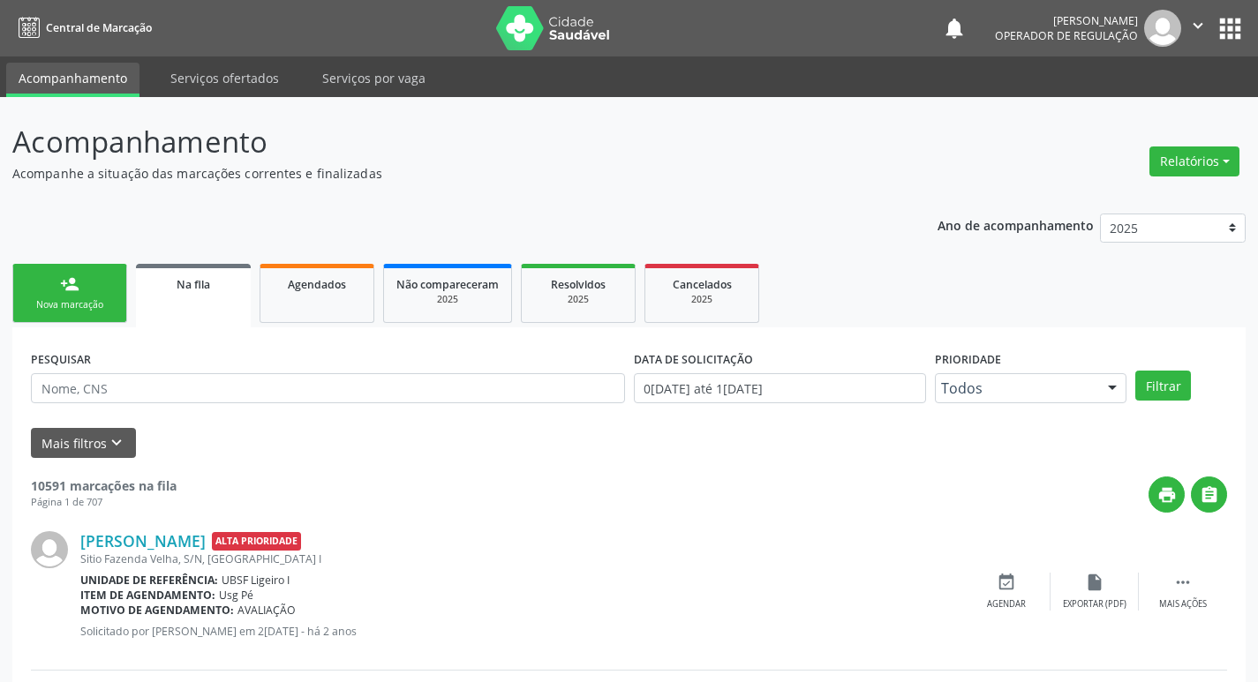
click at [1203, 26] on icon "" at bounding box center [1197, 25] width 19 height 19
click at [1173, 101] on link "Sair" at bounding box center [1153, 107] width 122 height 25
